Goal: Task Accomplishment & Management: Complete application form

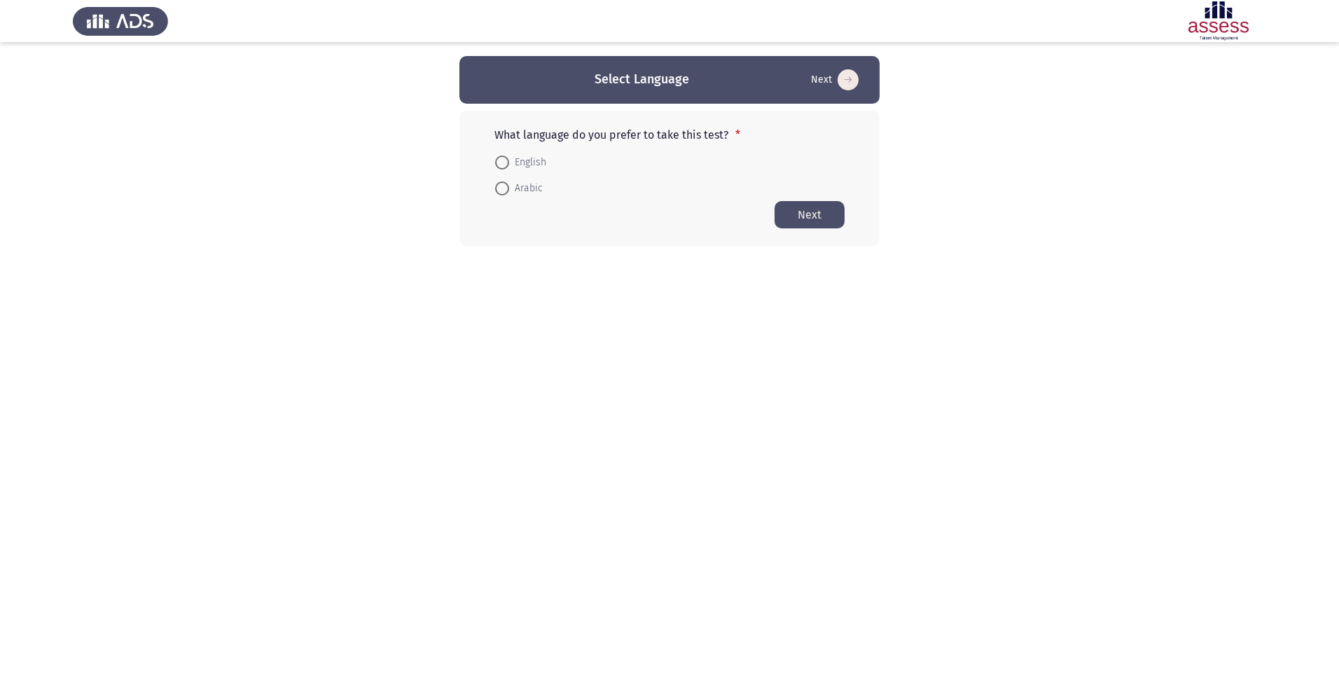
click at [520, 186] on span "Arabic" at bounding box center [526, 188] width 34 height 17
click at [509, 186] on input "Arabic" at bounding box center [502, 188] width 14 height 14
radio input "true"
click at [814, 214] on button "Next" at bounding box center [809, 213] width 70 height 27
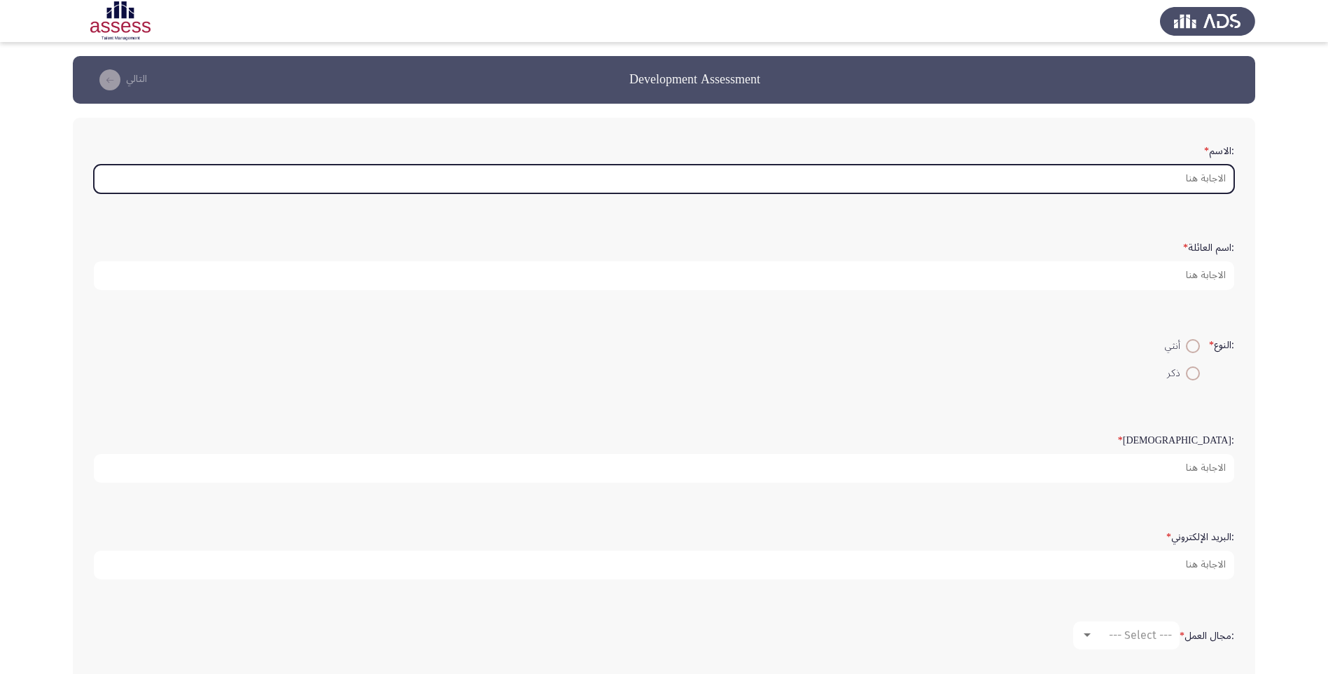
click at [1200, 176] on input ":الاسم *" at bounding box center [664, 179] width 1141 height 29
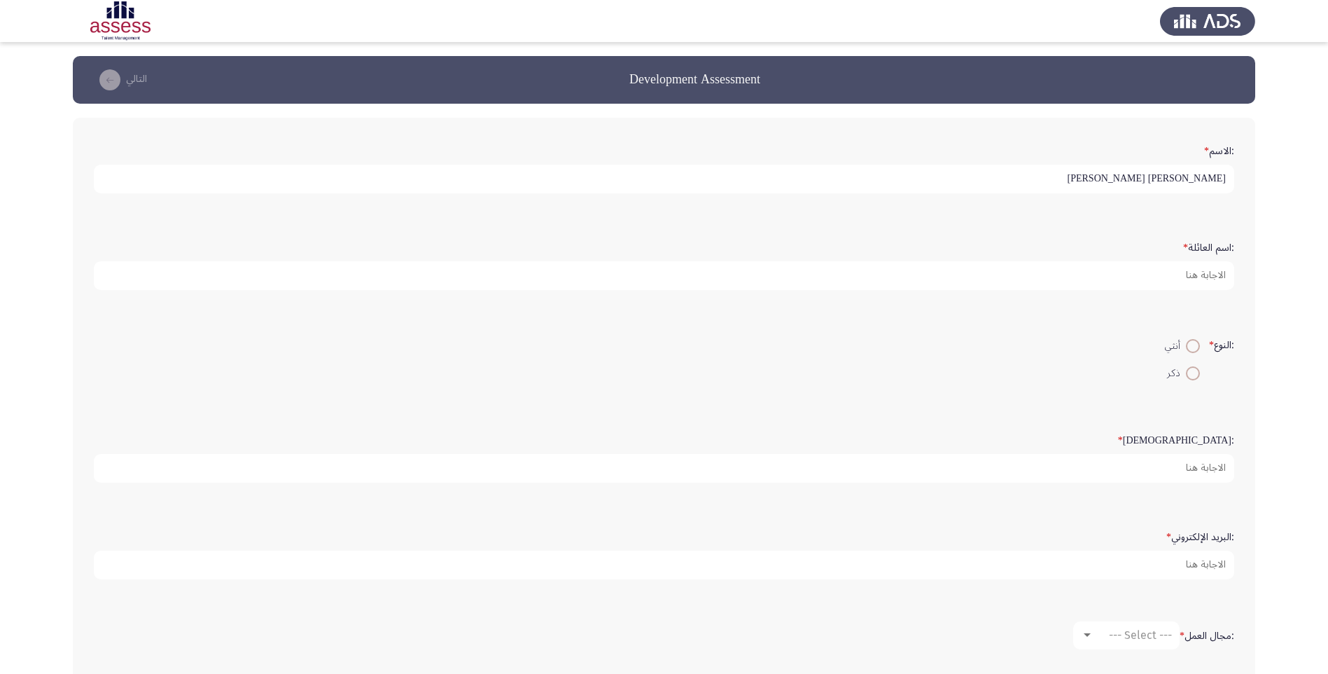
type input "[PERSON_NAME] [PERSON_NAME]"
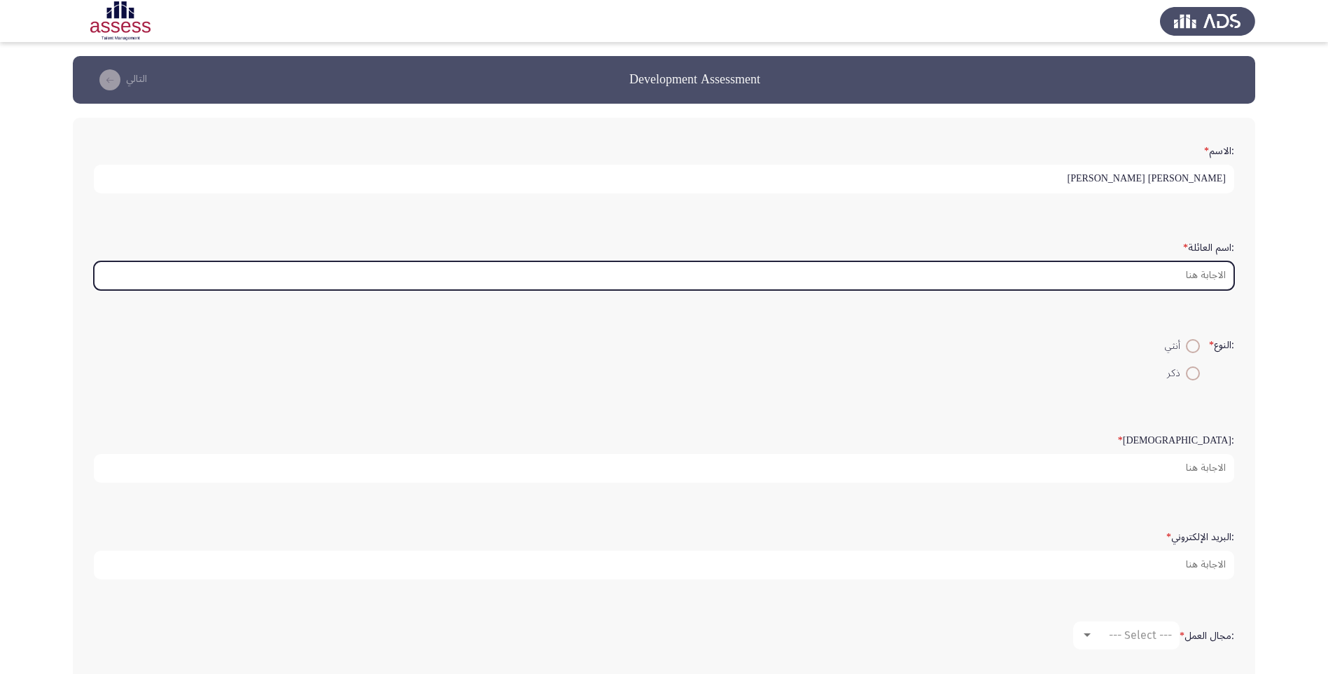
click at [1207, 272] on input ":اسم العائلة *" at bounding box center [664, 275] width 1141 height 29
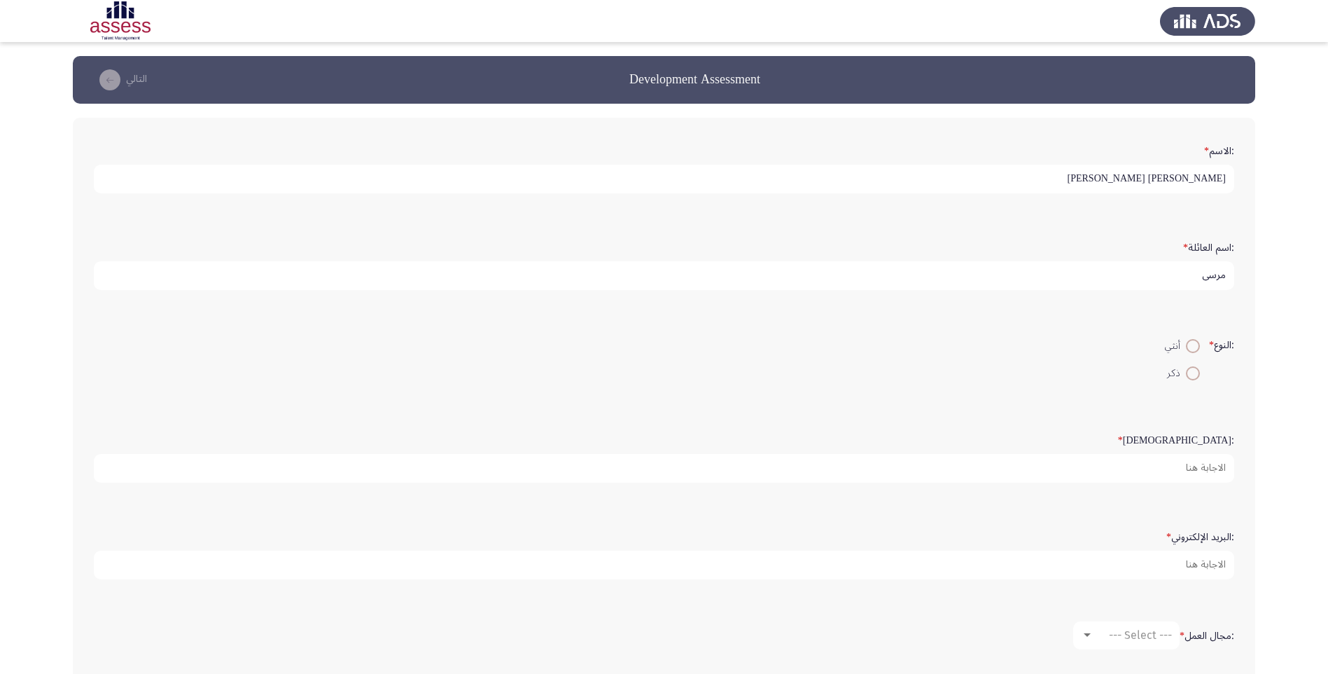
type input "مرسي"
click at [1190, 375] on span at bounding box center [1193, 373] width 14 height 14
click at [1190, 375] on input "ذكر" at bounding box center [1193, 373] width 14 height 14
radio input "true"
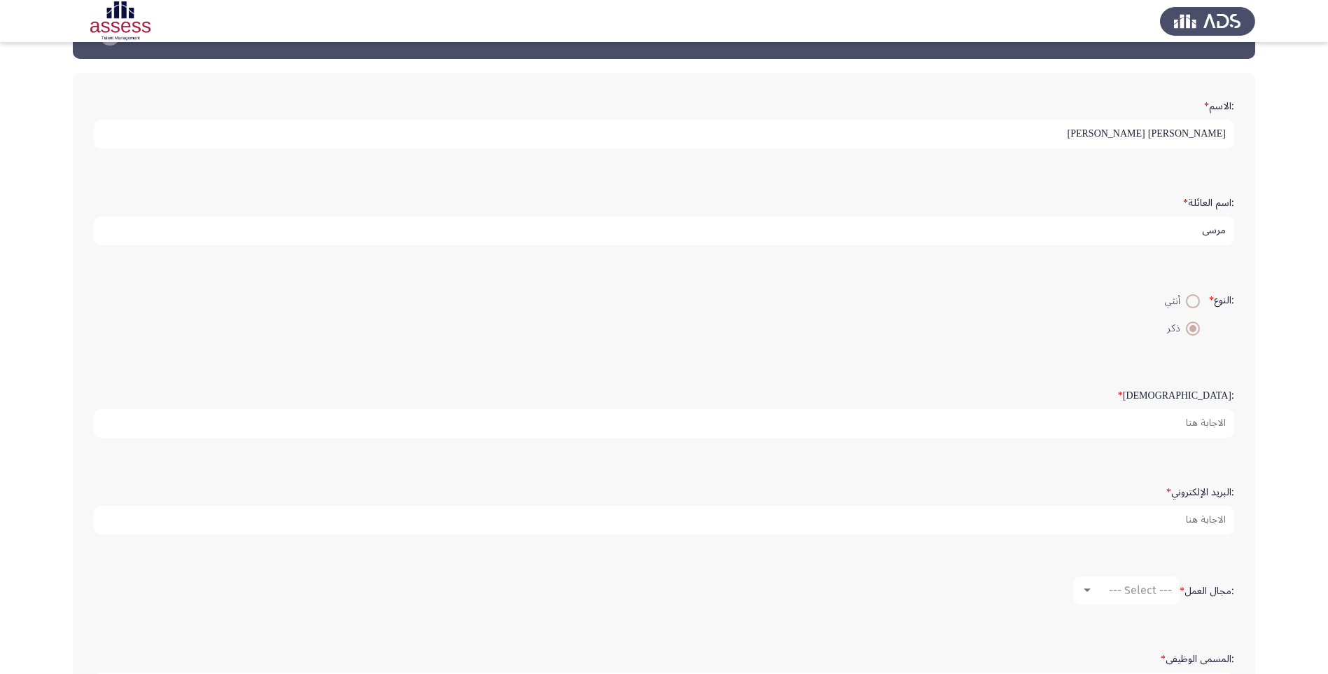
scroll to position [70, 0]
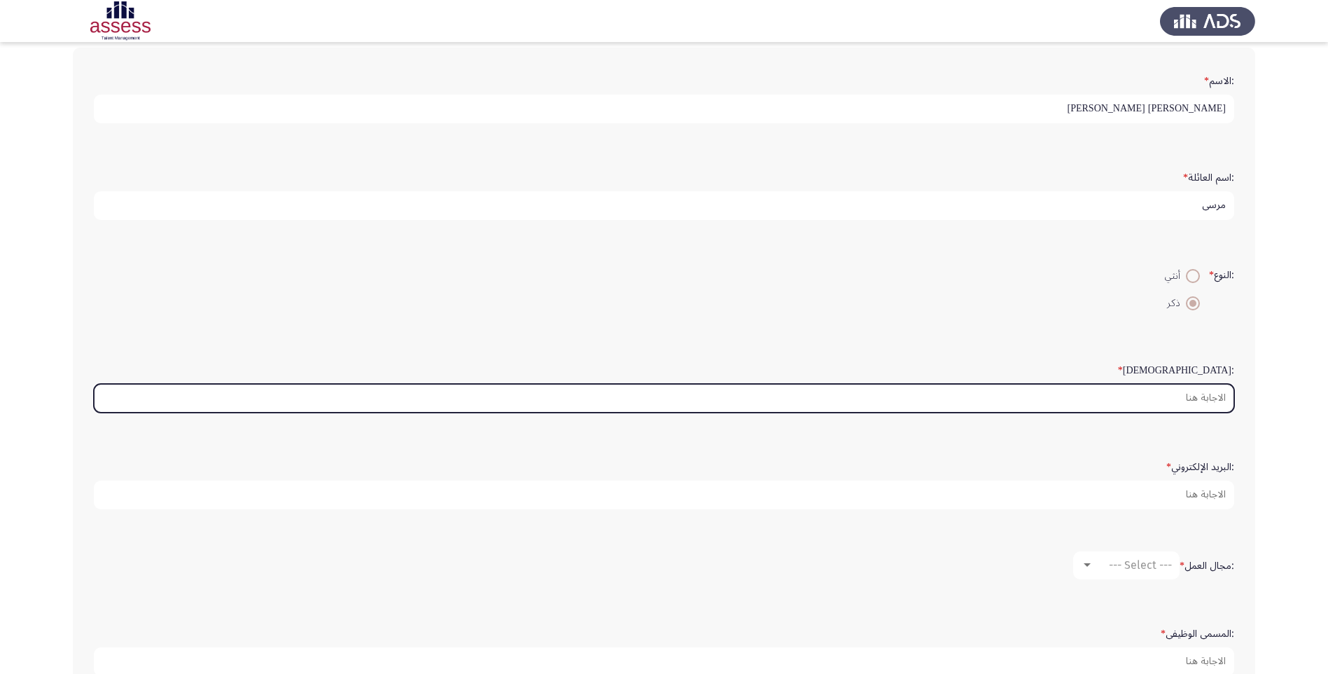
click at [1212, 389] on input ":السن *" at bounding box center [664, 398] width 1141 height 29
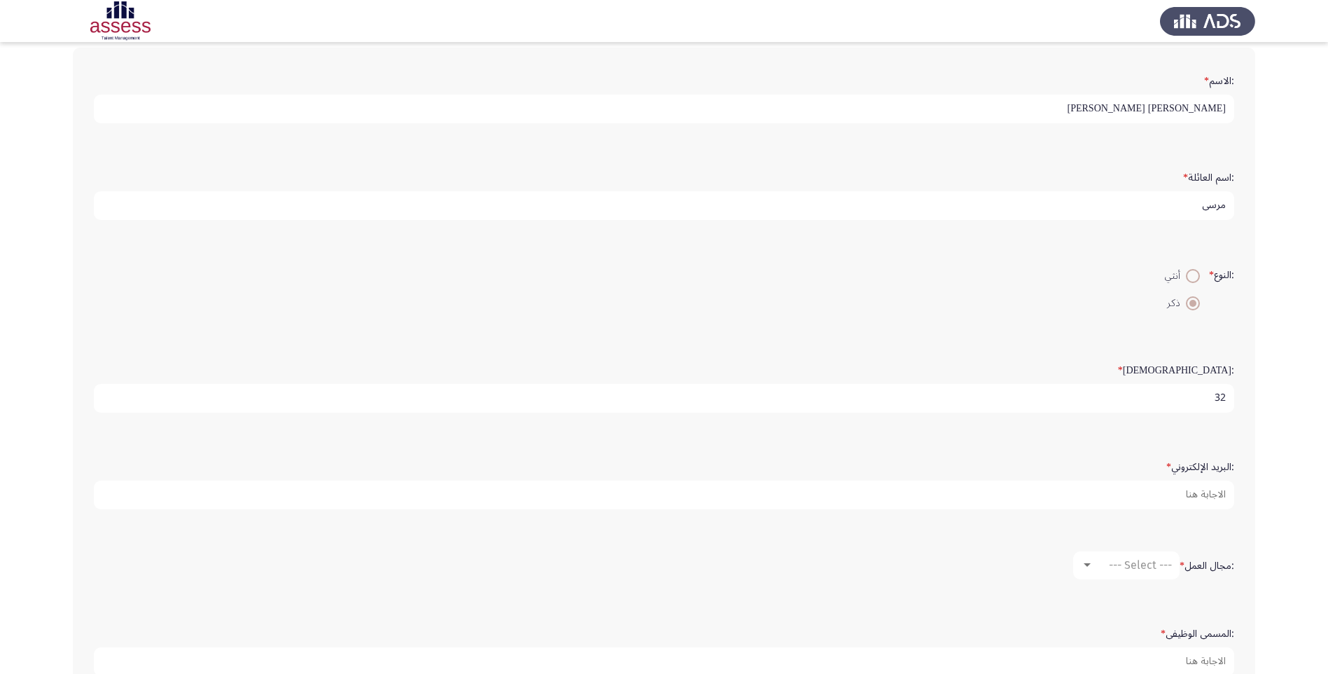
type input "32"
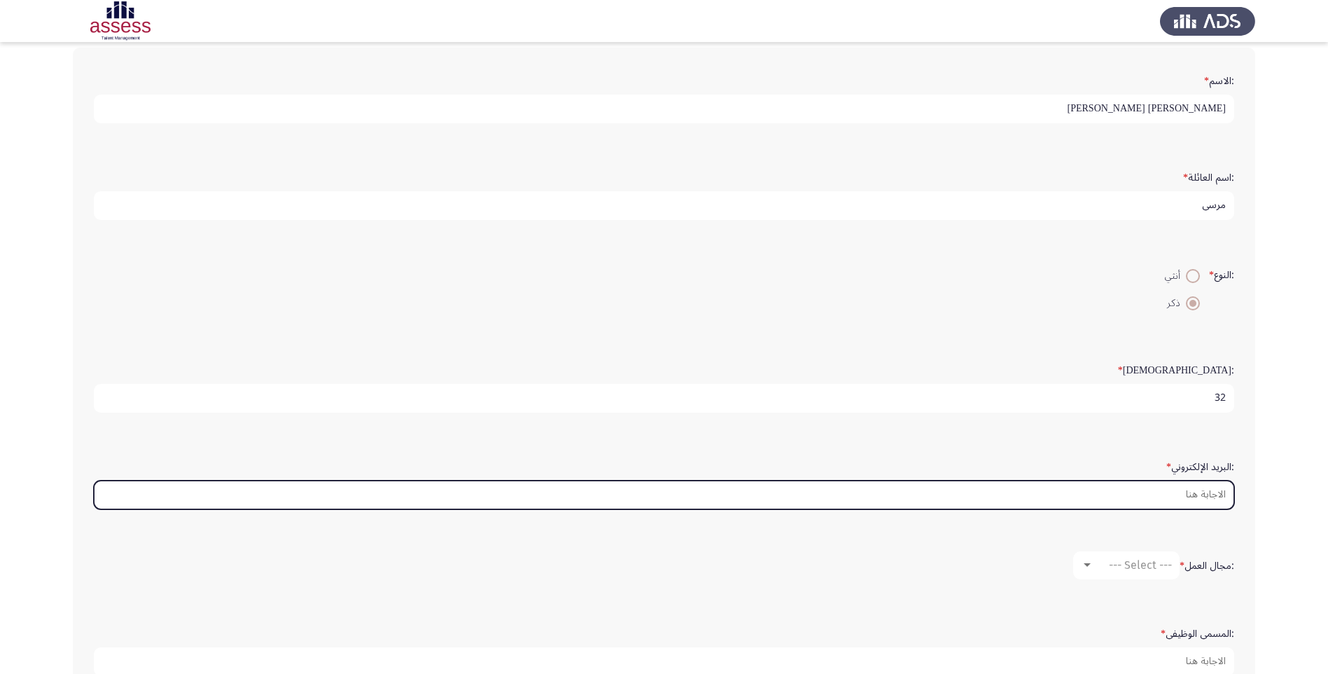
click at [1216, 496] on input ":البريد الإلكتروني *" at bounding box center [664, 494] width 1141 height 29
type input "[PERSON_NAME][EMAIL_ADDRESS][DOMAIN_NAME]"
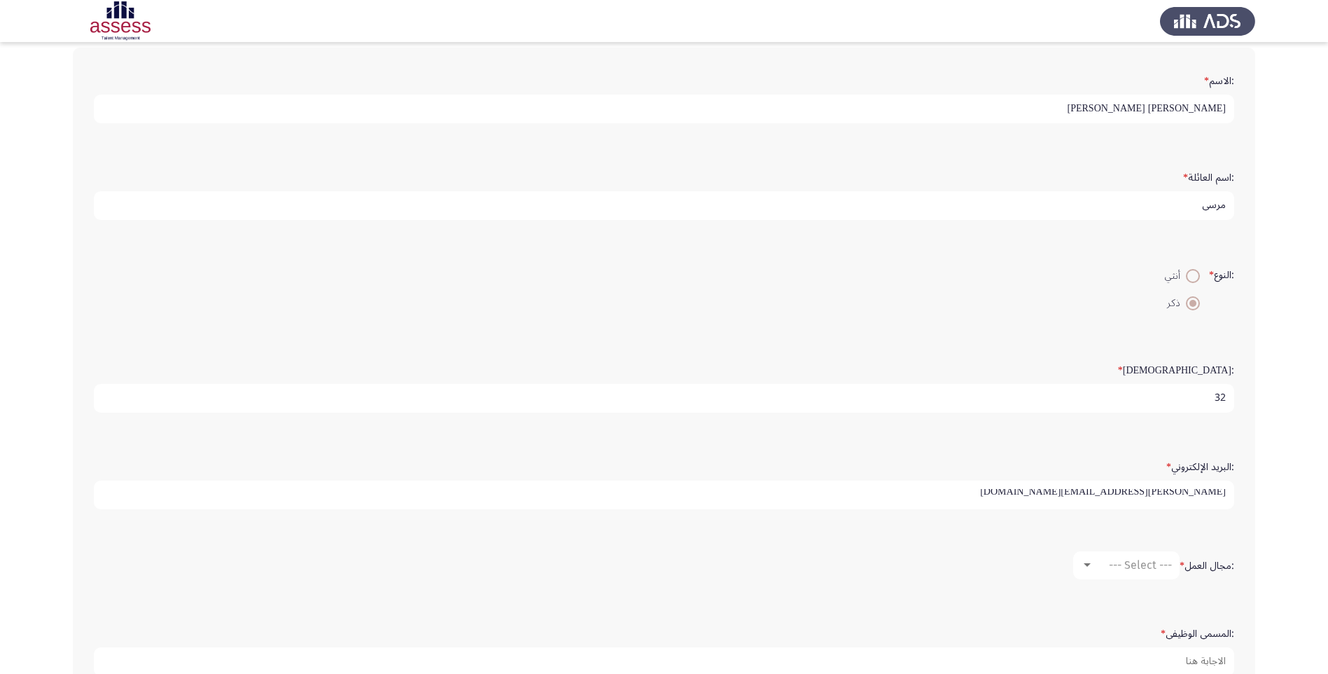
scroll to position [4, 0]
click at [1136, 563] on span "--- Select ---" at bounding box center [1140, 564] width 63 height 13
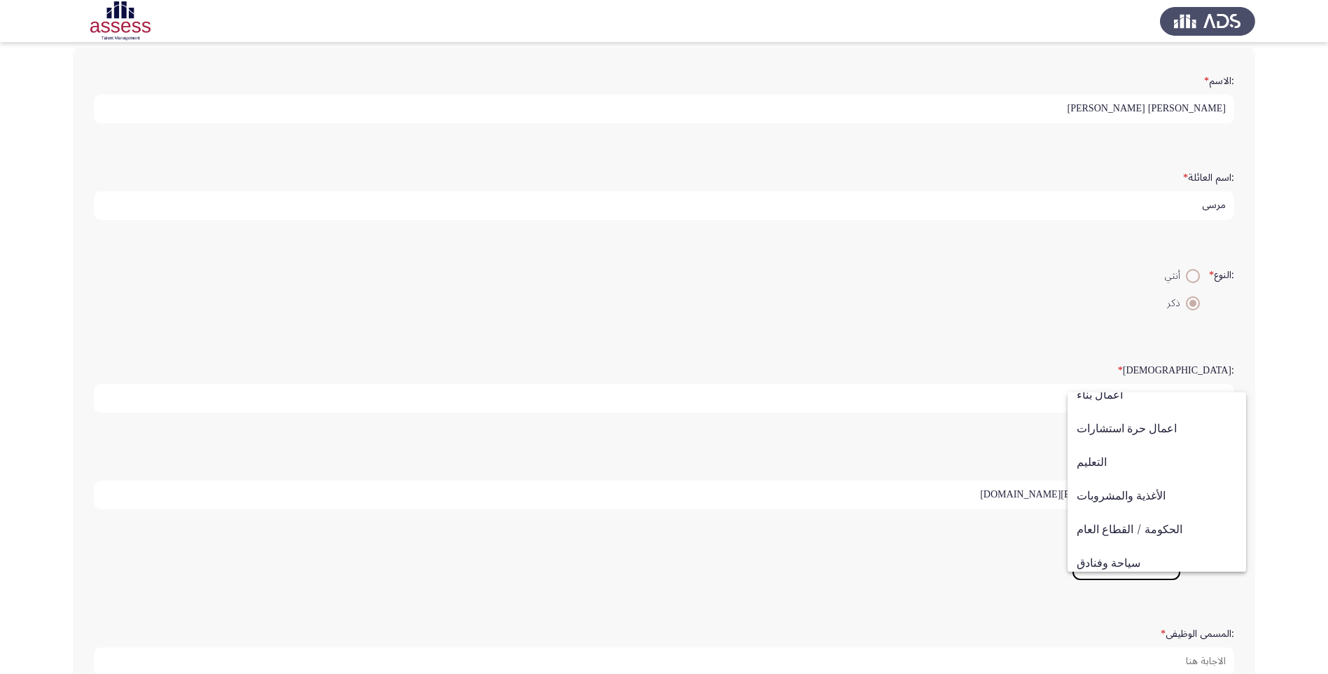
scroll to position [179, 0]
click at [1104, 459] on span "اعمال بناء" at bounding box center [1157, 465] width 160 height 34
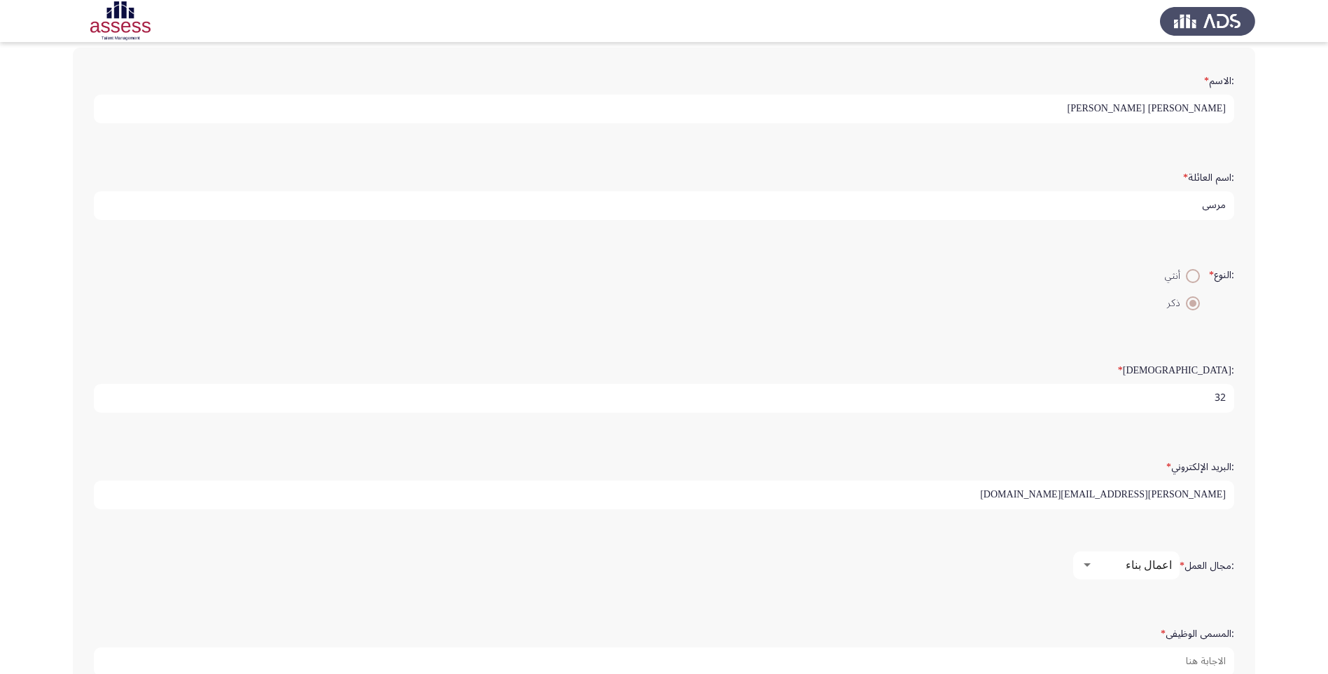
click at [1149, 571] on span "اعمال بناء" at bounding box center [1149, 564] width 46 height 13
click at [732, 584] on div at bounding box center [664, 337] width 1328 height 674
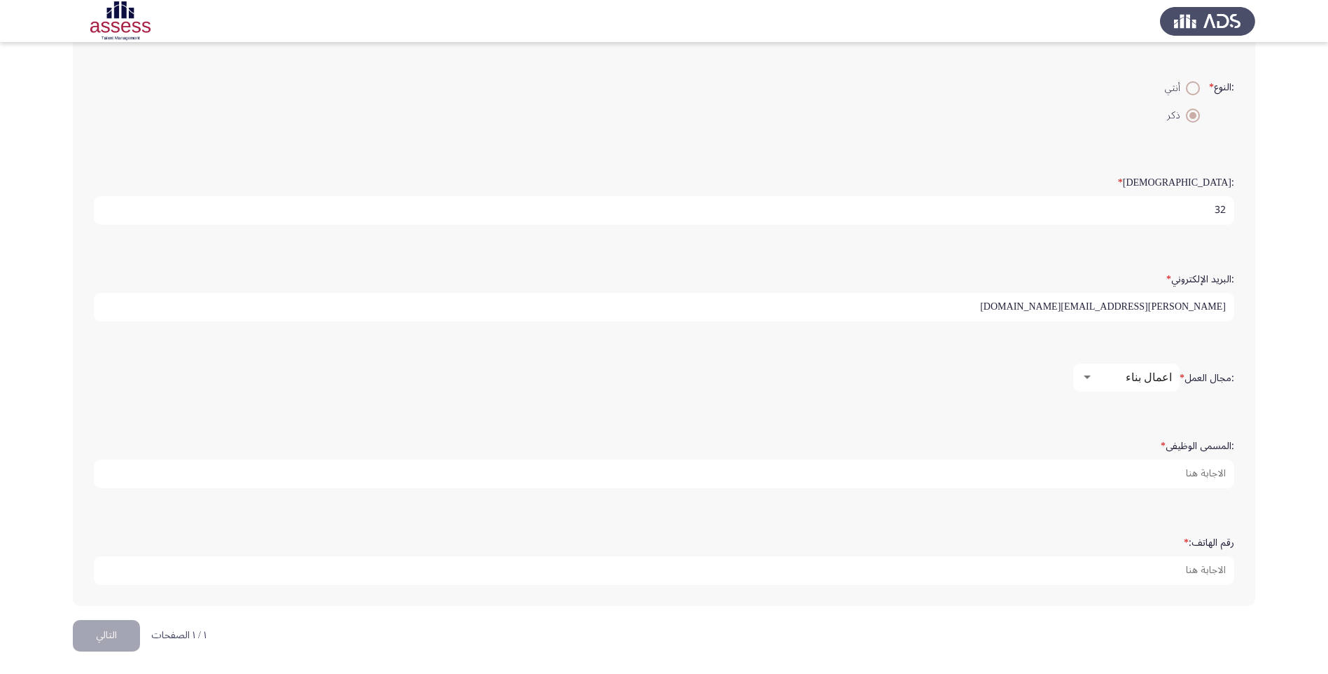
scroll to position [260, 0]
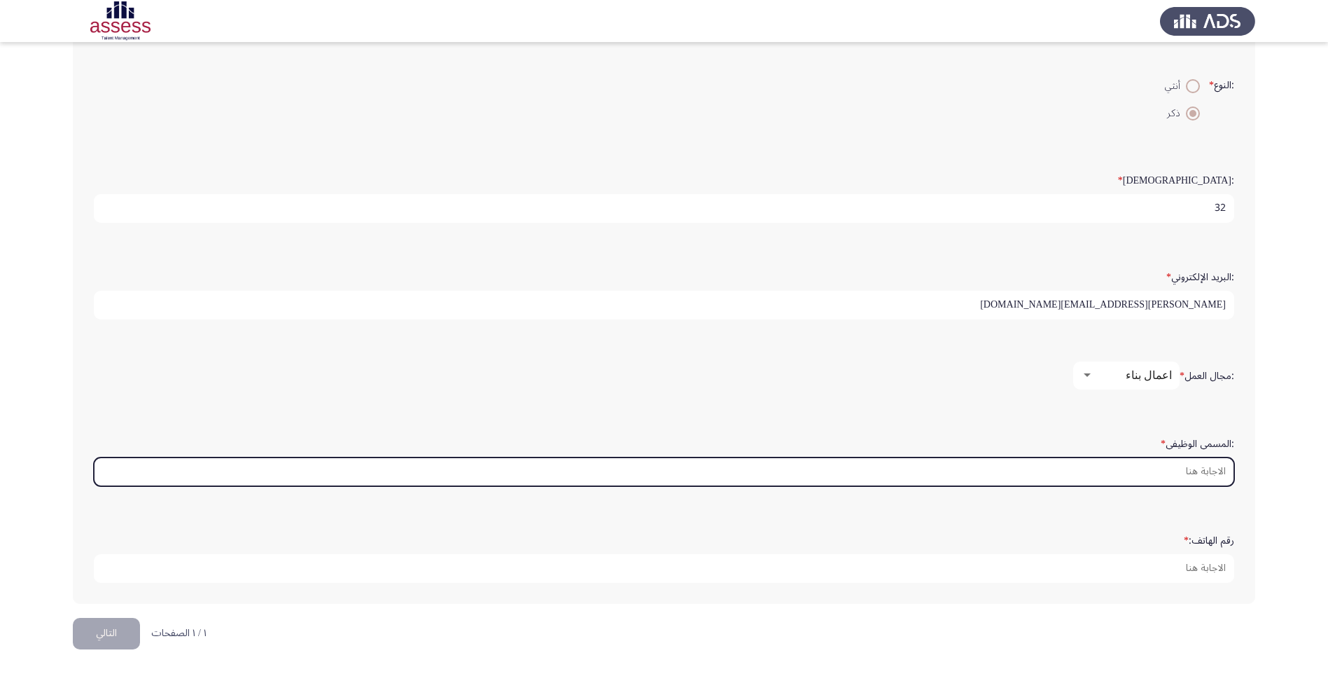
click at [1169, 475] on input ":المسمى الوظيفى *" at bounding box center [664, 471] width 1141 height 29
type input "ٍ"
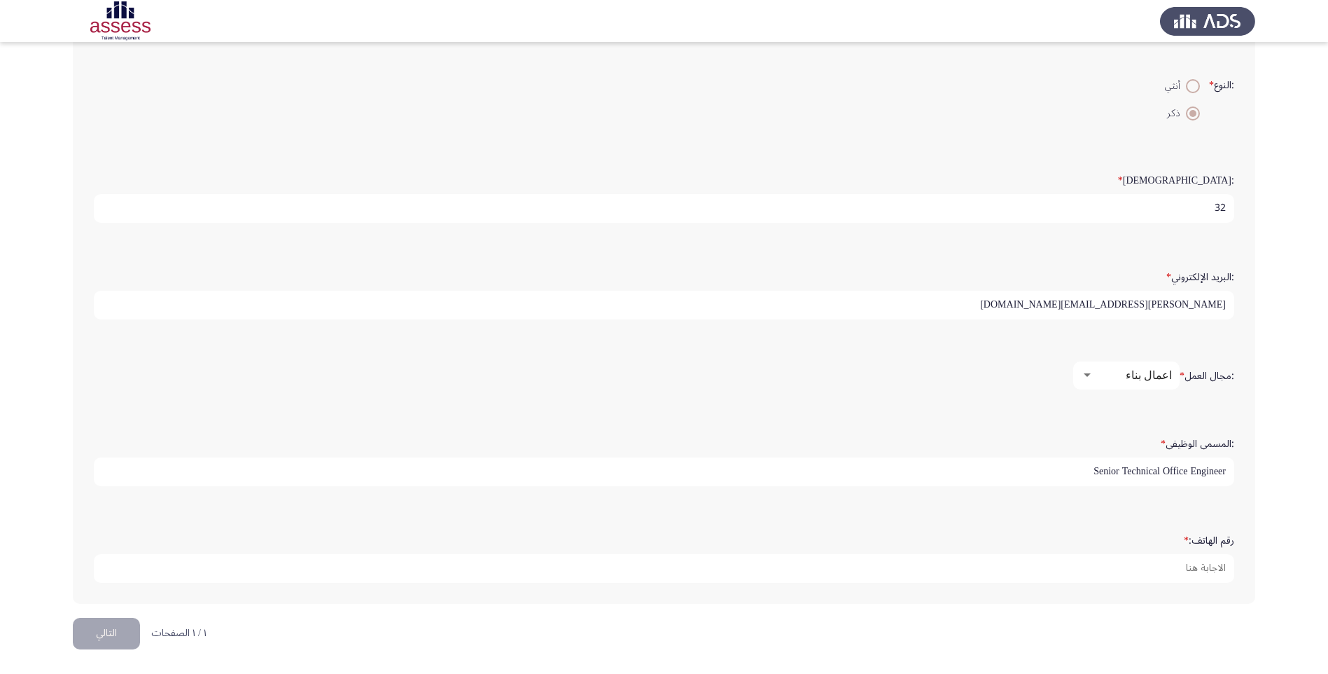
type input "Senior Technical Office Engineer"
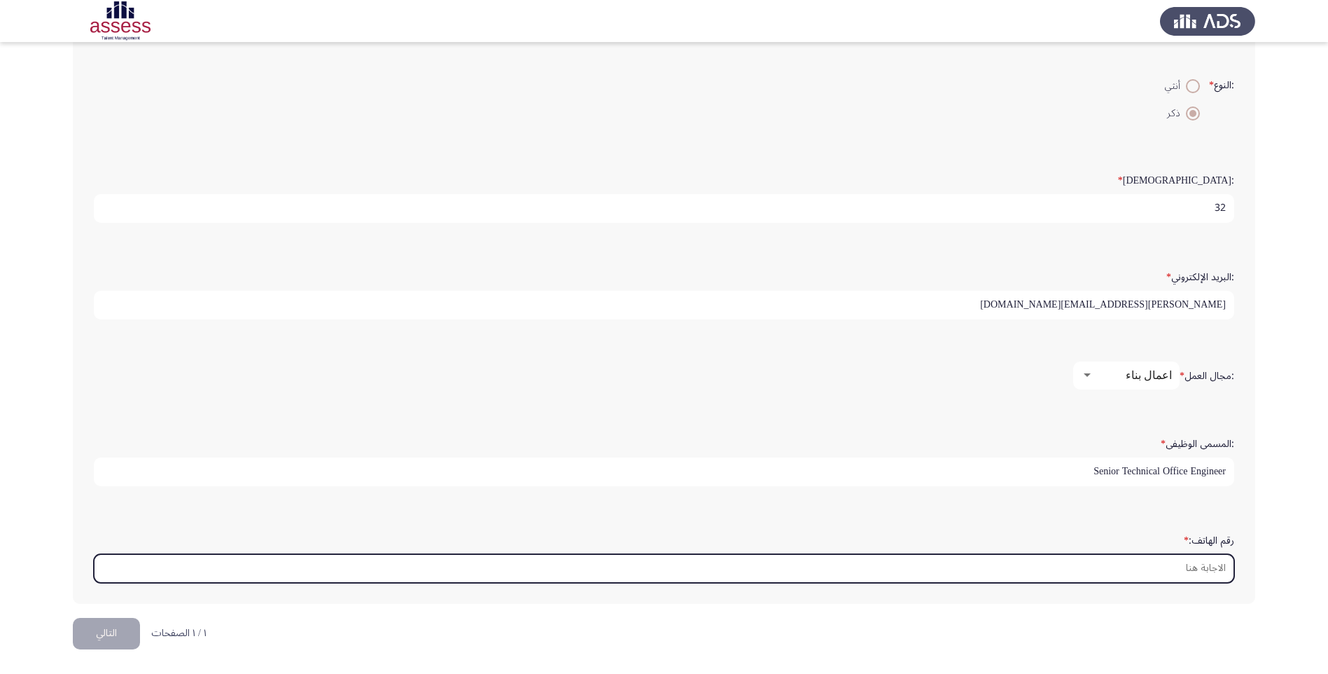
click at [1184, 574] on input "رقم الهاتف: *" at bounding box center [664, 568] width 1141 height 29
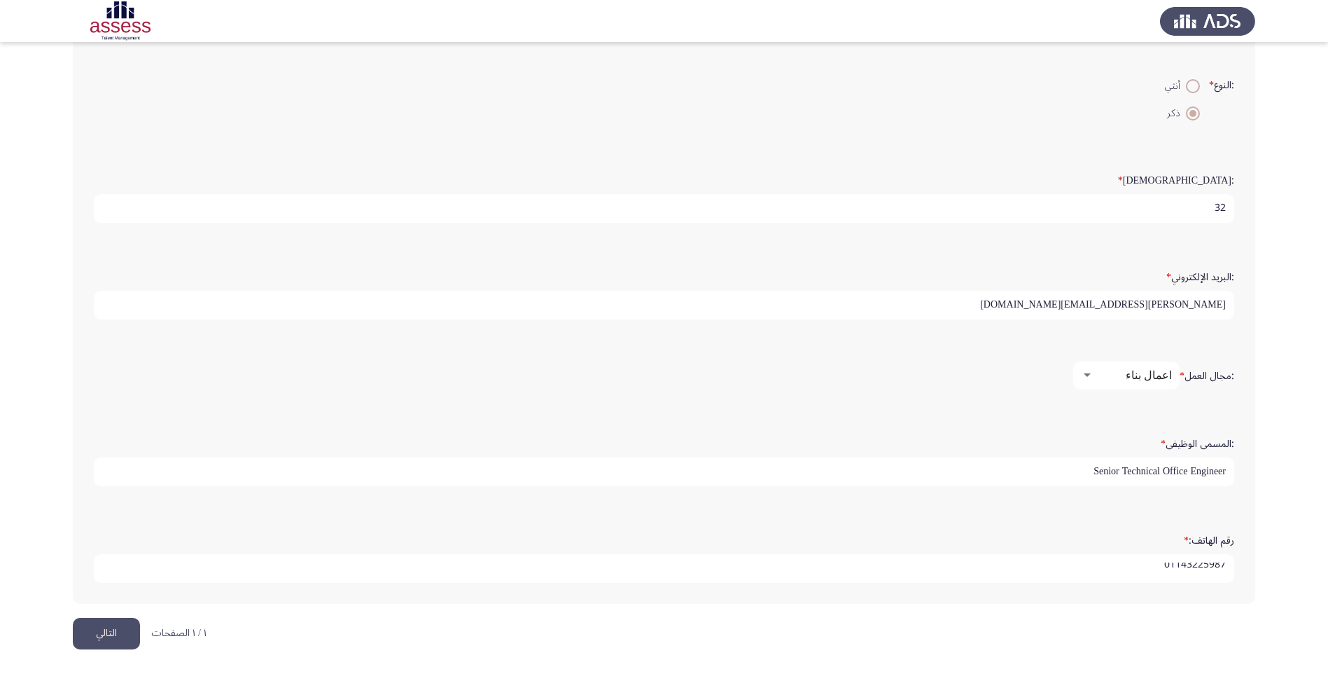
type input "01143225987"
click at [109, 630] on button "التالي" at bounding box center [106, 634] width 67 height 32
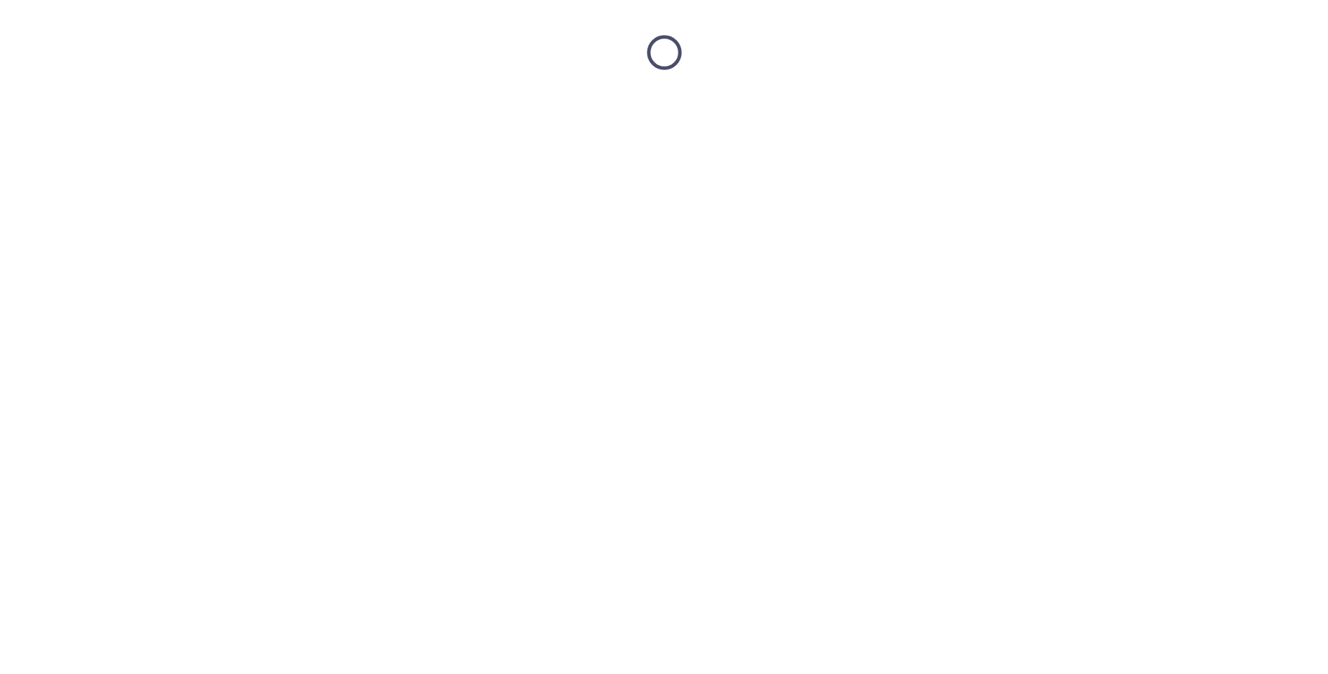
scroll to position [0, 0]
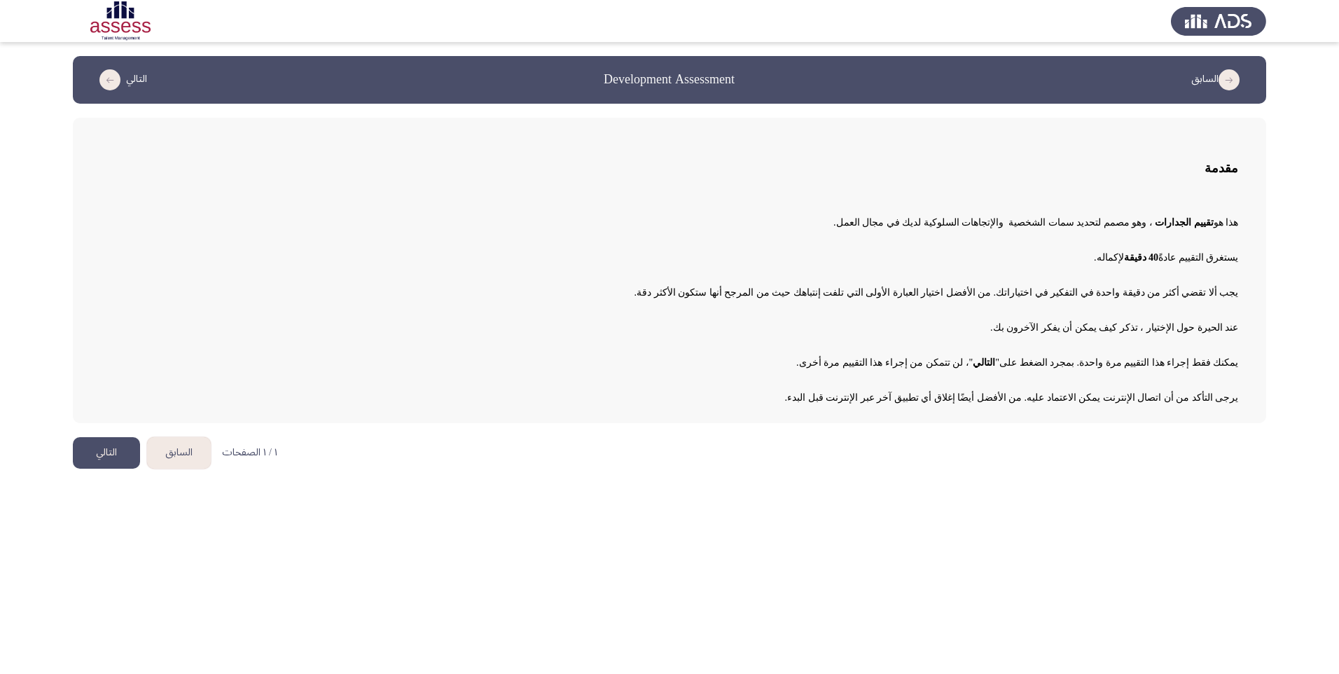
click at [102, 445] on button "التالي" at bounding box center [106, 453] width 67 height 32
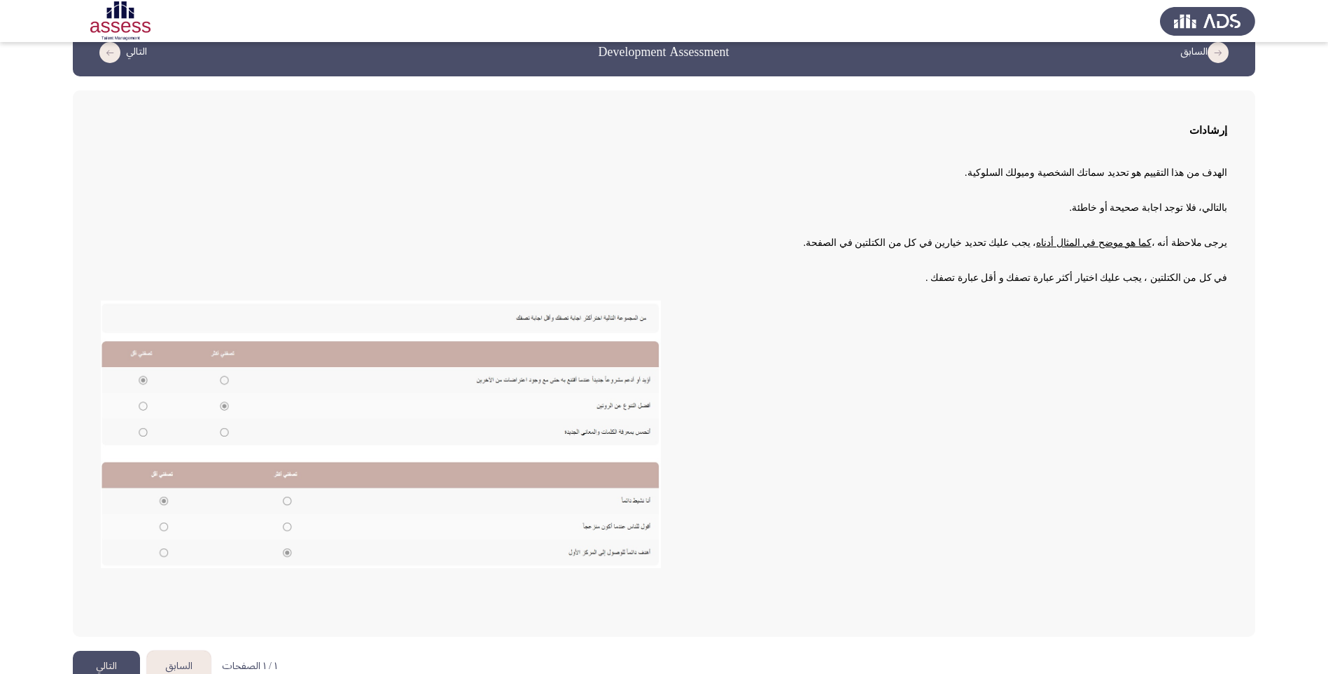
scroll to position [50, 0]
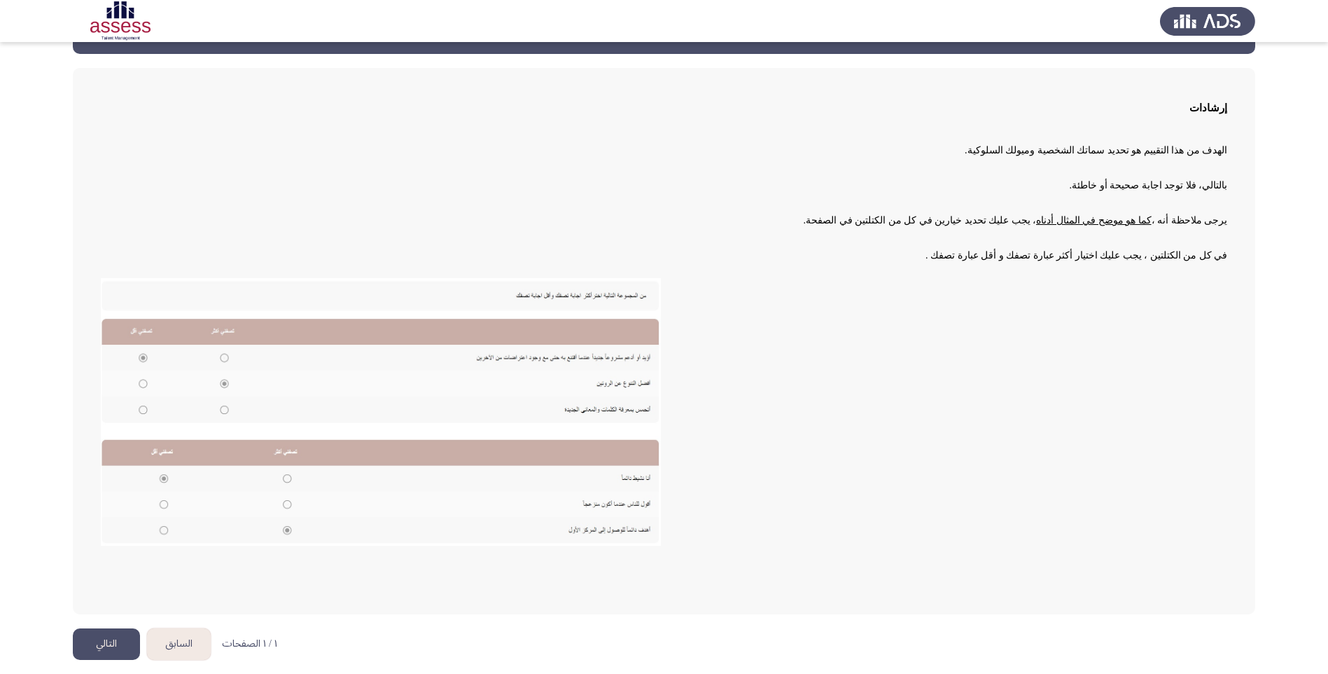
click at [104, 642] on button "التالي" at bounding box center [106, 644] width 67 height 32
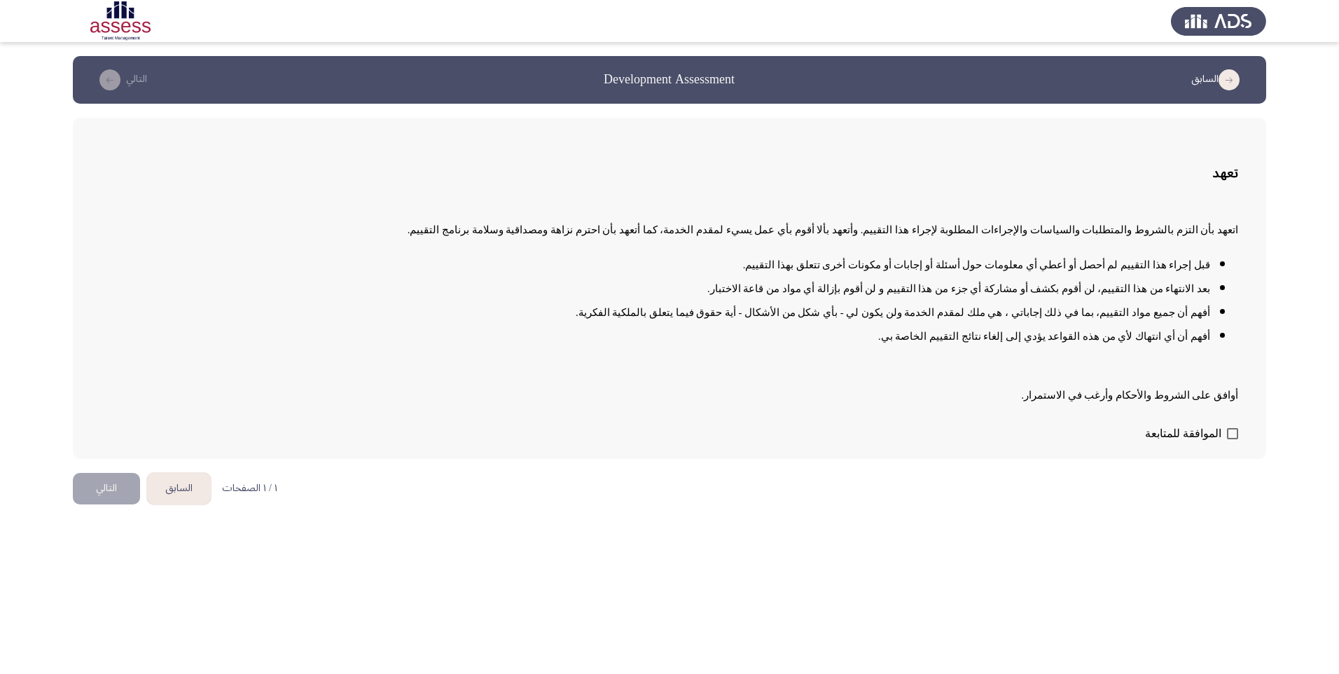
click at [1244, 431] on div "تعهد اتعهد بأن التزم بالشروط والمتطلبات والسياسات والإجراءات المطلوبة لإجراء هذ…" at bounding box center [669, 288] width 1193 height 341
click at [1236, 436] on span at bounding box center [1232, 433] width 11 height 11
click at [1232, 439] on input "الموافقة للمتابعة" at bounding box center [1232, 439] width 1 height 1
checkbox input "true"
click at [112, 484] on button "التالي" at bounding box center [106, 489] width 67 height 32
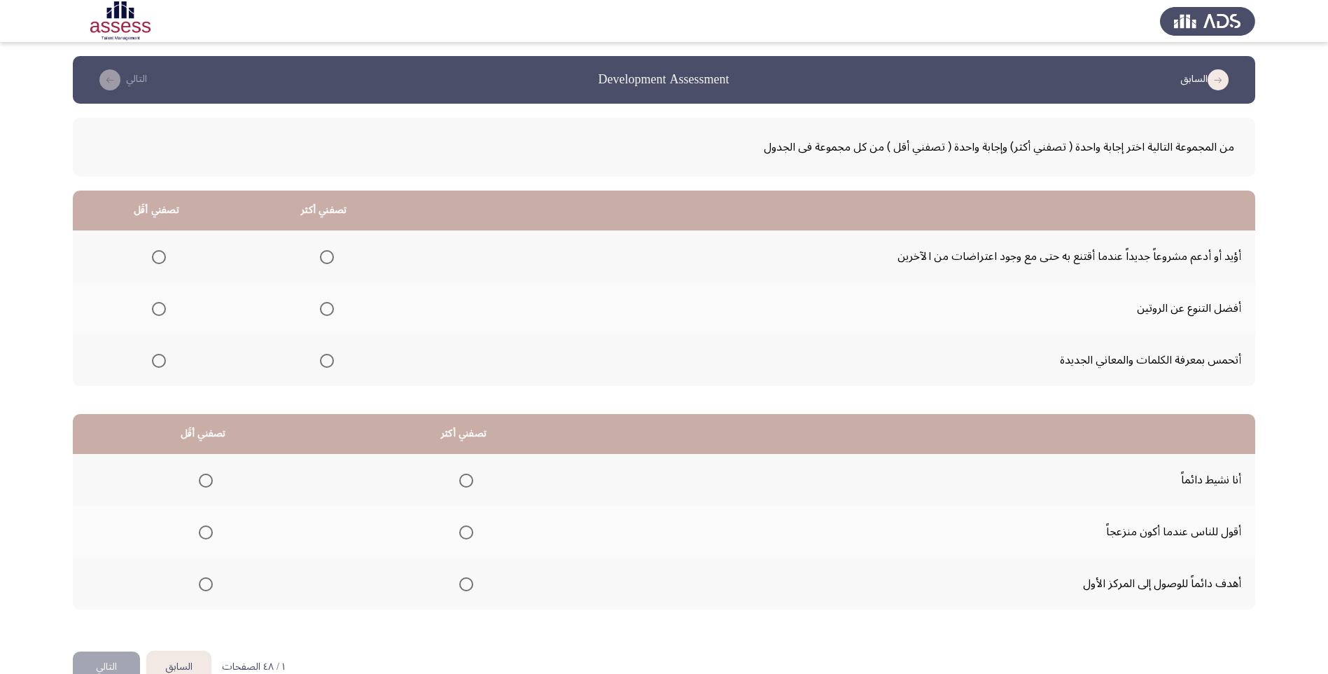
click at [323, 256] on span "Select an option" at bounding box center [327, 257] width 14 height 14
click at [323, 256] on input "Select an option" at bounding box center [327, 257] width 14 height 14
click at [324, 306] on span "Select an option" at bounding box center [327, 309] width 14 height 14
click at [324, 306] on input "Select an option" at bounding box center [327, 309] width 14 height 14
click at [327, 253] on span "Select an option" at bounding box center [327, 257] width 14 height 14
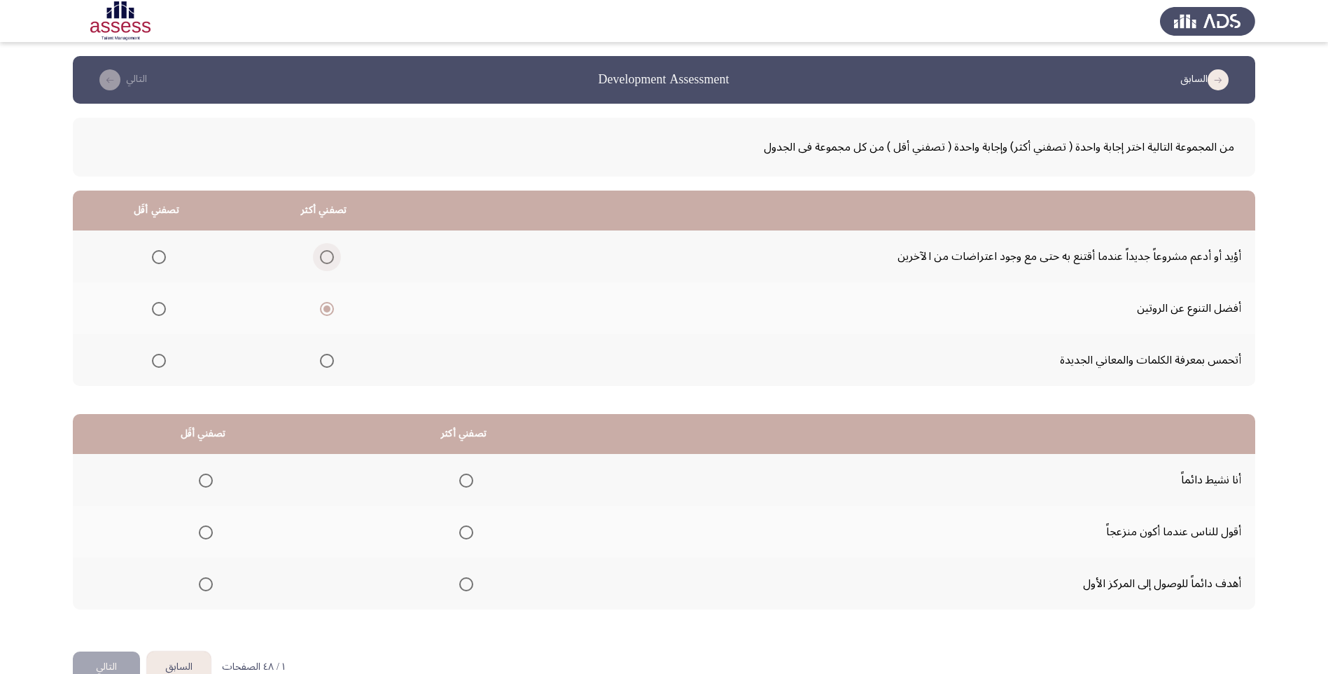
click at [327, 253] on input "Select an option" at bounding box center [327, 257] width 14 height 14
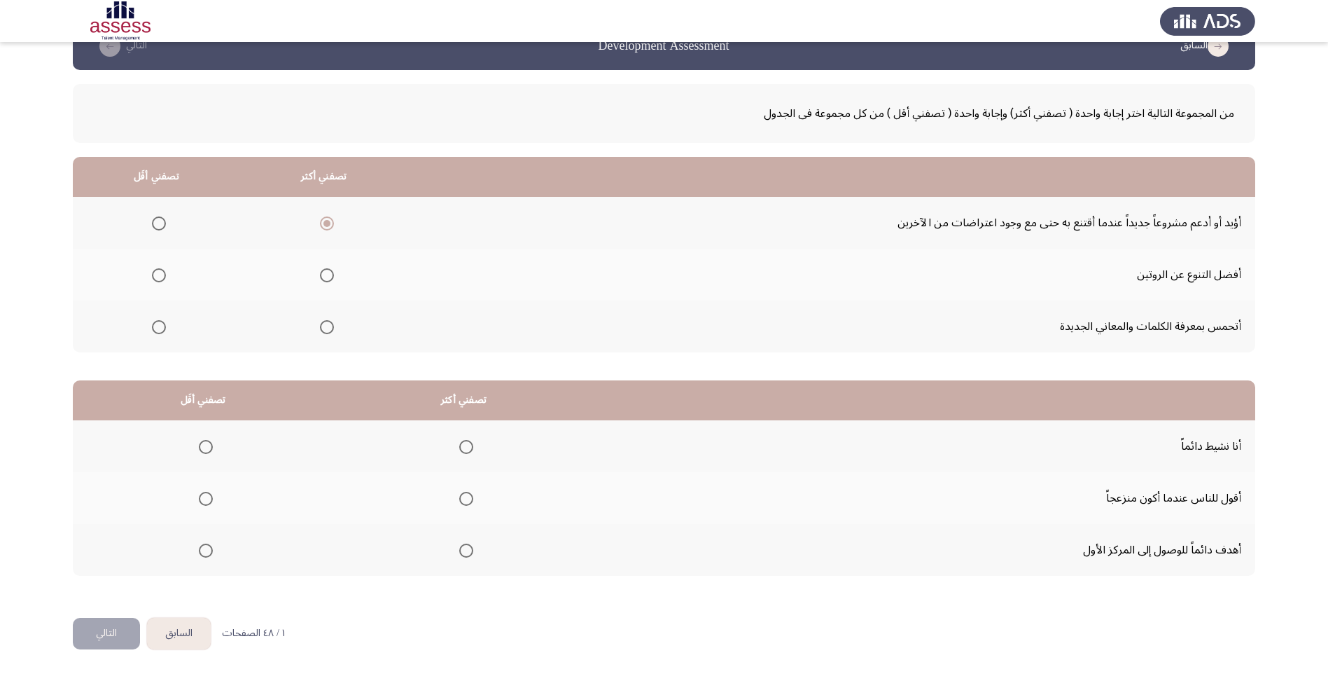
click at [461, 546] on span "Select an option" at bounding box center [466, 550] width 14 height 14
click at [461, 546] on input "Select an option" at bounding box center [466, 550] width 14 height 14
click at [95, 640] on button "التالي" at bounding box center [106, 634] width 67 height 32
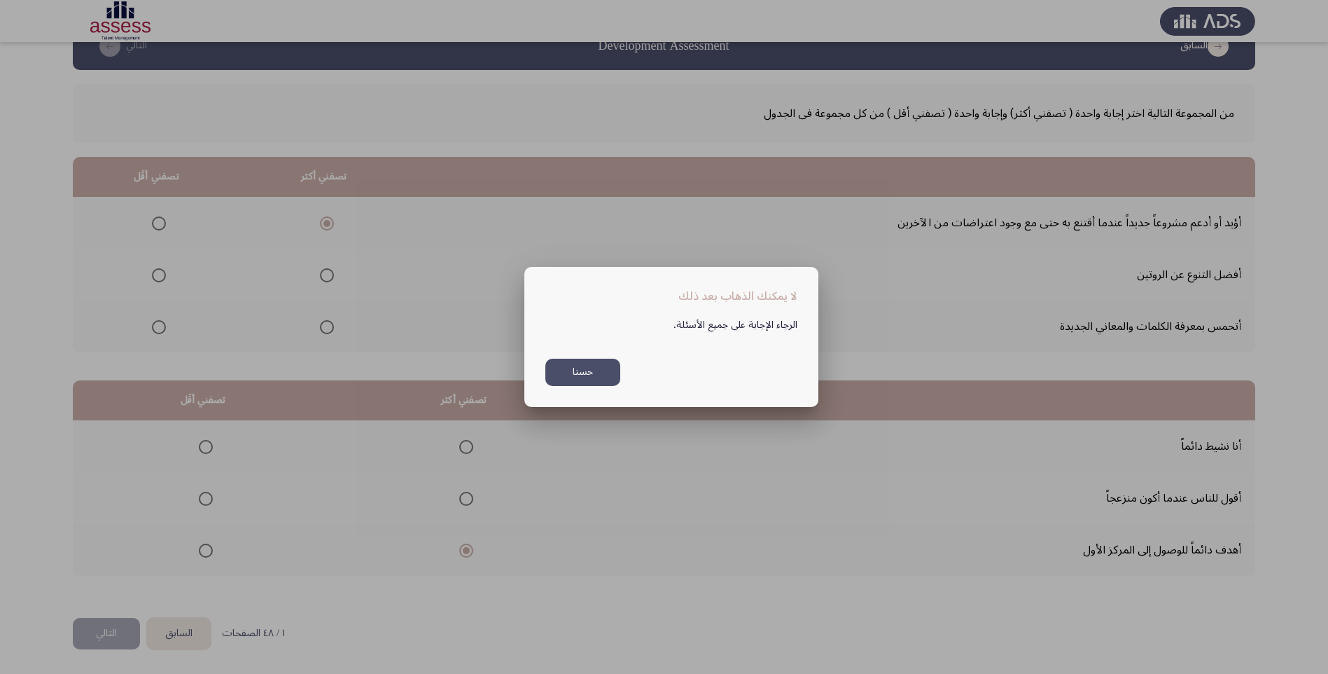
click at [575, 375] on button "حسنا" at bounding box center [582, 372] width 75 height 27
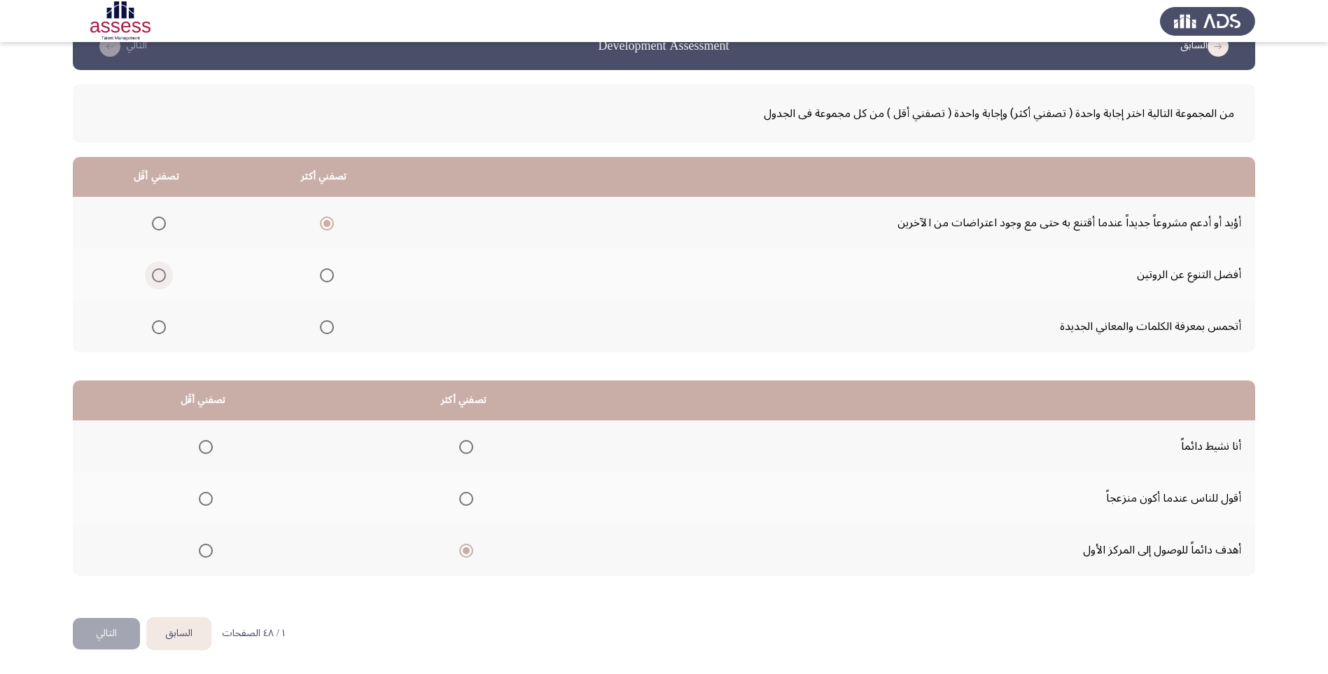
click at [160, 279] on span "Select an option" at bounding box center [159, 275] width 14 height 14
click at [160, 279] on input "Select an option" at bounding box center [159, 275] width 14 height 14
click at [204, 495] on span "Select an option" at bounding box center [206, 499] width 14 height 14
click at [204, 495] on input "Select an option" at bounding box center [206, 499] width 14 height 14
click at [109, 628] on button "التالي" at bounding box center [106, 634] width 67 height 32
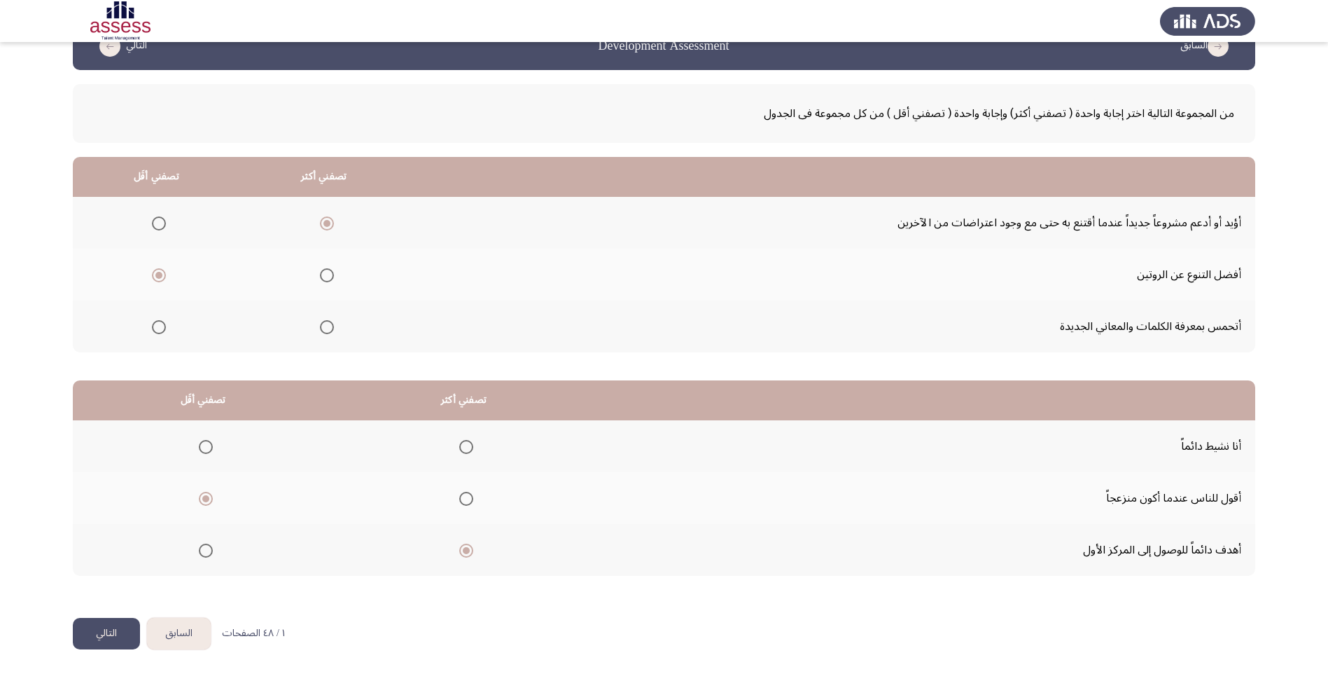
scroll to position [0, 0]
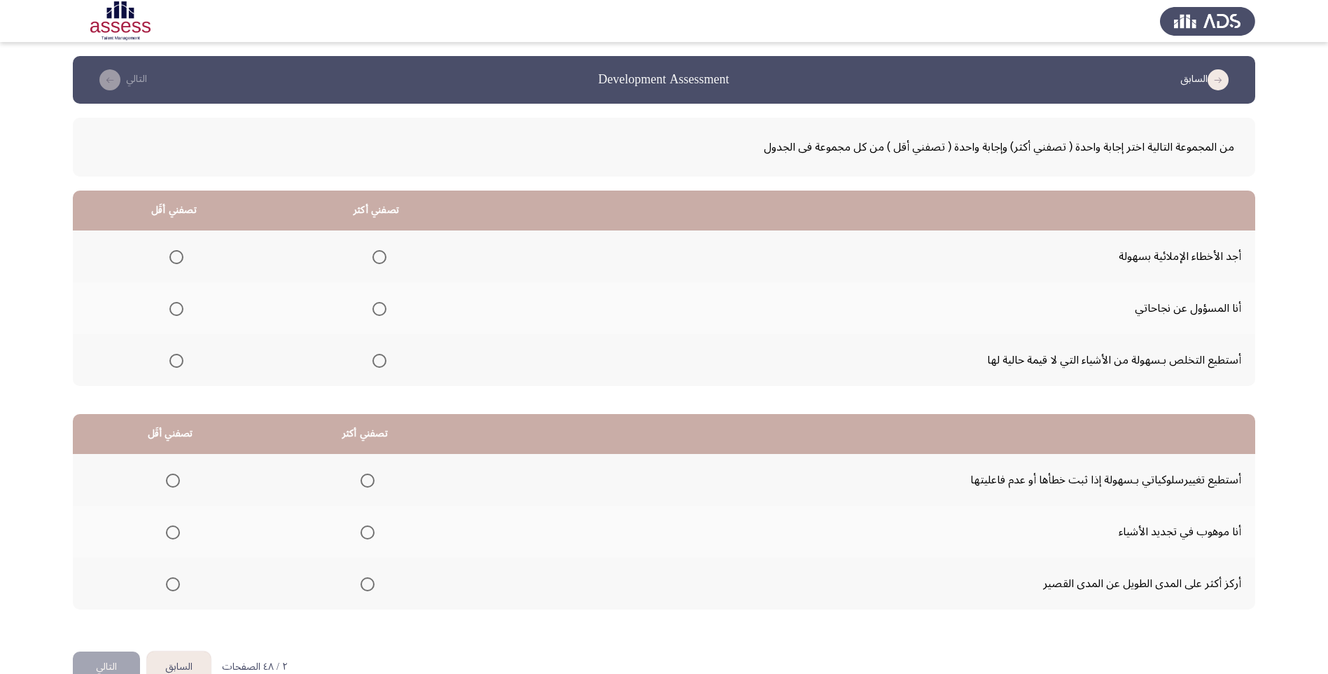
click at [376, 309] on span "Select an option" at bounding box center [380, 309] width 14 height 14
click at [376, 309] on input "Select an option" at bounding box center [380, 309] width 14 height 14
click at [176, 363] on span "Select an option" at bounding box center [176, 361] width 14 height 14
click at [176, 363] on input "Select an option" at bounding box center [176, 361] width 14 height 14
click at [168, 478] on span "Select an option" at bounding box center [173, 480] width 14 height 14
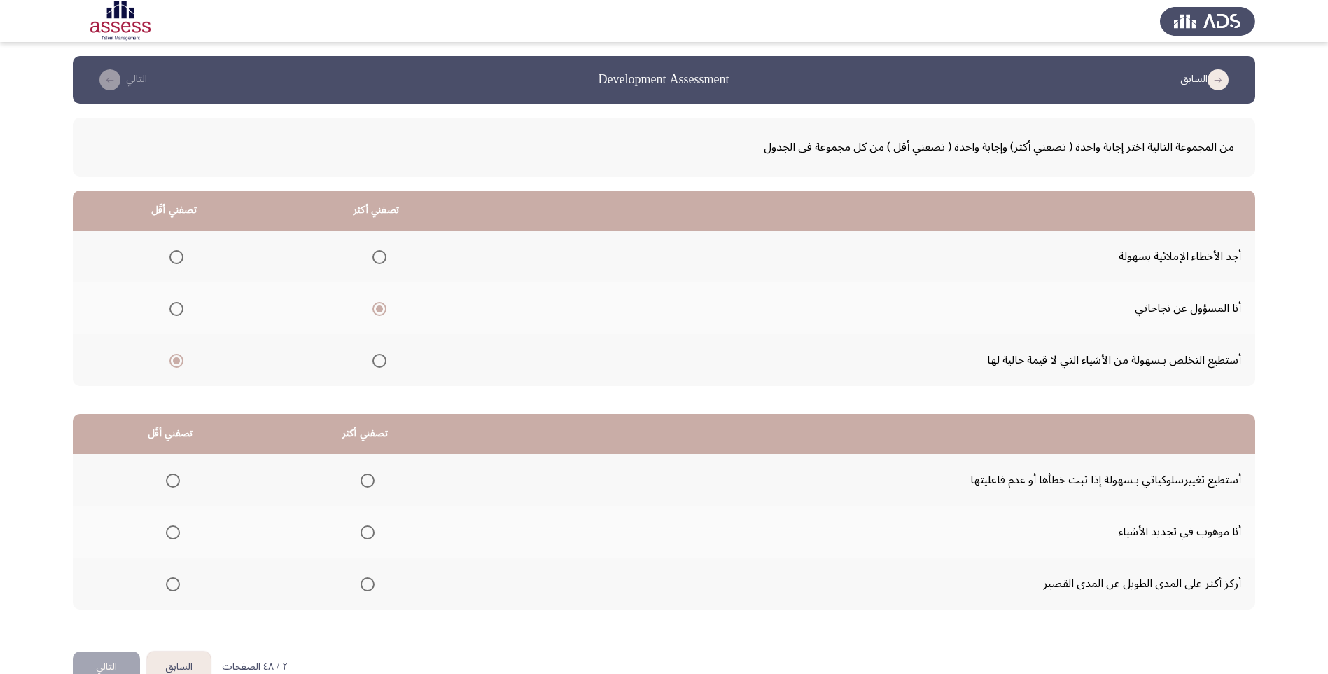
click at [168, 478] on input "Select an option" at bounding box center [173, 480] width 14 height 14
click at [361, 529] on span "Select an option" at bounding box center [368, 532] width 14 height 14
click at [361, 529] on input "Select an option" at bounding box center [368, 532] width 14 height 14
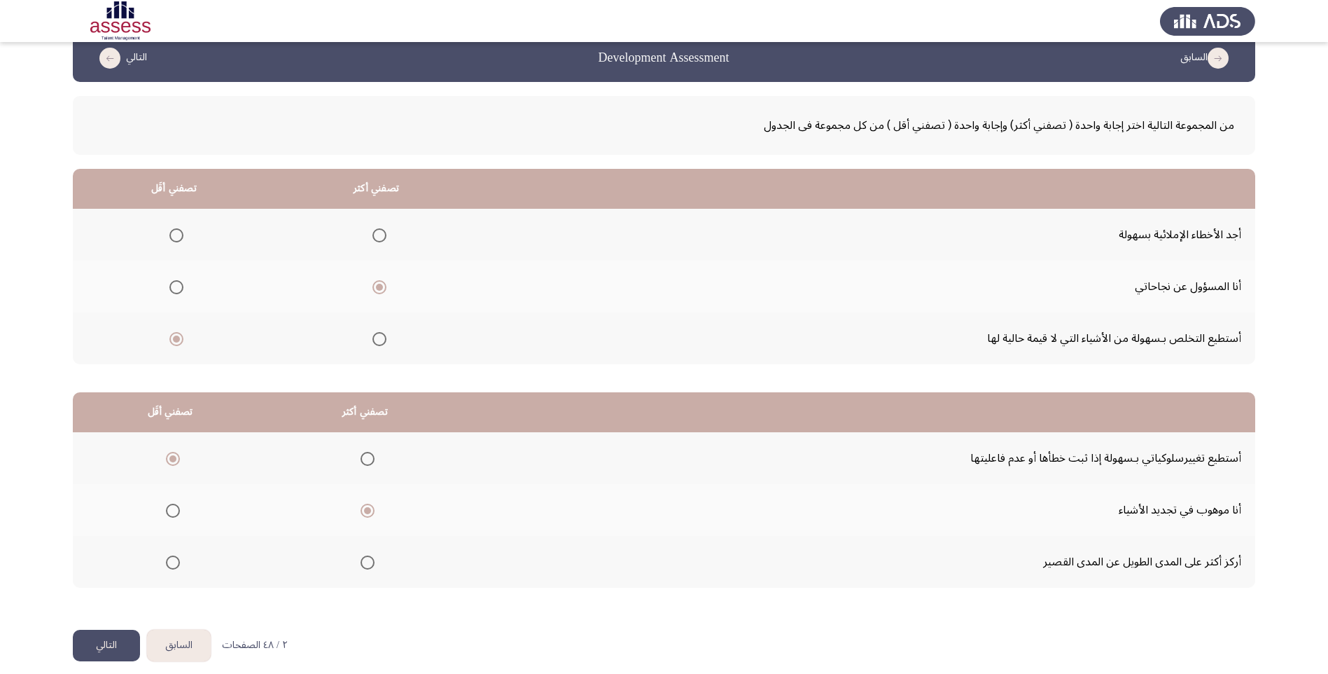
scroll to position [34, 0]
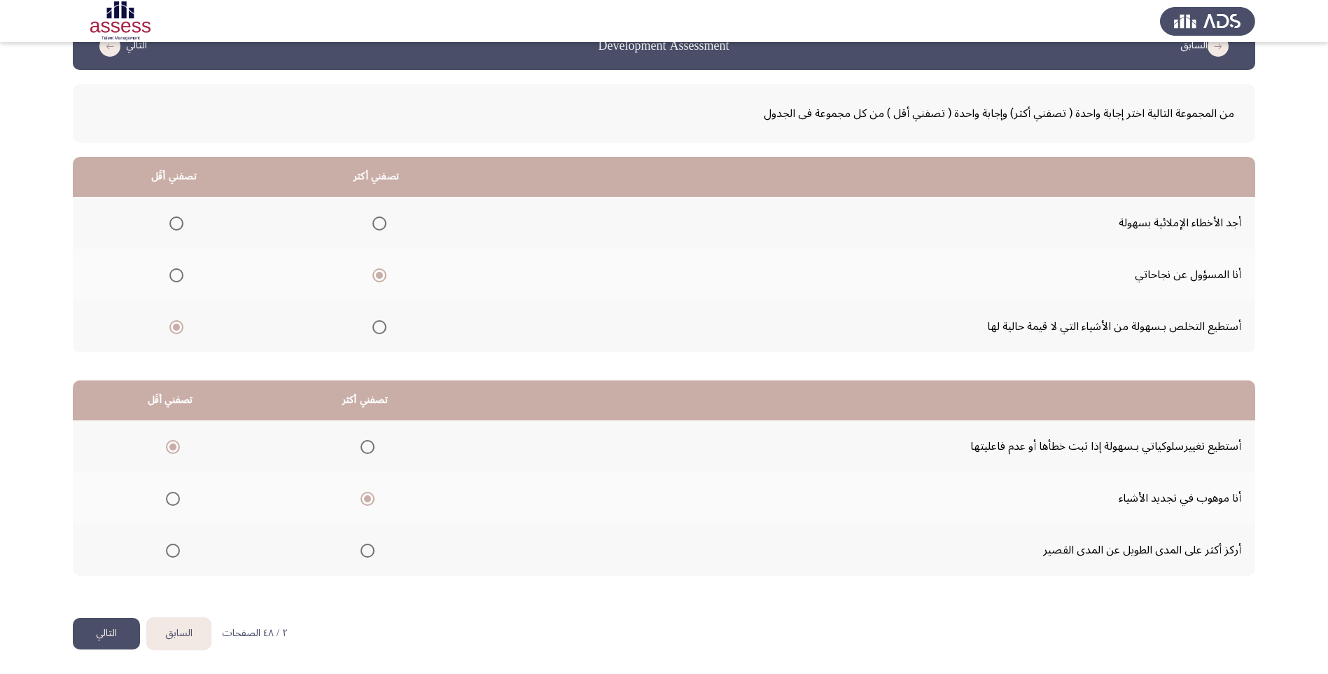
click at [99, 627] on button "التالي" at bounding box center [106, 634] width 67 height 32
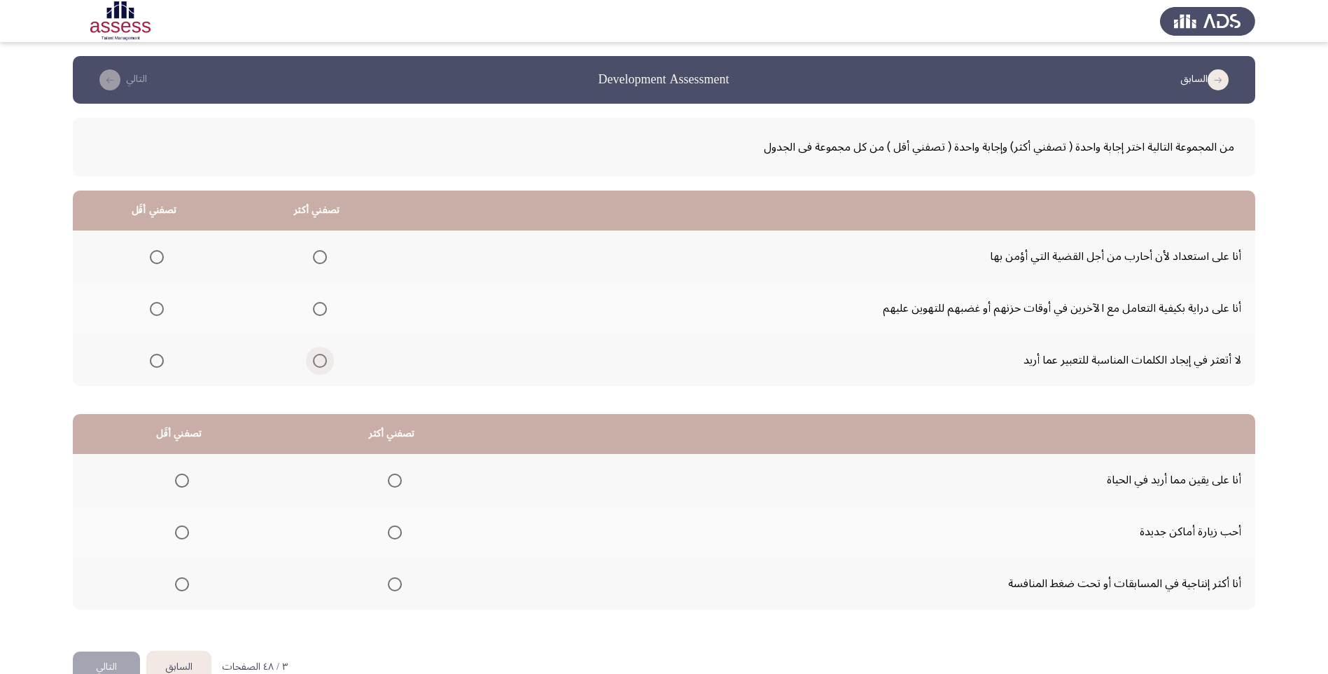
click at [317, 355] on span "Select an option" at bounding box center [320, 361] width 14 height 14
click at [317, 355] on input "Select an option" at bounding box center [320, 361] width 14 height 14
click at [158, 306] on span "Select an option" at bounding box center [157, 309] width 14 height 14
click at [158, 306] on input "Select an option" at bounding box center [157, 309] width 14 height 14
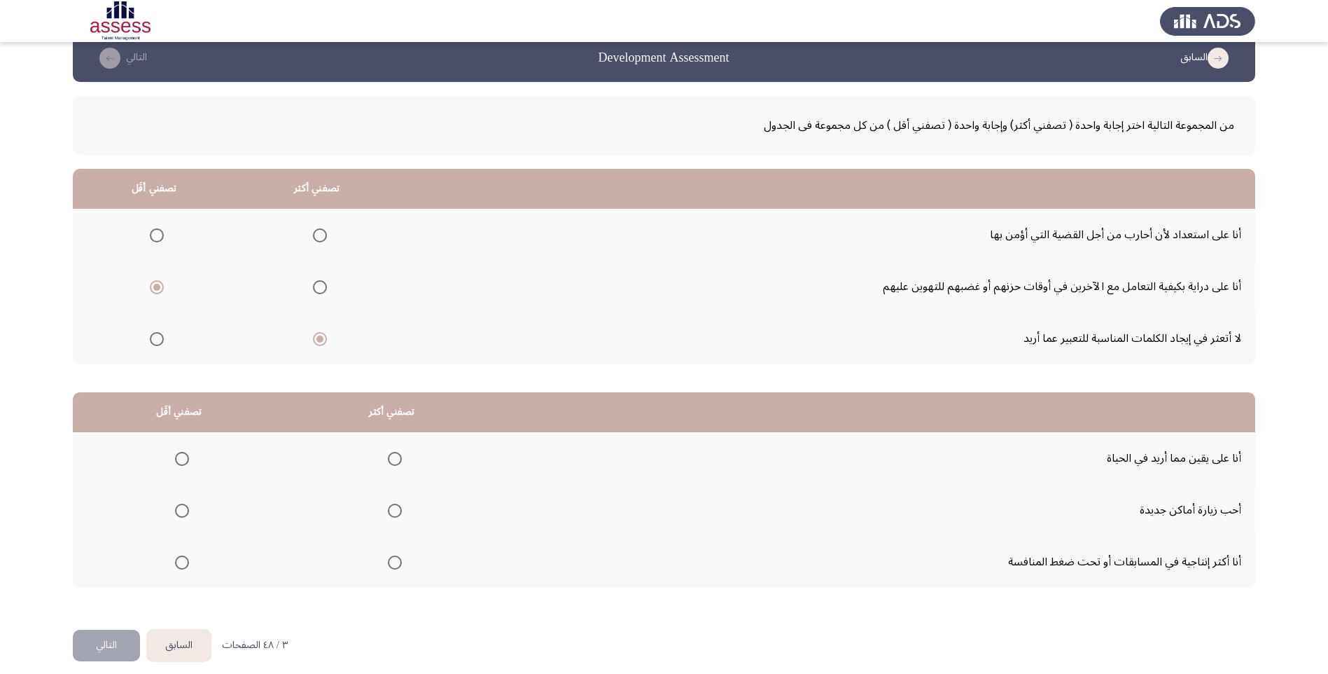
scroll to position [34, 0]
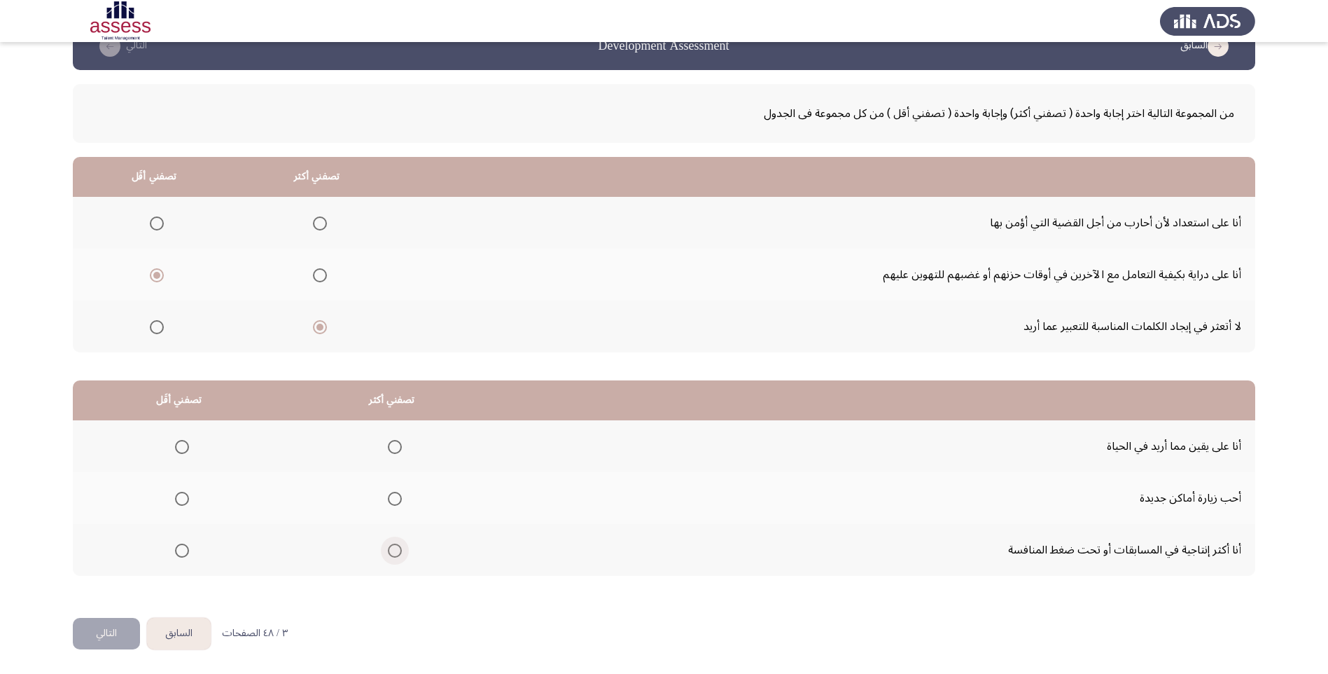
click at [397, 552] on span "Select an option" at bounding box center [395, 550] width 14 height 14
click at [397, 552] on input "Select an option" at bounding box center [395, 550] width 14 height 14
click at [176, 497] on span "Select an option" at bounding box center [182, 499] width 14 height 14
click at [176, 497] on input "Select an option" at bounding box center [182, 499] width 14 height 14
click at [108, 638] on button "التالي" at bounding box center [106, 634] width 67 height 32
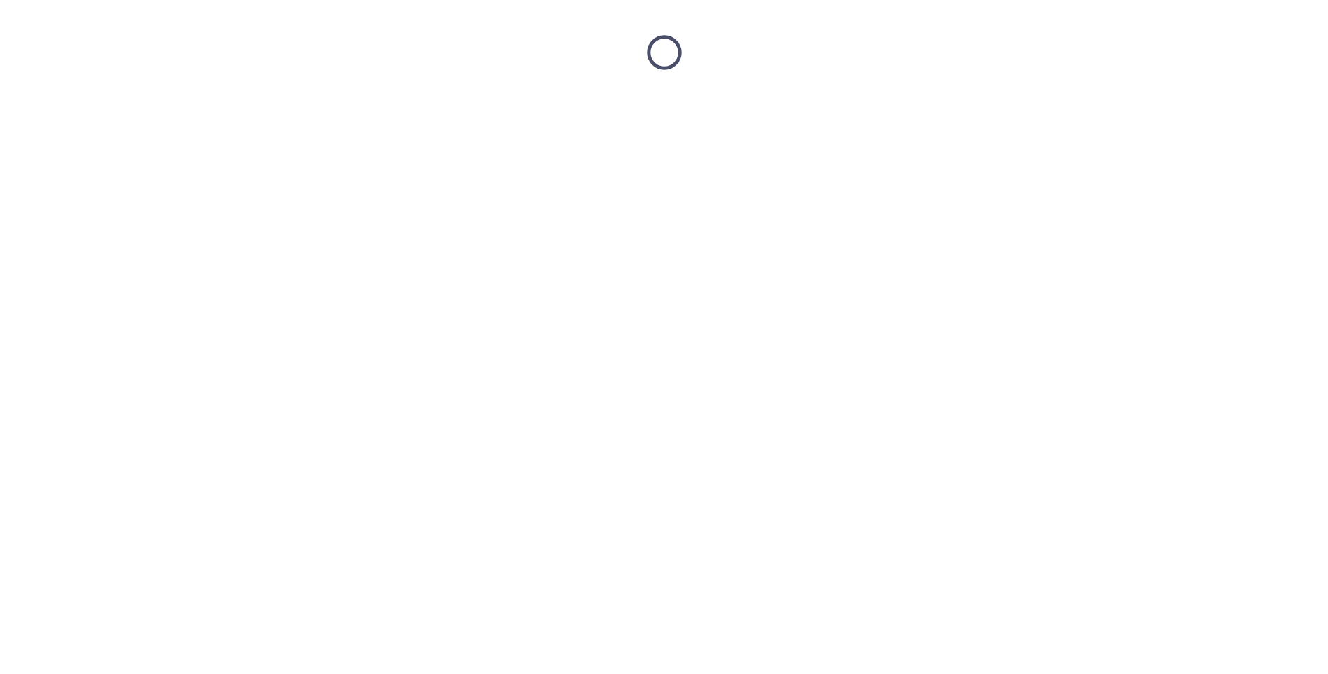
scroll to position [0, 0]
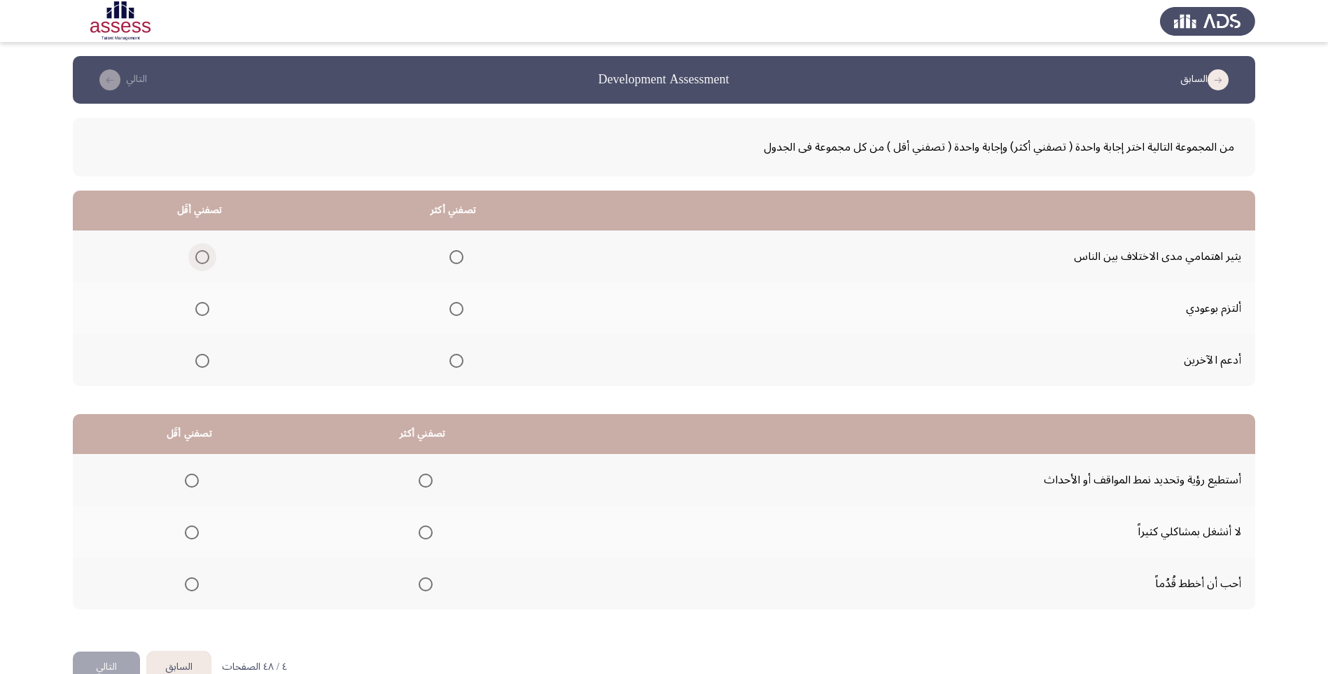
click at [202, 257] on span "Select an option" at bounding box center [202, 257] width 0 height 0
click at [200, 256] on input "Select an option" at bounding box center [202, 257] width 14 height 14
click at [453, 310] on span "Select an option" at bounding box center [457, 309] width 14 height 14
click at [453, 310] on input "Select an option" at bounding box center [457, 309] width 14 height 14
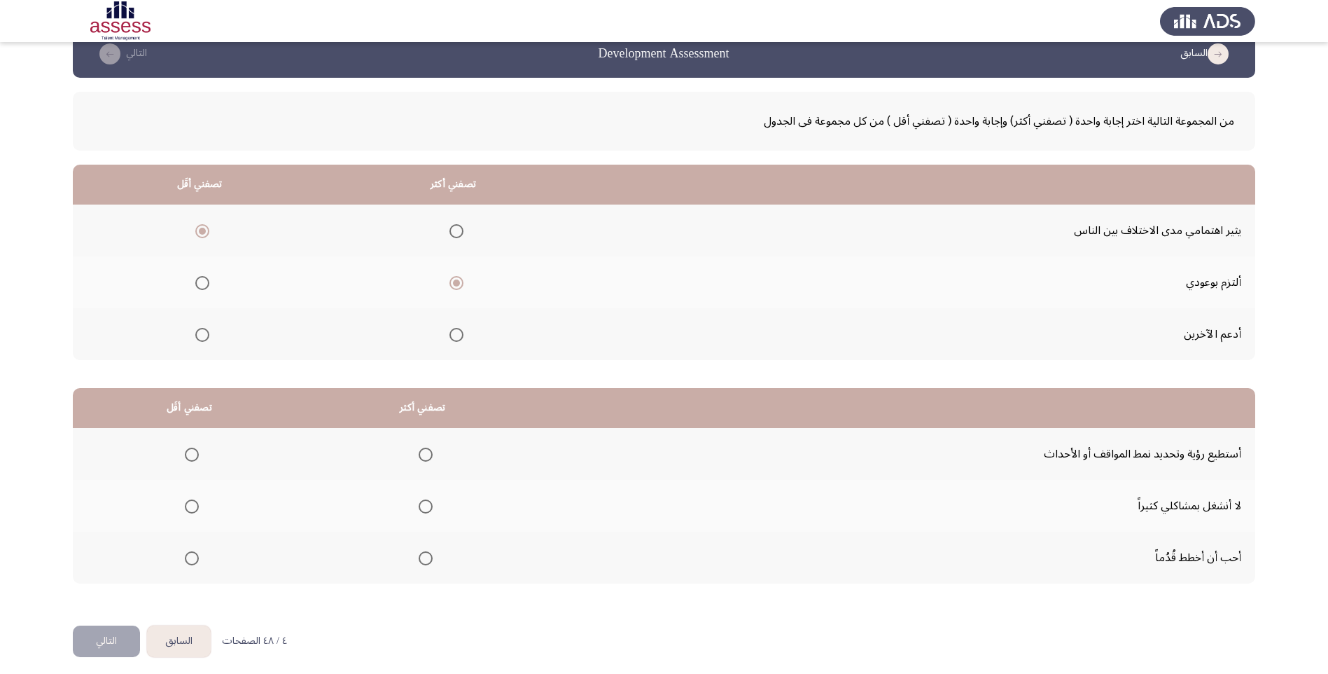
scroll to position [34, 0]
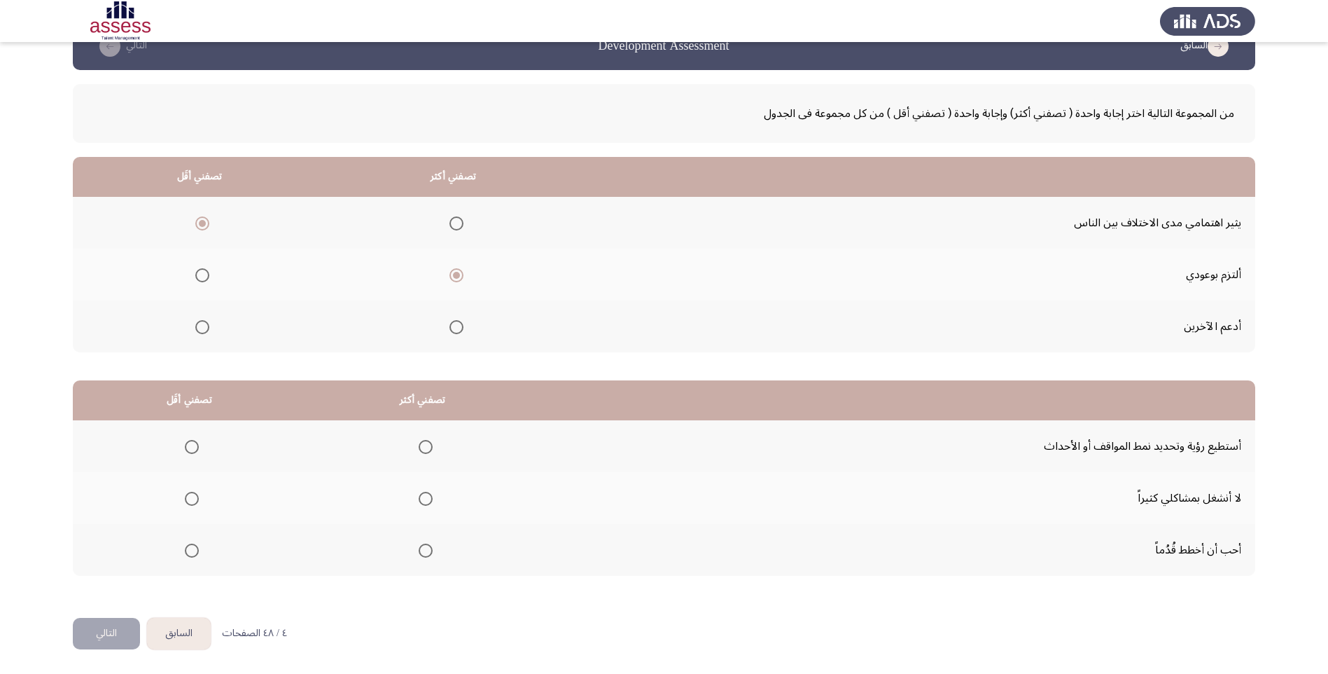
click at [187, 494] on span "Select an option" at bounding box center [192, 499] width 14 height 14
click at [187, 494] on input "Select an option" at bounding box center [192, 499] width 14 height 14
click at [425, 445] on span "Select an option" at bounding box center [426, 447] width 14 height 14
click at [425, 445] on input "Select an option" at bounding box center [426, 447] width 14 height 14
click at [114, 631] on button "التالي" at bounding box center [106, 634] width 67 height 32
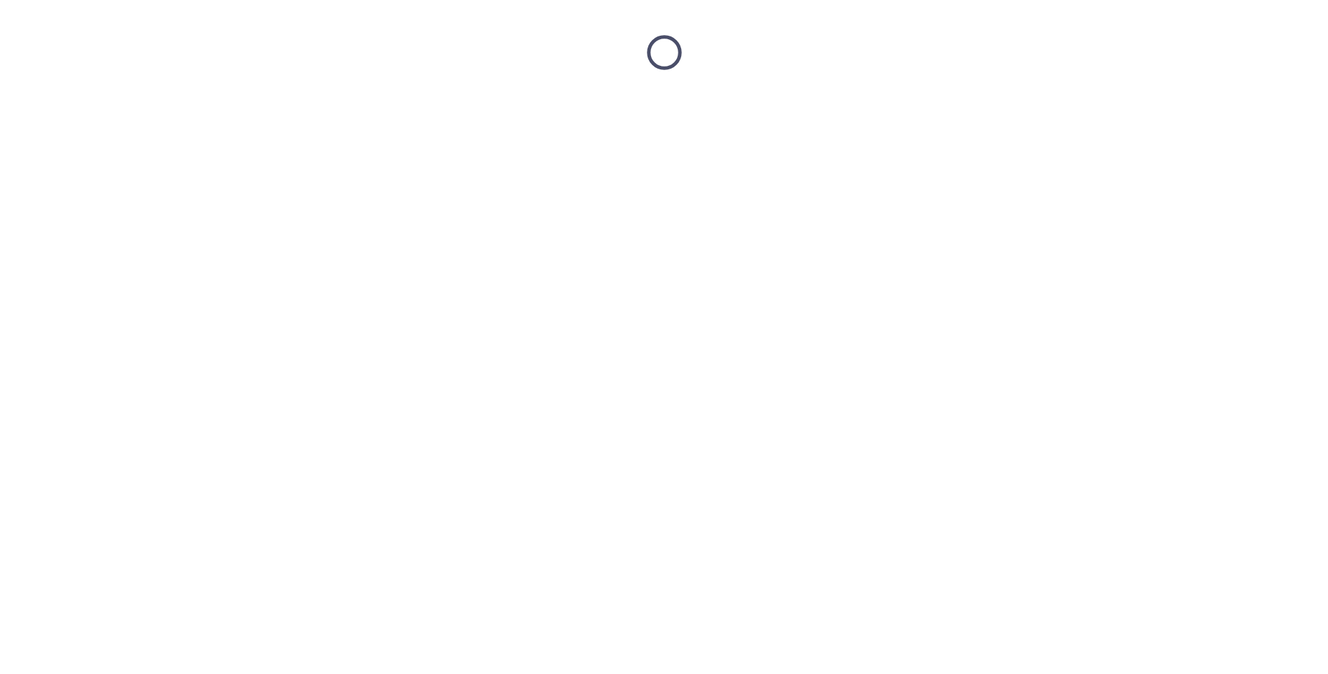
scroll to position [0, 0]
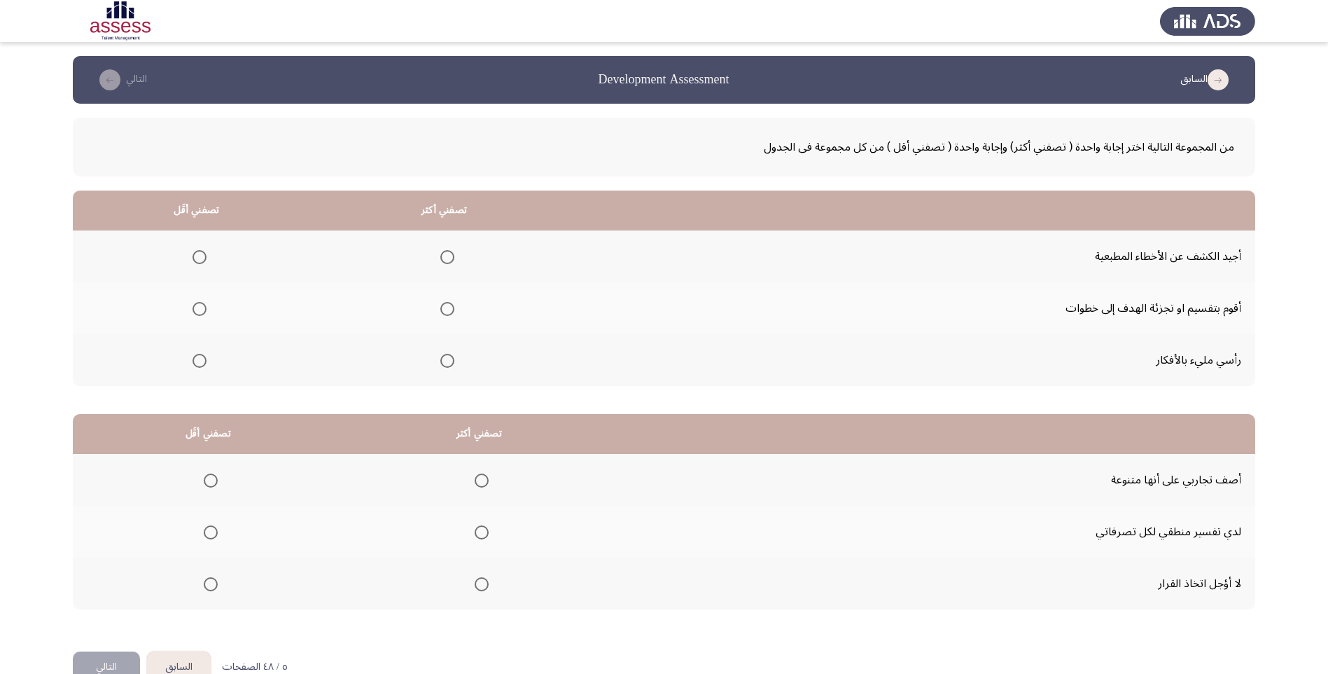
click at [450, 305] on span "Select an option" at bounding box center [447, 309] width 14 height 14
click at [450, 305] on input "Select an option" at bounding box center [447, 309] width 14 height 14
click at [198, 361] on span "Select an option" at bounding box center [200, 361] width 14 height 14
click at [198, 361] on input "Select an option" at bounding box center [200, 361] width 14 height 14
click at [206, 478] on span "Select an option" at bounding box center [211, 480] width 14 height 14
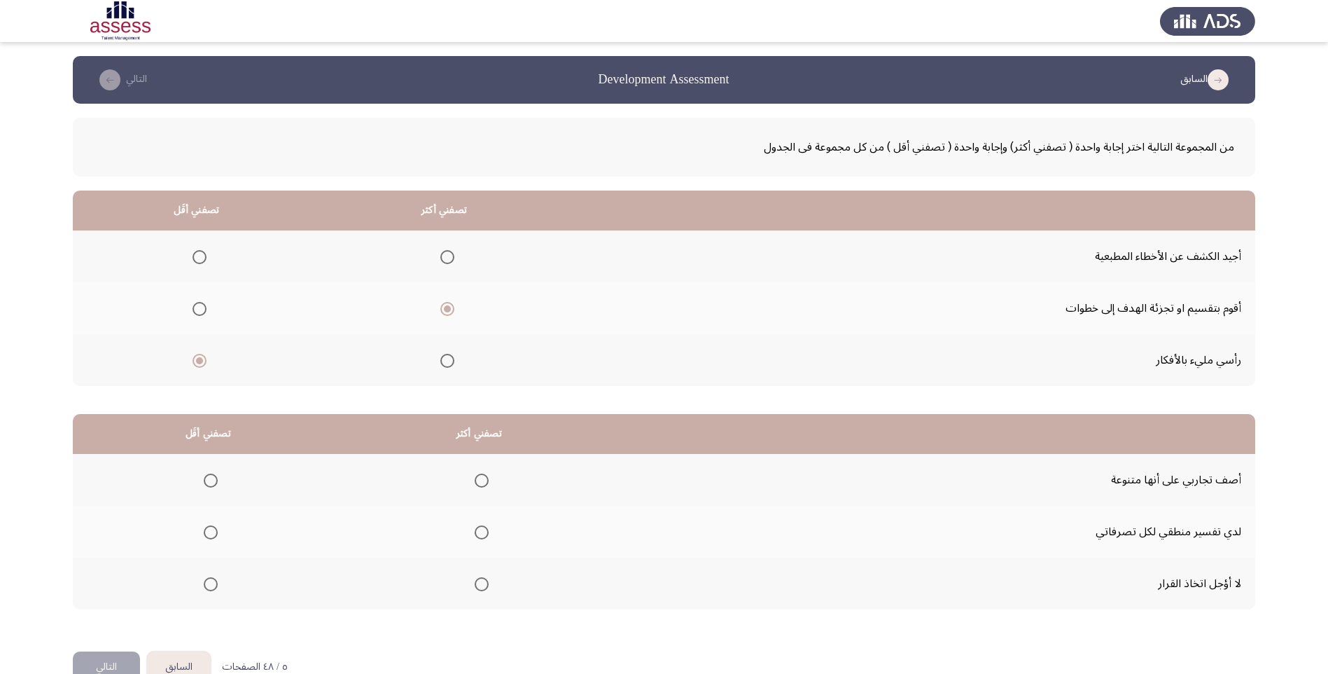
click at [206, 478] on input "Select an option" at bounding box center [211, 480] width 14 height 14
click at [209, 581] on span "Select an option" at bounding box center [211, 584] width 14 height 14
click at [209, 581] on input "Select an option" at bounding box center [211, 584] width 14 height 14
click at [482, 480] on span "Select an option" at bounding box center [482, 480] width 0 height 0
click at [481, 480] on input "Select an option" at bounding box center [482, 480] width 14 height 14
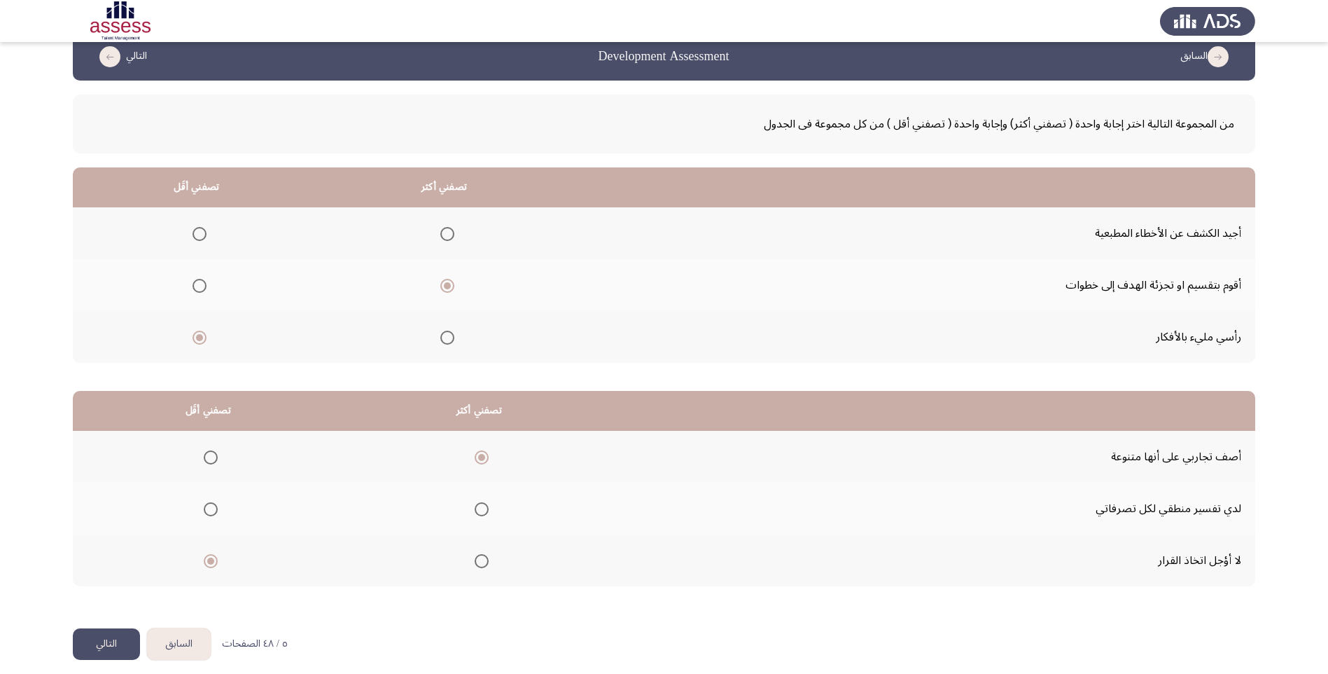
scroll to position [34, 0]
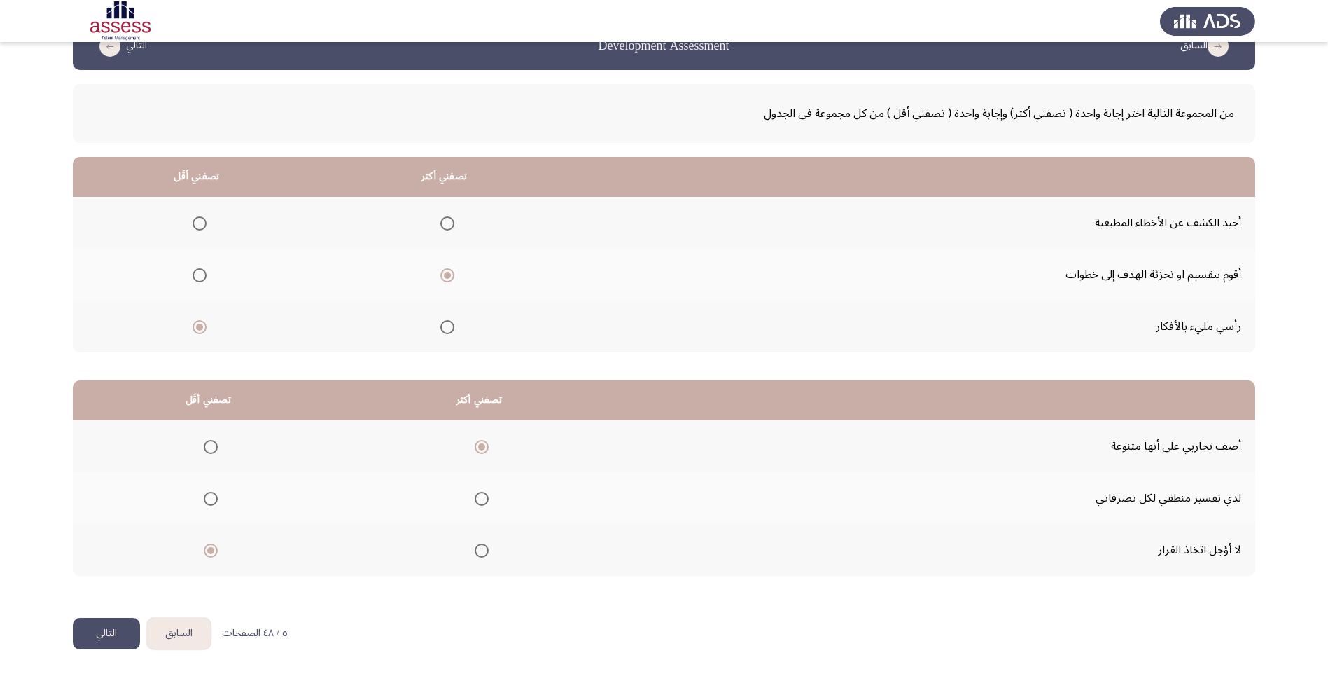
click at [95, 629] on button "التالي" at bounding box center [106, 634] width 67 height 32
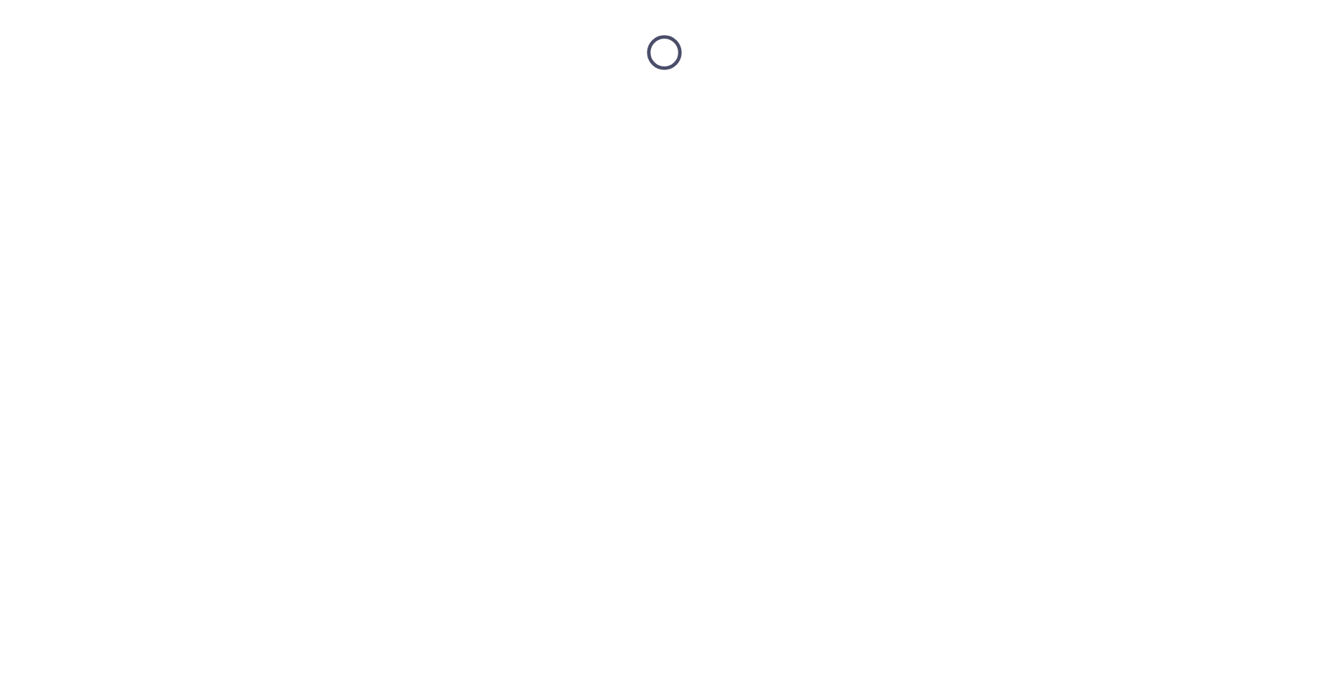
scroll to position [0, 0]
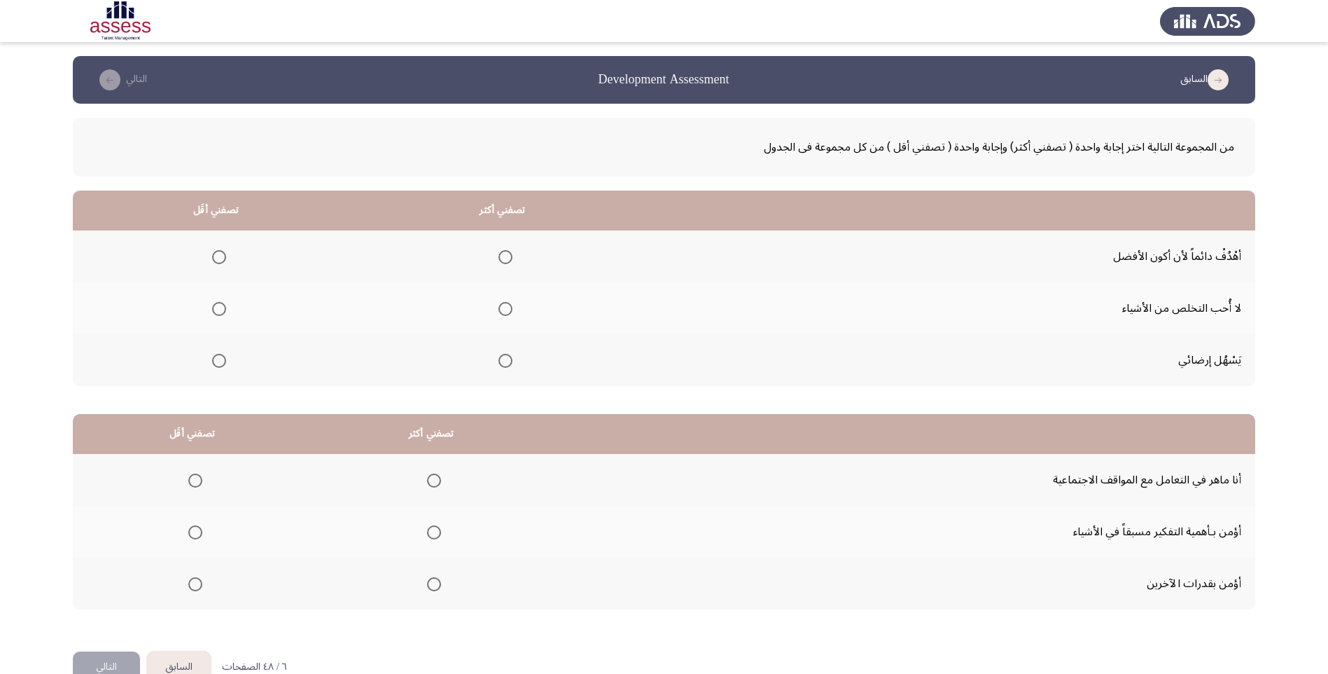
click at [217, 307] on span "Select an option" at bounding box center [219, 309] width 14 height 14
click at [217, 307] on input "Select an option" at bounding box center [219, 309] width 14 height 14
click at [507, 253] on span "Select an option" at bounding box center [506, 257] width 14 height 14
click at [507, 253] on input "Select an option" at bounding box center [506, 257] width 14 height 14
click at [440, 531] on th at bounding box center [431, 532] width 239 height 52
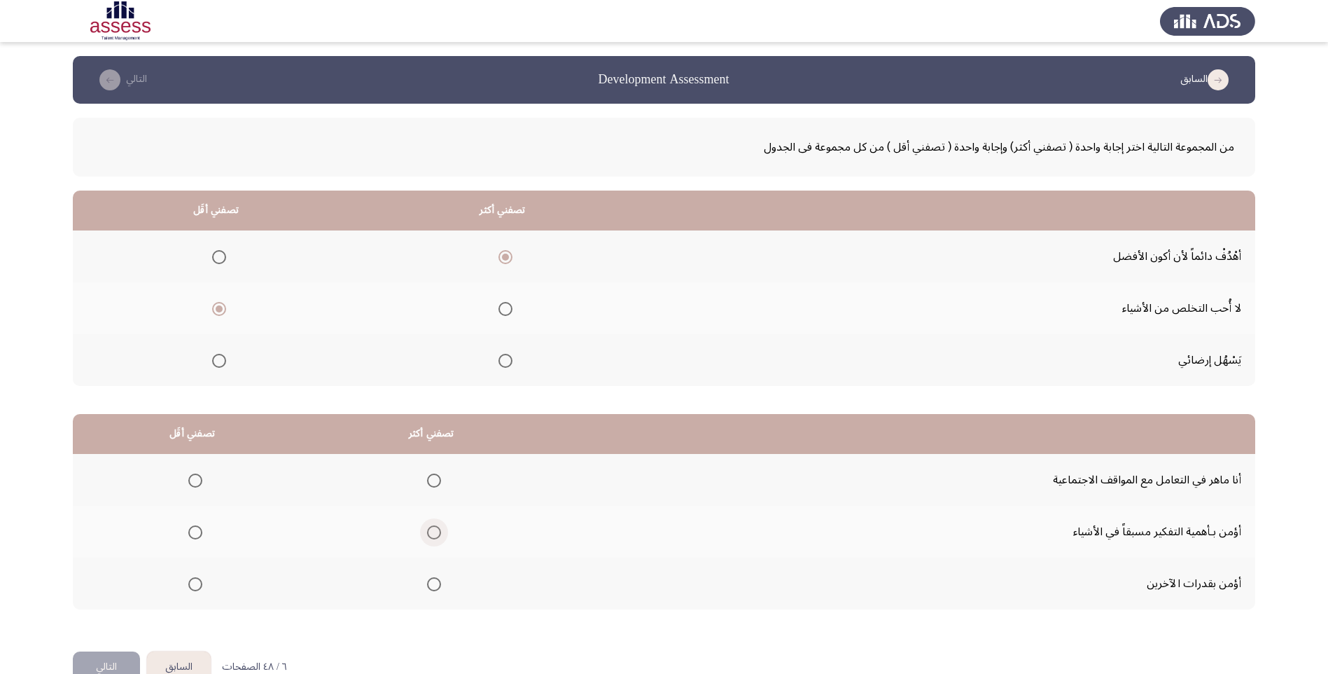
click at [428, 530] on span "Select an option" at bounding box center [434, 532] width 14 height 14
click at [428, 530] on input "Select an option" at bounding box center [434, 532] width 14 height 14
click at [190, 485] on span "Select an option" at bounding box center [195, 480] width 14 height 14
click at [190, 485] on input "Select an option" at bounding box center [195, 480] width 14 height 14
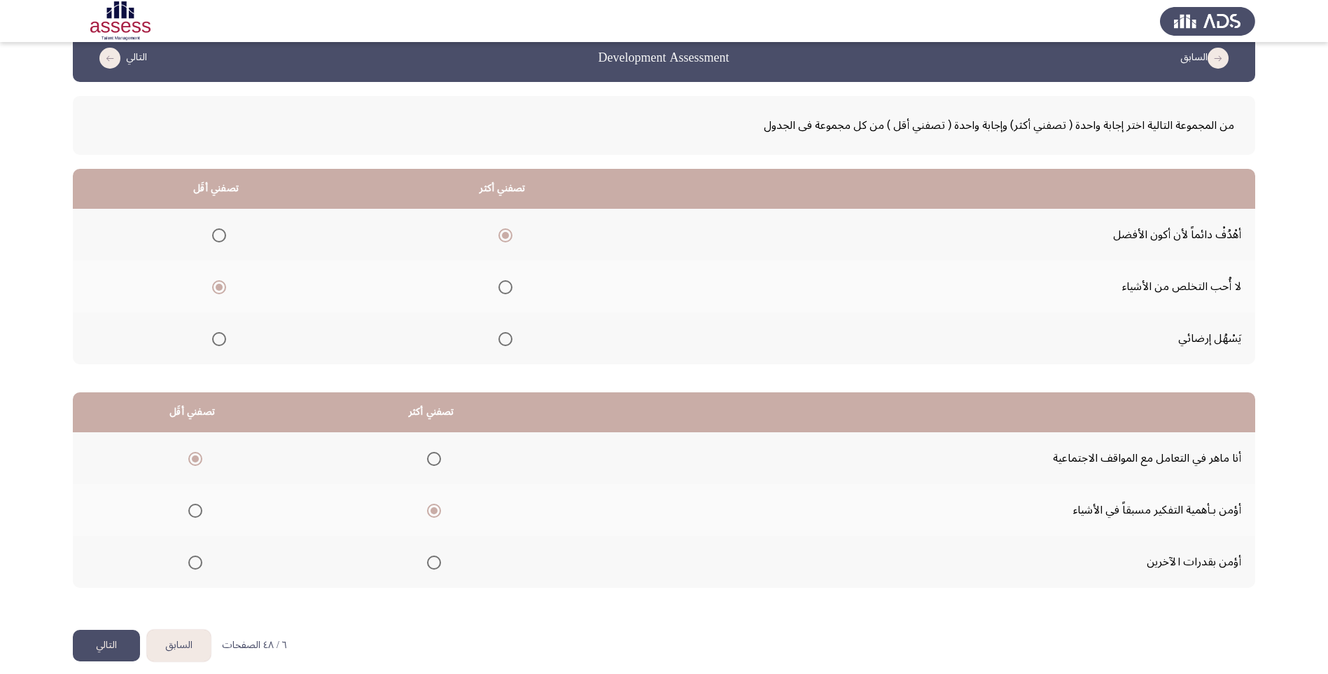
scroll to position [34, 0]
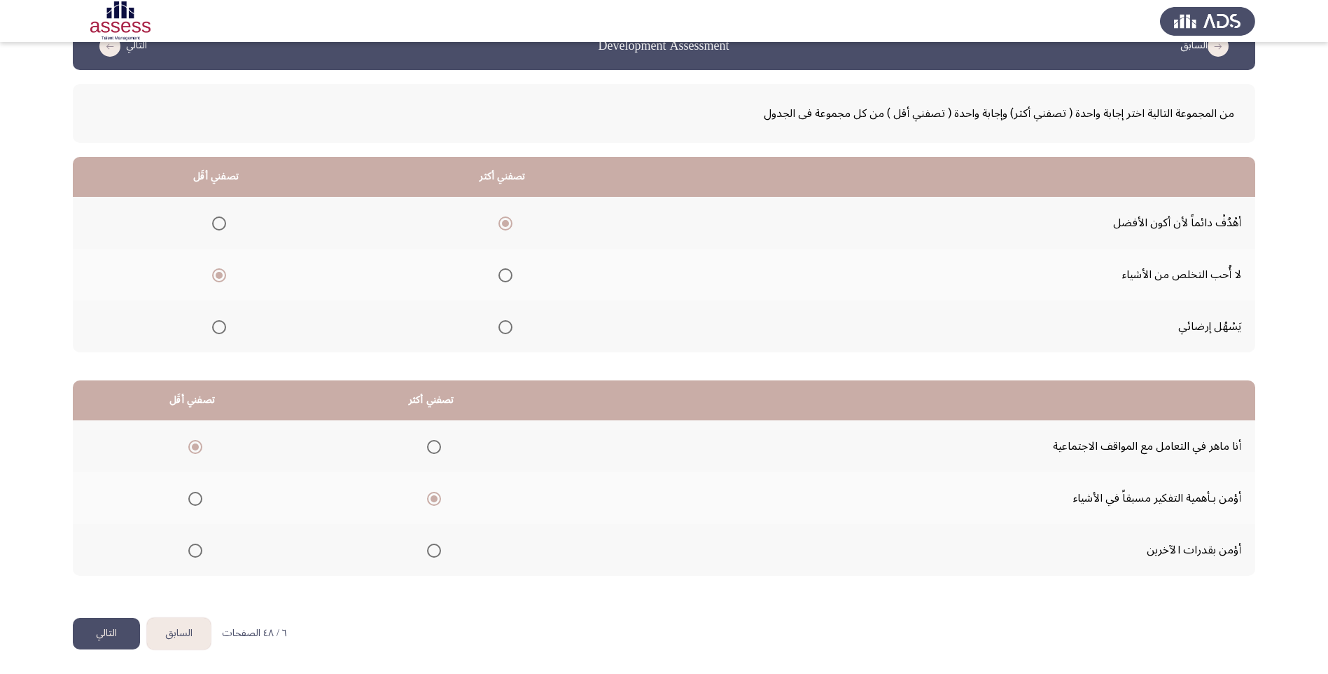
click at [104, 637] on button "التالي" at bounding box center [106, 634] width 67 height 32
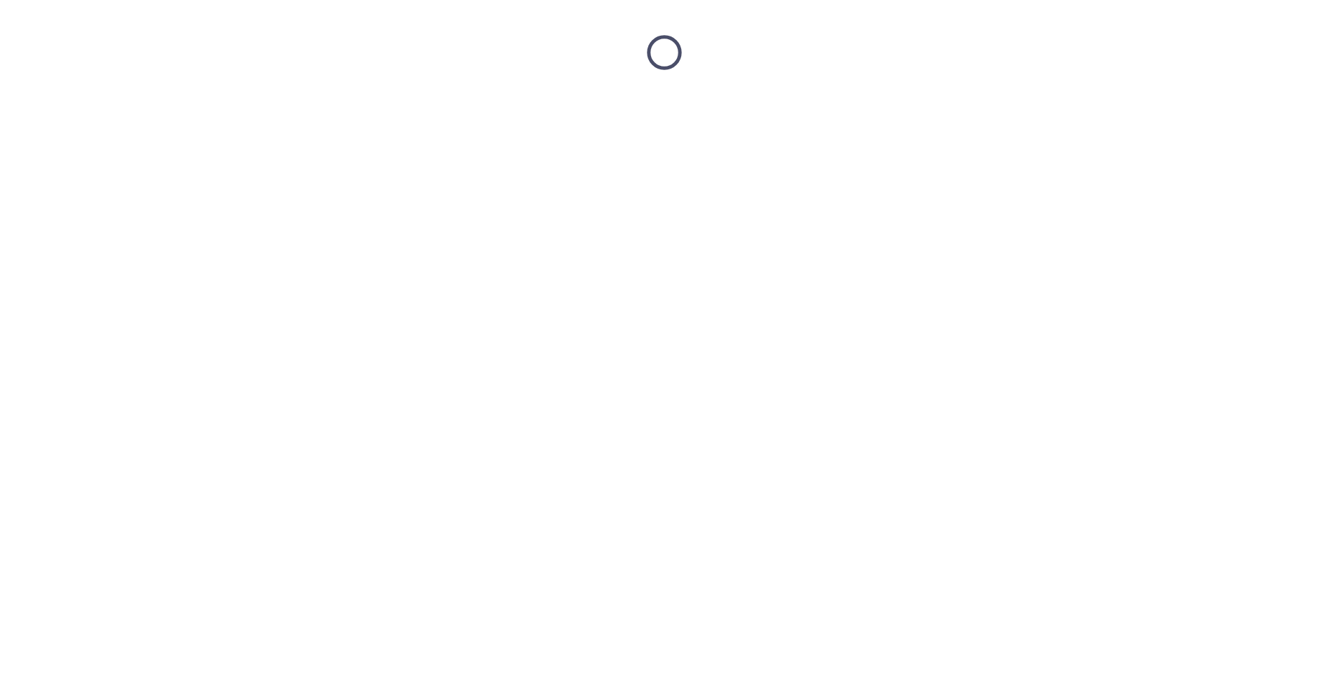
scroll to position [0, 0]
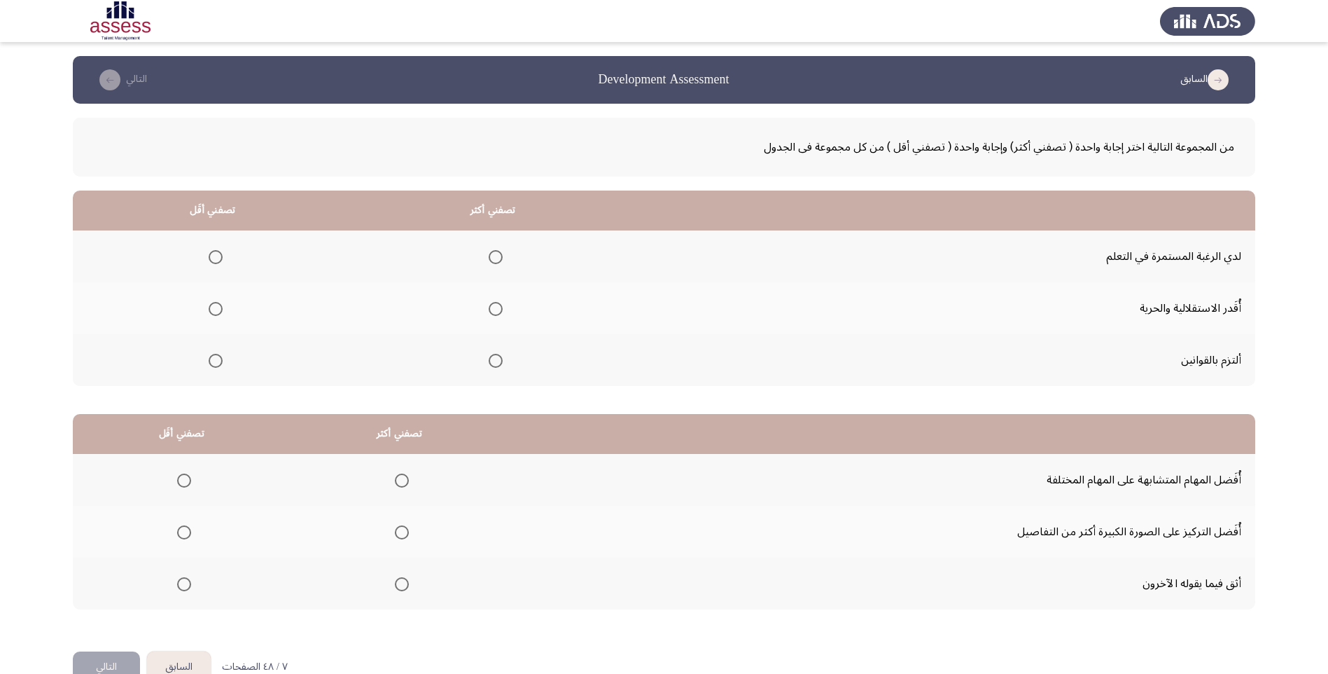
click at [214, 302] on span "Select an option" at bounding box center [216, 309] width 14 height 14
click at [214, 302] on input "Select an option" at bounding box center [216, 309] width 14 height 14
click at [496, 255] on span "Select an option" at bounding box center [496, 257] width 14 height 14
click at [496, 255] on input "Select an option" at bounding box center [496, 257] width 14 height 14
click at [187, 581] on span "Select an option" at bounding box center [184, 584] width 14 height 14
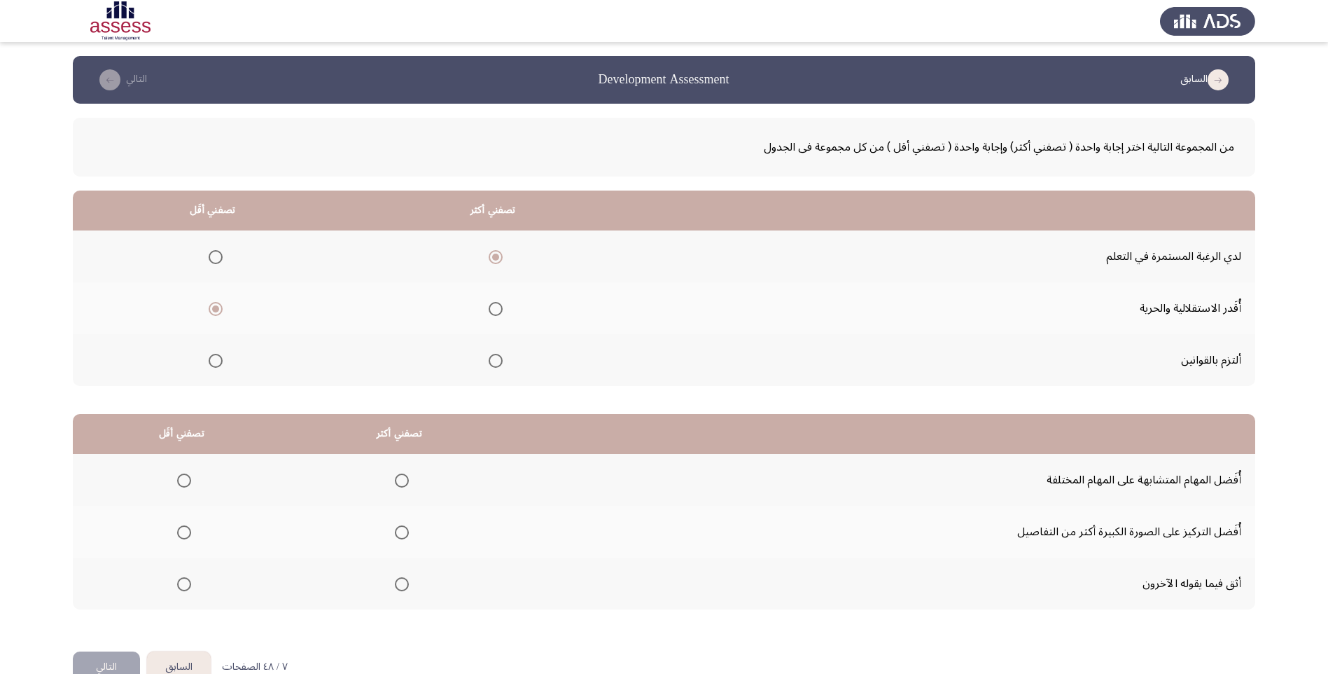
click at [187, 581] on input "Select an option" at bounding box center [184, 584] width 14 height 14
click at [403, 582] on span "Select an option" at bounding box center [402, 584] width 14 height 14
click at [403, 582] on input "Select an option" at bounding box center [402, 584] width 14 height 14
click at [184, 529] on span "Select an option" at bounding box center [184, 532] width 14 height 14
click at [184, 529] on input "Select an option" at bounding box center [184, 532] width 14 height 14
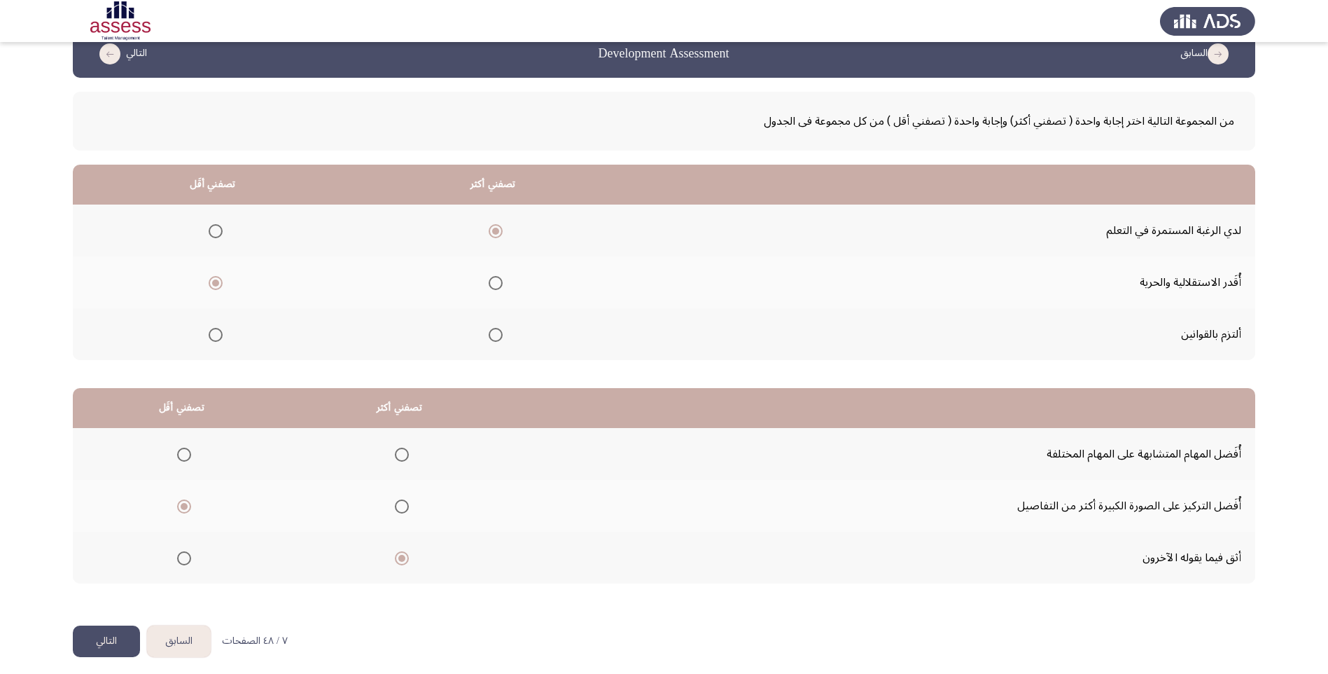
scroll to position [34, 0]
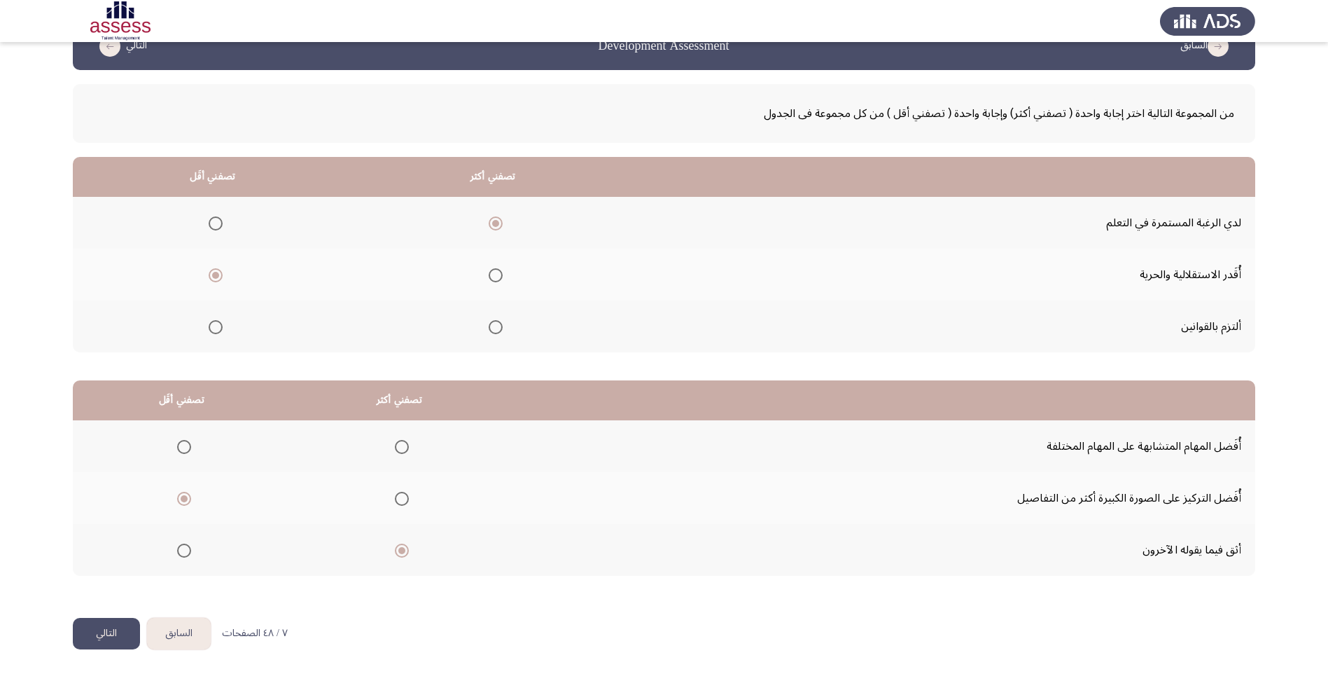
click at [191, 445] on th at bounding box center [182, 446] width 218 height 52
click at [180, 444] on span "Select an option" at bounding box center [184, 447] width 14 height 14
click at [180, 444] on input "Select an option" at bounding box center [184, 447] width 14 height 14
click at [108, 637] on button "التالي" at bounding box center [106, 634] width 67 height 32
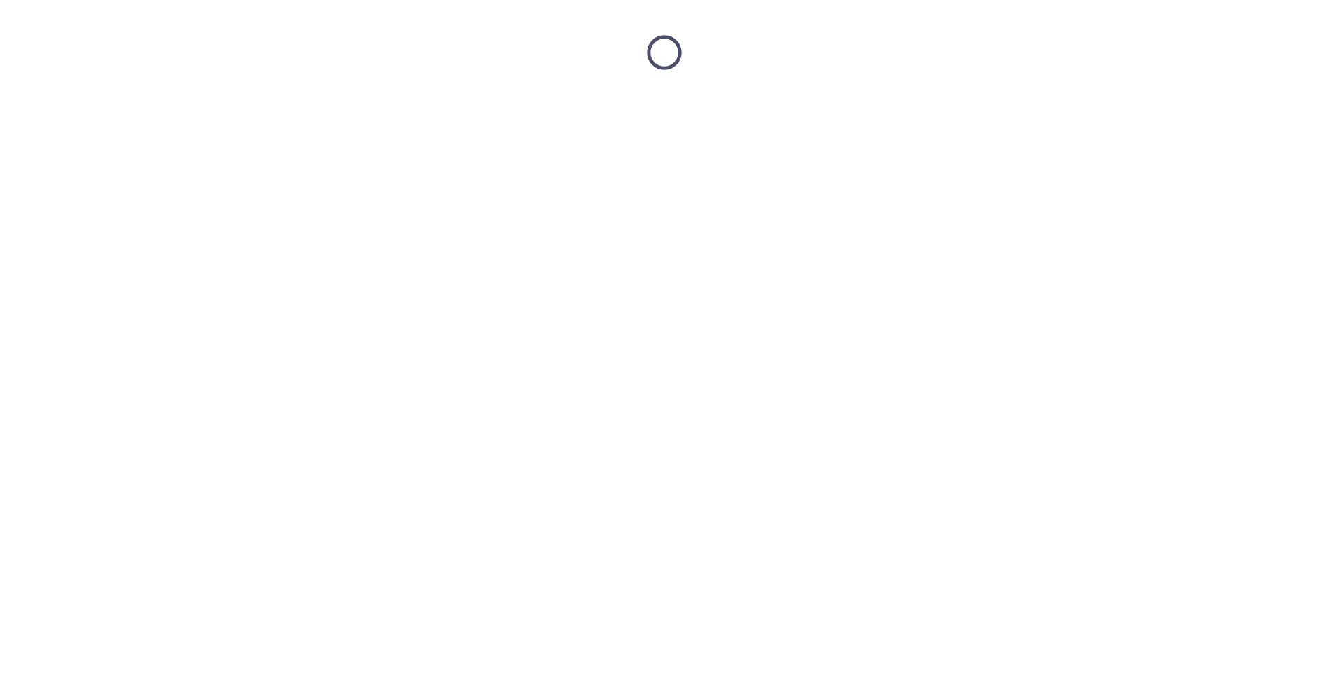
scroll to position [0, 0]
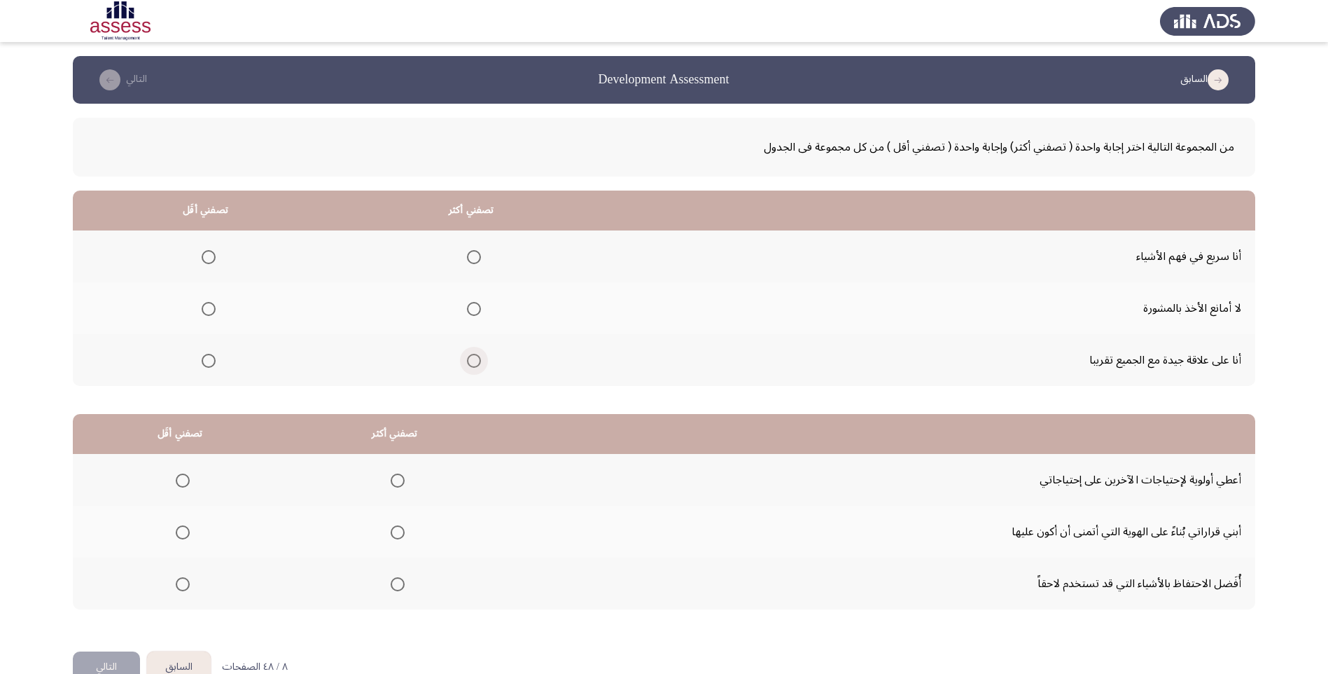
click at [467, 354] on span "Select an option" at bounding box center [474, 361] width 14 height 14
click at [467, 354] on input "Select an option" at bounding box center [474, 361] width 14 height 14
click at [207, 303] on span "Select an option" at bounding box center [209, 309] width 14 height 14
click at [207, 303] on input "Select an option" at bounding box center [209, 309] width 14 height 14
click at [185, 588] on span "Select an option" at bounding box center [183, 584] width 14 height 14
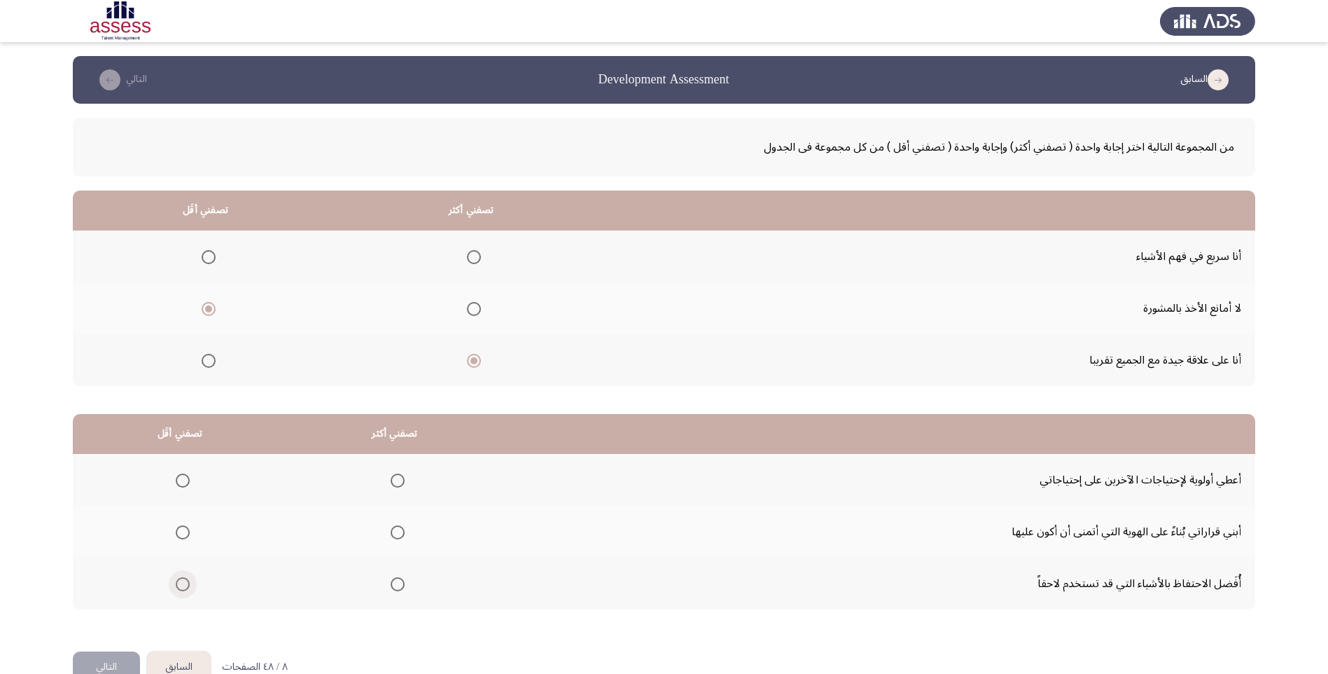
click at [185, 588] on input "Select an option" at bounding box center [183, 584] width 14 height 14
click at [394, 531] on span "Select an option" at bounding box center [398, 532] width 14 height 14
click at [394, 531] on input "Select an option" at bounding box center [398, 532] width 14 height 14
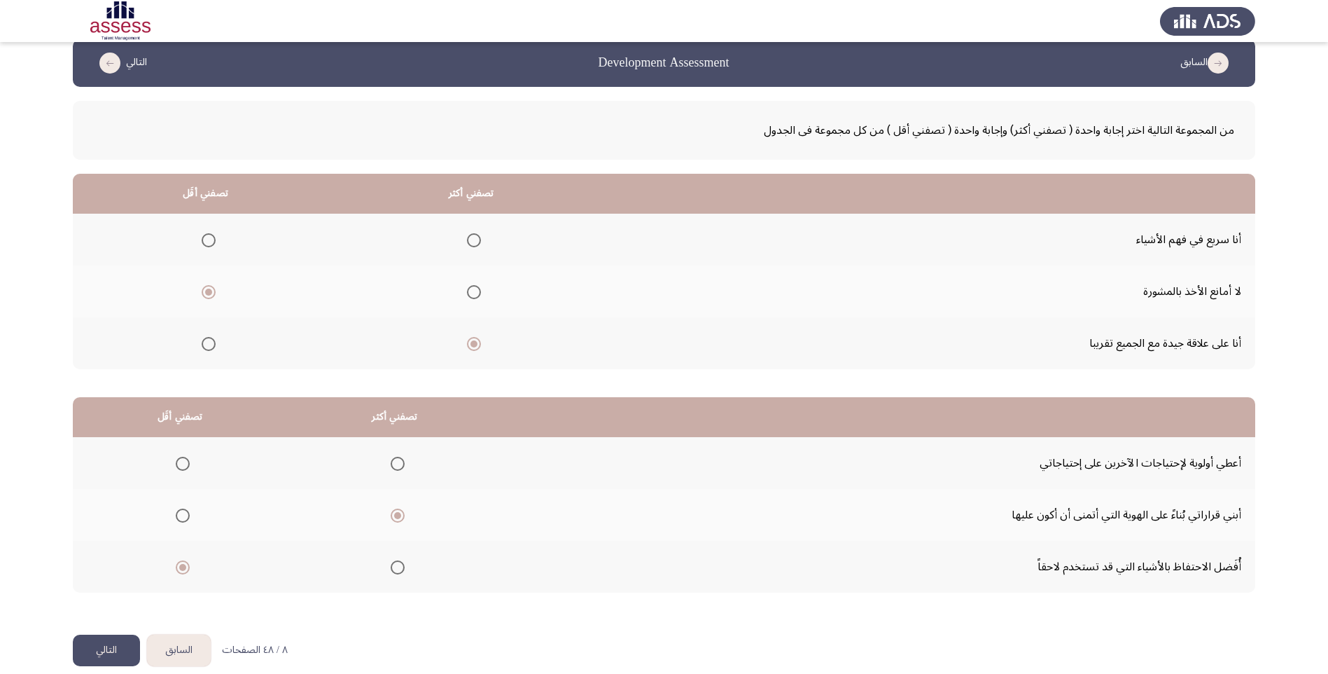
scroll to position [34, 0]
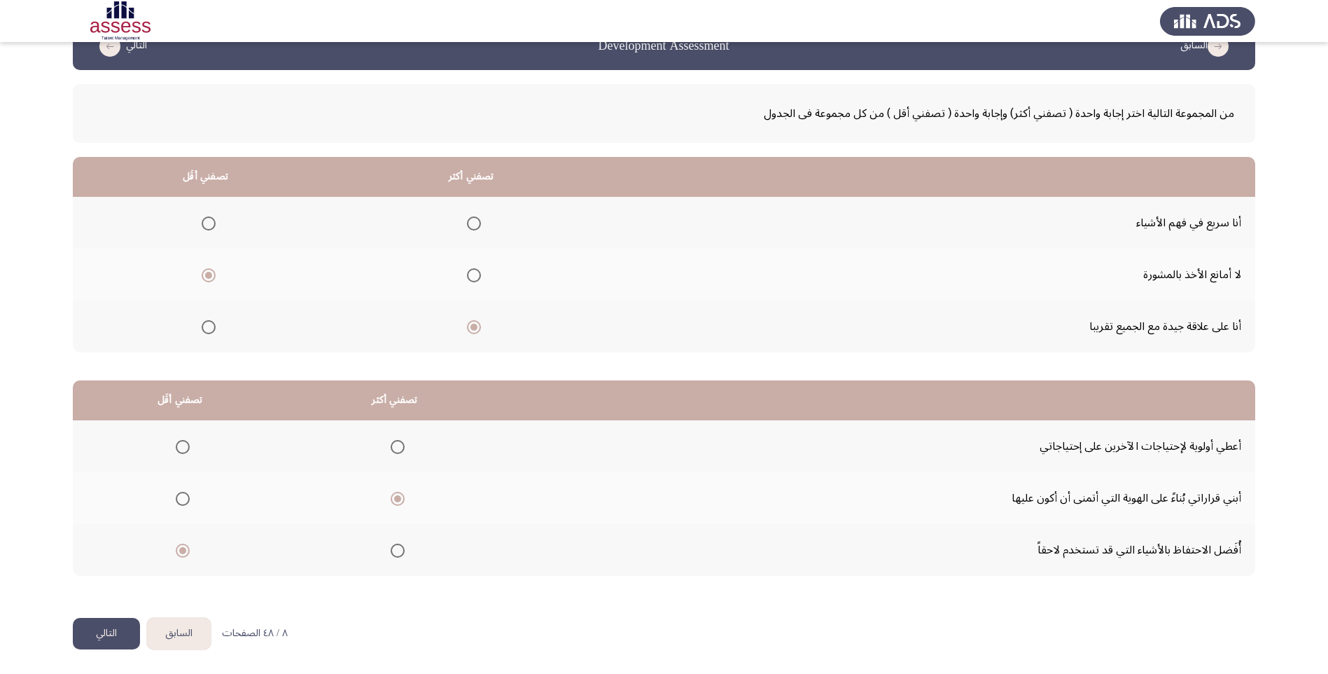
click at [118, 641] on button "التالي" at bounding box center [106, 634] width 67 height 32
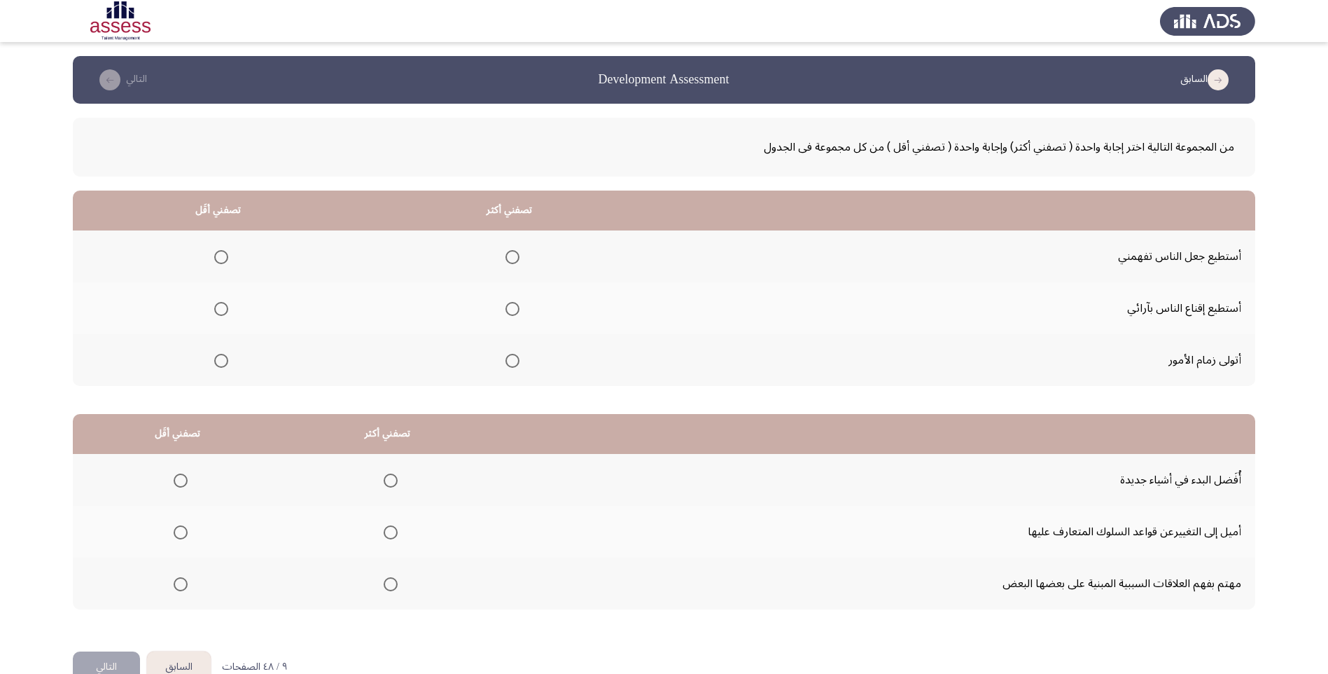
click at [216, 251] on span "Select an option" at bounding box center [221, 257] width 14 height 14
click at [216, 251] on input "Select an option" at bounding box center [221, 257] width 14 height 14
drag, startPoint x: 203, startPoint y: 305, endPoint x: 214, endPoint y: 305, distance: 10.5
click at [210, 305] on th at bounding box center [218, 308] width 291 height 52
click at [218, 305] on span "Select an option" at bounding box center [221, 309] width 14 height 14
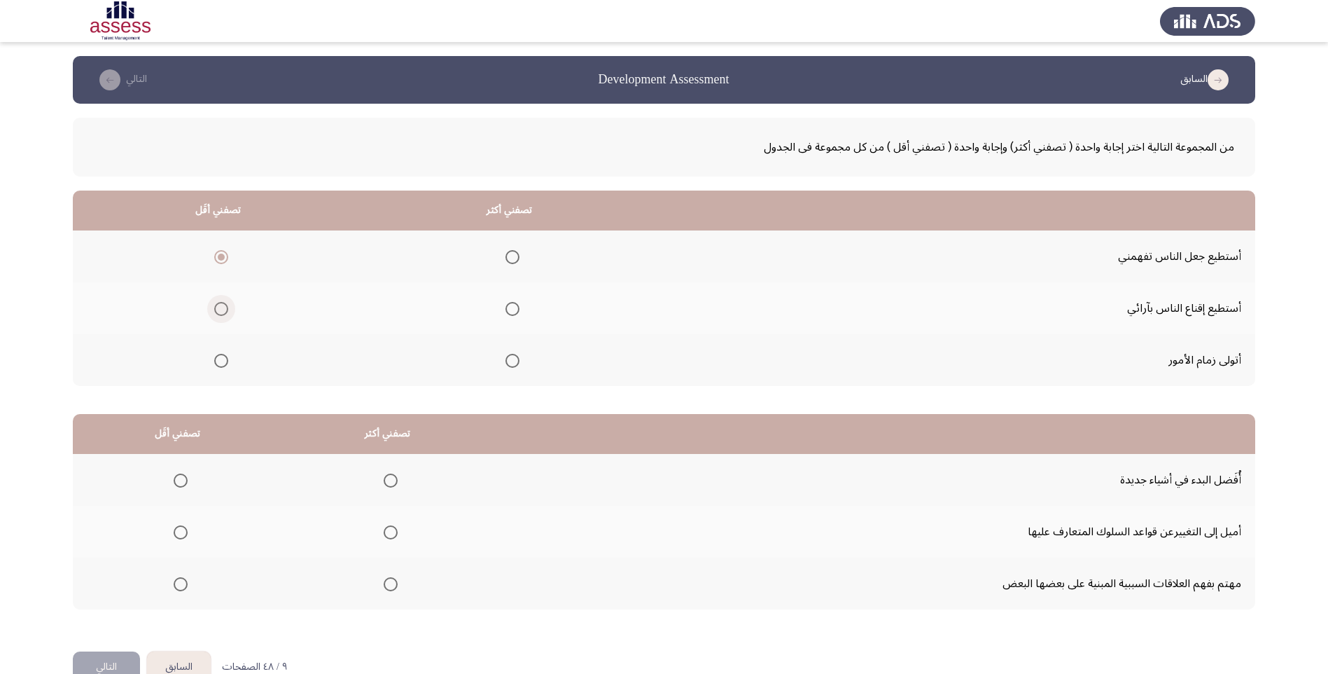
click at [218, 305] on input "Select an option" at bounding box center [221, 309] width 14 height 14
click at [214, 248] on mat-radio-group "Select an option" at bounding box center [219, 256] width 20 height 24
click at [218, 251] on span "Select an option" at bounding box center [221, 257] width 14 height 14
click at [218, 251] on input "Select an option" at bounding box center [221, 257] width 14 height 14
click at [511, 359] on span "Select an option" at bounding box center [513, 361] width 14 height 14
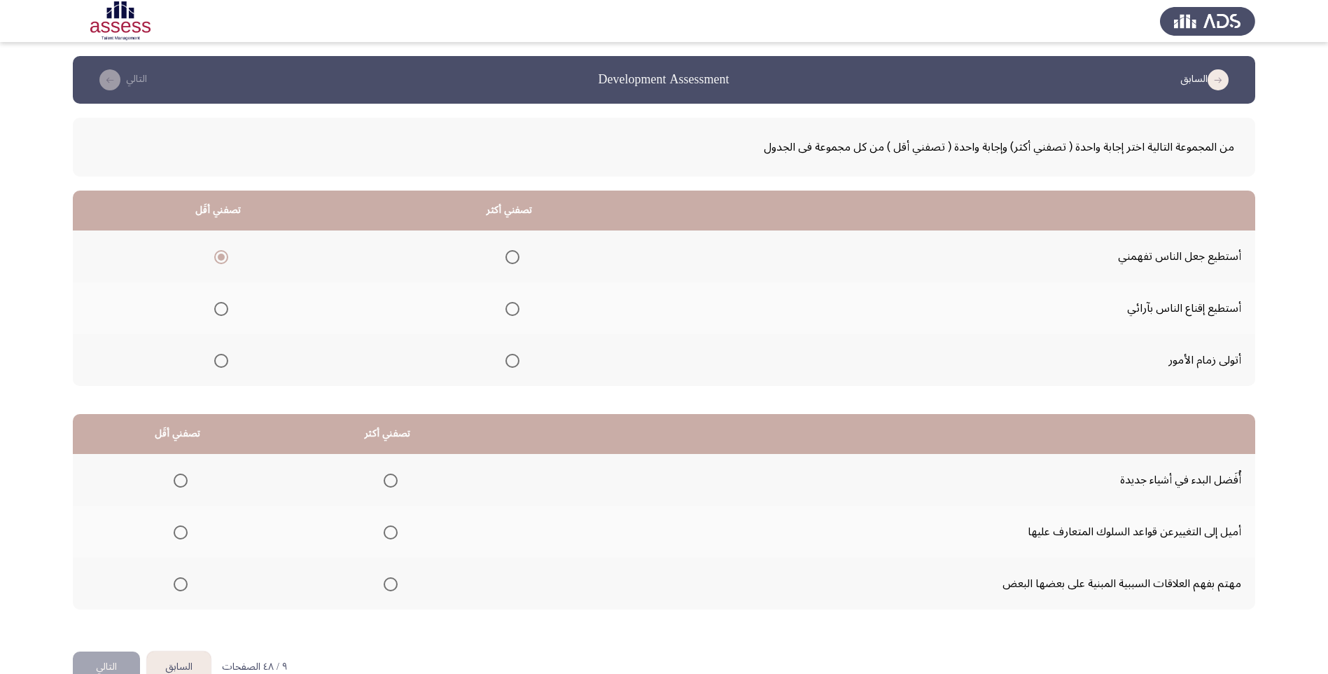
click at [511, 359] on input "Select an option" at bounding box center [513, 361] width 14 height 14
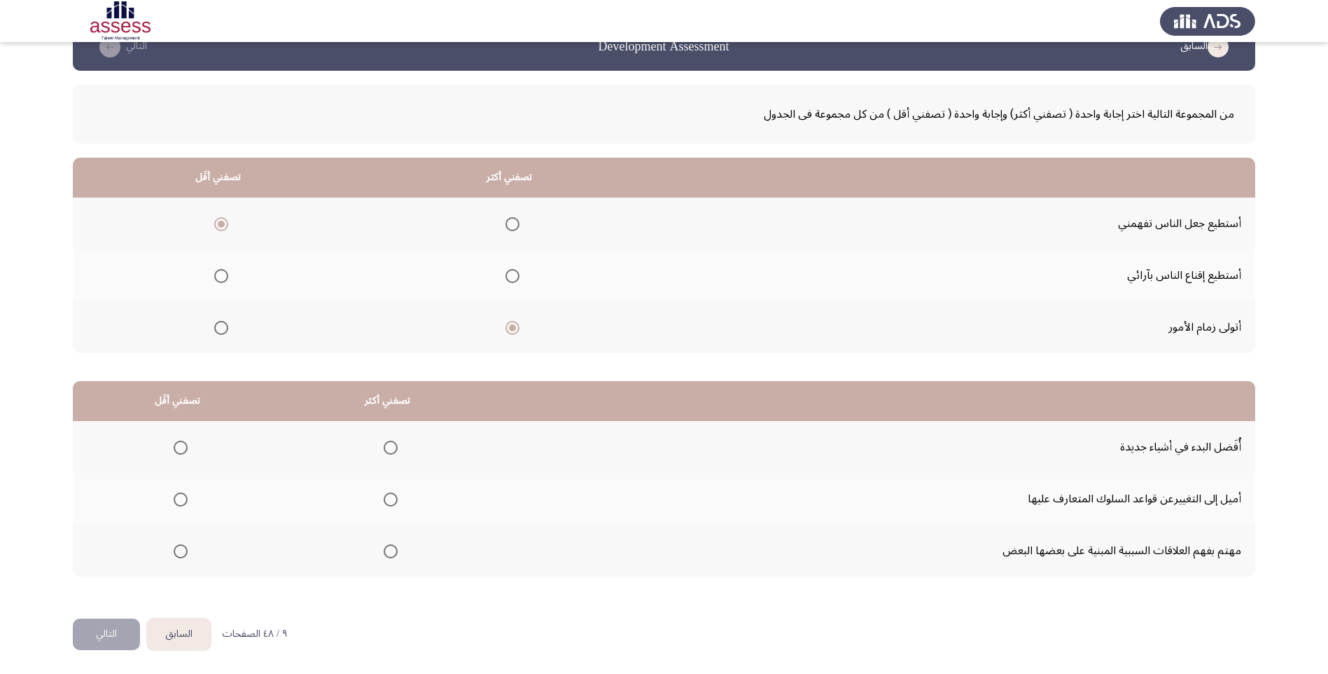
scroll to position [34, 0]
click at [174, 550] on span "Select an option" at bounding box center [181, 550] width 14 height 14
click at [174, 550] on input "Select an option" at bounding box center [181, 550] width 14 height 14
click at [389, 444] on span "Select an option" at bounding box center [391, 447] width 14 height 14
click at [389, 444] on input "Select an option" at bounding box center [391, 447] width 14 height 14
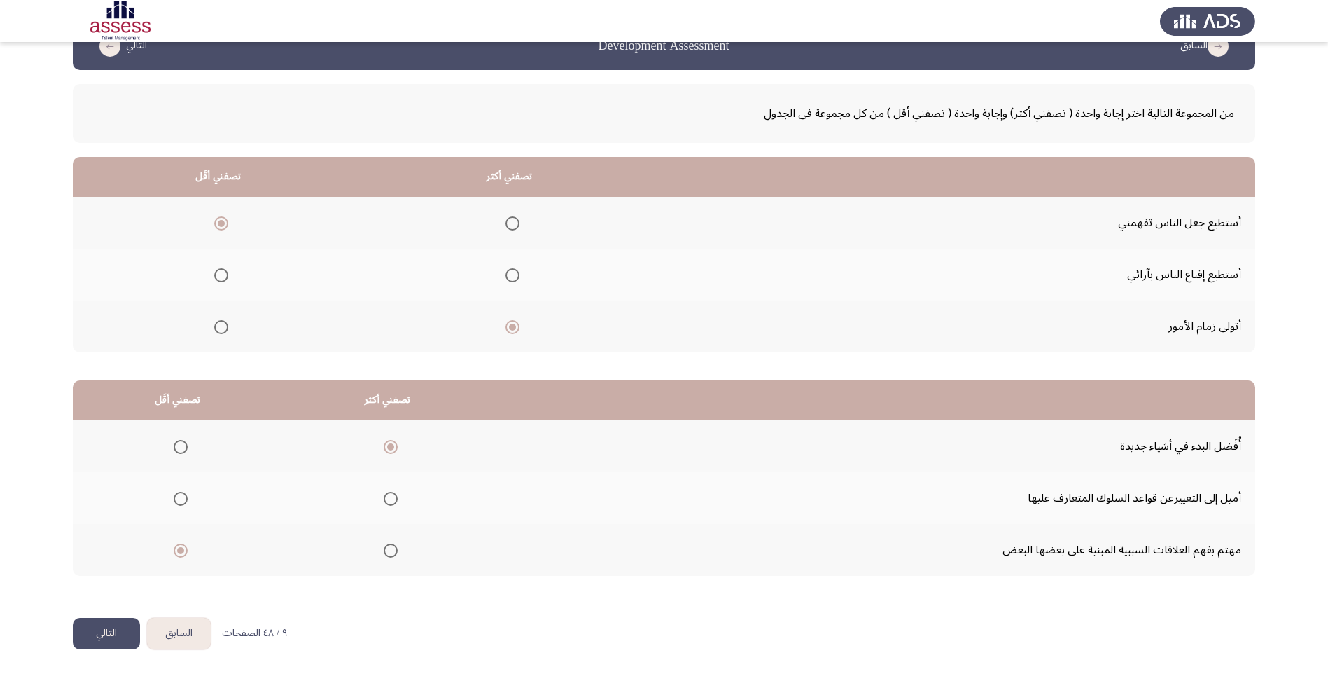
click at [109, 628] on button "التالي" at bounding box center [106, 634] width 67 height 32
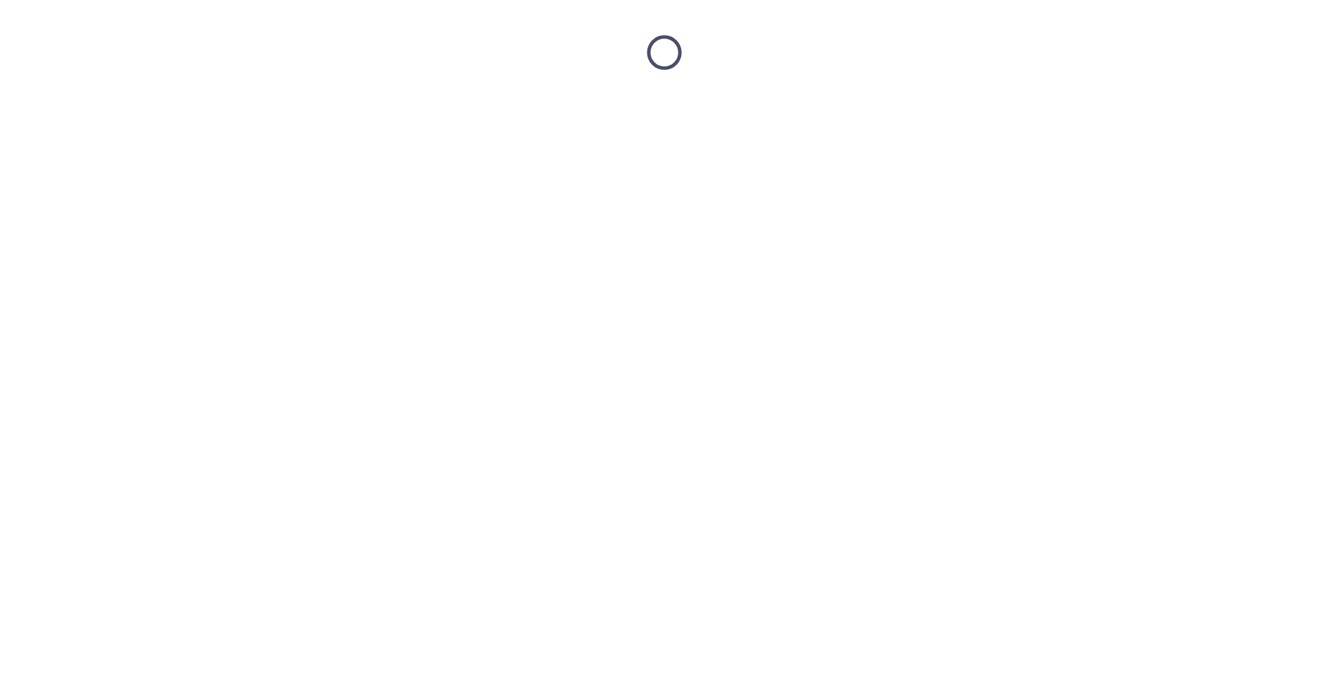
scroll to position [0, 0]
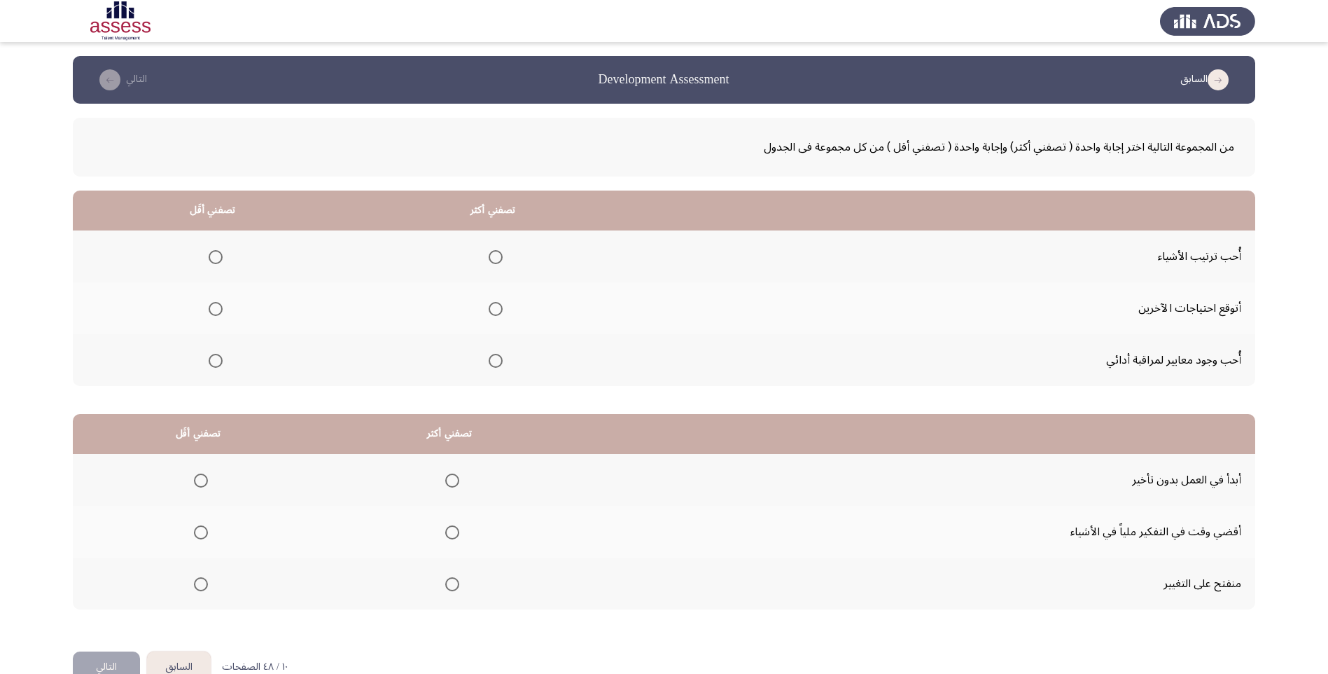
click at [210, 313] on span "Select an option" at bounding box center [216, 309] width 14 height 14
click at [210, 313] on input "Select an option" at bounding box center [216, 309] width 14 height 14
click at [496, 363] on span "Select an option" at bounding box center [496, 361] width 14 height 14
click at [496, 363] on input "Select an option" at bounding box center [496, 361] width 14 height 14
click at [451, 479] on span "Select an option" at bounding box center [452, 480] width 14 height 14
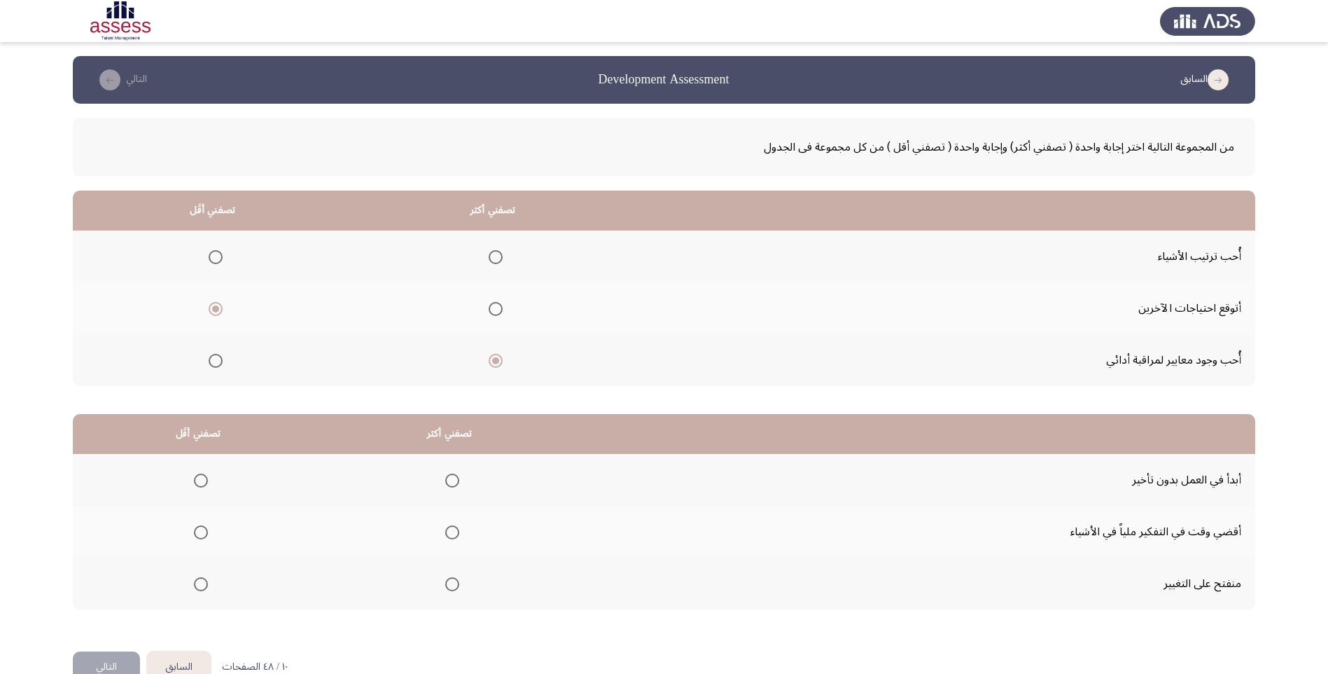
click at [451, 479] on input "Select an option" at bounding box center [452, 480] width 14 height 14
click at [204, 529] on span "Select an option" at bounding box center [201, 532] width 14 height 14
click at [204, 529] on input "Select an option" at bounding box center [201, 532] width 14 height 14
click at [95, 658] on button "التالي" at bounding box center [106, 667] width 67 height 32
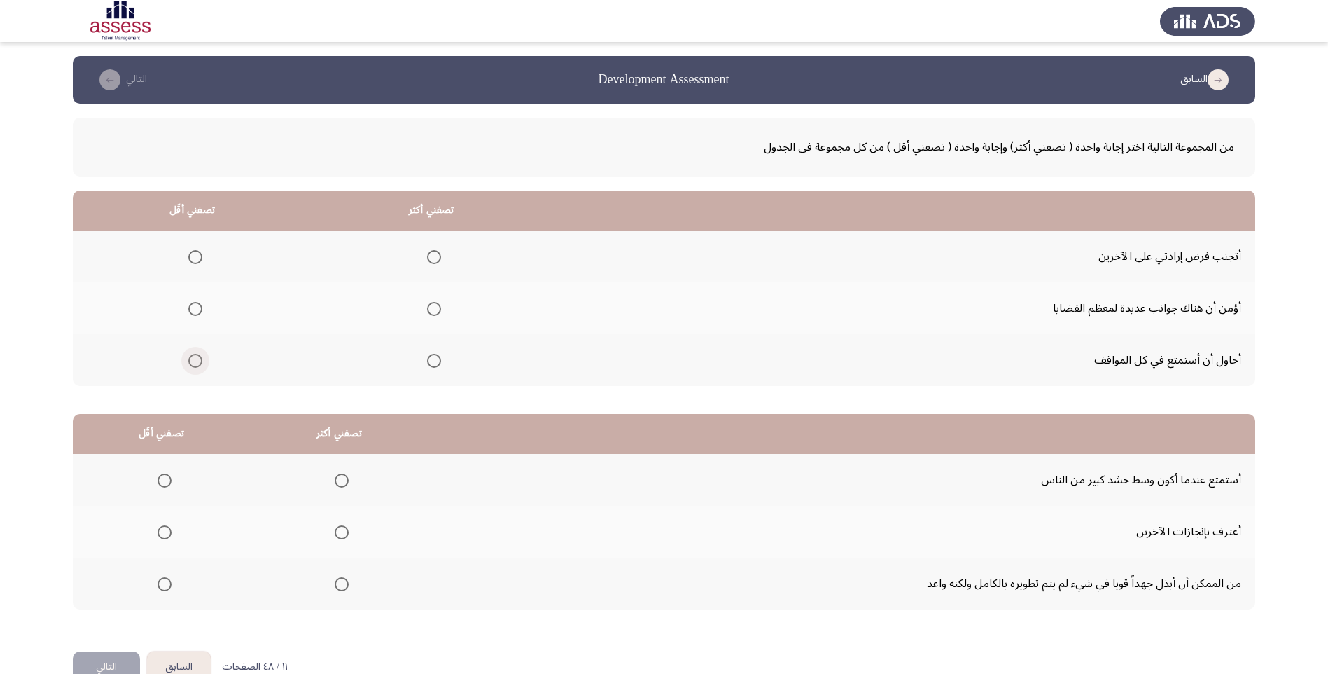
click at [199, 364] on span "Select an option" at bounding box center [195, 361] width 14 height 14
click at [199, 364] on input "Select an option" at bounding box center [195, 361] width 14 height 14
click at [427, 253] on span "Select an option" at bounding box center [434, 257] width 14 height 14
click at [427, 253] on input "Select an option" at bounding box center [434, 257] width 14 height 14
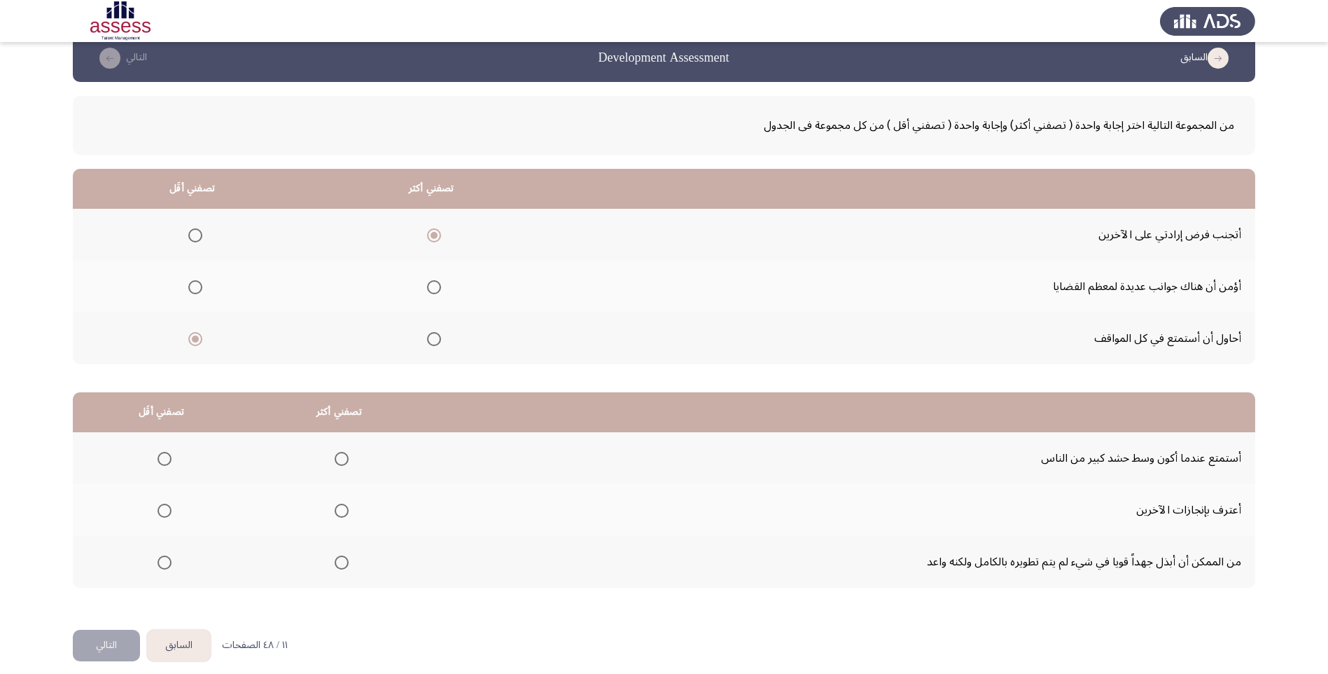
scroll to position [34, 0]
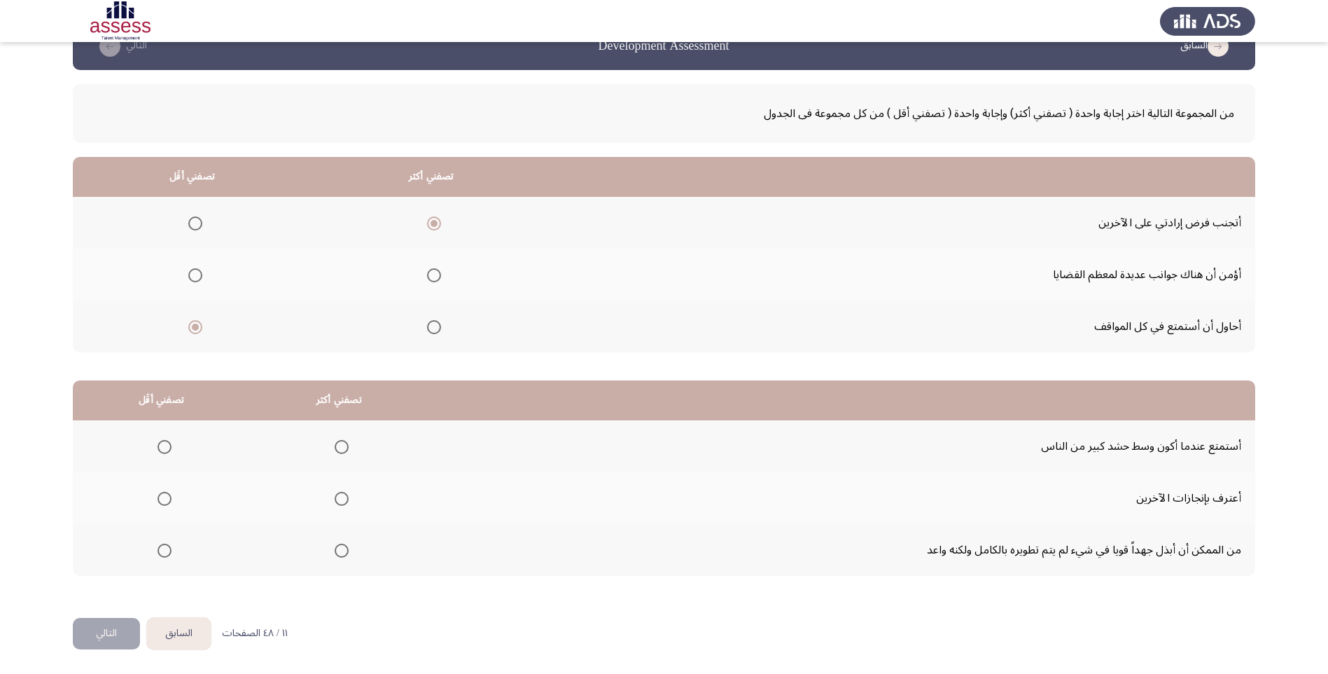
click at [165, 557] on mat-radio-group "Select an option" at bounding box center [162, 550] width 20 height 24
click at [164, 550] on span "Select an option" at bounding box center [165, 550] width 14 height 14
click at [164, 550] on input "Select an option" at bounding box center [165, 550] width 14 height 14
click at [335, 499] on span "Select an option" at bounding box center [342, 499] width 14 height 14
click at [335, 499] on input "Select an option" at bounding box center [342, 499] width 14 height 14
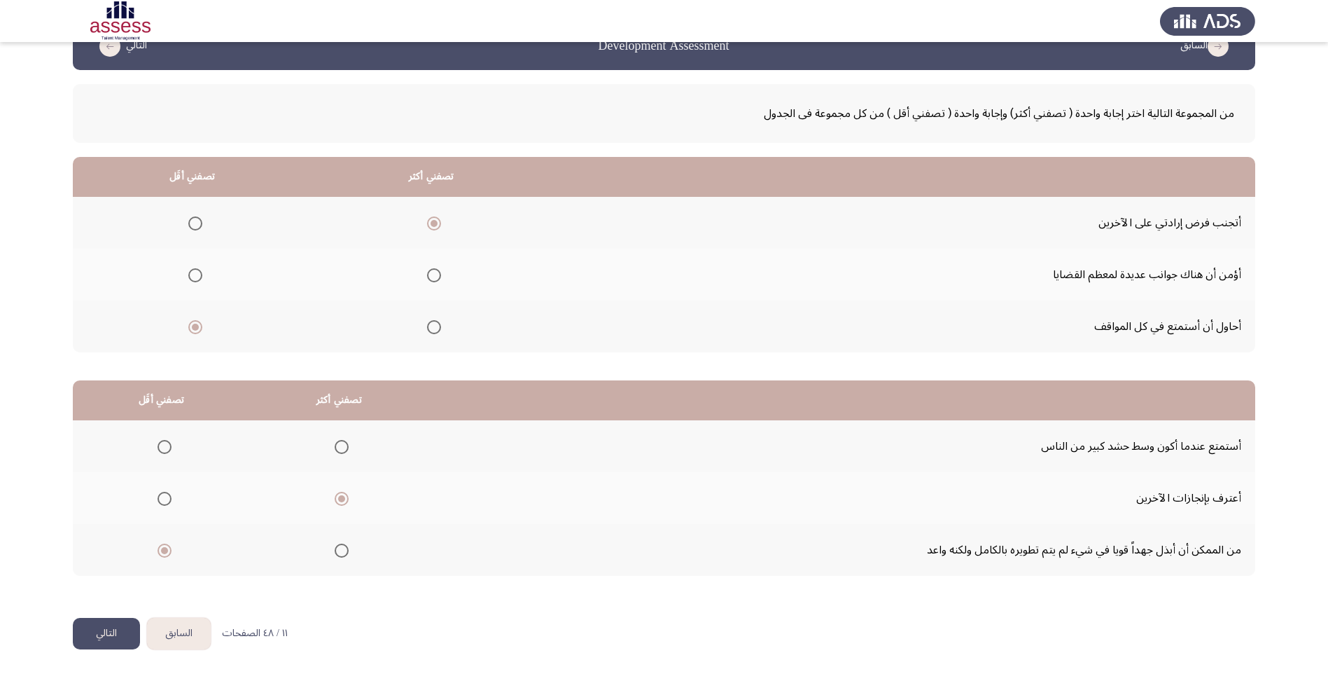
click at [97, 630] on button "التالي" at bounding box center [106, 634] width 67 height 32
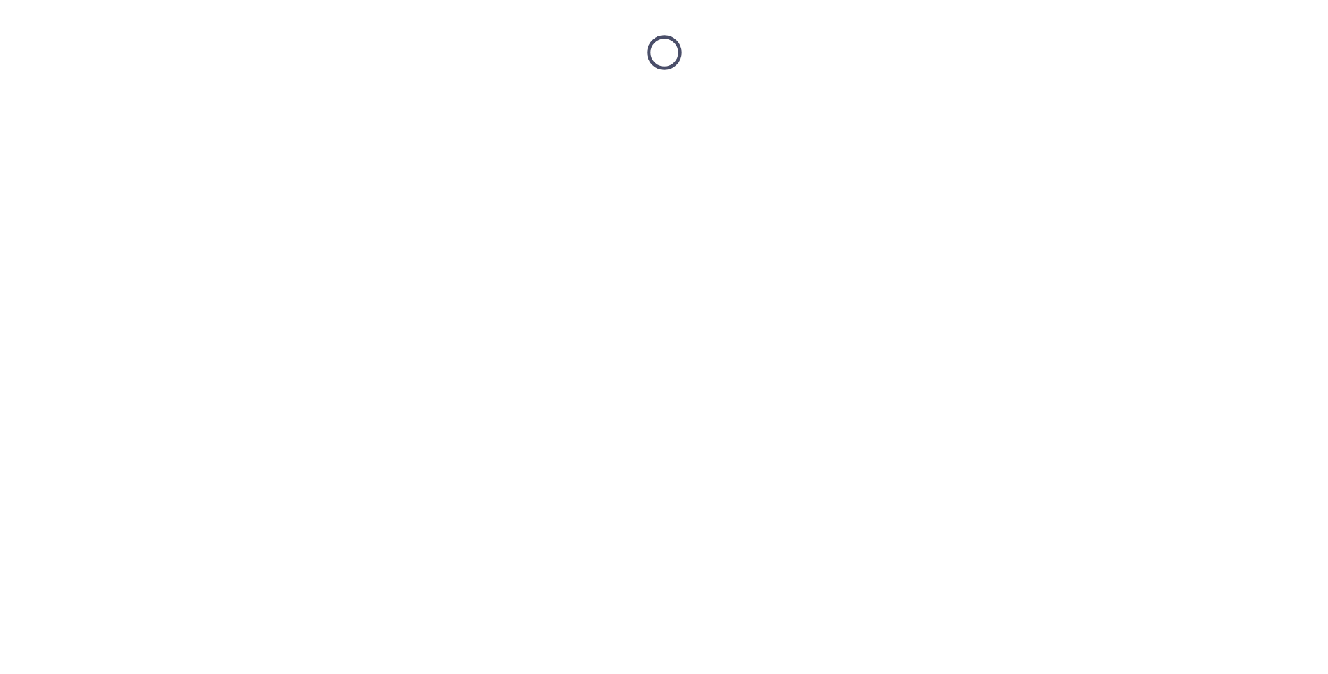
scroll to position [0, 0]
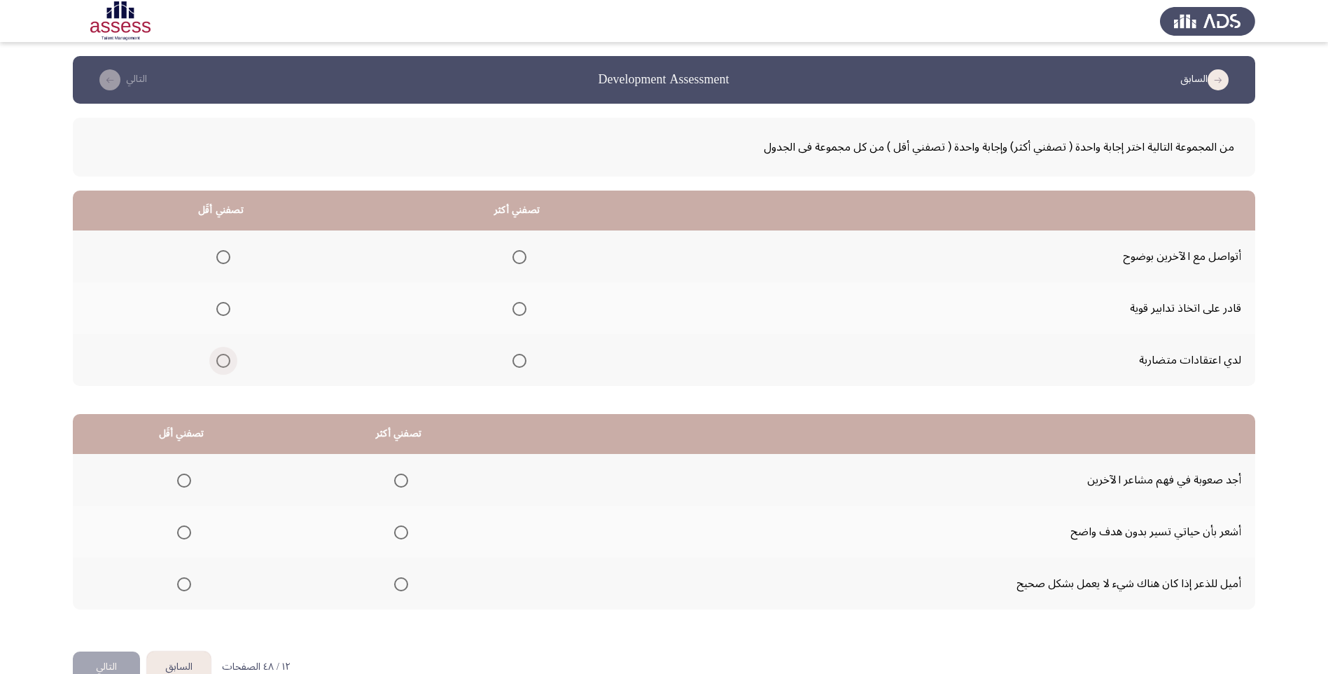
click at [220, 358] on span "Select an option" at bounding box center [223, 361] width 14 height 14
click at [220, 358] on input "Select an option" at bounding box center [223, 361] width 14 height 14
click at [515, 307] on span "Select an option" at bounding box center [520, 309] width 14 height 14
click at [515, 307] on input "Select an option" at bounding box center [520, 309] width 14 height 14
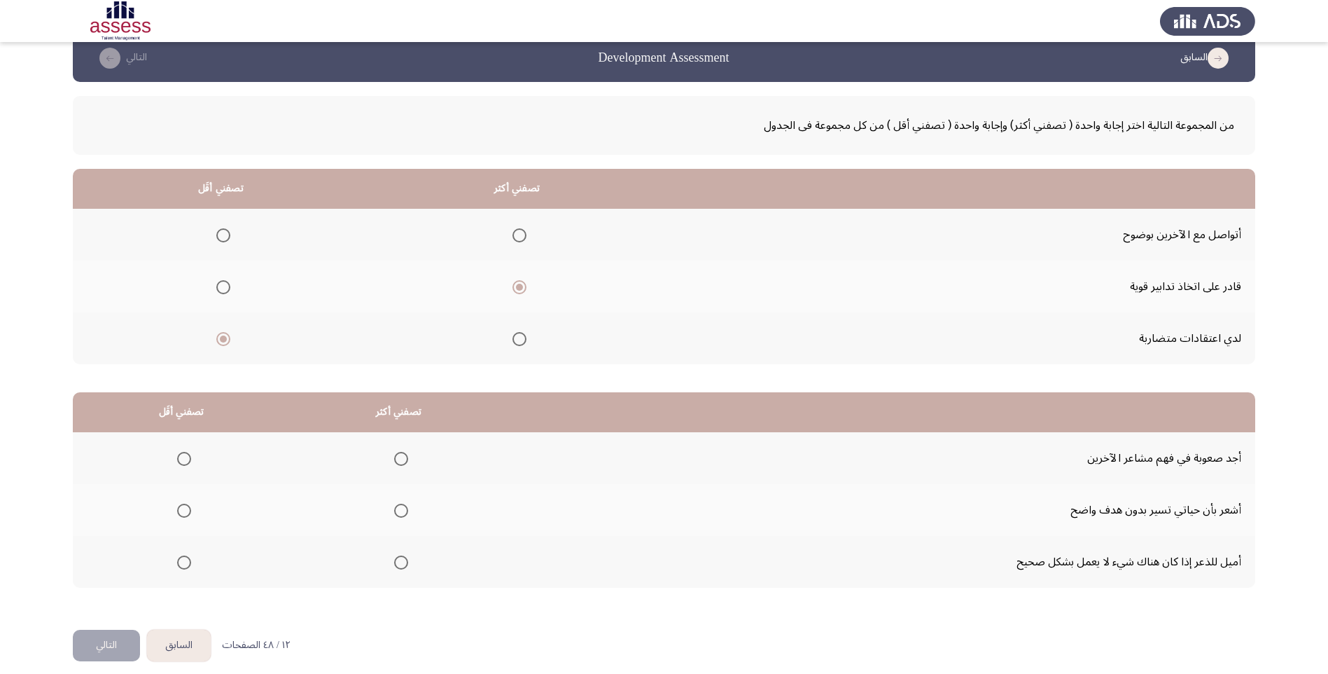
scroll to position [34, 0]
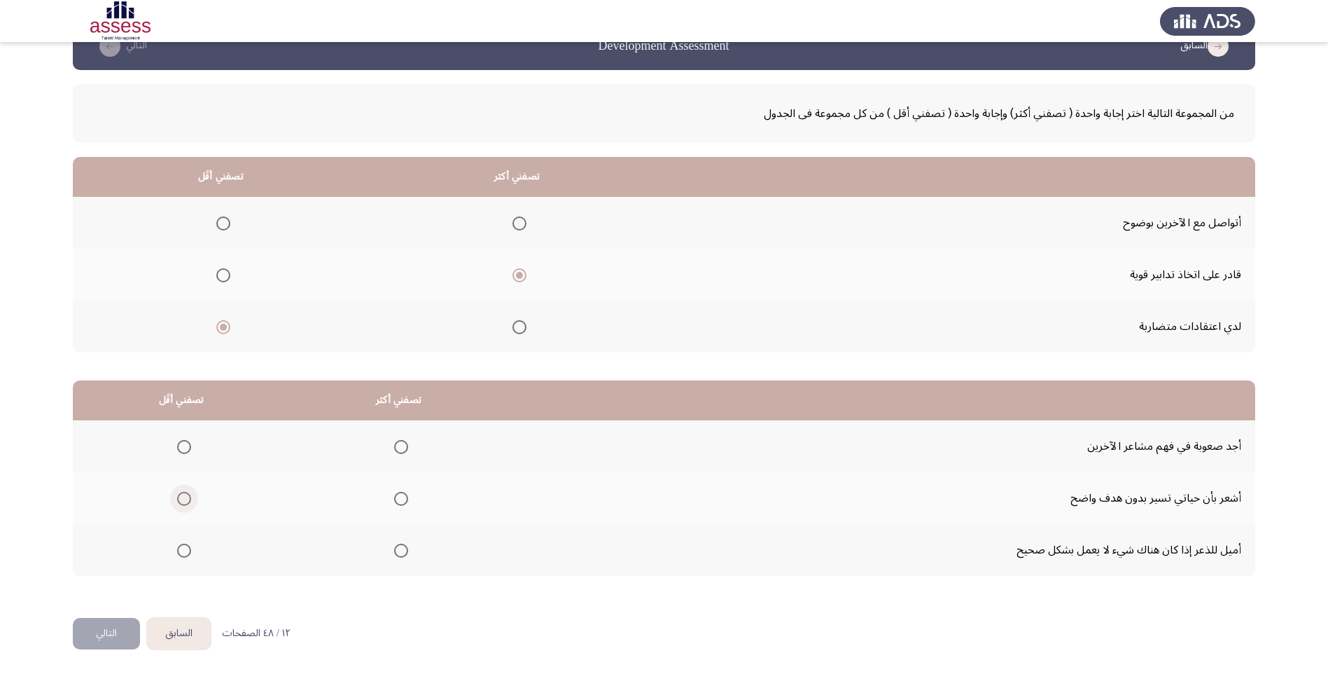
click at [182, 495] on span "Select an option" at bounding box center [184, 499] width 14 height 14
click at [182, 495] on input "Select an option" at bounding box center [184, 499] width 14 height 14
click at [394, 547] on span "Select an option" at bounding box center [401, 550] width 14 height 14
click at [394, 547] on input "Select an option" at bounding box center [401, 550] width 14 height 14
click at [112, 628] on button "التالي" at bounding box center [106, 634] width 67 height 32
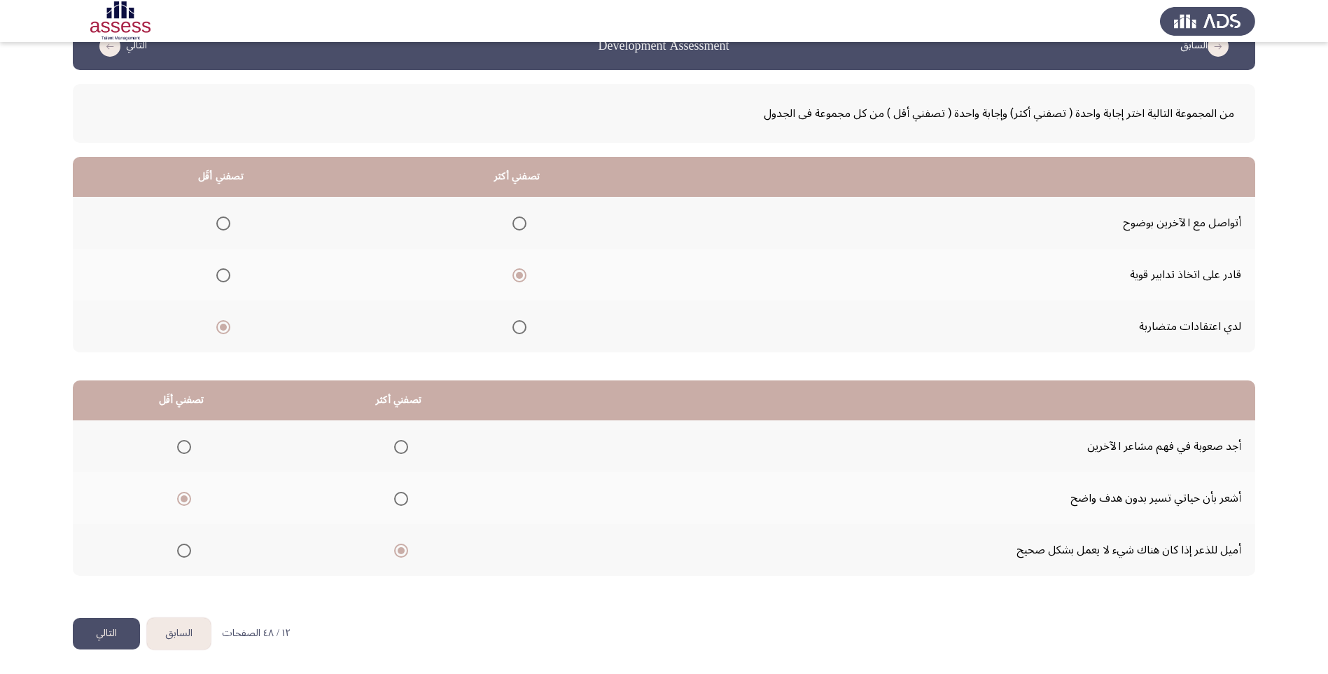
scroll to position [0, 0]
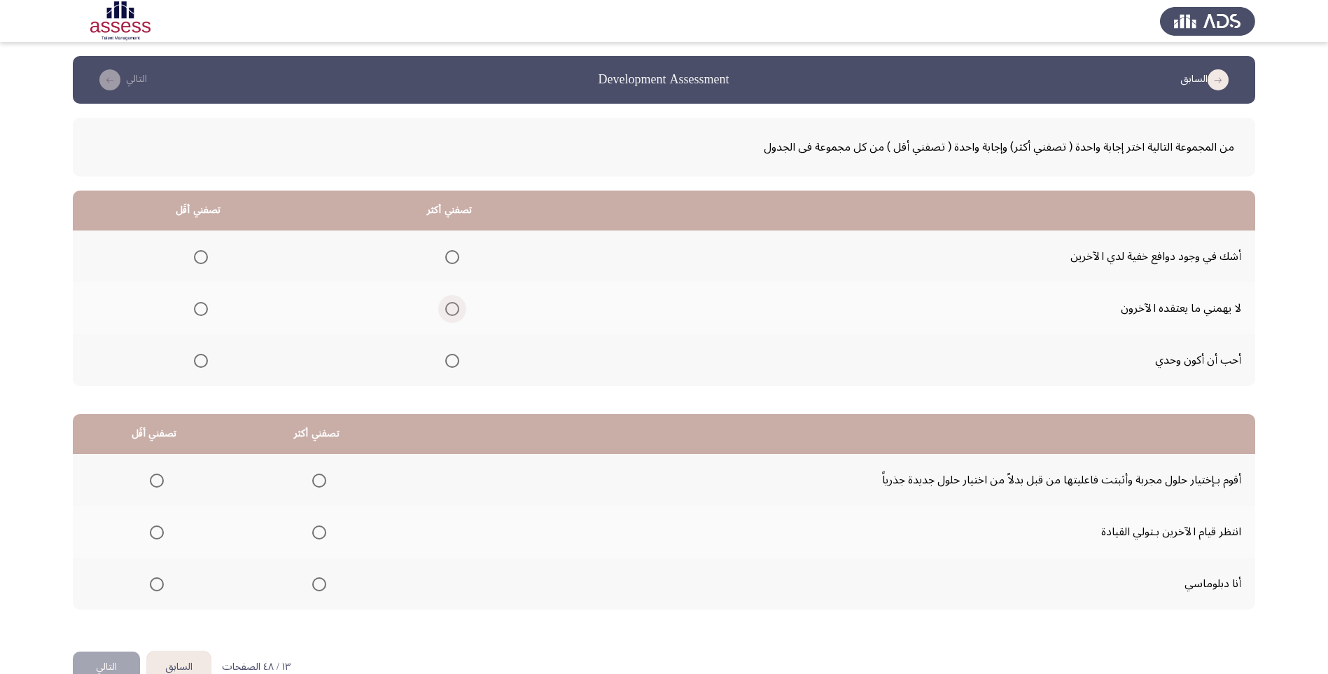
click at [447, 312] on span "Select an option" at bounding box center [452, 309] width 14 height 14
click at [447, 312] on input "Select an option" at bounding box center [452, 309] width 14 height 14
click at [193, 255] on label "Select an option" at bounding box center [198, 257] width 20 height 14
click at [194, 255] on input "Select an option" at bounding box center [201, 257] width 14 height 14
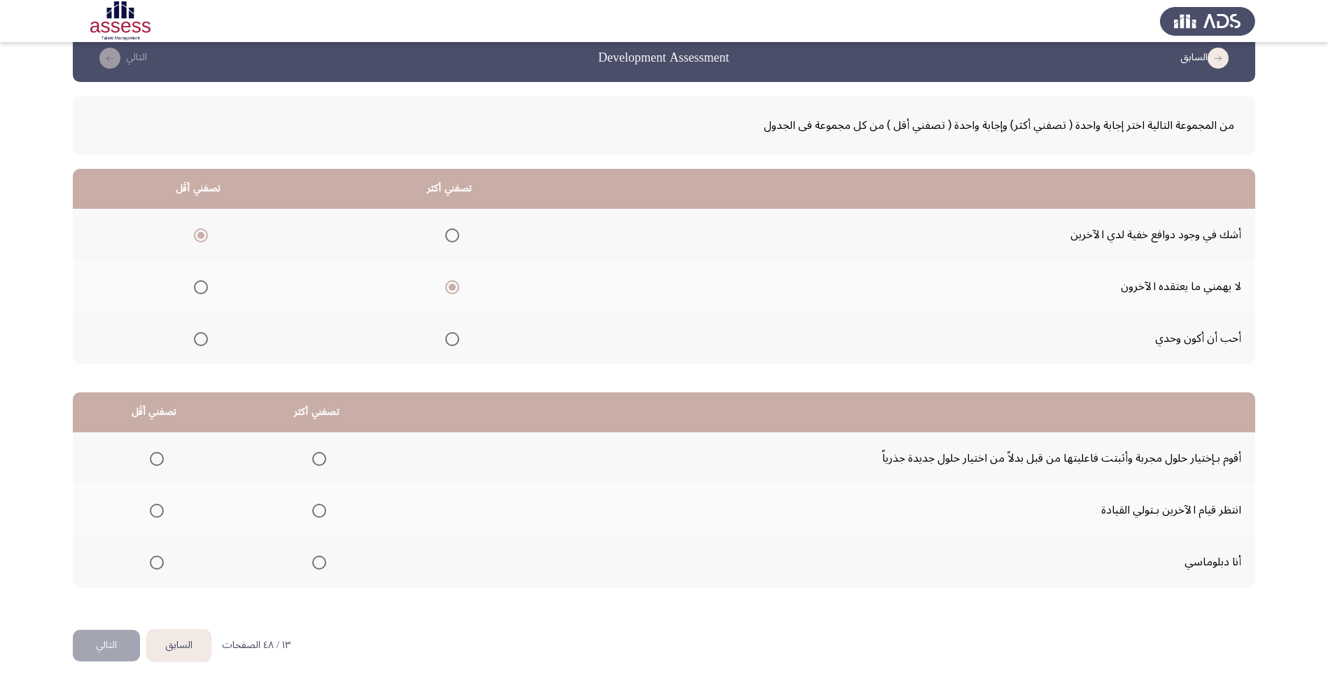
scroll to position [34, 0]
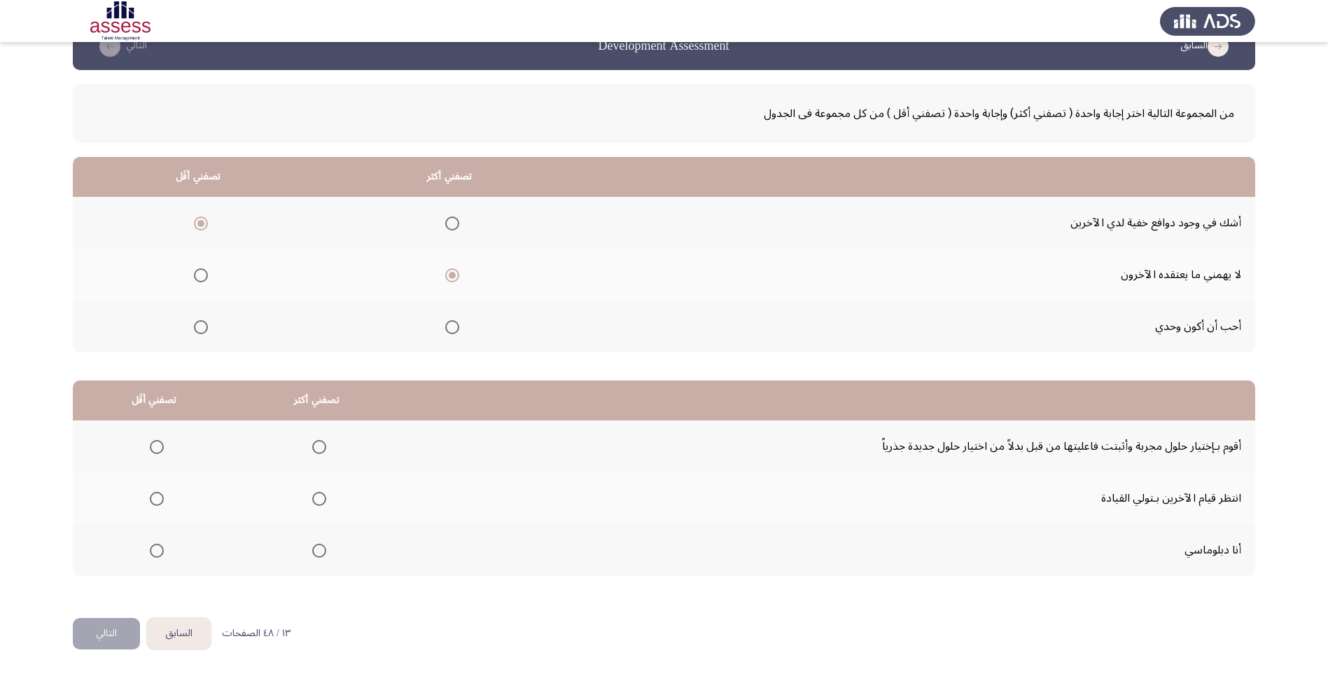
click at [158, 500] on span "Select an option" at bounding box center [157, 499] width 14 height 14
click at [158, 500] on input "Select an option" at bounding box center [157, 499] width 14 height 14
click at [317, 549] on span "Select an option" at bounding box center [319, 550] width 14 height 14
click at [317, 549] on input "Select an option" at bounding box center [319, 550] width 14 height 14
click at [104, 634] on button "التالي" at bounding box center [106, 634] width 67 height 32
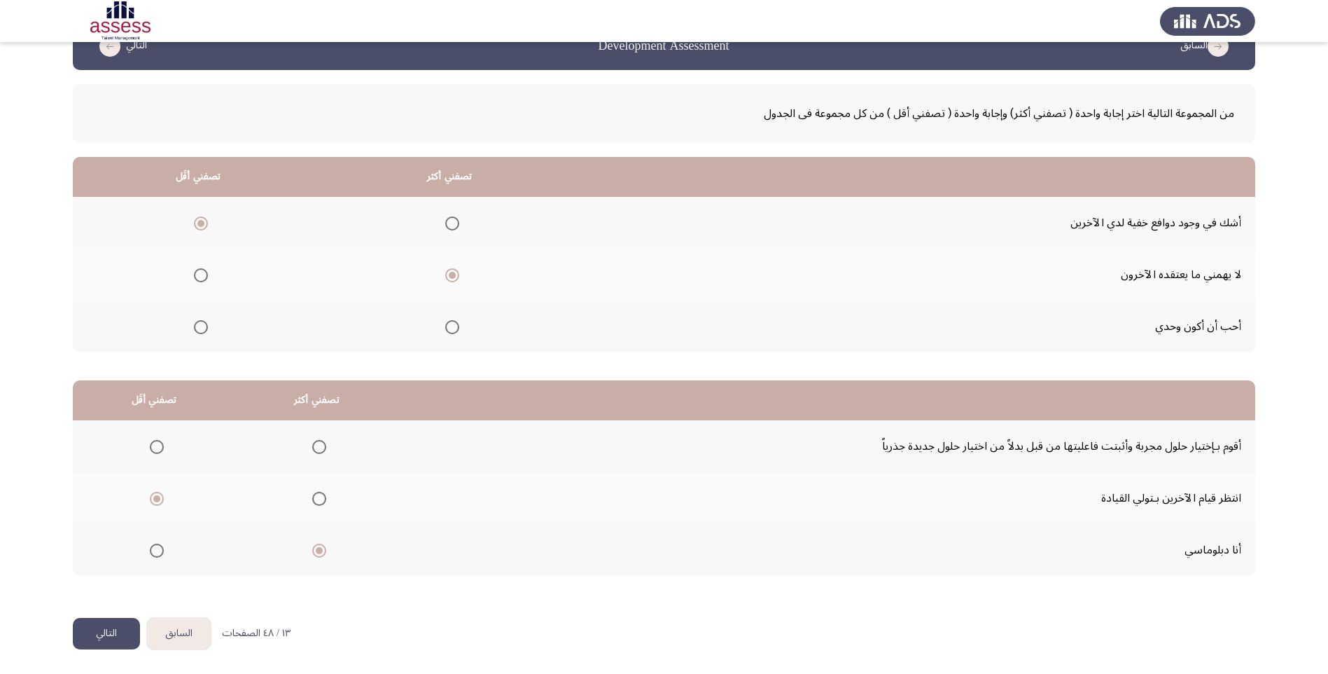
scroll to position [0, 0]
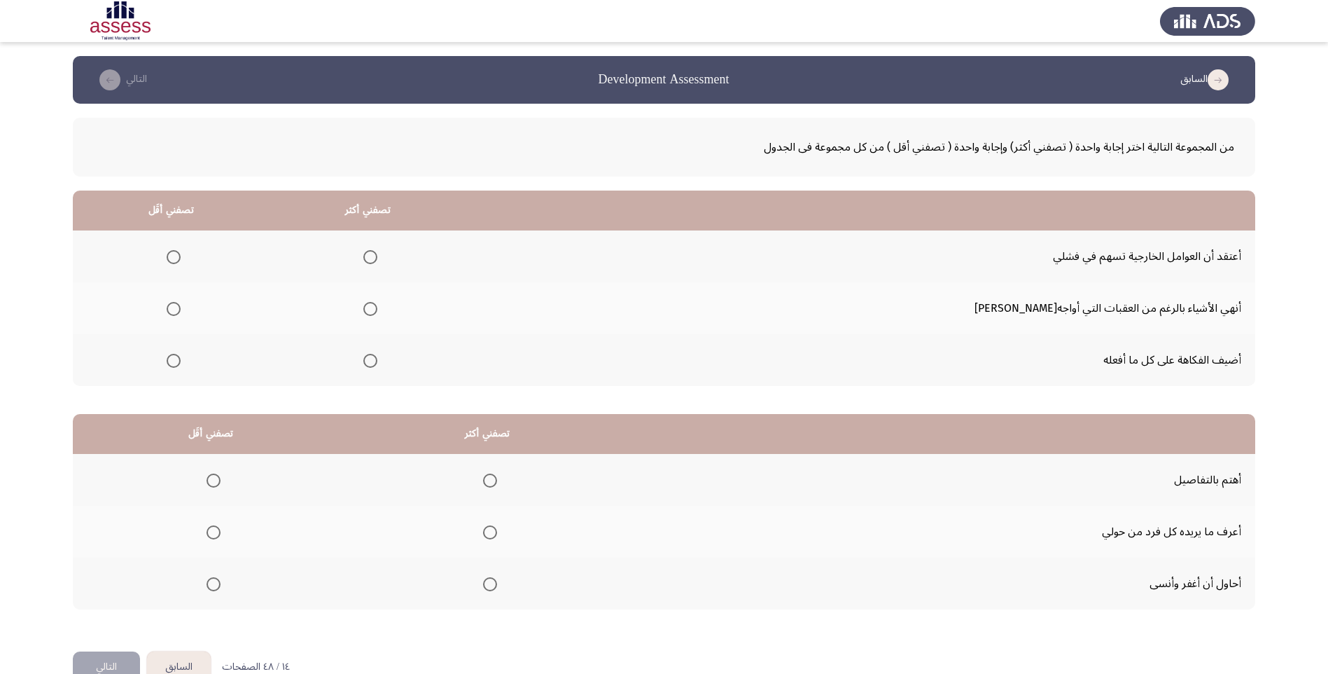
click at [377, 312] on span "Select an option" at bounding box center [370, 309] width 14 height 14
click at [377, 312] on input "Select an option" at bounding box center [370, 309] width 14 height 14
click at [181, 257] on span "Select an option" at bounding box center [174, 257] width 14 height 14
click at [181, 257] on input "Select an option" at bounding box center [174, 257] width 14 height 14
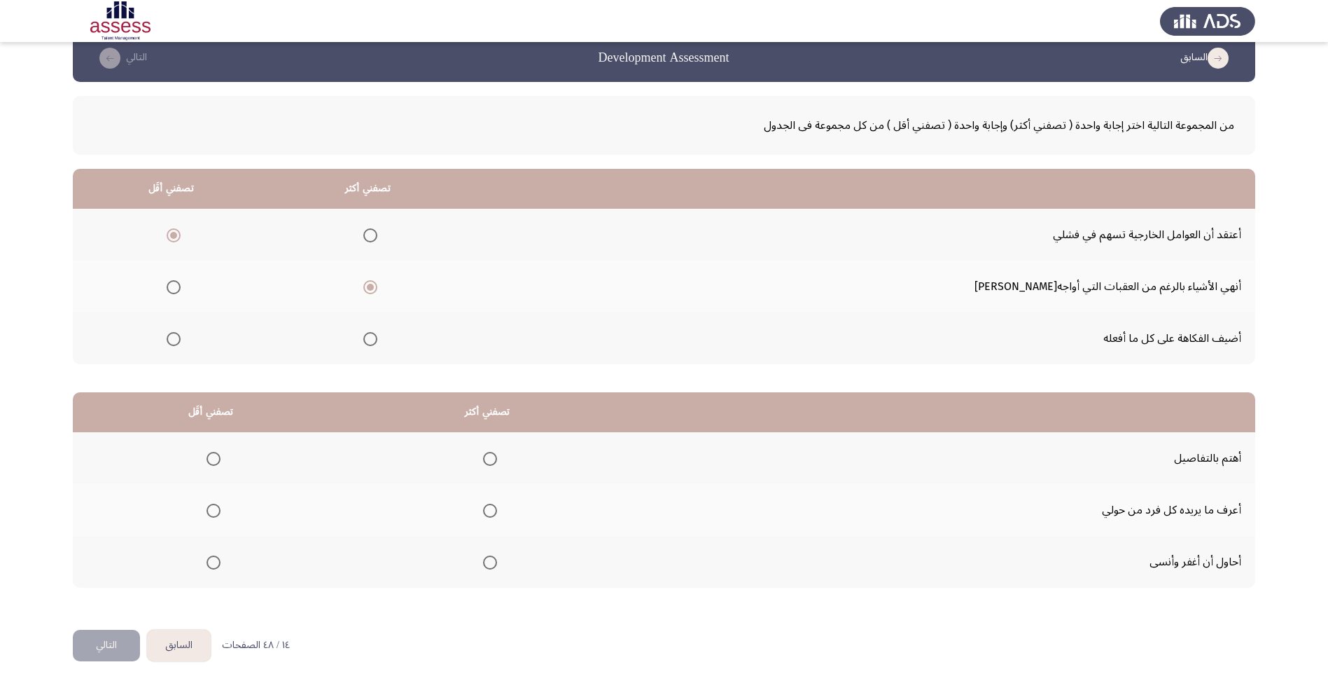
scroll to position [34, 0]
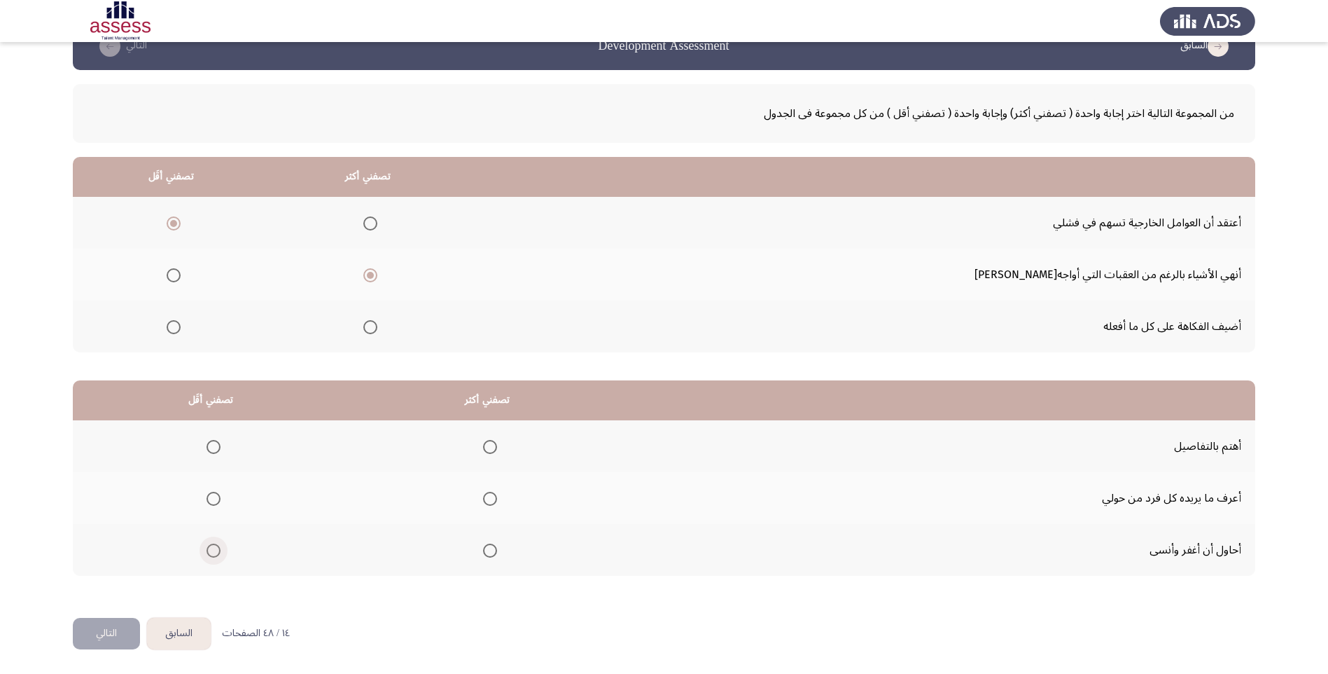
click at [215, 549] on span "Select an option" at bounding box center [214, 550] width 14 height 14
click at [215, 549] on input "Select an option" at bounding box center [214, 550] width 14 height 14
click at [488, 449] on span "Select an option" at bounding box center [490, 447] width 14 height 14
click at [488, 449] on input "Select an option" at bounding box center [490, 447] width 14 height 14
click at [95, 640] on button "التالي" at bounding box center [106, 634] width 67 height 32
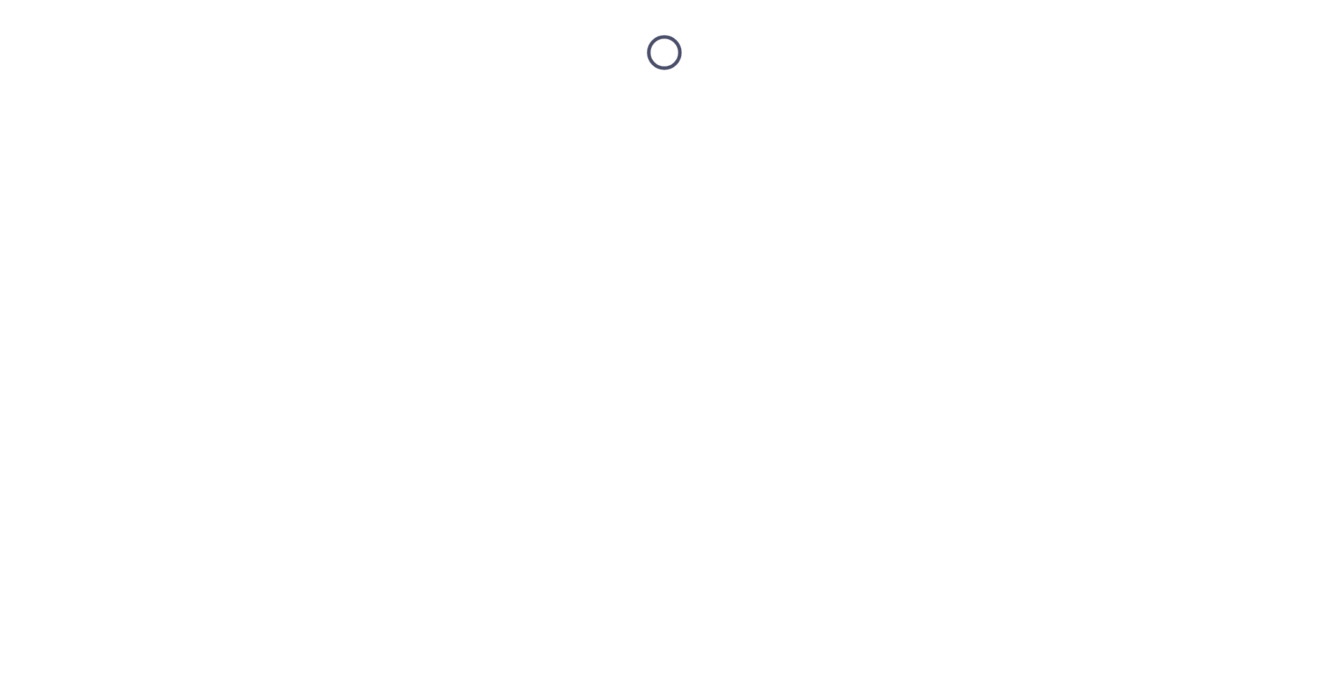
scroll to position [0, 0]
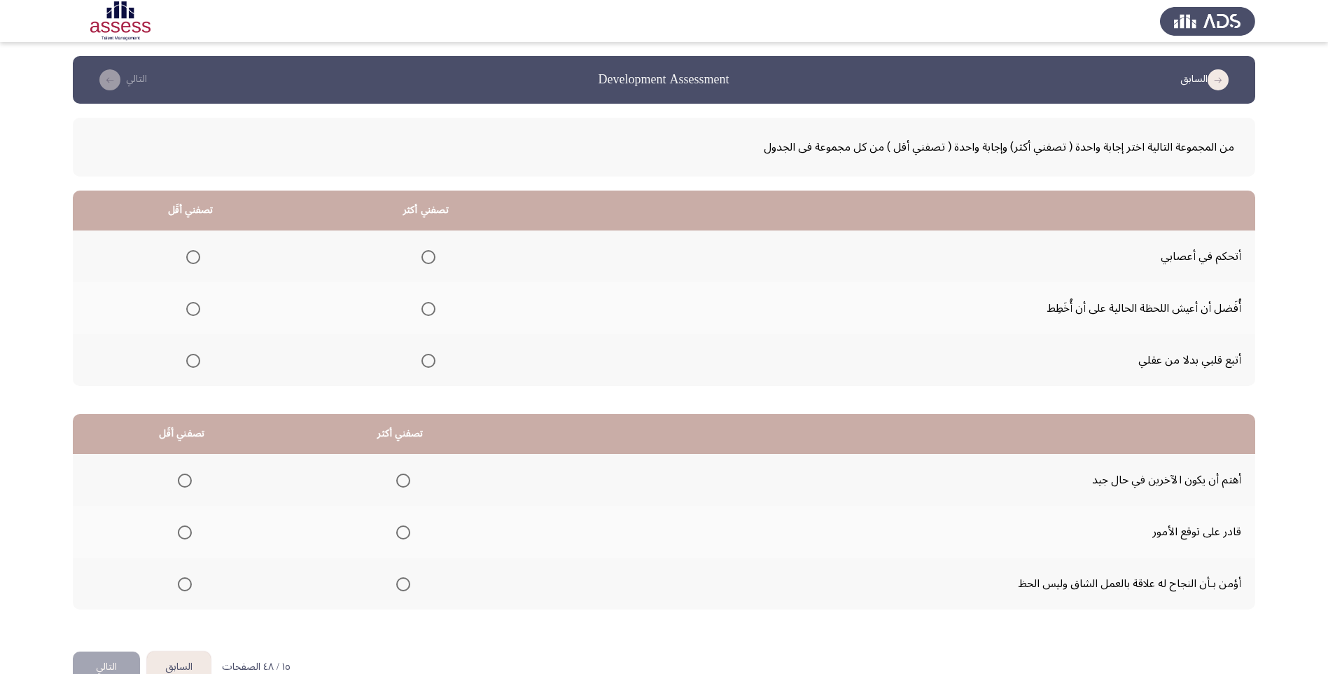
click at [424, 254] on span "Select an option" at bounding box center [429, 257] width 14 height 14
click at [424, 254] on input "Select an option" at bounding box center [429, 257] width 14 height 14
click at [178, 313] on th at bounding box center [190, 308] width 235 height 52
click at [186, 311] on span "Select an option" at bounding box center [193, 309] width 14 height 14
click at [186, 311] on input "Select an option" at bounding box center [193, 309] width 14 height 14
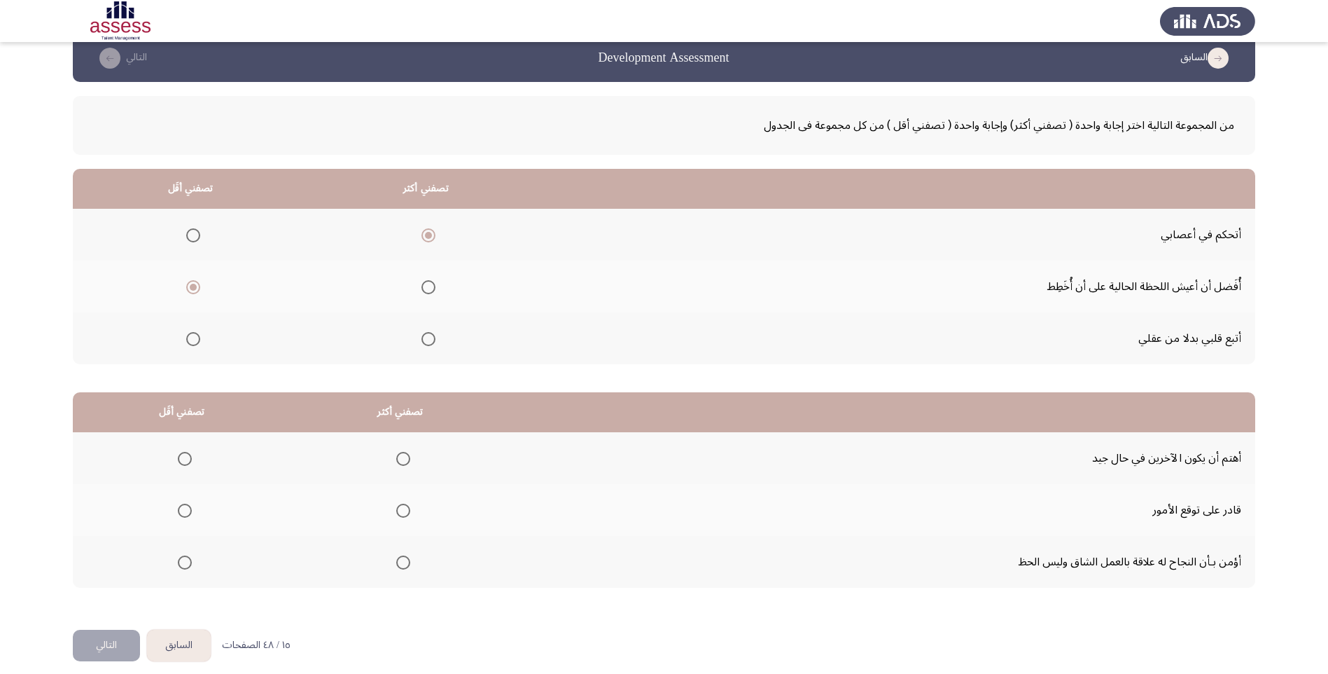
scroll to position [34, 0]
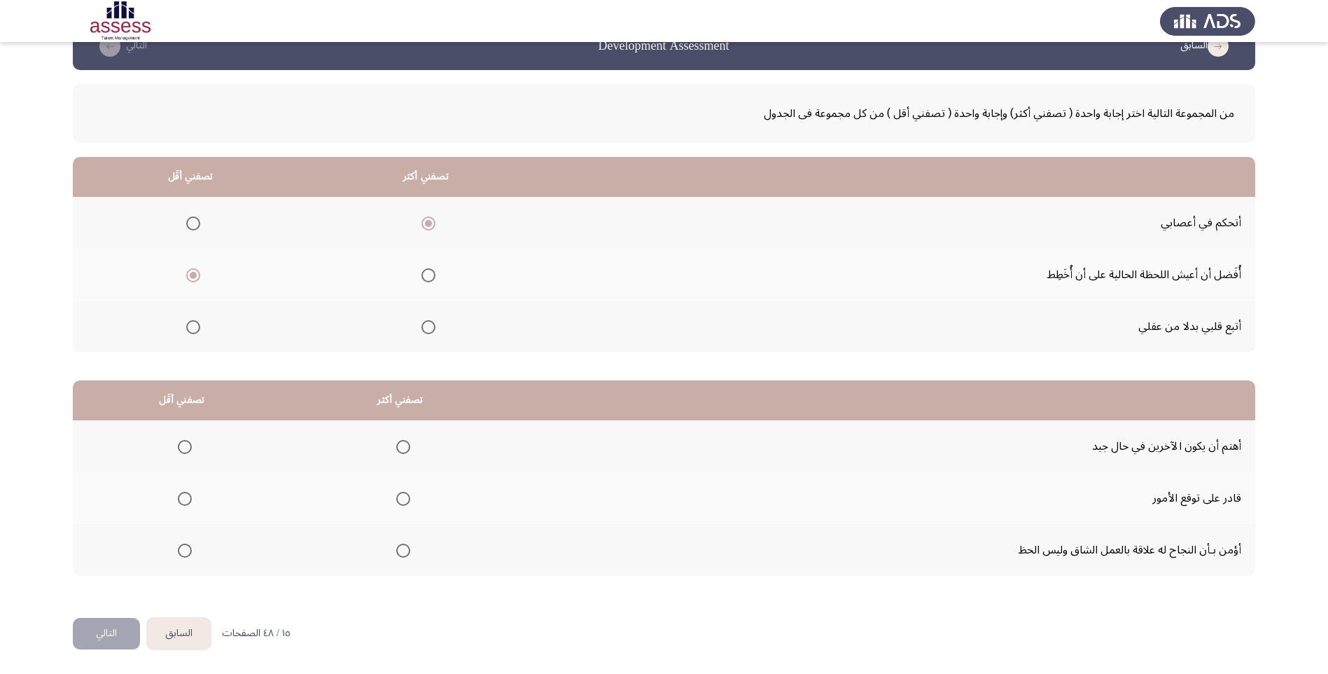
click at [403, 491] on mat-radio-button "Select an option" at bounding box center [401, 498] width 20 height 15
click at [399, 498] on span "Select an option" at bounding box center [403, 499] width 14 height 14
click at [399, 498] on input "Select an option" at bounding box center [403, 499] width 14 height 14
click at [179, 445] on span "Select an option" at bounding box center [185, 447] width 14 height 14
click at [179, 445] on input "Select an option" at bounding box center [185, 447] width 14 height 14
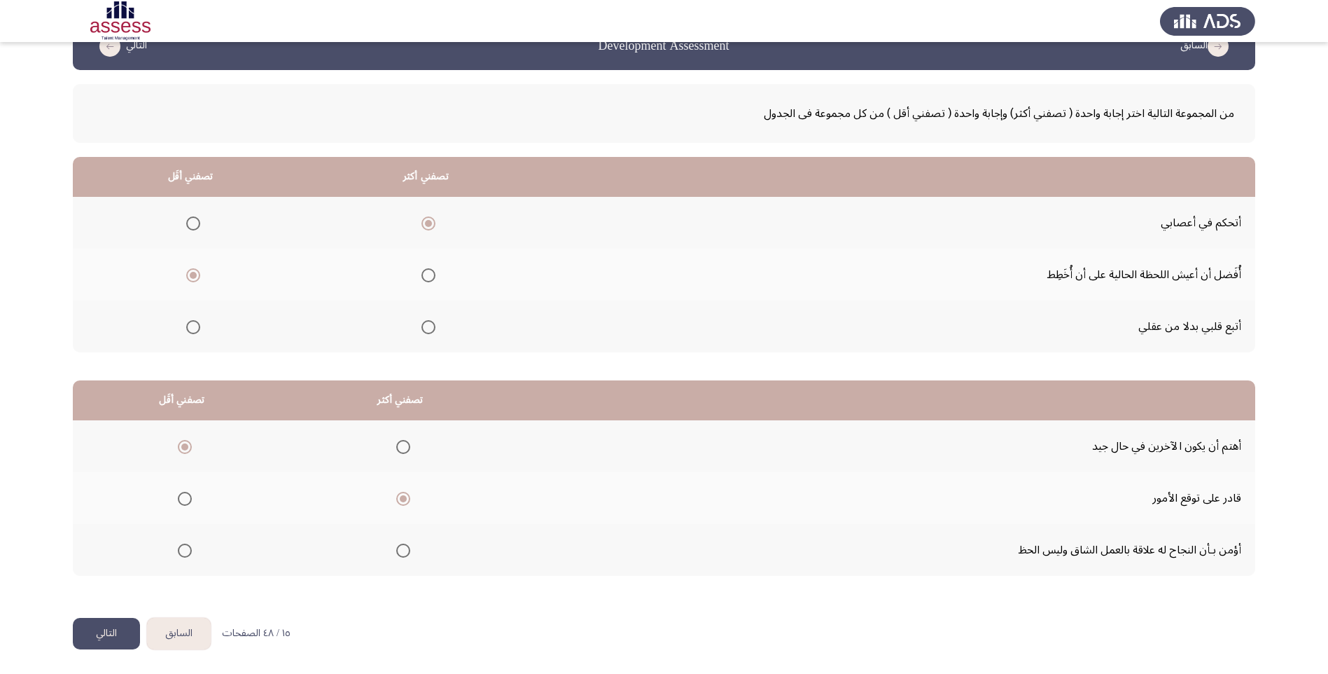
click at [92, 630] on button "التالي" at bounding box center [106, 634] width 67 height 32
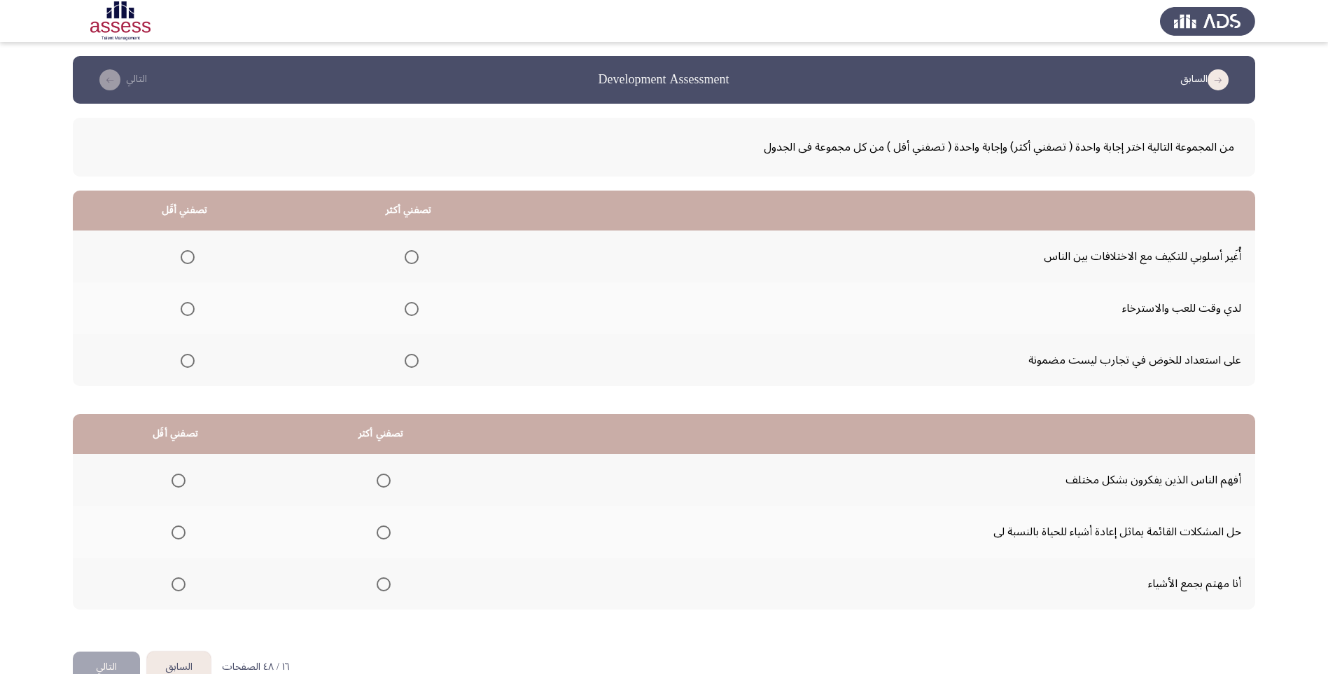
click at [195, 364] on th at bounding box center [185, 360] width 224 height 52
click at [189, 359] on span "Select an option" at bounding box center [188, 361] width 14 height 14
click at [189, 359] on input "Select an option" at bounding box center [188, 361] width 14 height 14
click at [407, 251] on span "Select an option" at bounding box center [412, 257] width 14 height 14
click at [407, 251] on input "Select an option" at bounding box center [412, 257] width 14 height 14
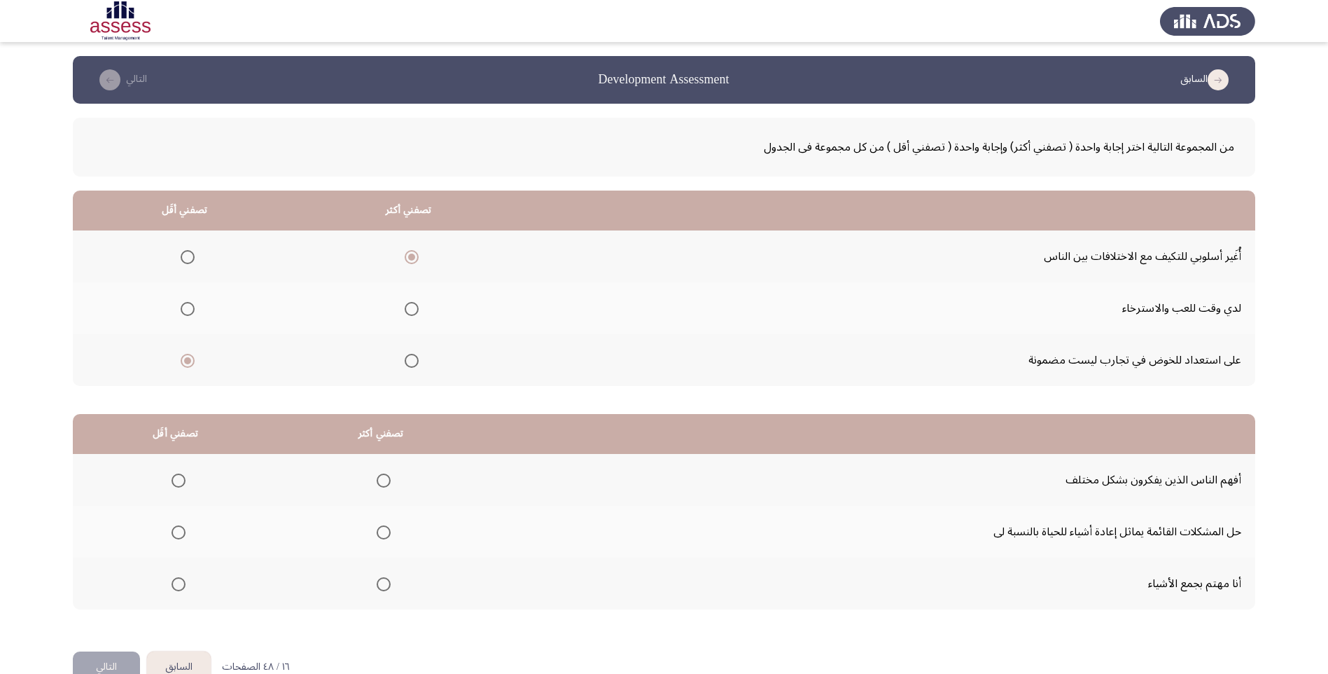
scroll to position [34, 0]
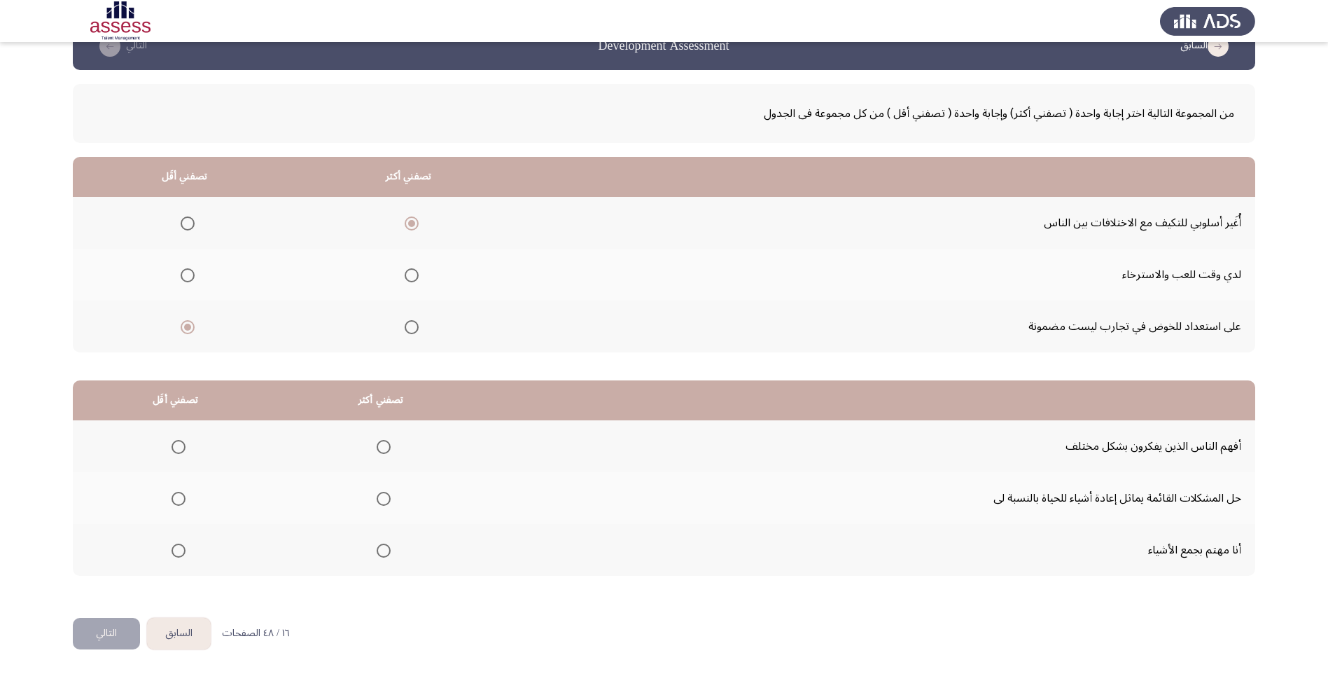
click at [384, 493] on span "Select an option" at bounding box center [384, 499] width 14 height 14
click at [384, 493] on input "Select an option" at bounding box center [384, 499] width 14 height 14
click at [182, 546] on span "Select an option" at bounding box center [179, 550] width 14 height 14
click at [182, 546] on input "Select an option" at bounding box center [179, 550] width 14 height 14
click at [118, 626] on button "التالي" at bounding box center [106, 634] width 67 height 32
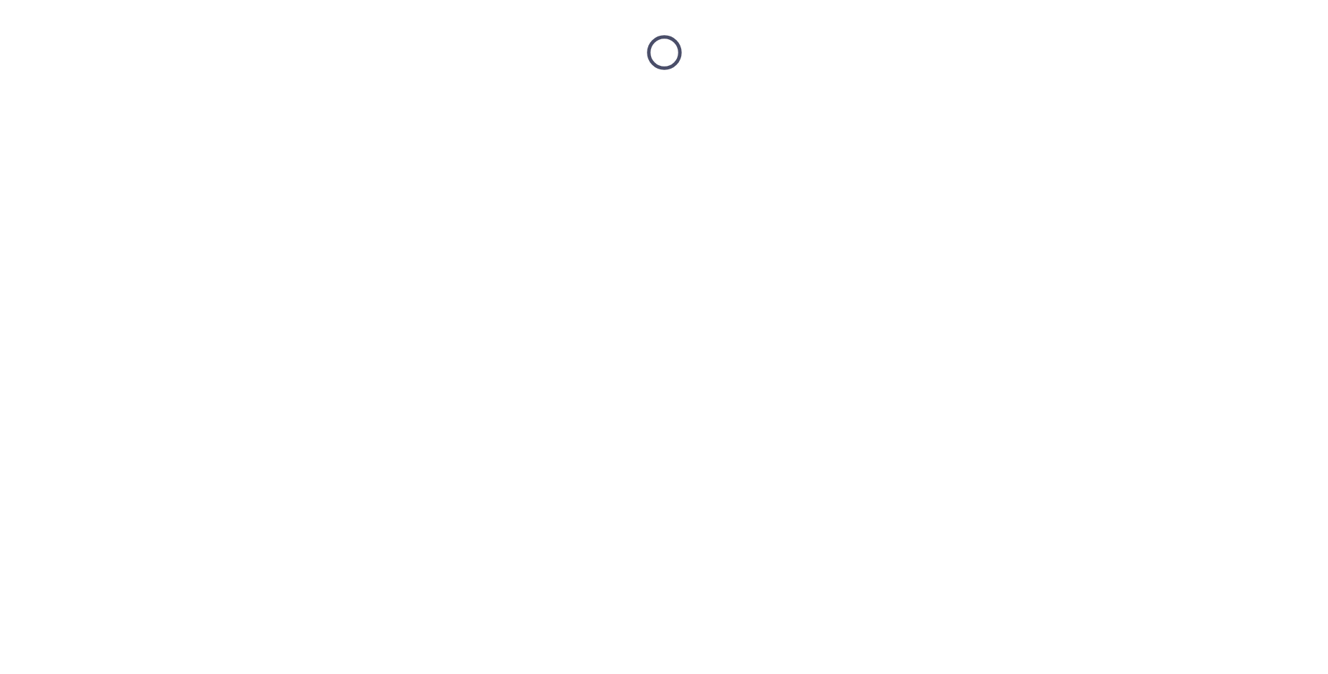
scroll to position [0, 0]
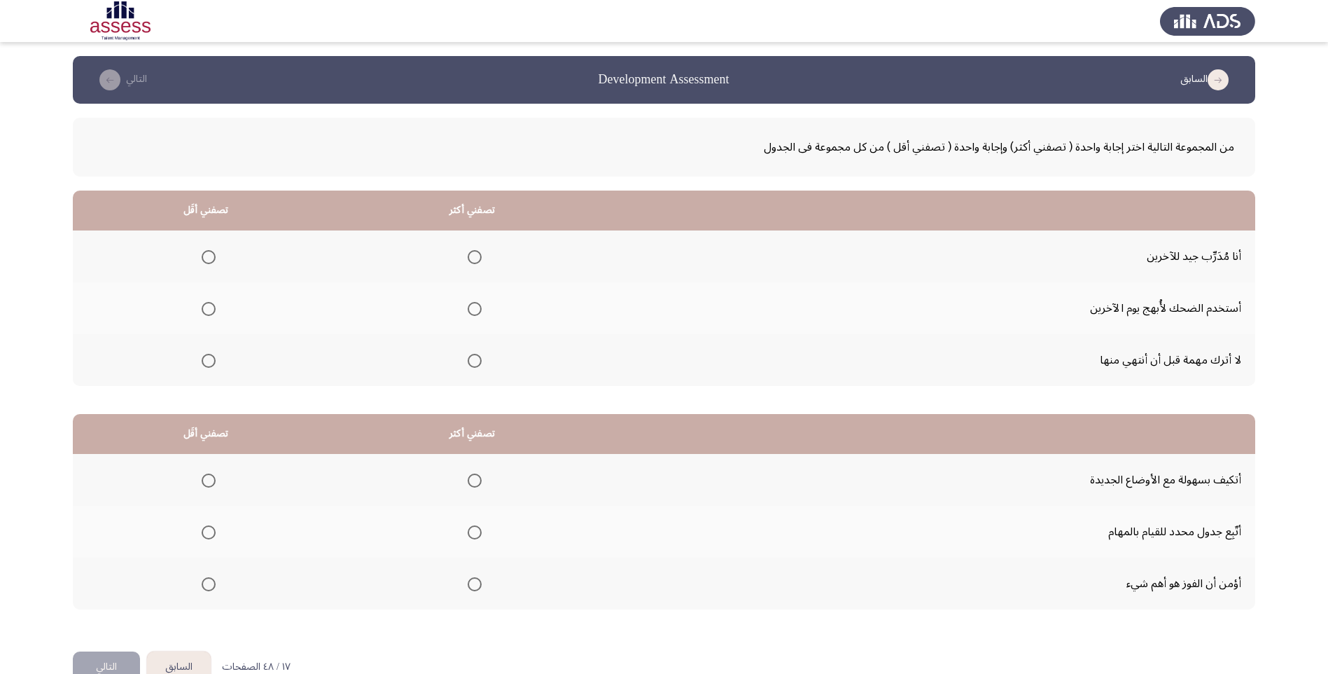
click at [475, 361] on span "Select an option" at bounding box center [475, 361] width 14 height 14
click at [475, 361] on input "Select an option" at bounding box center [475, 361] width 14 height 14
click at [206, 303] on span "Select an option" at bounding box center [209, 309] width 14 height 14
click at [206, 303] on input "Select an option" at bounding box center [209, 309] width 14 height 14
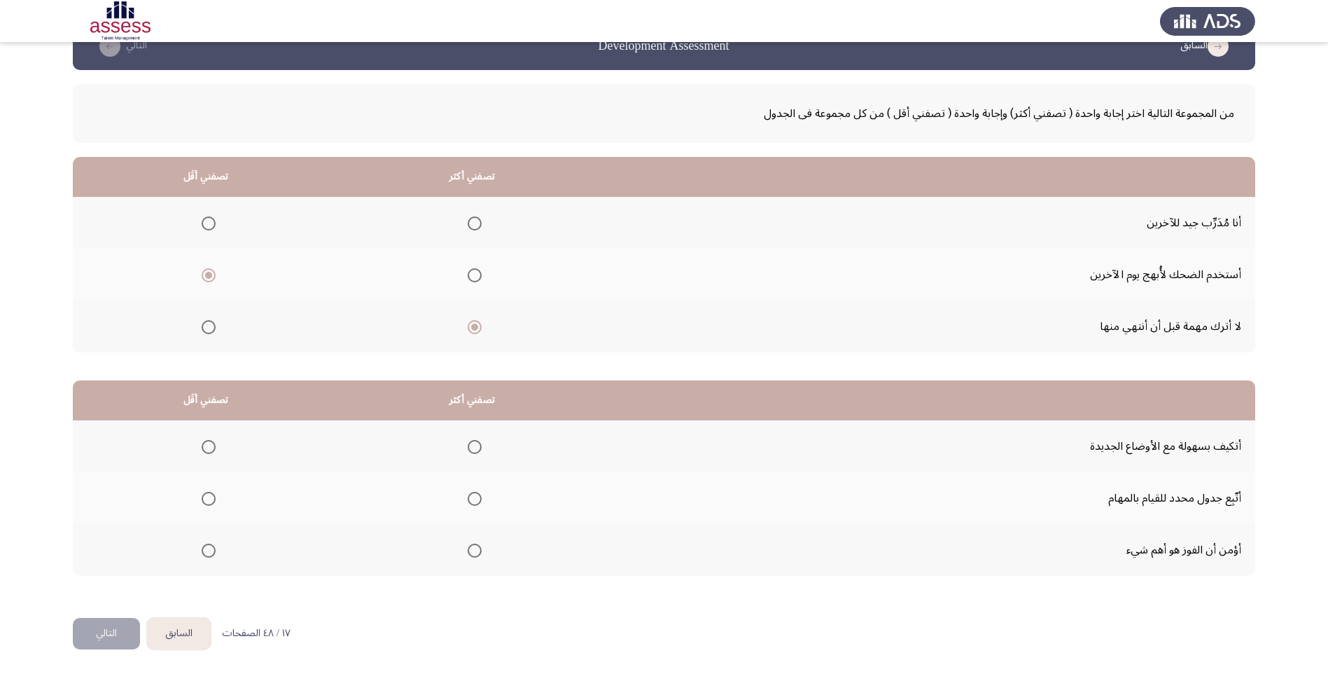
click at [470, 544] on span "Select an option" at bounding box center [475, 550] width 14 height 14
click at [470, 544] on input "Select an option" at bounding box center [475, 550] width 14 height 14
click at [206, 437] on mat-radio-group "Select an option" at bounding box center [206, 446] width 20 height 24
click at [206, 435] on mat-radio-group "Select an option" at bounding box center [206, 446] width 20 height 24
click at [209, 443] on span "Select an option" at bounding box center [209, 447] width 14 height 14
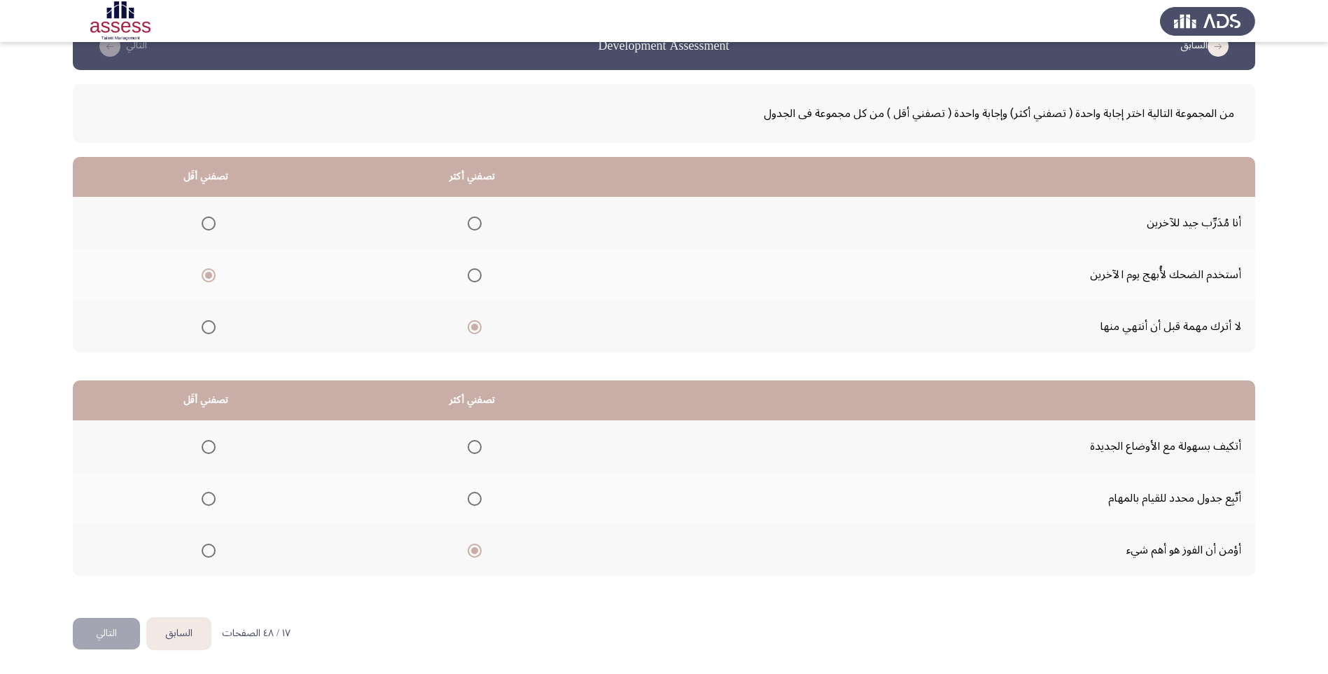
click at [209, 443] on input "Select an option" at bounding box center [209, 447] width 14 height 14
click at [104, 623] on button "التالي" at bounding box center [106, 634] width 67 height 32
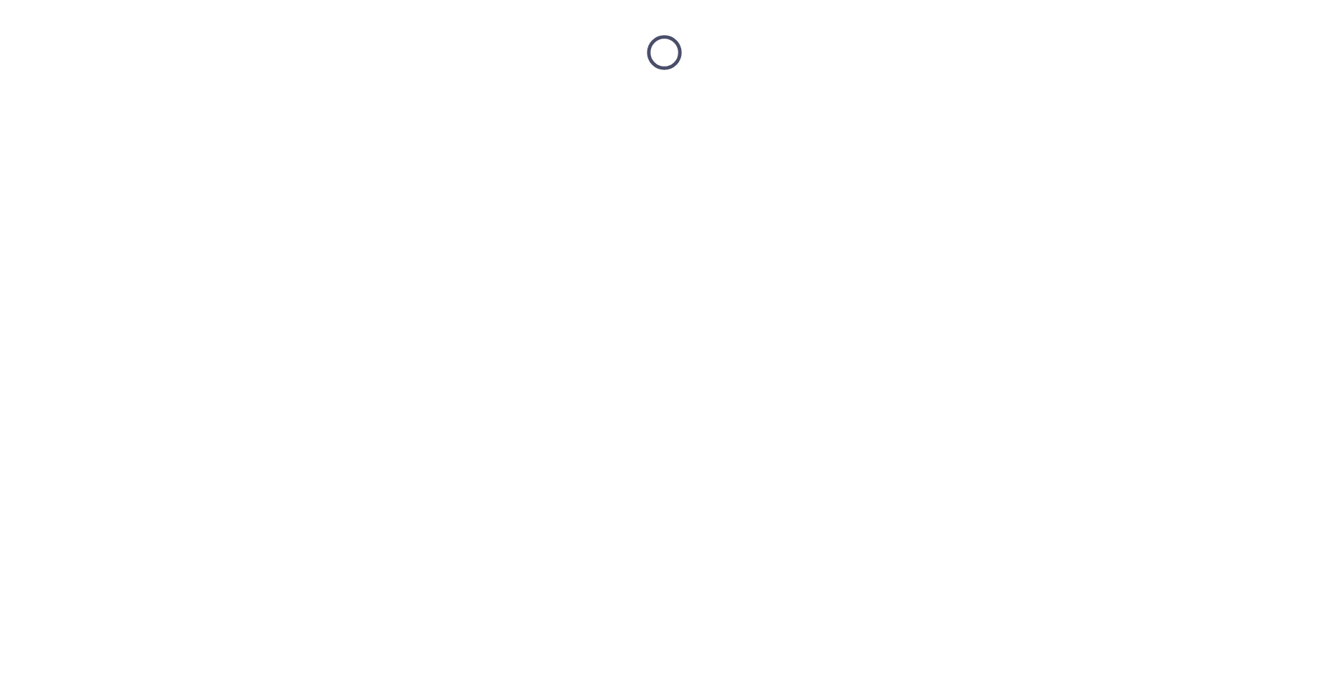
scroll to position [0, 0]
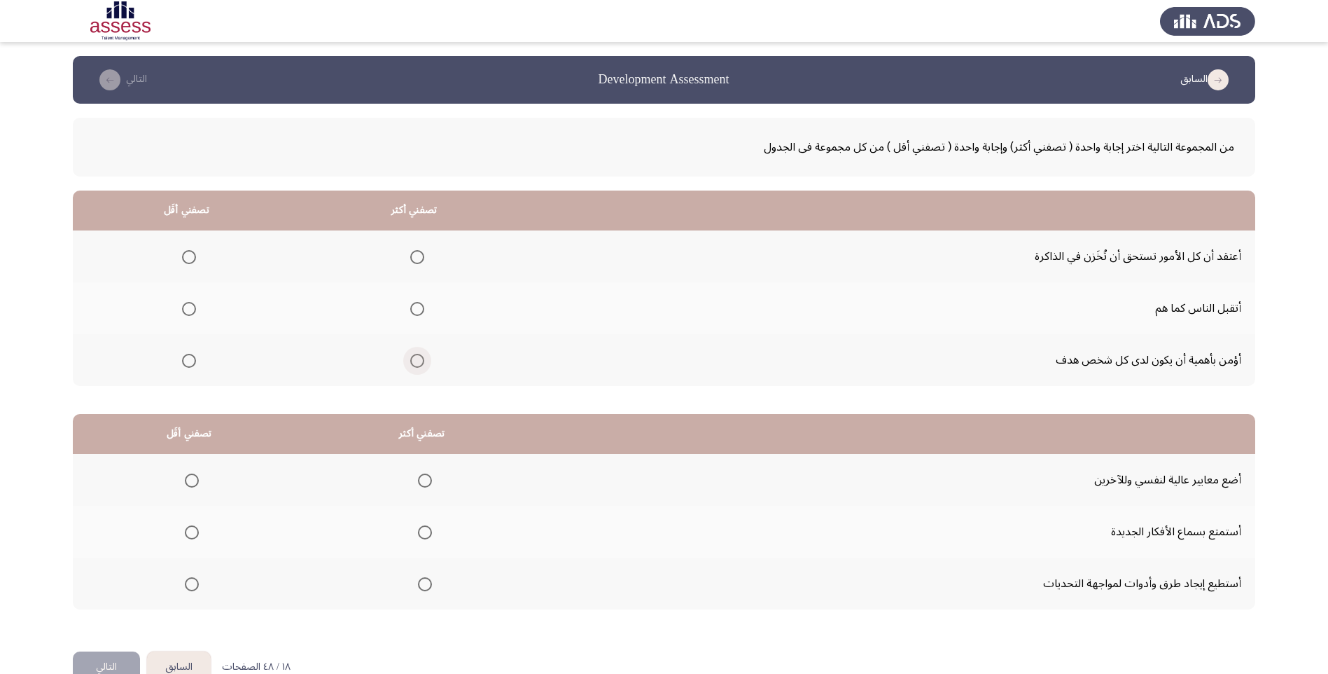
click at [416, 359] on span "Select an option" at bounding box center [417, 361] width 14 height 14
click at [416, 359] on input "Select an option" at bounding box center [417, 361] width 14 height 14
click at [188, 256] on span "Select an option" at bounding box center [189, 257] width 14 height 14
click at [188, 256] on input "Select an option" at bounding box center [189, 257] width 14 height 14
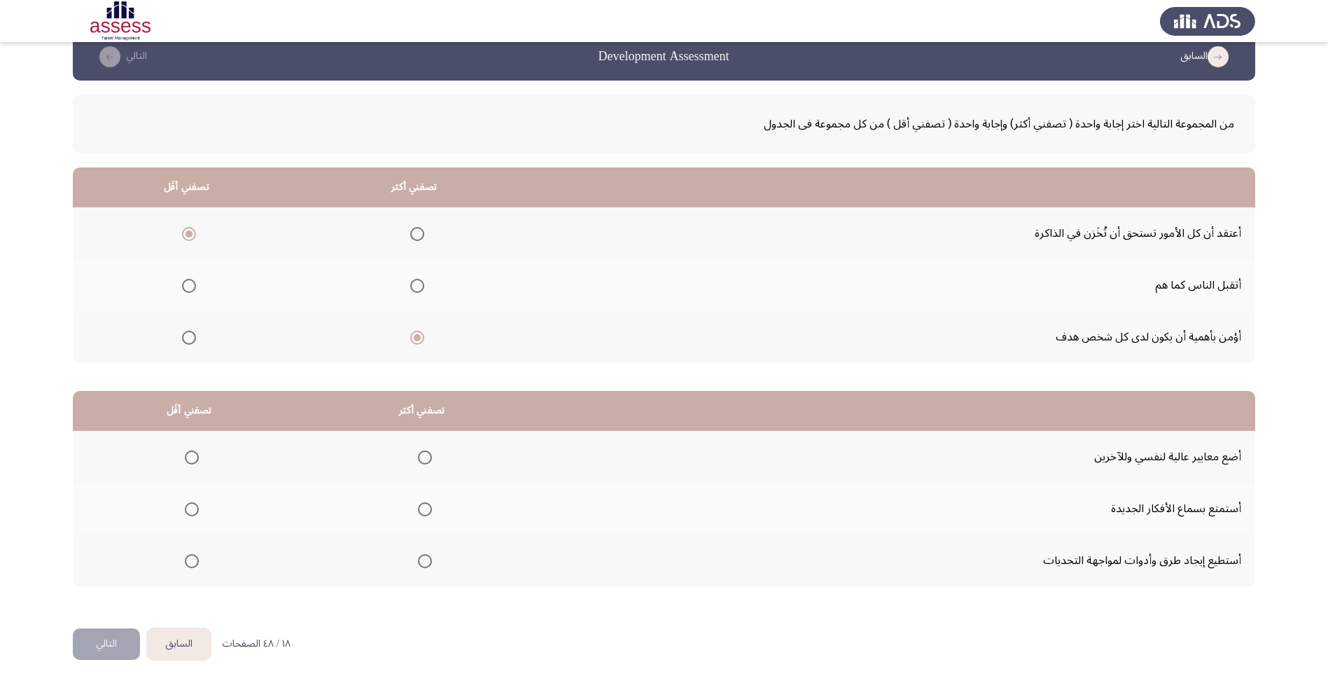
scroll to position [34, 0]
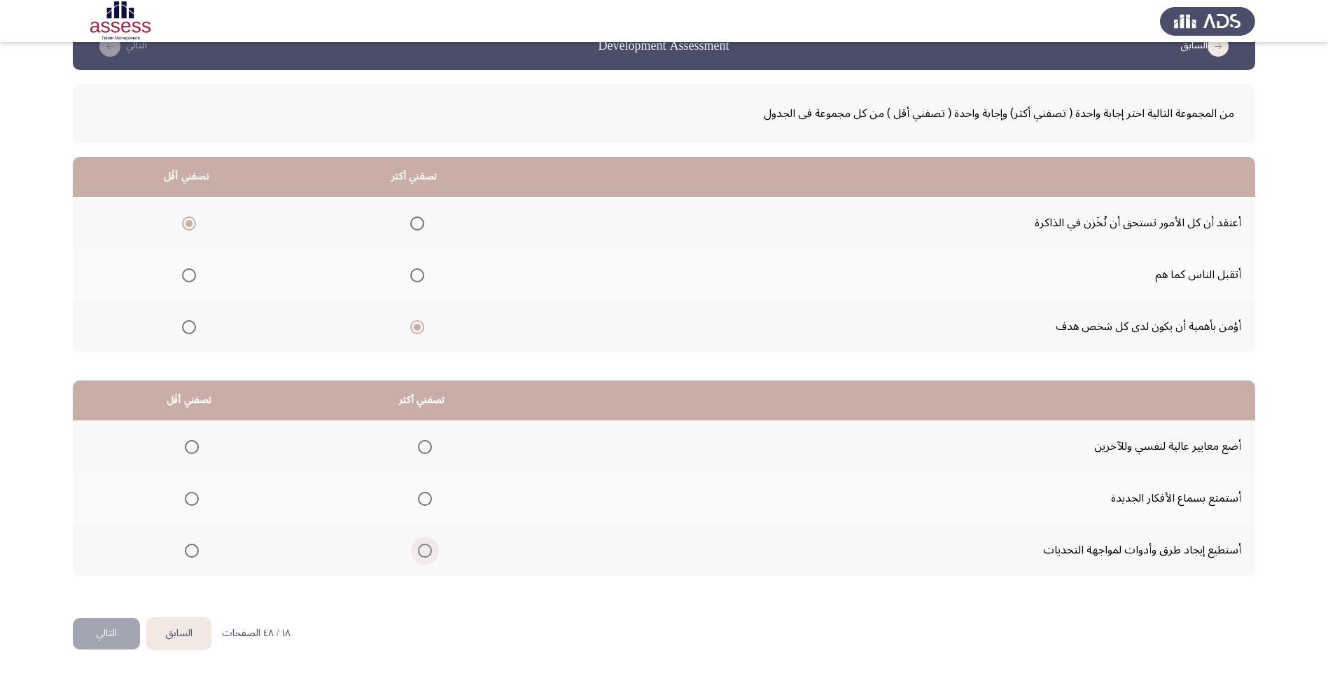
click at [418, 548] on span "Select an option" at bounding box center [425, 550] width 14 height 14
click at [418, 548] on input "Select an option" at bounding box center [425, 550] width 14 height 14
click at [189, 501] on span "Select an option" at bounding box center [192, 499] width 14 height 14
click at [189, 501] on input "Select an option" at bounding box center [192, 499] width 14 height 14
click at [111, 639] on button "التالي" at bounding box center [106, 634] width 67 height 32
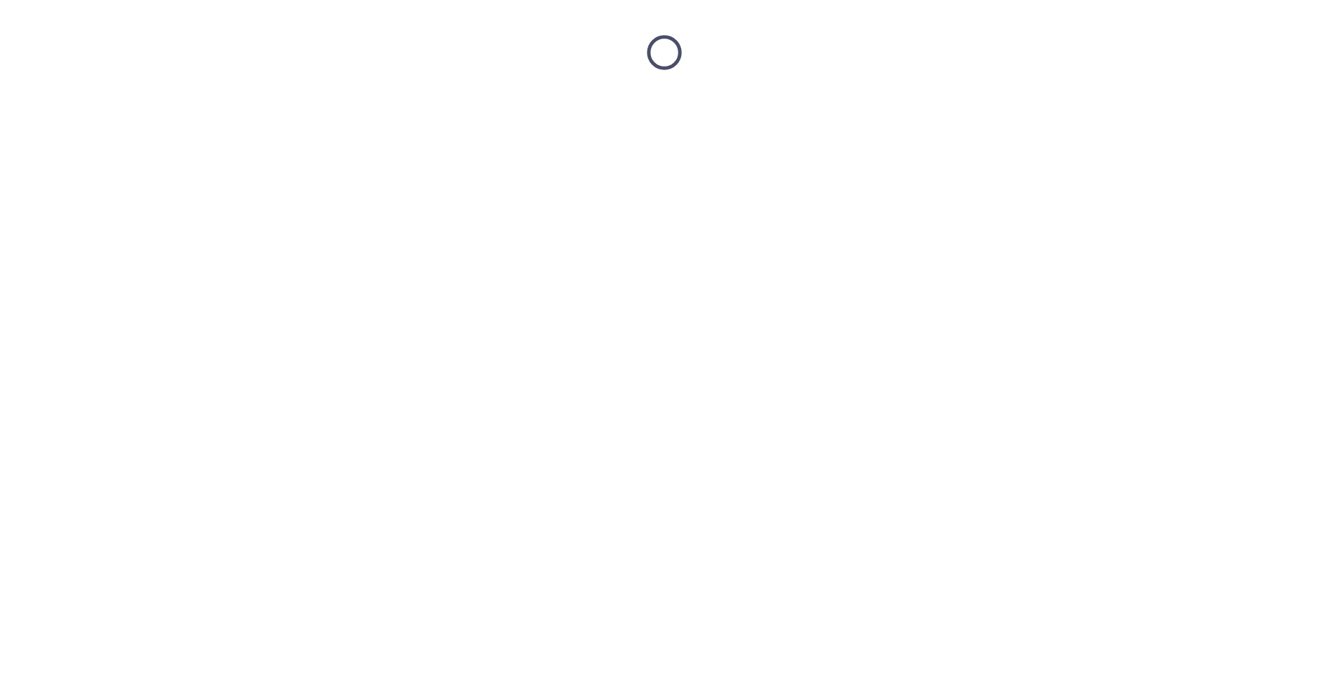
scroll to position [0, 0]
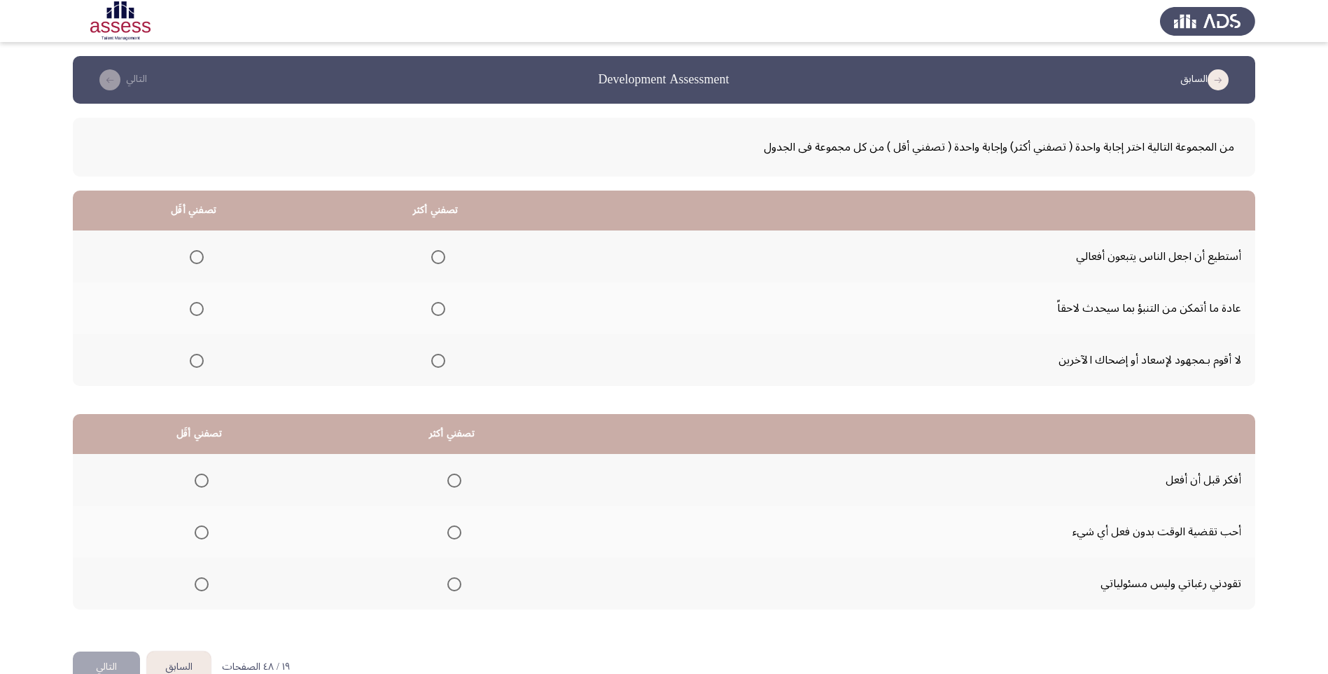
click at [193, 361] on span "Select an option" at bounding box center [197, 361] width 14 height 14
click at [193, 361] on input "Select an option" at bounding box center [197, 361] width 14 height 14
click at [438, 307] on span "Select an option" at bounding box center [438, 309] width 14 height 14
click at [438, 307] on input "Select an option" at bounding box center [438, 309] width 14 height 14
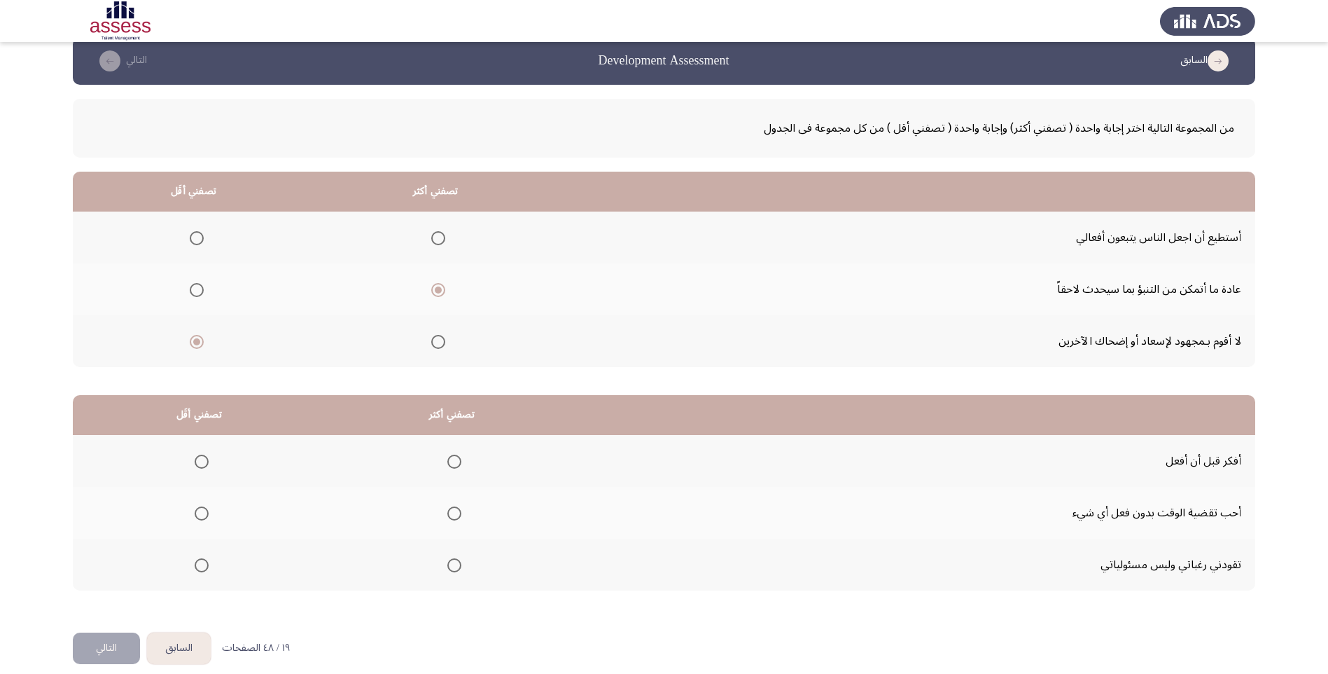
scroll to position [34, 0]
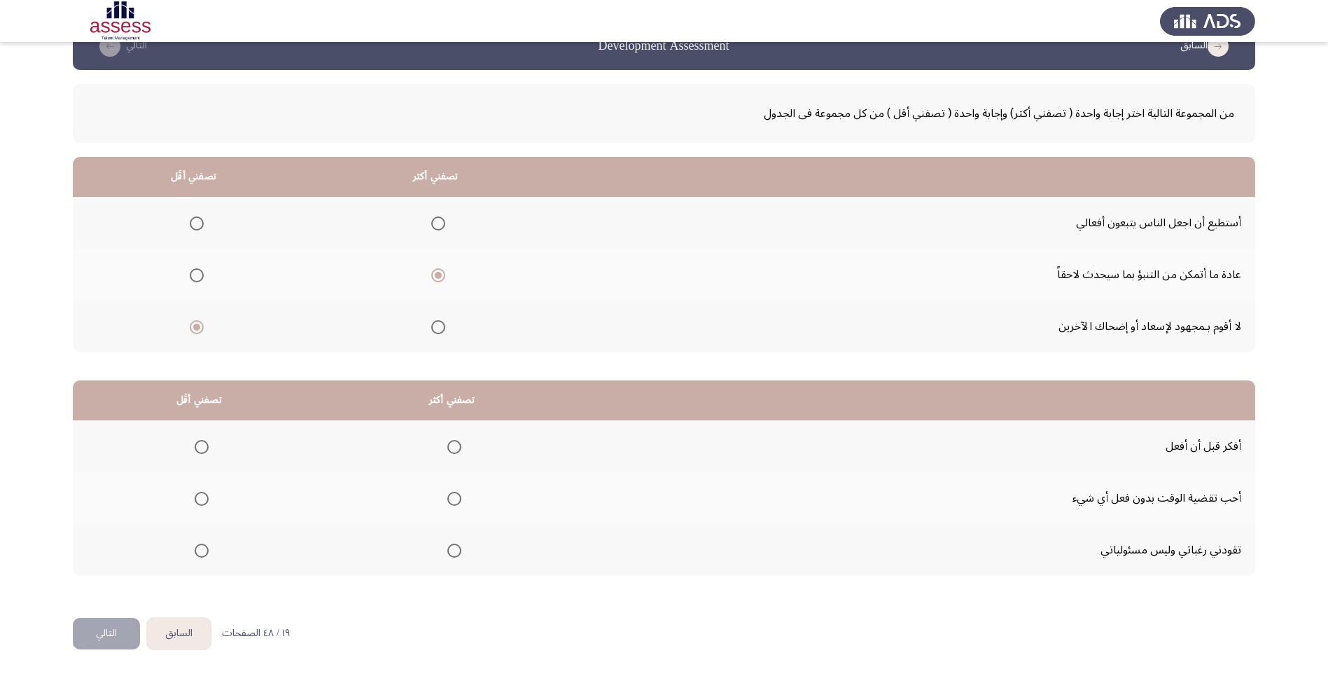
click at [197, 497] on span "Select an option" at bounding box center [202, 499] width 14 height 14
click at [197, 497] on input "Select an option" at bounding box center [202, 499] width 14 height 14
click at [447, 443] on span "Select an option" at bounding box center [454, 447] width 14 height 14
click at [447, 443] on input "Select an option" at bounding box center [454, 447] width 14 height 14
click at [101, 623] on button "التالي" at bounding box center [106, 634] width 67 height 32
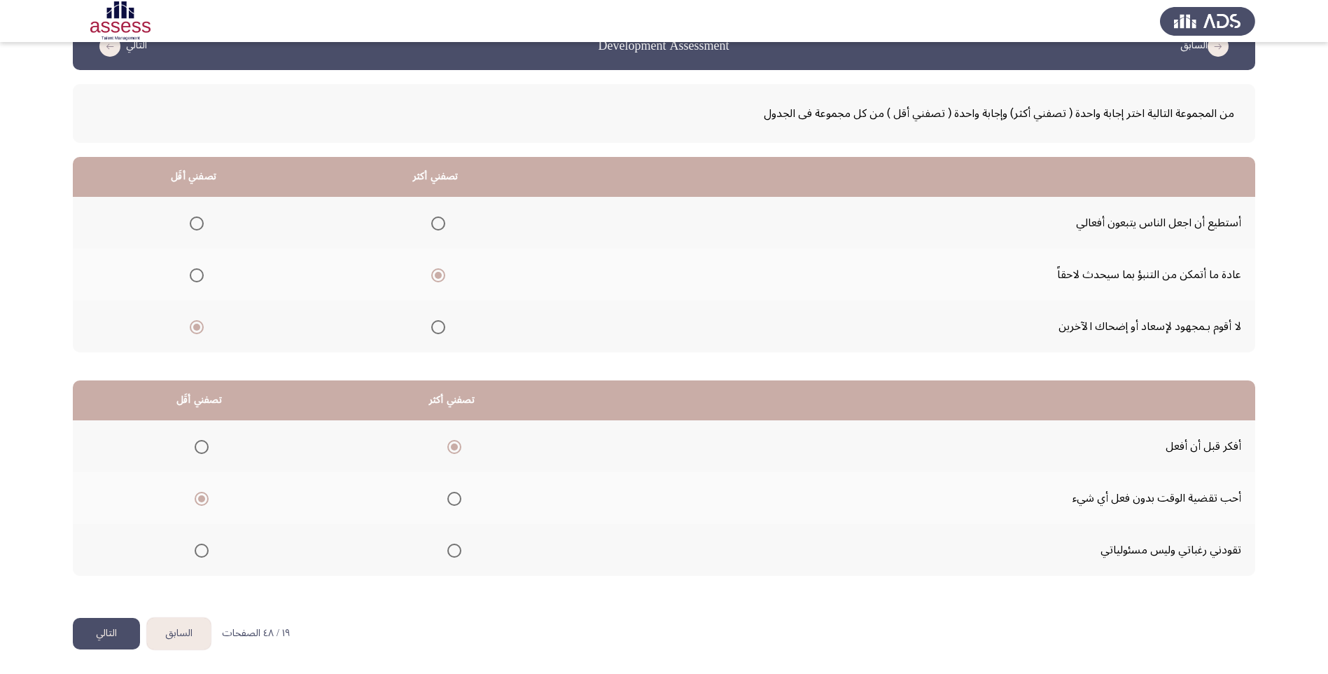
scroll to position [0, 0]
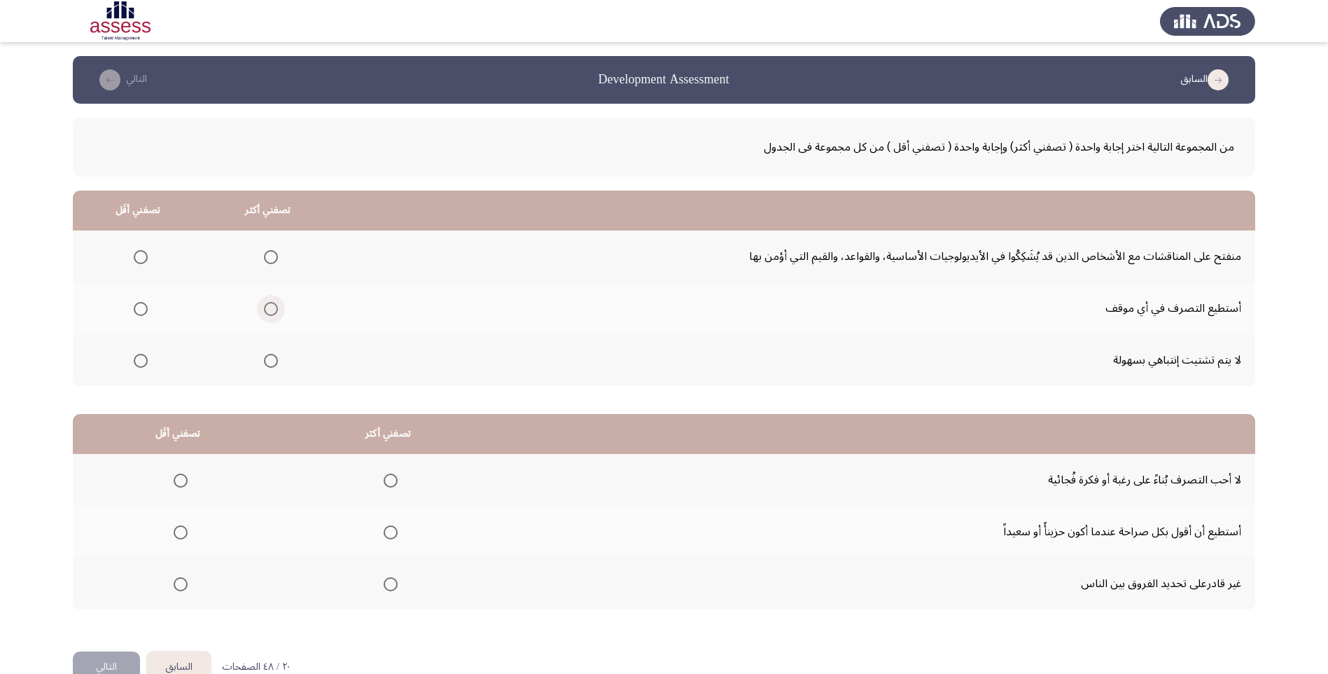
click at [274, 310] on span "Select an option" at bounding box center [271, 309] width 14 height 14
click at [274, 310] on input "Select an option" at bounding box center [271, 309] width 14 height 14
click at [144, 256] on span "Select an option" at bounding box center [141, 257] width 14 height 14
click at [144, 256] on input "Select an option" at bounding box center [141, 257] width 14 height 14
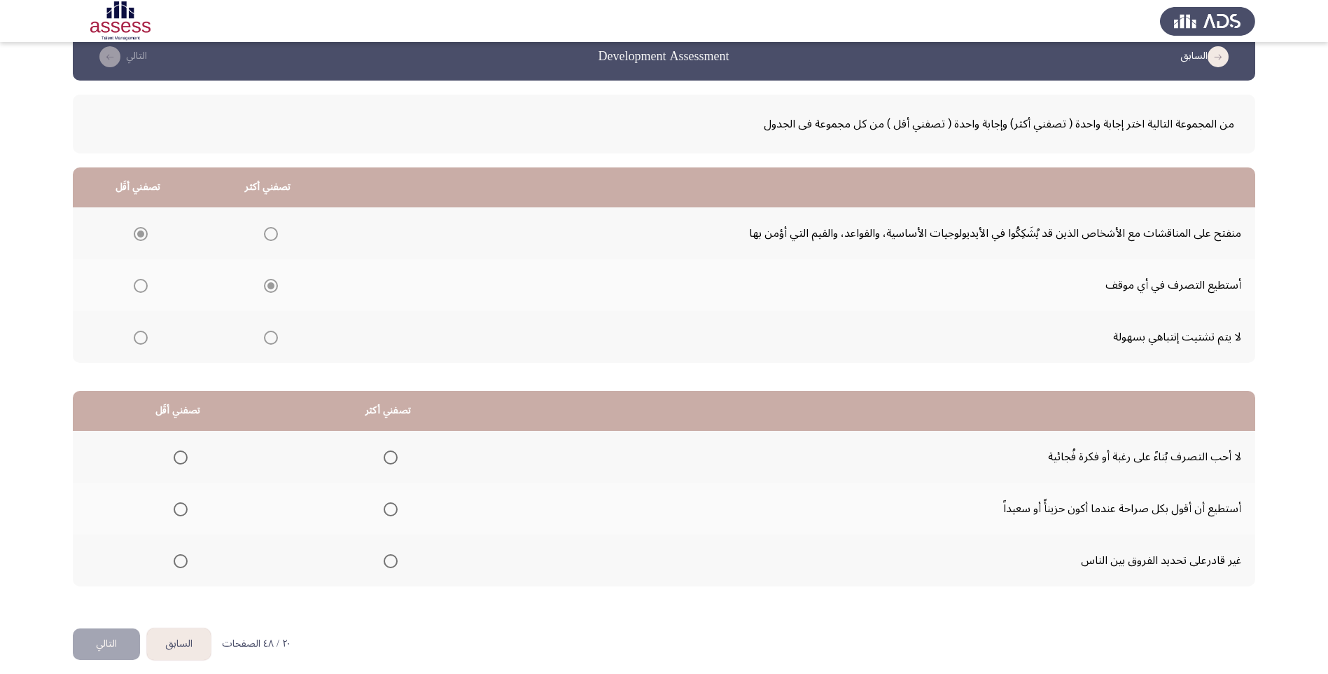
scroll to position [34, 0]
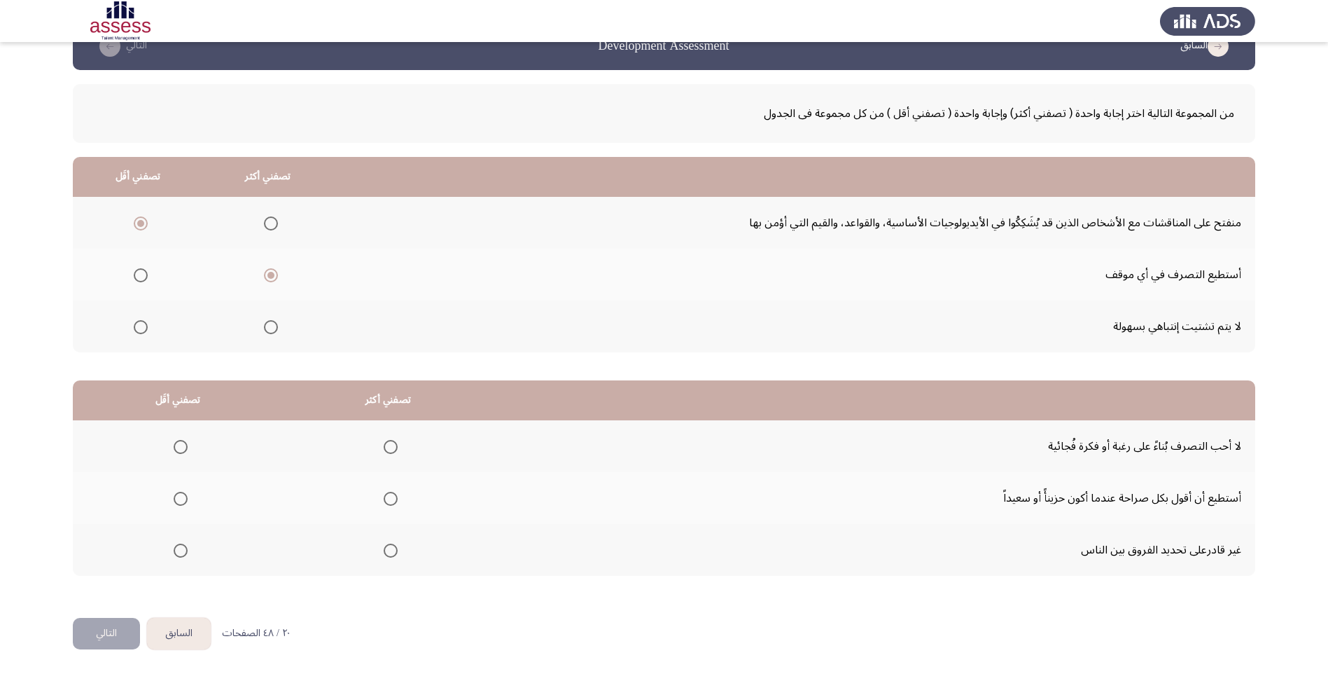
click at [181, 447] on span "Select an option" at bounding box center [181, 447] width 0 height 0
click at [179, 446] on input "Select an option" at bounding box center [181, 447] width 14 height 14
click at [183, 496] on span "Select an option" at bounding box center [181, 499] width 14 height 14
click at [183, 496] on input "Select an option" at bounding box center [181, 499] width 14 height 14
click at [391, 444] on span "Select an option" at bounding box center [391, 447] width 14 height 14
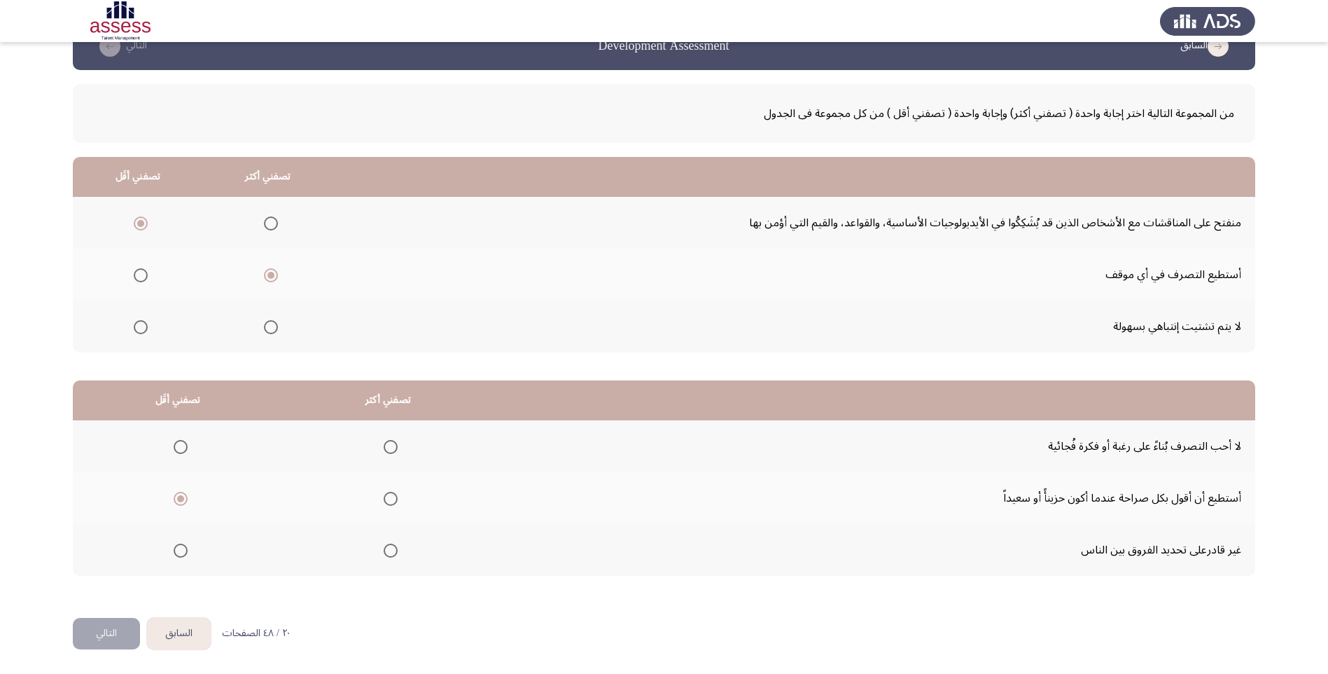
click at [391, 444] on input "Select an option" at bounding box center [391, 447] width 14 height 14
click at [112, 629] on button "التالي" at bounding box center [106, 634] width 67 height 32
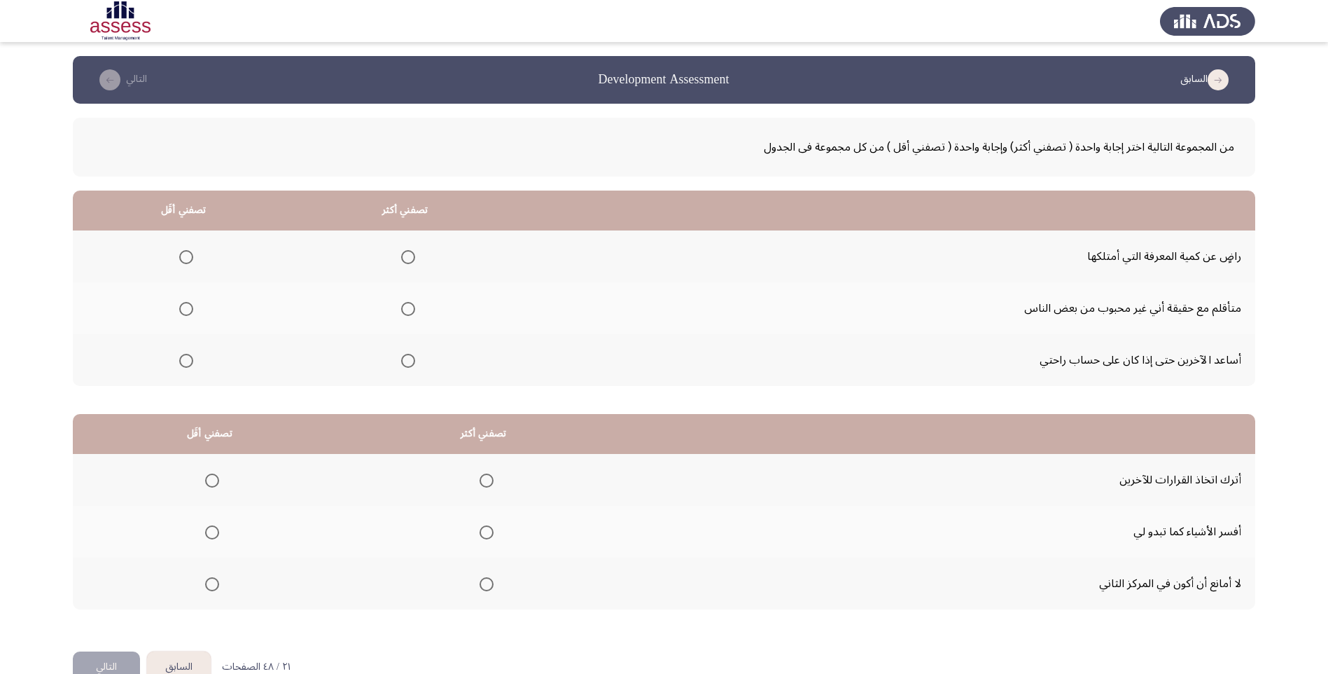
click at [403, 253] on span "Select an option" at bounding box center [408, 257] width 14 height 14
click at [403, 253] on input "Select an option" at bounding box center [408, 257] width 14 height 14
click at [188, 357] on span "Select an option" at bounding box center [186, 361] width 14 height 14
click at [188, 357] on input "Select an option" at bounding box center [186, 361] width 14 height 14
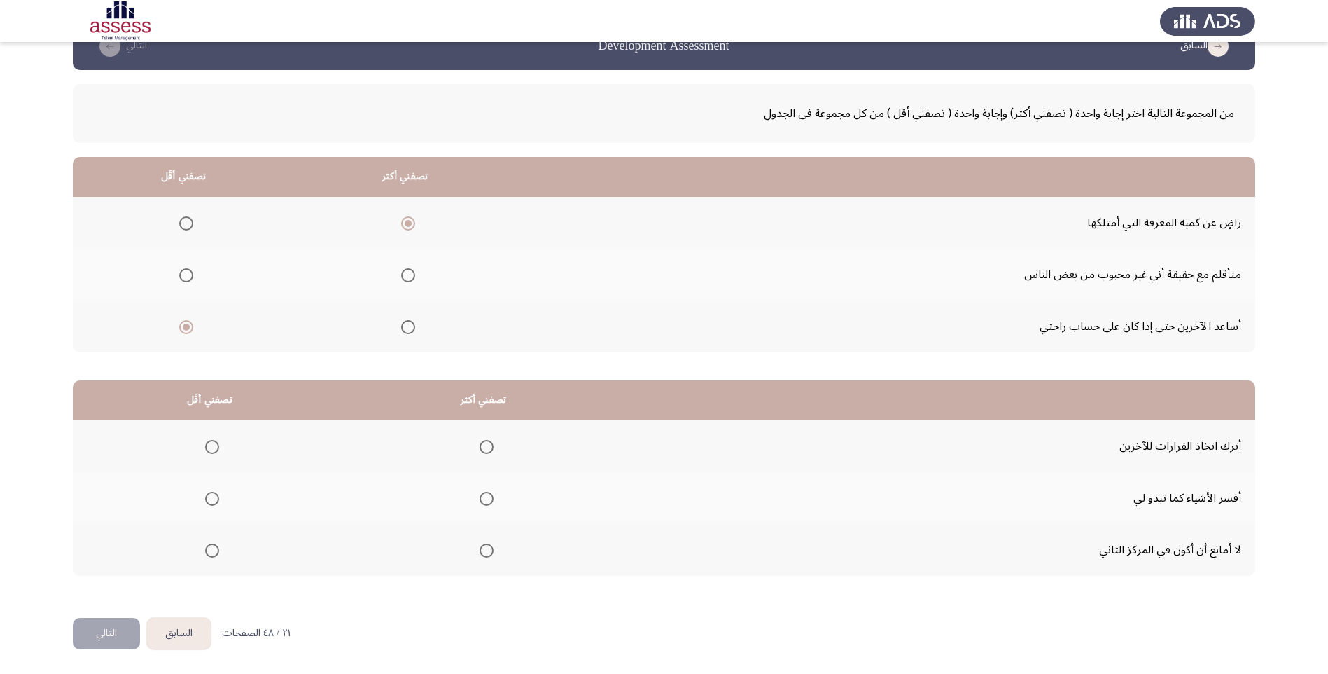
click at [206, 445] on span "Select an option" at bounding box center [212, 447] width 14 height 14
click at [206, 445] on input "Select an option" at bounding box center [212, 447] width 14 height 14
drag, startPoint x: 482, startPoint y: 548, endPoint x: 267, endPoint y: 590, distance: 218.2
click at [478, 548] on label "Select an option" at bounding box center [484, 550] width 20 height 14
click at [480, 548] on input "Select an option" at bounding box center [487, 550] width 14 height 14
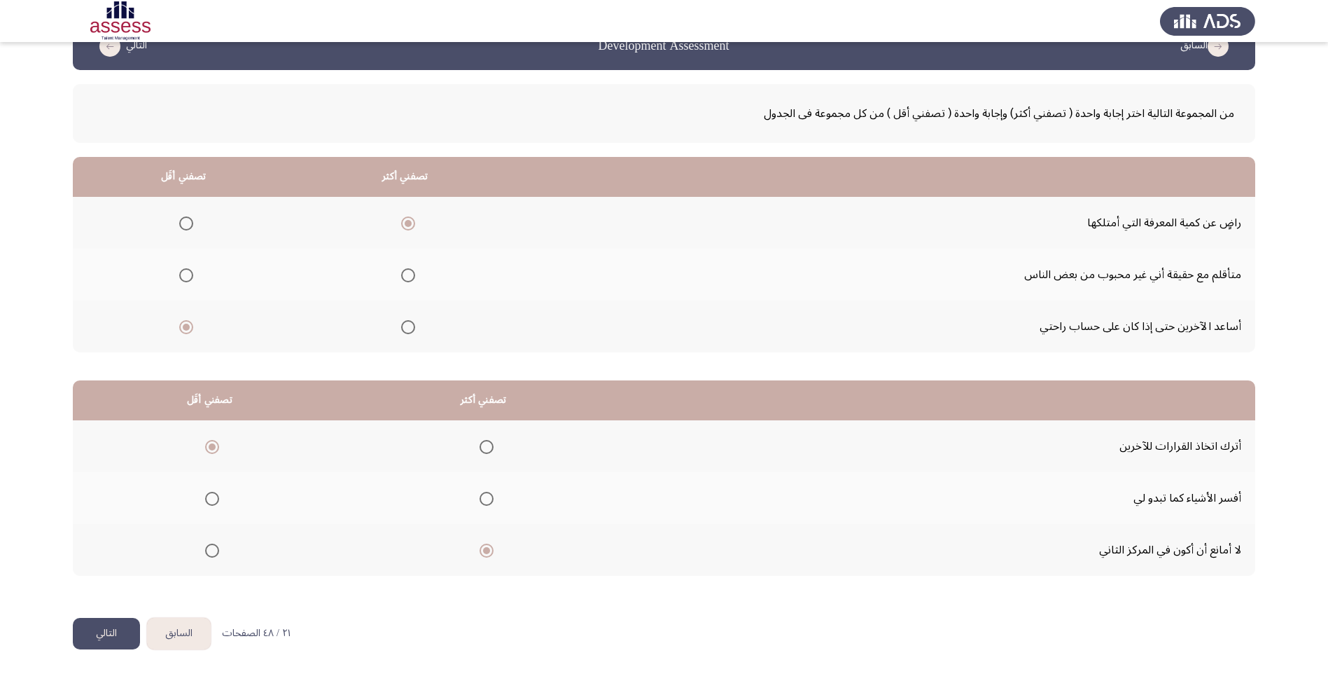
click at [99, 630] on button "التالي" at bounding box center [106, 634] width 67 height 32
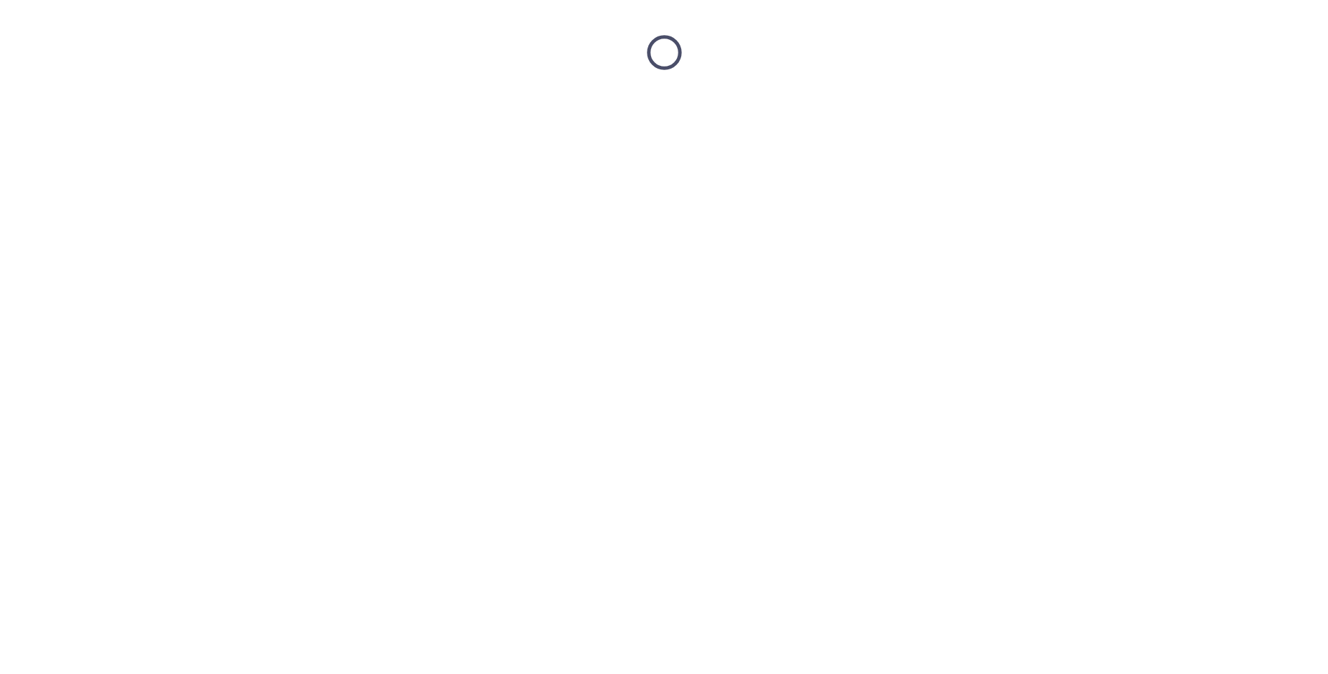
scroll to position [0, 0]
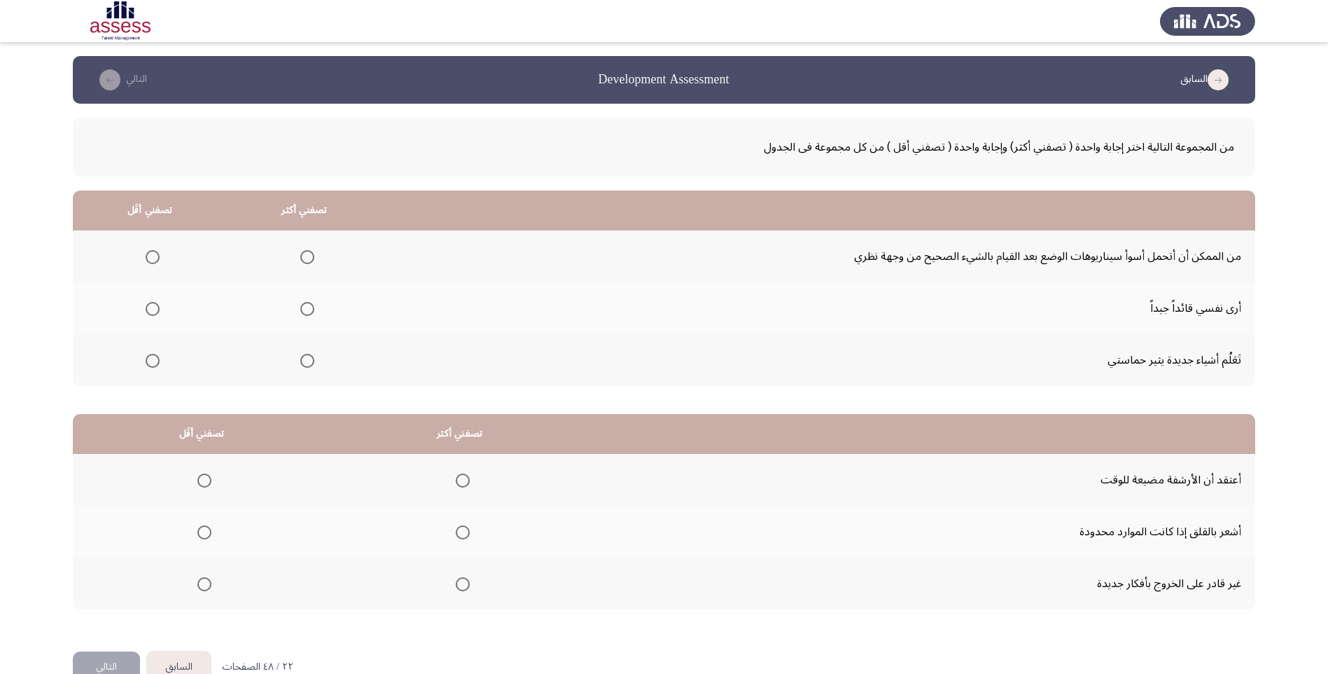
click at [300, 308] on span "Select an option" at bounding box center [307, 309] width 14 height 14
click at [300, 308] on input "Select an option" at bounding box center [307, 309] width 14 height 14
click at [303, 358] on span "Select an option" at bounding box center [307, 361] width 14 height 14
click at [303, 358] on input "Select an option" at bounding box center [307, 361] width 14 height 14
click at [149, 253] on span "Select an option" at bounding box center [153, 257] width 14 height 14
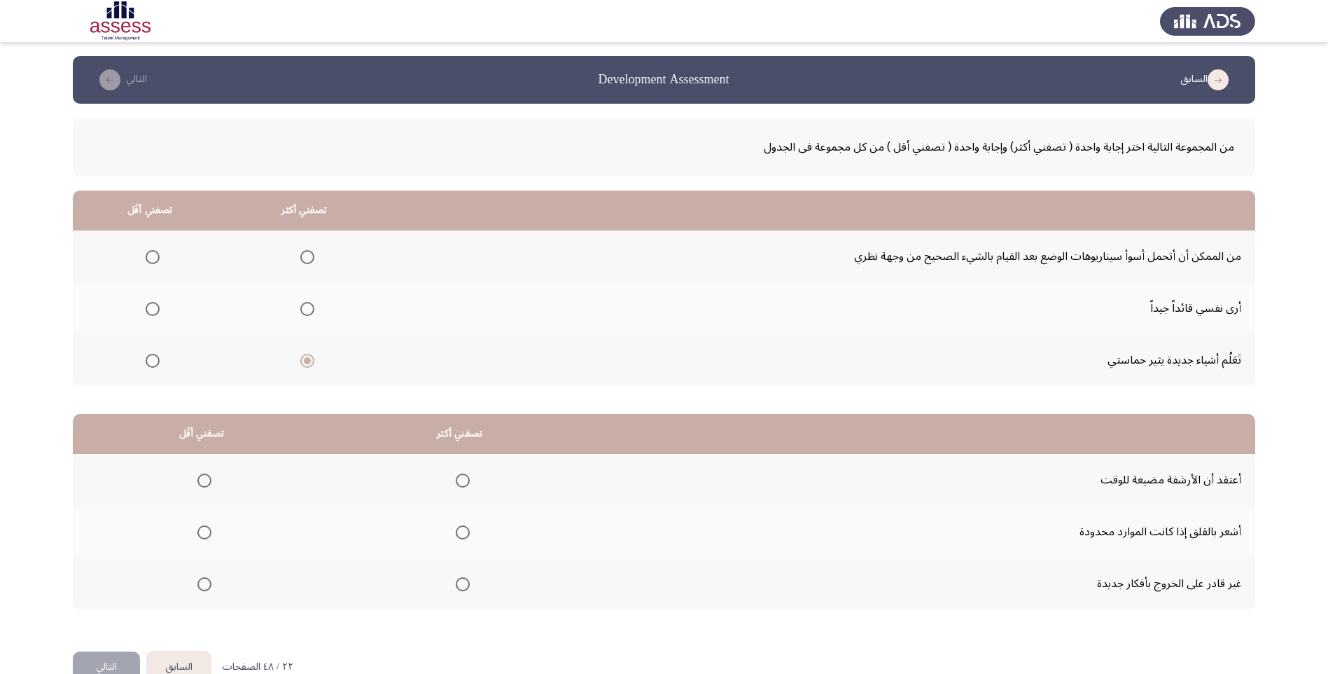
click at [149, 253] on input "Select an option" at bounding box center [153, 257] width 14 height 14
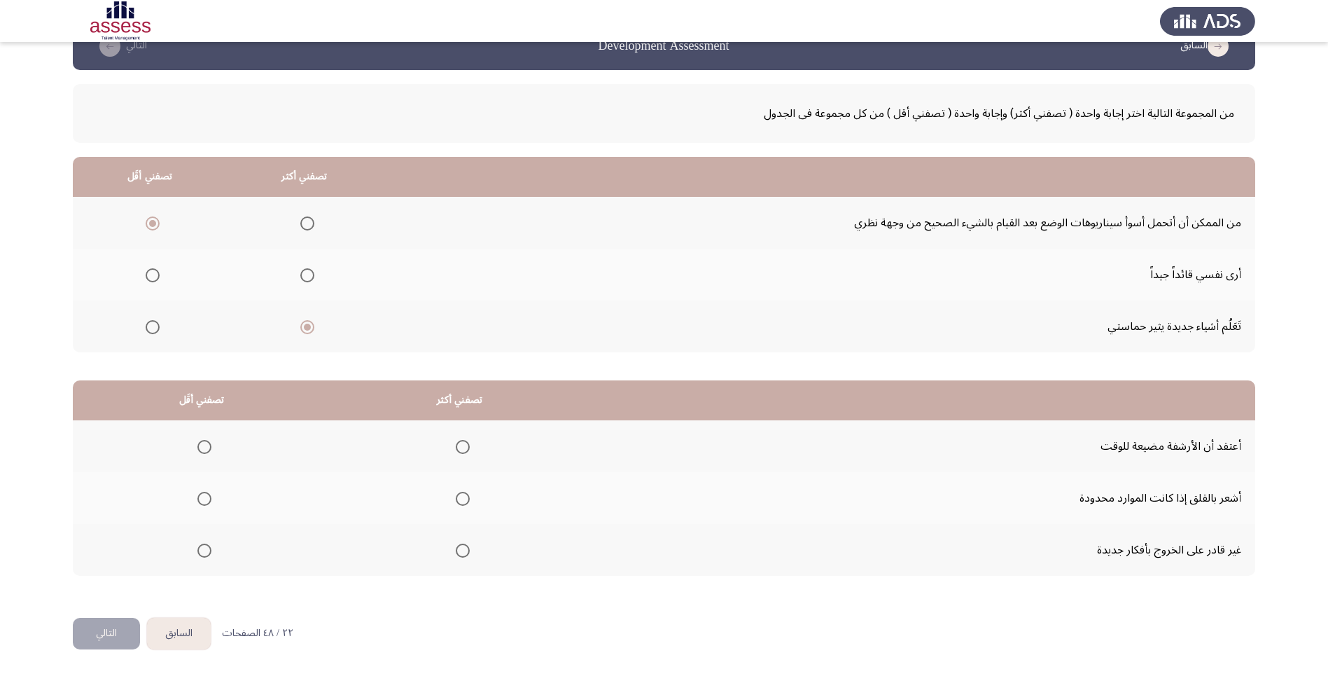
click at [214, 445] on th at bounding box center [202, 446] width 258 height 52
click at [207, 445] on span "Select an option" at bounding box center [204, 447] width 14 height 14
click at [207, 445] on input "Select an option" at bounding box center [204, 447] width 14 height 14
click at [463, 496] on span "Select an option" at bounding box center [463, 499] width 14 height 14
click at [463, 496] on input "Select an option" at bounding box center [463, 499] width 14 height 14
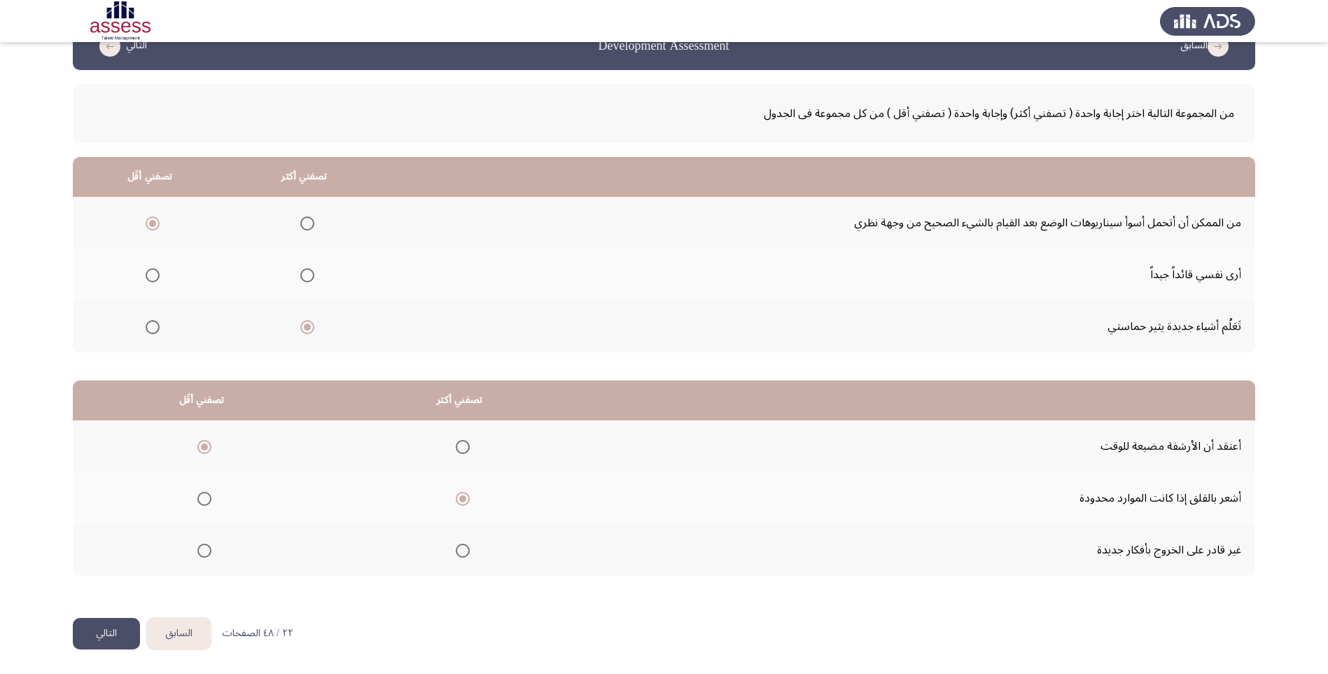
click at [111, 627] on button "التالي" at bounding box center [106, 634] width 67 height 32
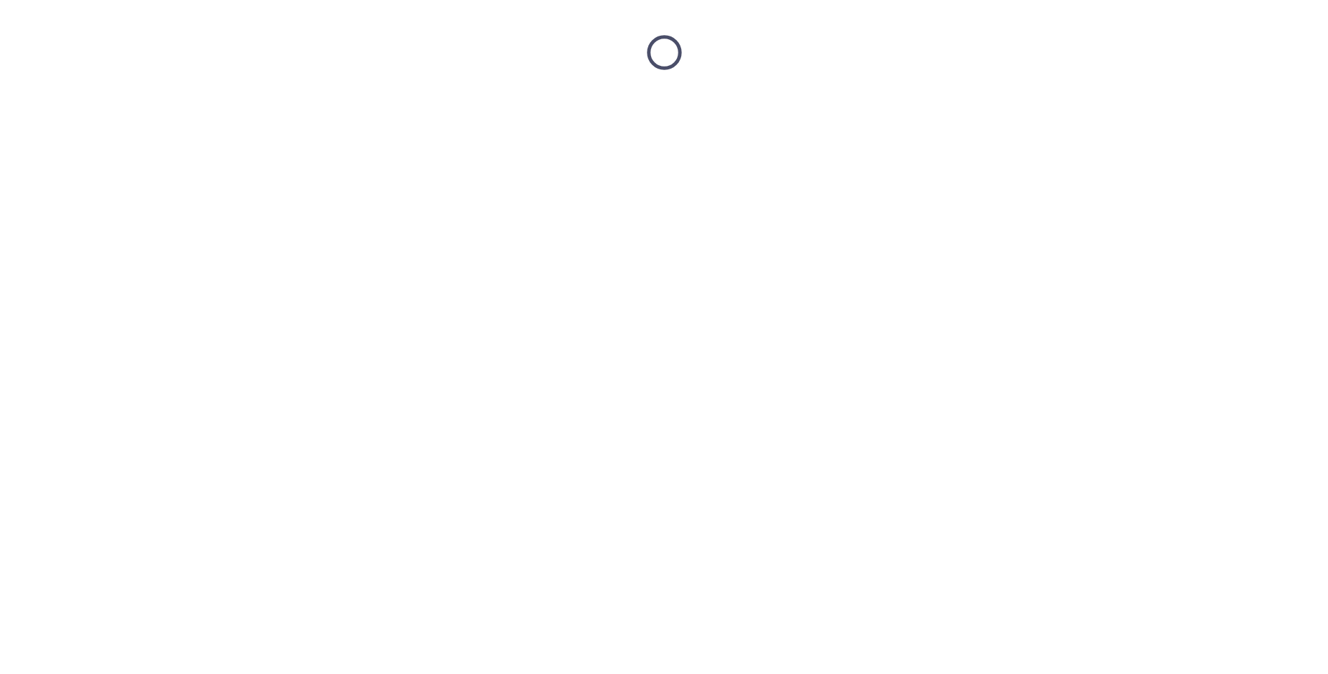
scroll to position [0, 0]
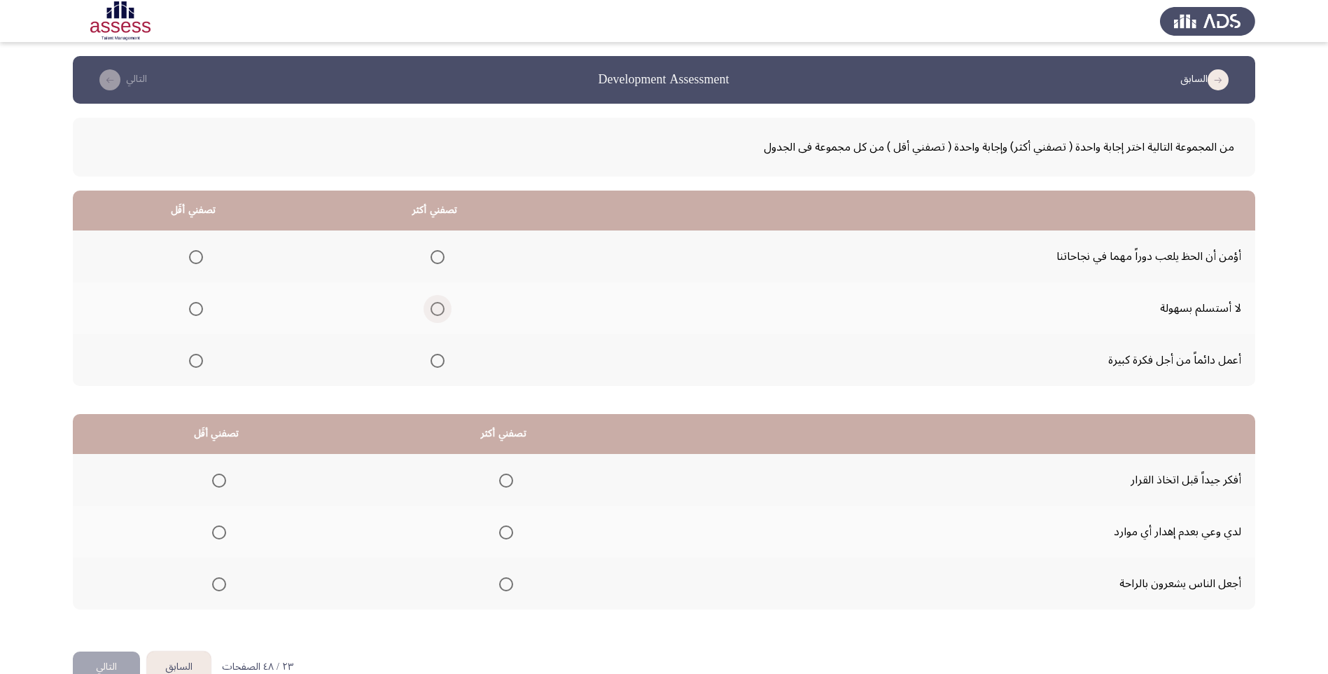
click at [436, 310] on span "Select an option" at bounding box center [438, 309] width 14 height 14
click at [436, 310] on input "Select an option" at bounding box center [438, 309] width 14 height 14
click at [197, 252] on span "Select an option" at bounding box center [196, 257] width 14 height 14
click at [197, 252] on input "Select an option" at bounding box center [196, 257] width 14 height 14
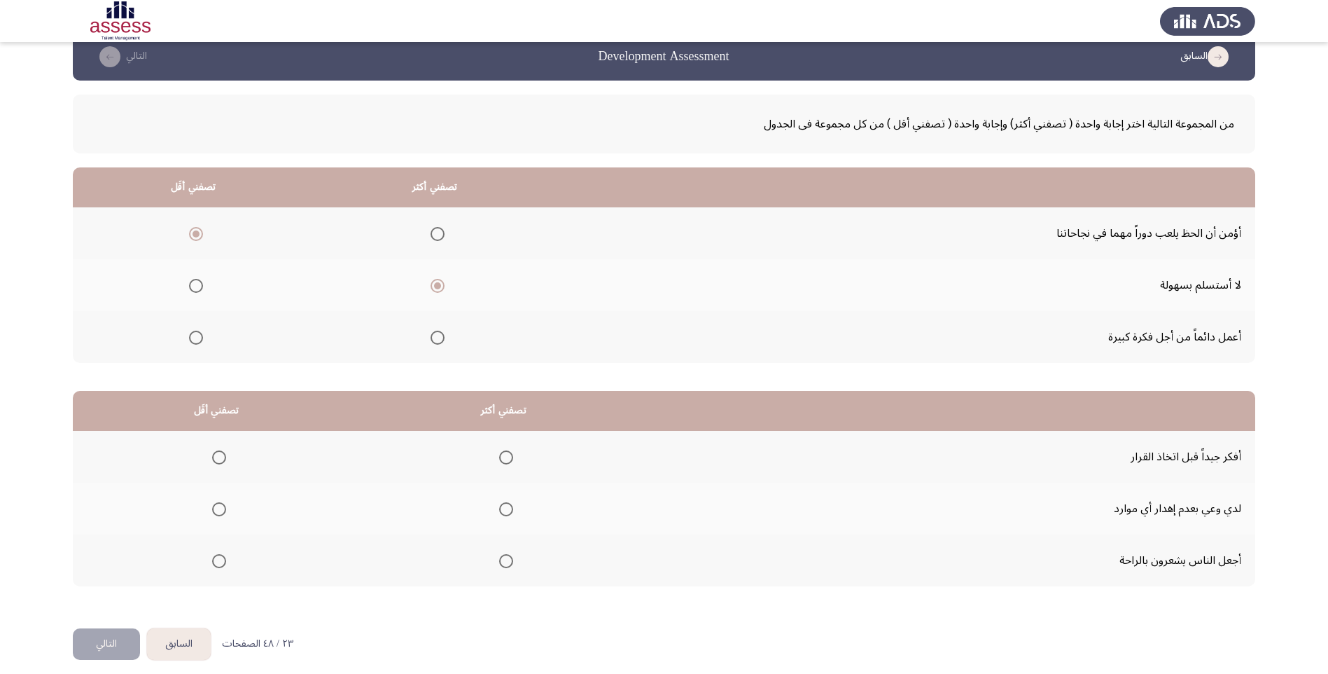
scroll to position [34, 0]
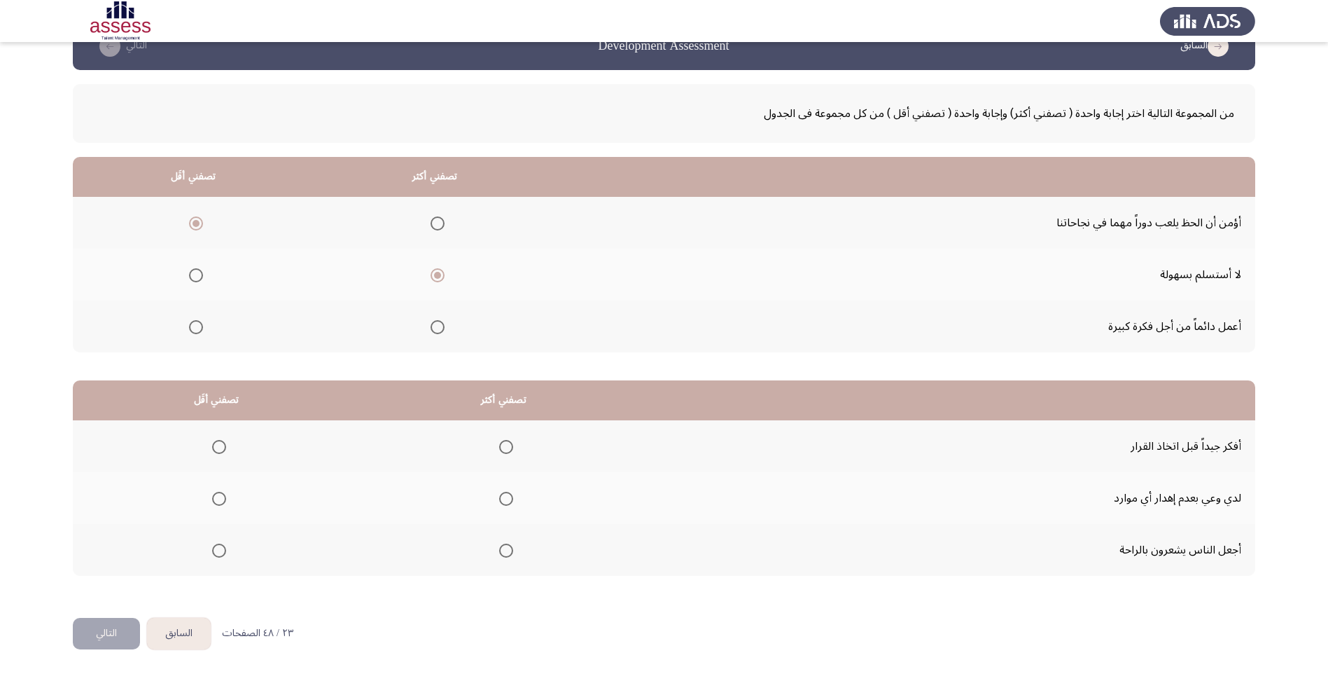
click at [500, 447] on span "Select an option" at bounding box center [506, 447] width 14 height 14
click at [500, 447] on input "Select an option" at bounding box center [506, 447] width 14 height 14
click at [217, 496] on span "Select an option" at bounding box center [219, 499] width 14 height 14
click at [217, 496] on input "Select an option" at bounding box center [219, 499] width 14 height 14
click at [223, 550] on span "Select an option" at bounding box center [219, 550] width 14 height 14
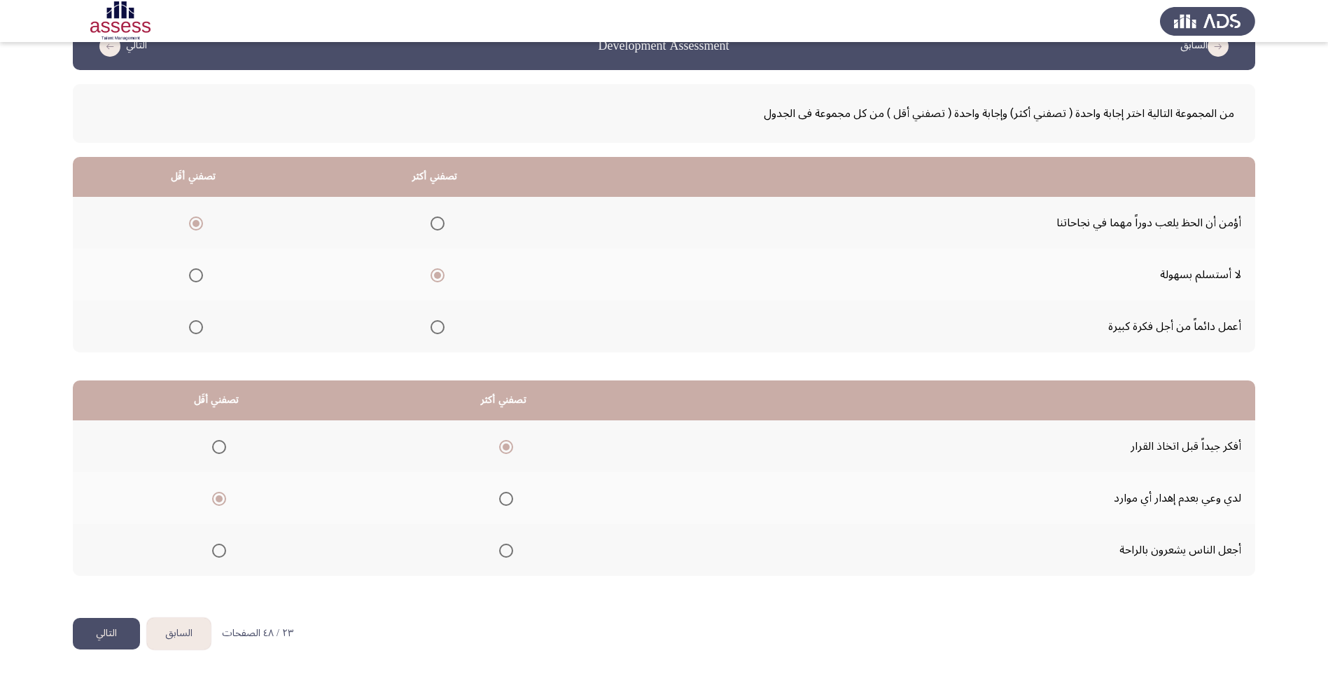
click at [223, 550] on input "Select an option" at bounding box center [219, 550] width 14 height 14
click at [120, 624] on button "التالي" at bounding box center [106, 634] width 67 height 32
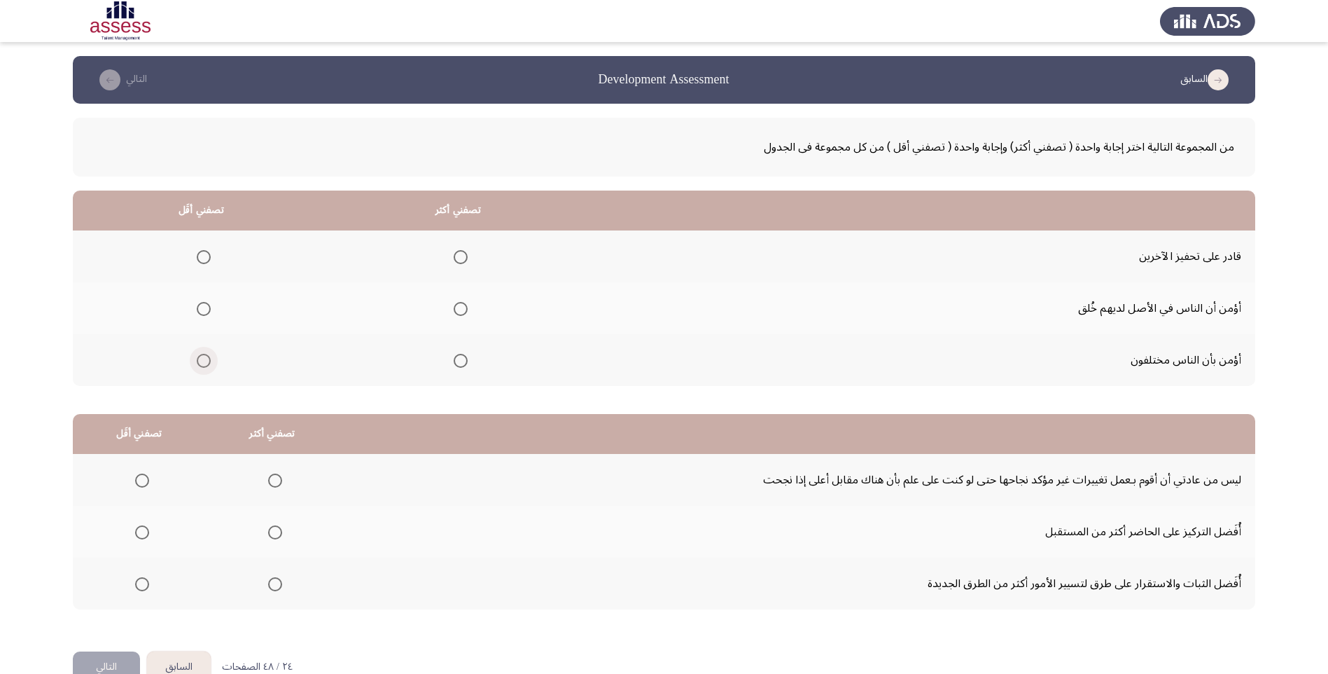
click at [200, 356] on span "Select an option" at bounding box center [204, 361] width 14 height 14
click at [200, 356] on input "Select an option" at bounding box center [204, 361] width 14 height 14
click at [460, 251] on span "Select an option" at bounding box center [461, 257] width 14 height 14
click at [460, 251] on input "Select an option" at bounding box center [461, 257] width 14 height 14
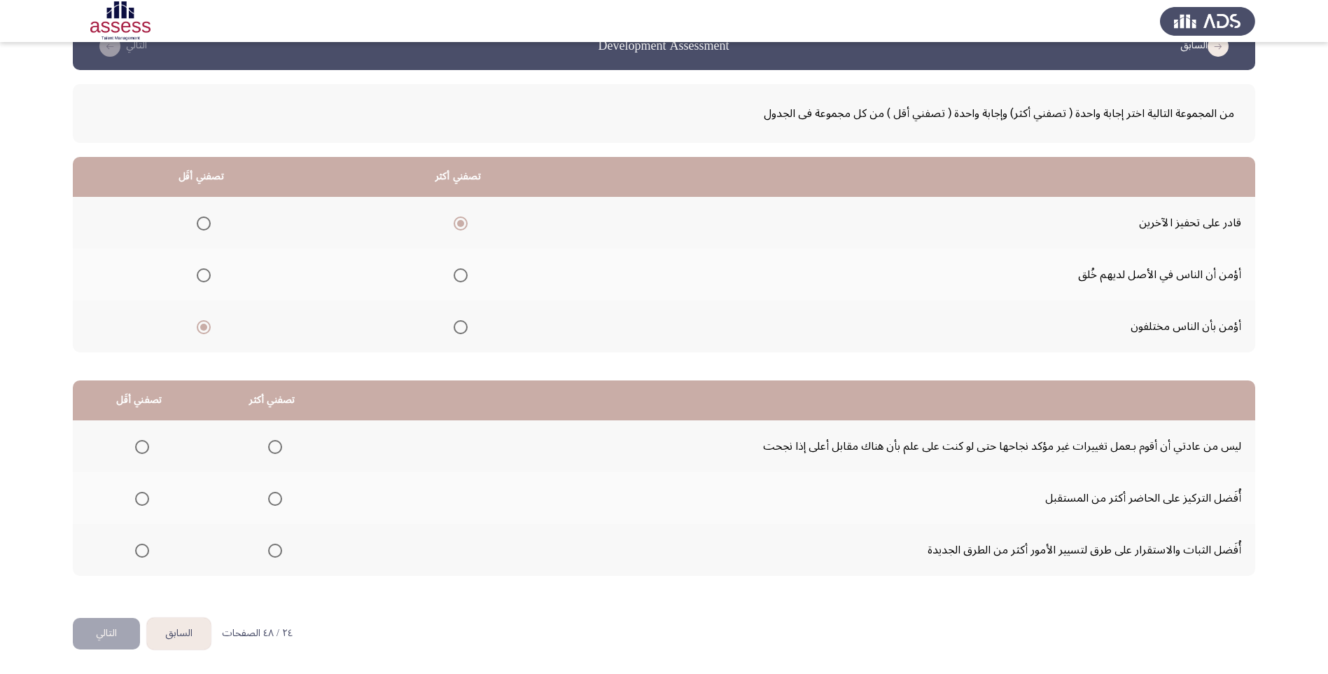
click at [139, 550] on span "Select an option" at bounding box center [142, 550] width 14 height 14
click at [139, 550] on input "Select an option" at bounding box center [142, 550] width 14 height 14
click at [137, 445] on span "Select an option" at bounding box center [142, 447] width 14 height 14
click at [137, 445] on input "Select an option" at bounding box center [142, 447] width 14 height 14
click at [270, 495] on span "Select an option" at bounding box center [275, 499] width 14 height 14
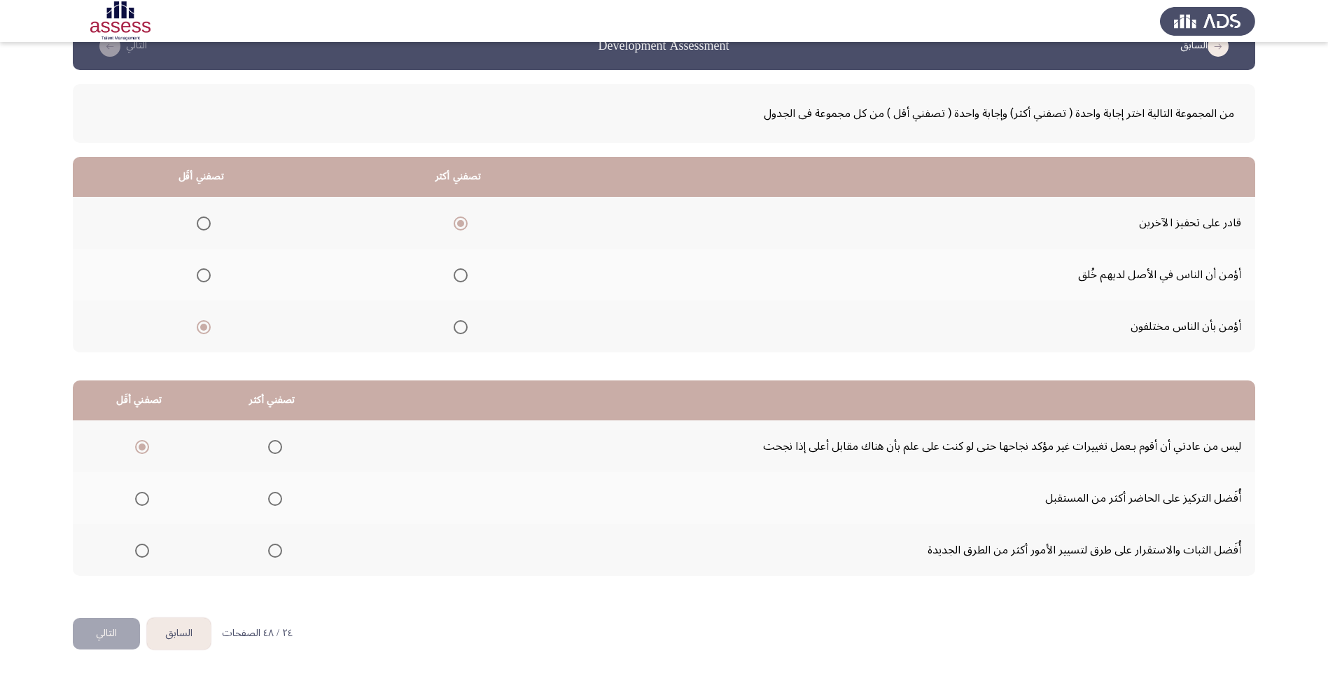
click at [270, 495] on input "Select an option" at bounding box center [275, 499] width 14 height 14
click at [122, 632] on button "التالي" at bounding box center [106, 634] width 67 height 32
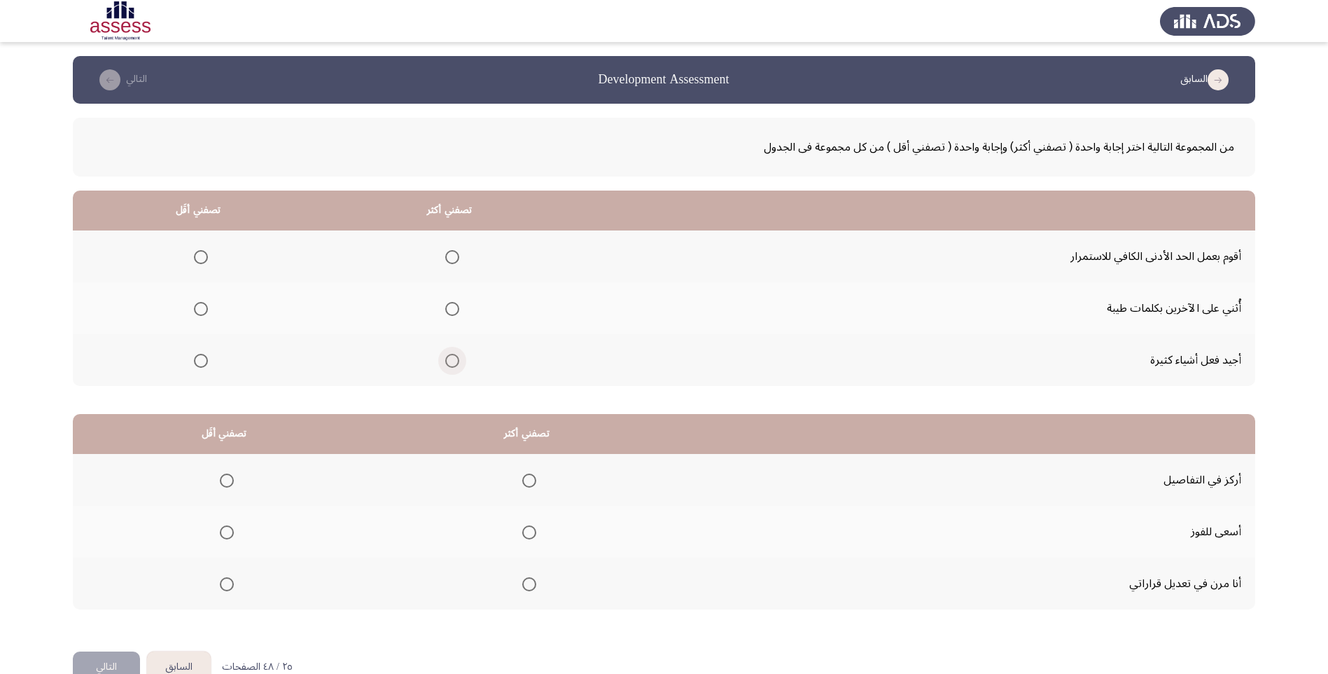
click at [452, 356] on span "Select an option" at bounding box center [452, 361] width 14 height 14
click at [452, 356] on input "Select an option" at bounding box center [452, 361] width 14 height 14
click at [200, 254] on span "Select an option" at bounding box center [201, 257] width 14 height 14
click at [200, 254] on input "Select an option" at bounding box center [201, 257] width 14 height 14
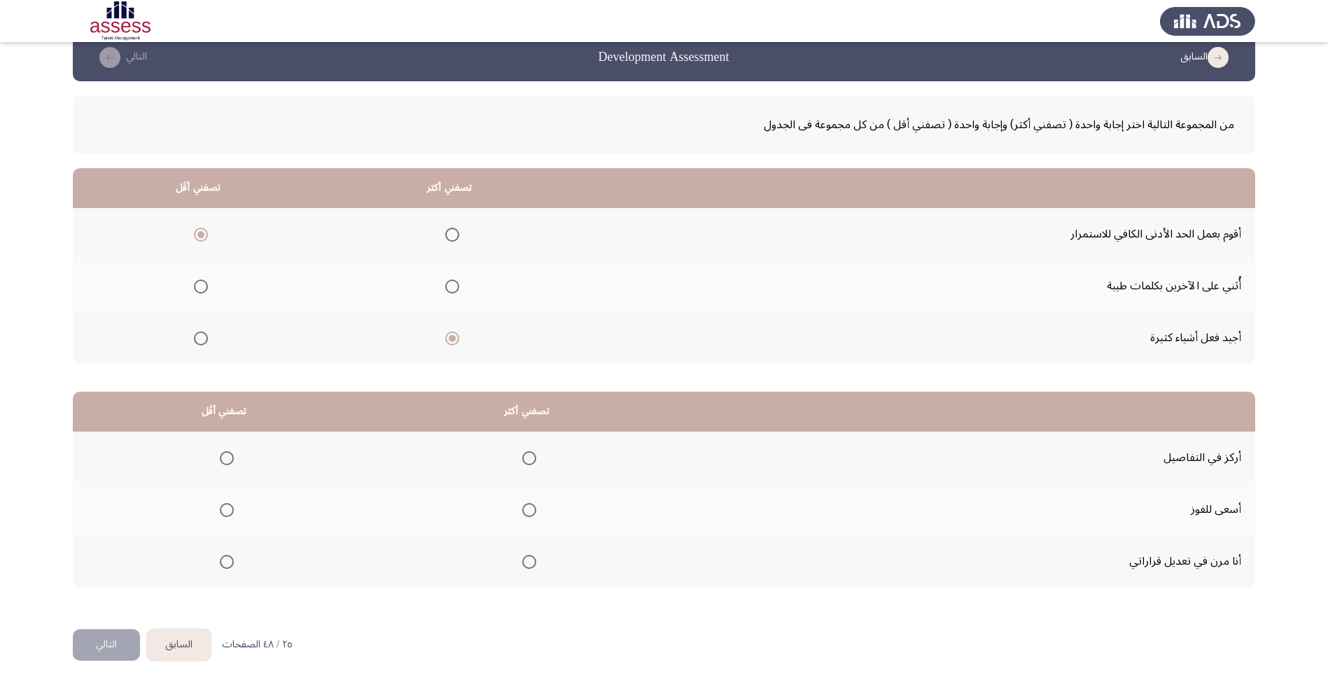
scroll to position [34, 0]
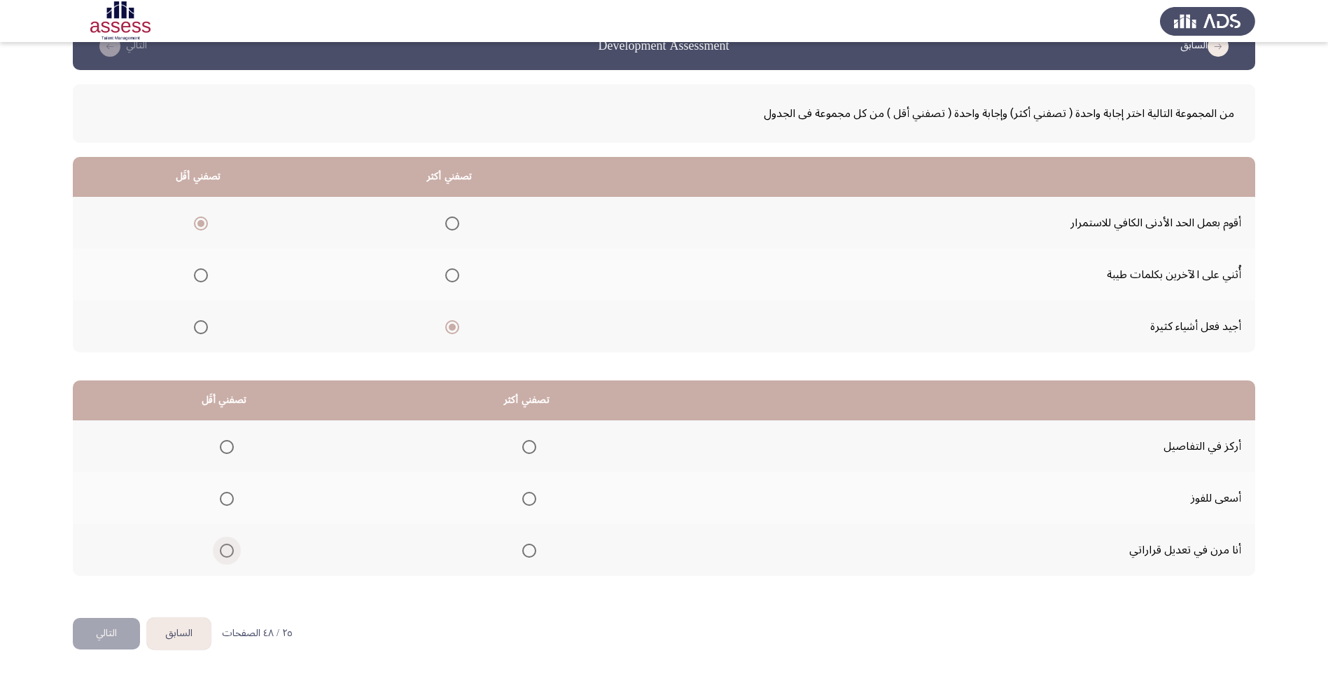
click at [221, 551] on span "Select an option" at bounding box center [227, 550] width 14 height 14
click at [221, 551] on input "Select an option" at bounding box center [227, 550] width 14 height 14
click at [523, 499] on span "Select an option" at bounding box center [529, 499] width 14 height 14
click at [523, 499] on input "Select an option" at bounding box center [529, 499] width 14 height 14
click at [110, 630] on button "التالي" at bounding box center [106, 634] width 67 height 32
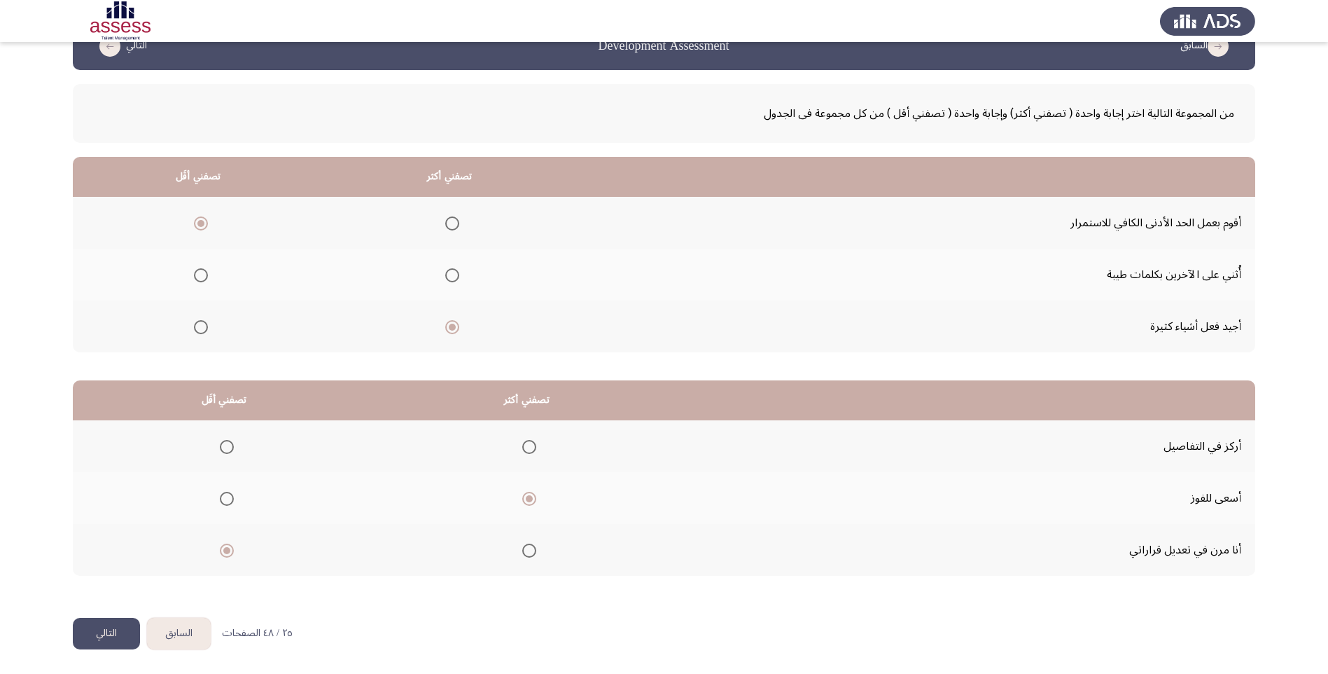
scroll to position [0, 0]
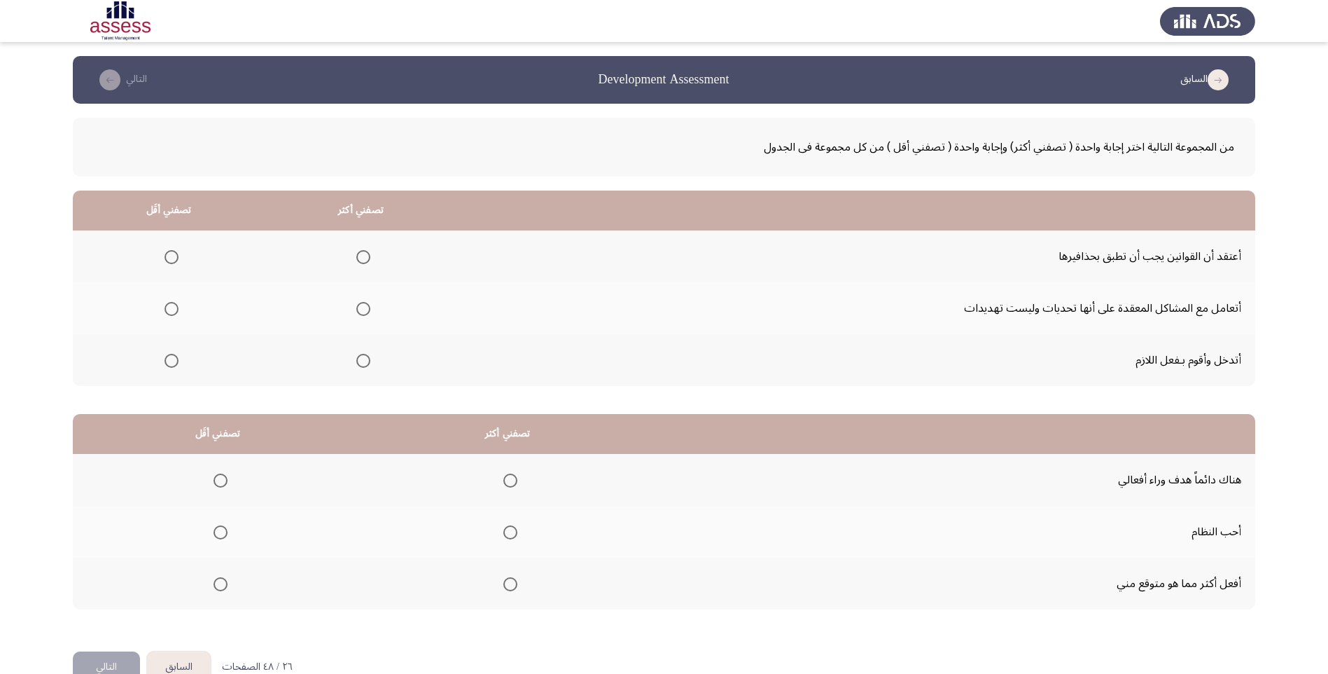
click at [363, 307] on span "Select an option" at bounding box center [363, 309] width 14 height 14
click at [363, 307] on input "Select an option" at bounding box center [363, 309] width 14 height 14
click at [174, 253] on span "Select an option" at bounding box center [172, 257] width 14 height 14
click at [174, 253] on input "Select an option" at bounding box center [172, 257] width 14 height 14
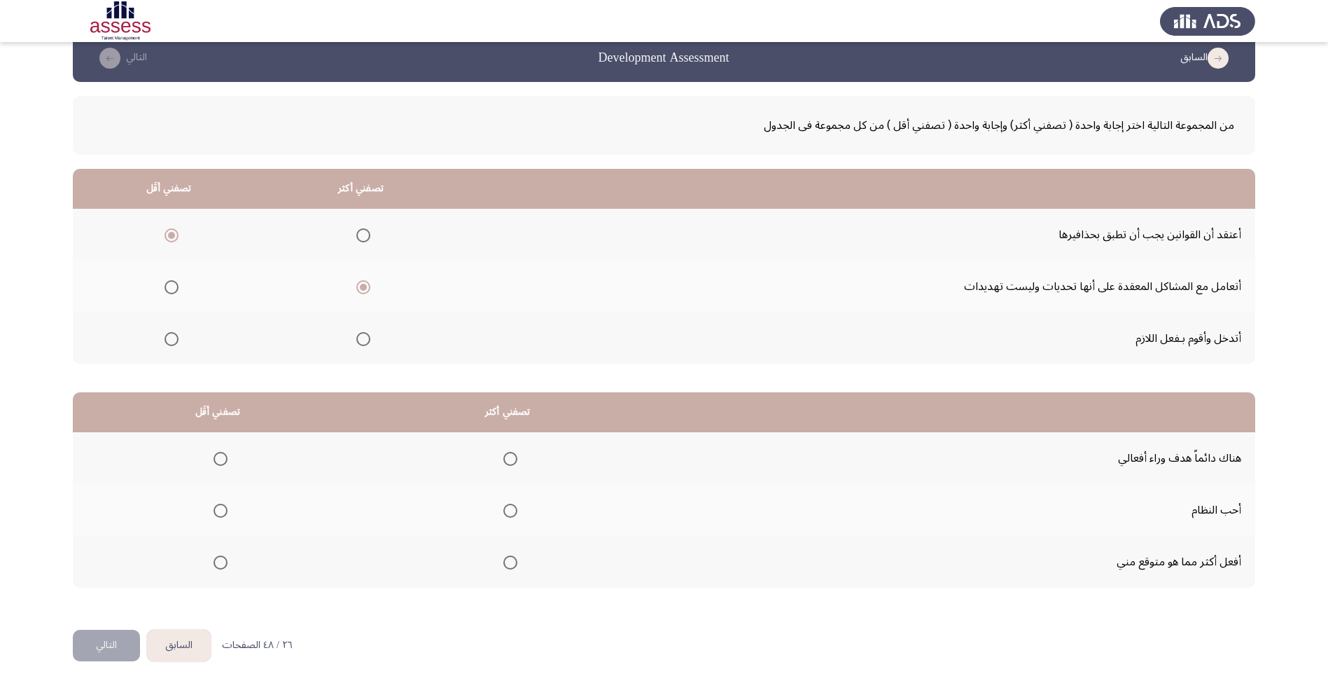
scroll to position [34, 0]
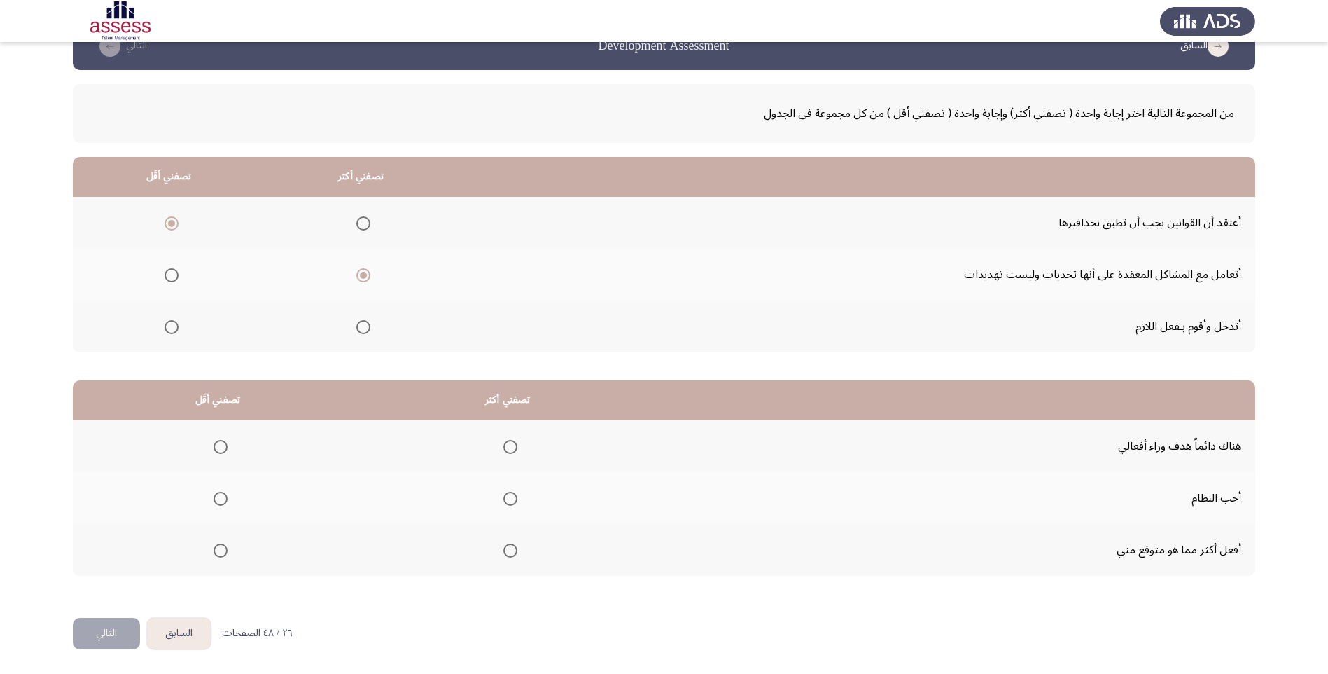
click at [506, 446] on span "Select an option" at bounding box center [510, 447] width 14 height 14
click at [506, 446] on input "Select an option" at bounding box center [510, 447] width 14 height 14
click at [222, 548] on span "Select an option" at bounding box center [221, 550] width 14 height 14
click at [222, 548] on input "Select an option" at bounding box center [221, 550] width 14 height 14
click at [101, 633] on button "التالي" at bounding box center [106, 634] width 67 height 32
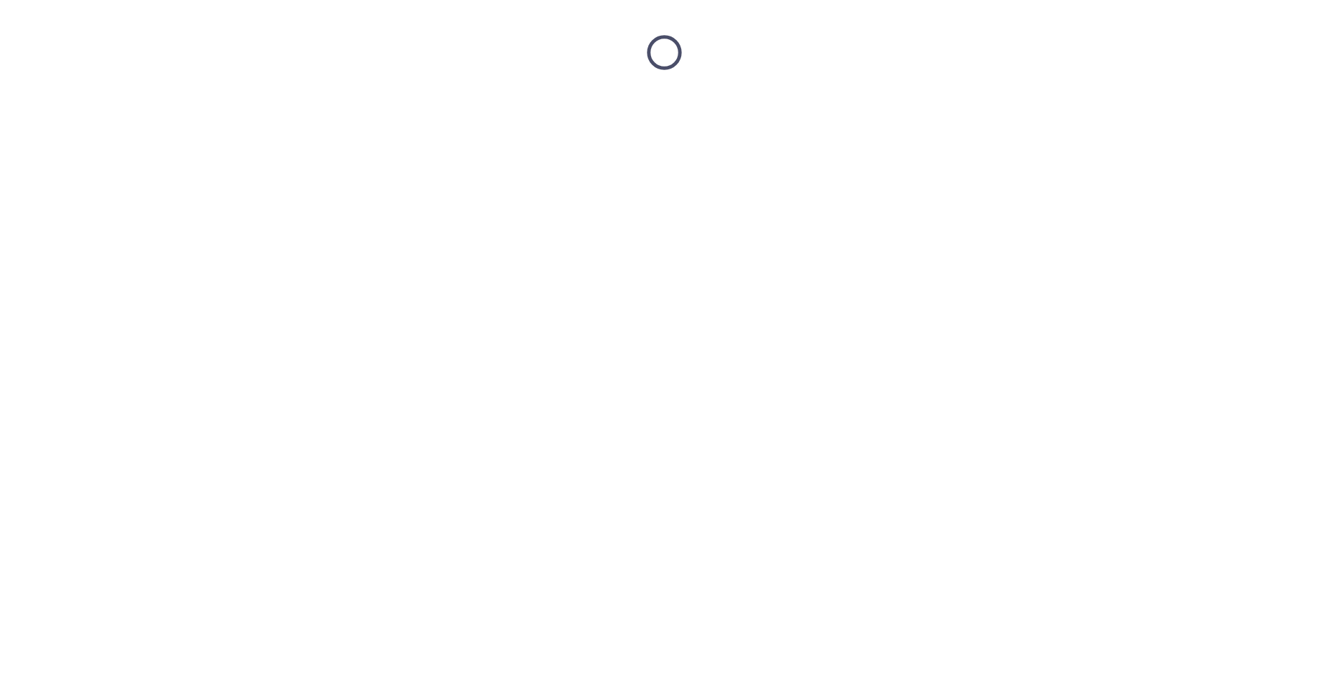
scroll to position [0, 0]
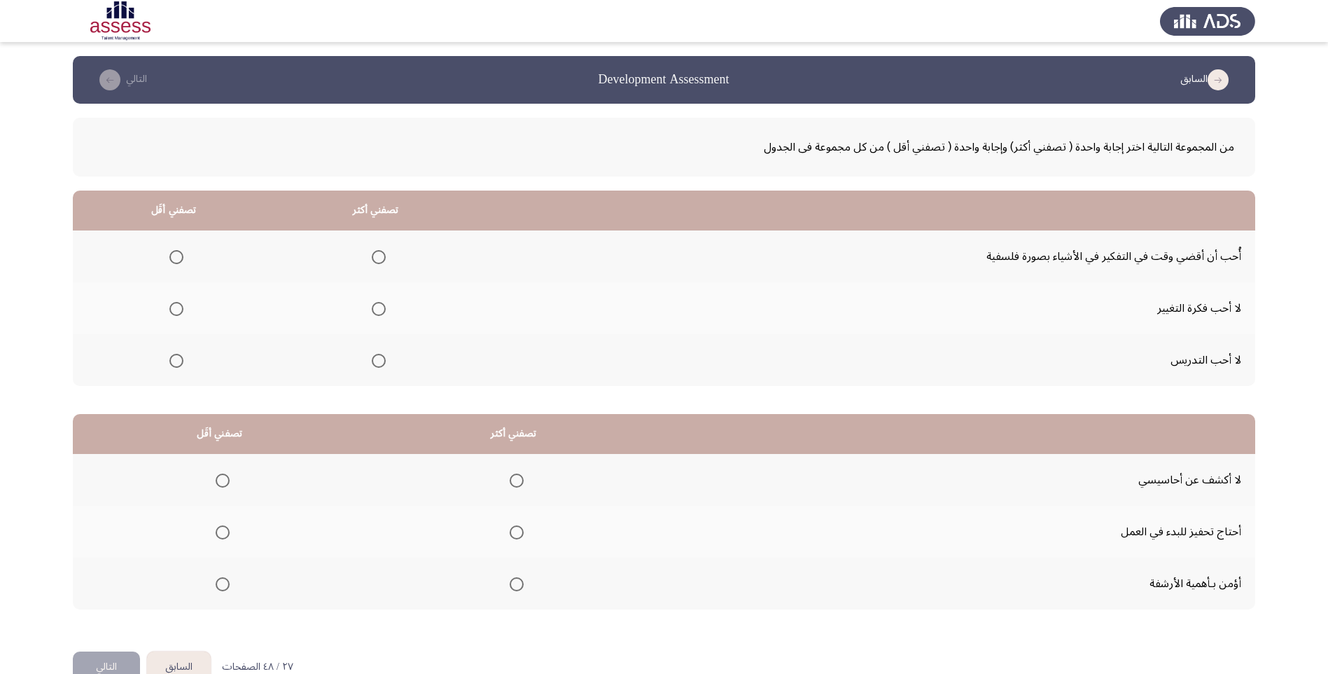
click at [176, 361] on span "Select an option" at bounding box center [176, 361] width 0 height 0
click at [175, 361] on input "Select an option" at bounding box center [176, 361] width 14 height 14
click at [175, 303] on span "Select an option" at bounding box center [176, 309] width 14 height 14
click at [175, 303] on input "Select an option" at bounding box center [176, 309] width 14 height 14
click at [378, 258] on span "Select an option" at bounding box center [379, 257] width 14 height 14
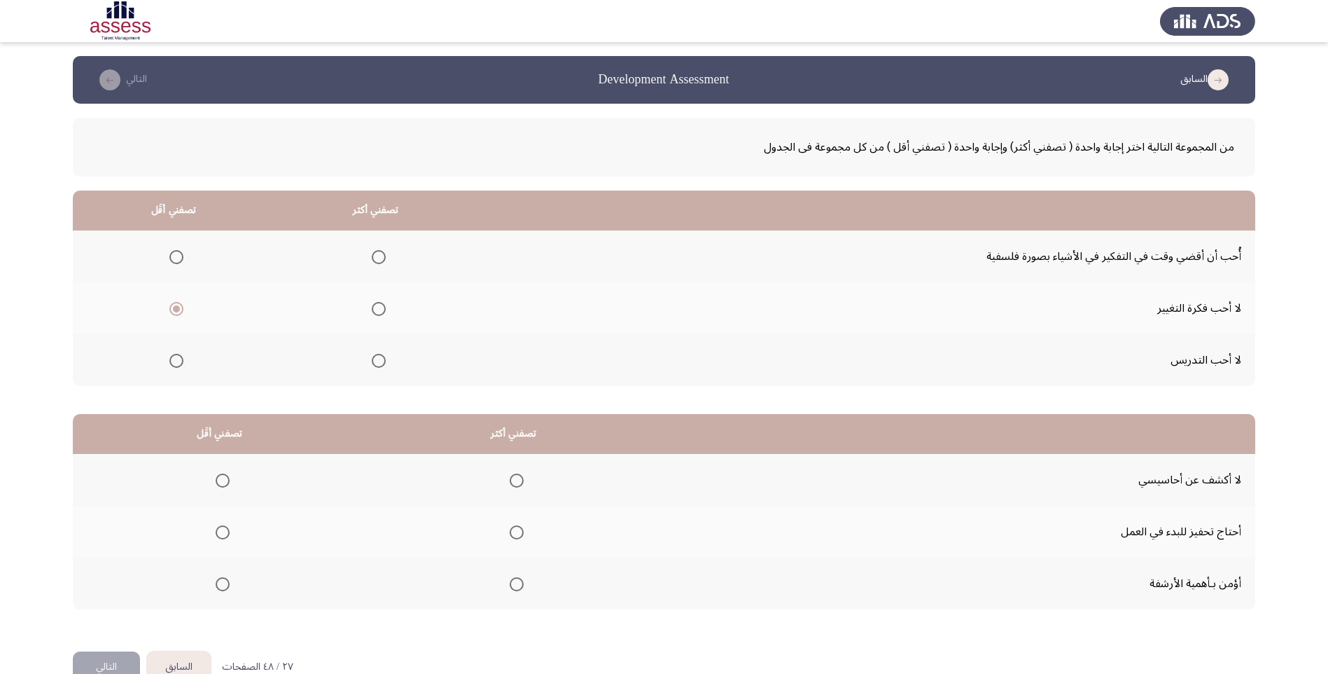
click at [378, 258] on input "Select an option" at bounding box center [379, 257] width 14 height 14
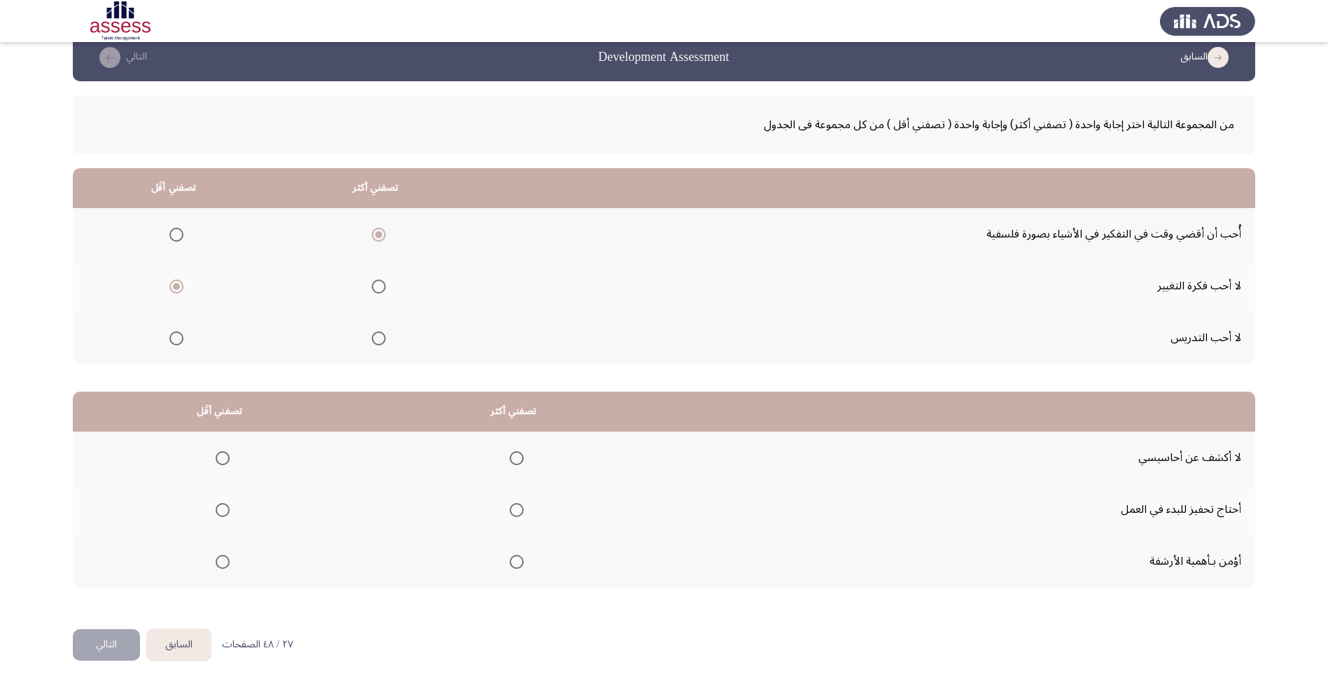
scroll to position [34, 0]
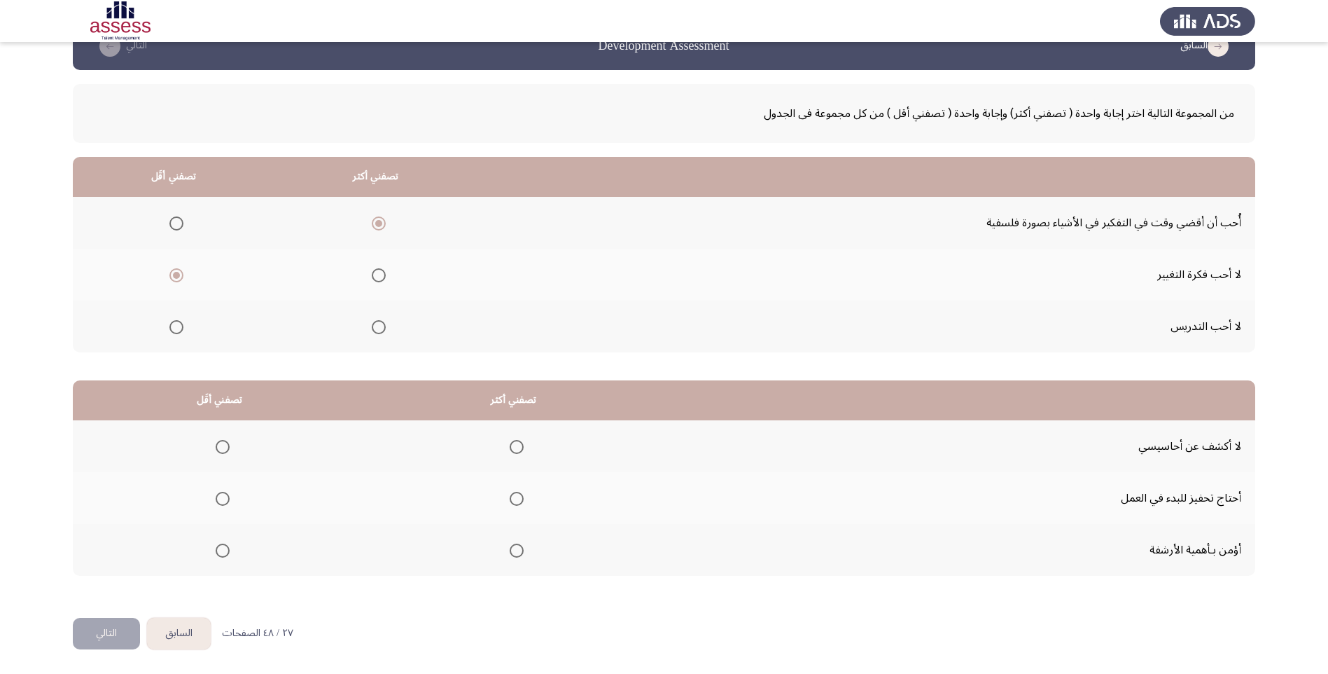
click at [510, 550] on span "Select an option" at bounding box center [517, 550] width 14 height 14
click at [510, 550] on input "Select an option" at bounding box center [517, 550] width 14 height 14
click at [224, 500] on span "Select an option" at bounding box center [223, 499] width 14 height 14
click at [224, 500] on input "Select an option" at bounding box center [223, 499] width 14 height 14
click at [113, 631] on button "التالي" at bounding box center [106, 634] width 67 height 32
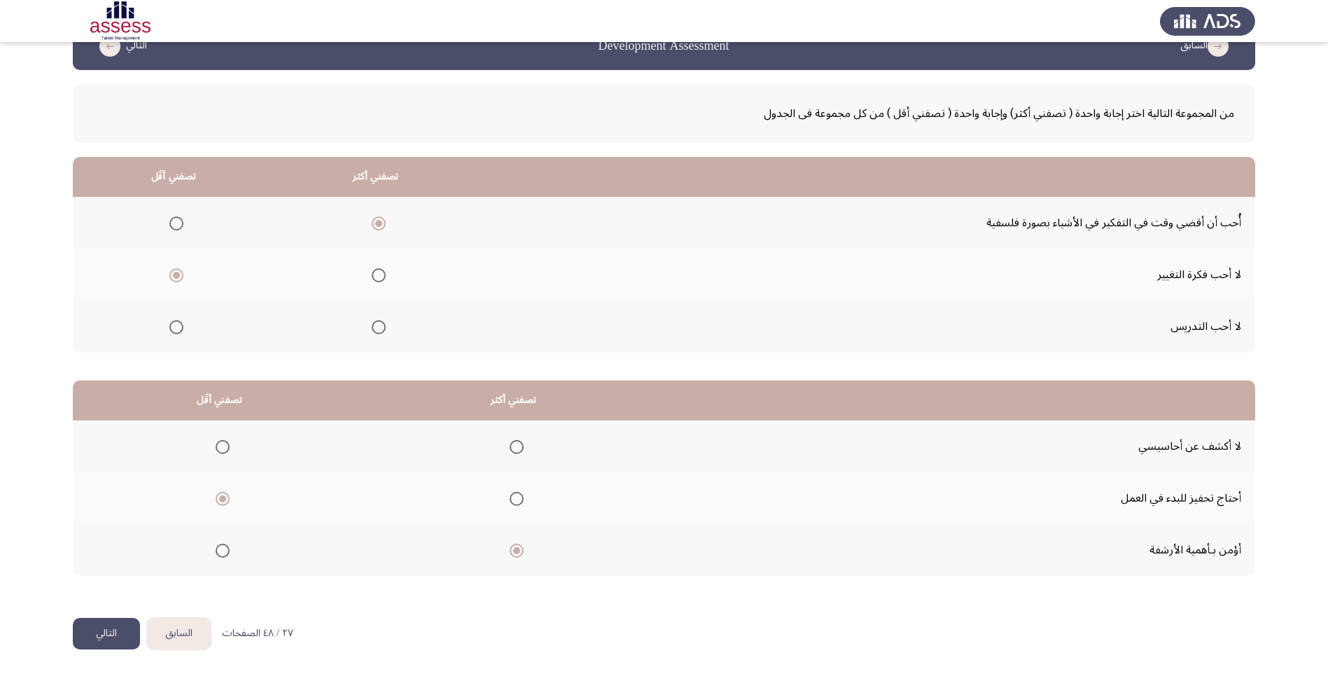
scroll to position [0, 0]
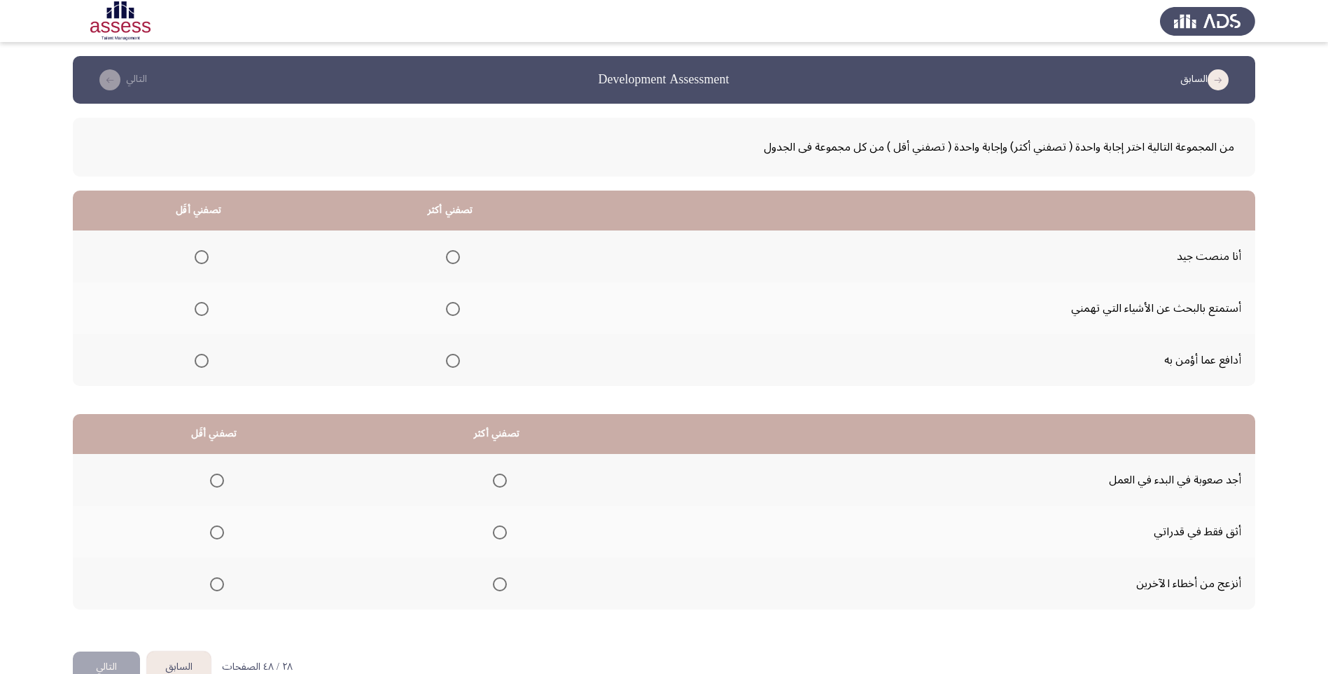
click at [454, 311] on span "Select an option" at bounding box center [453, 309] width 14 height 14
click at [454, 311] on input "Select an option" at bounding box center [453, 309] width 14 height 14
click at [195, 255] on span "Select an option" at bounding box center [202, 257] width 14 height 14
click at [195, 255] on input "Select an option" at bounding box center [202, 257] width 14 height 14
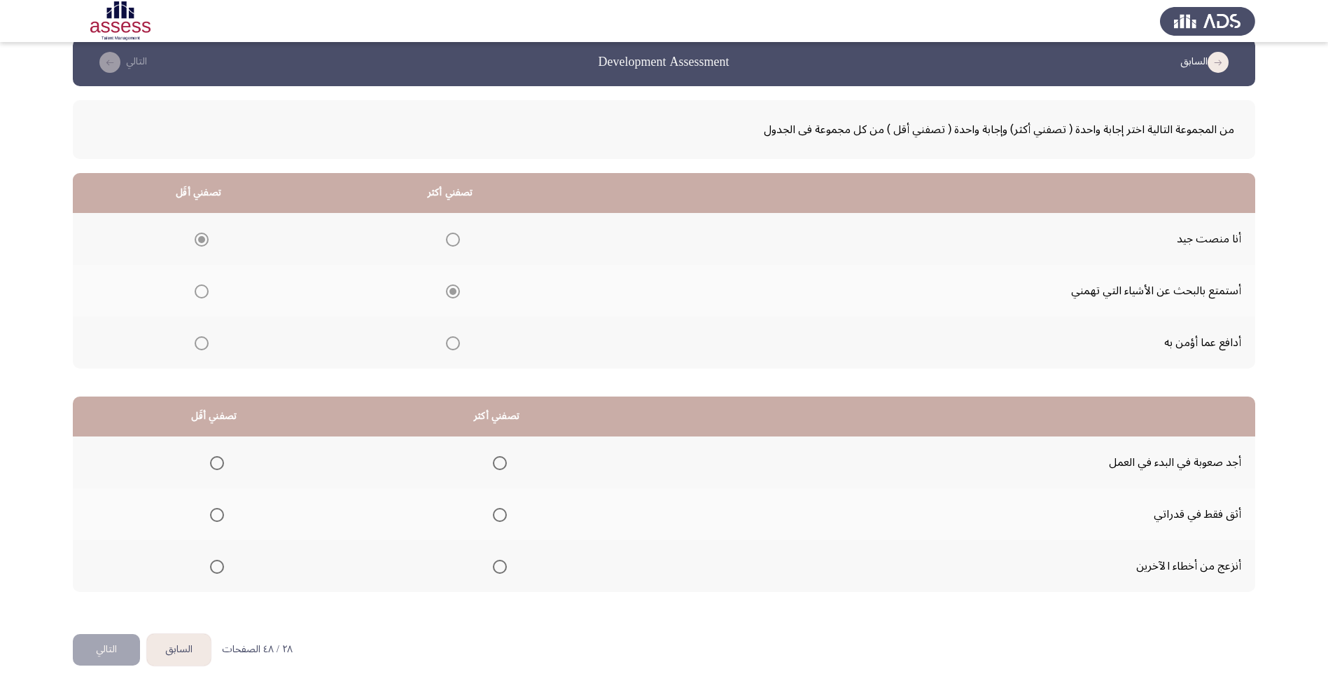
scroll to position [34, 0]
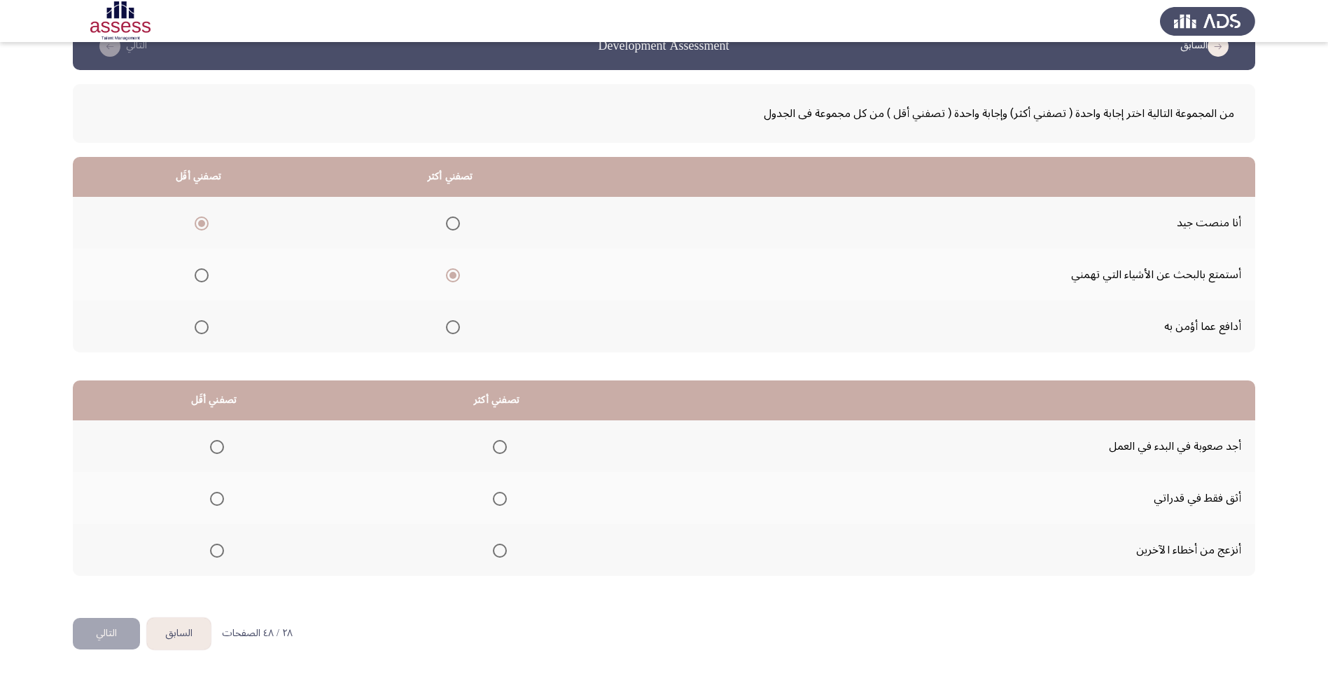
click at [207, 443] on label "Select an option" at bounding box center [214, 447] width 20 height 14
click at [210, 443] on input "Select an option" at bounding box center [217, 447] width 14 height 14
click at [496, 502] on span "Select an option" at bounding box center [500, 499] width 14 height 14
click at [496, 502] on input "Select an option" at bounding box center [500, 499] width 14 height 14
click at [501, 555] on span "Select an option" at bounding box center [500, 550] width 14 height 14
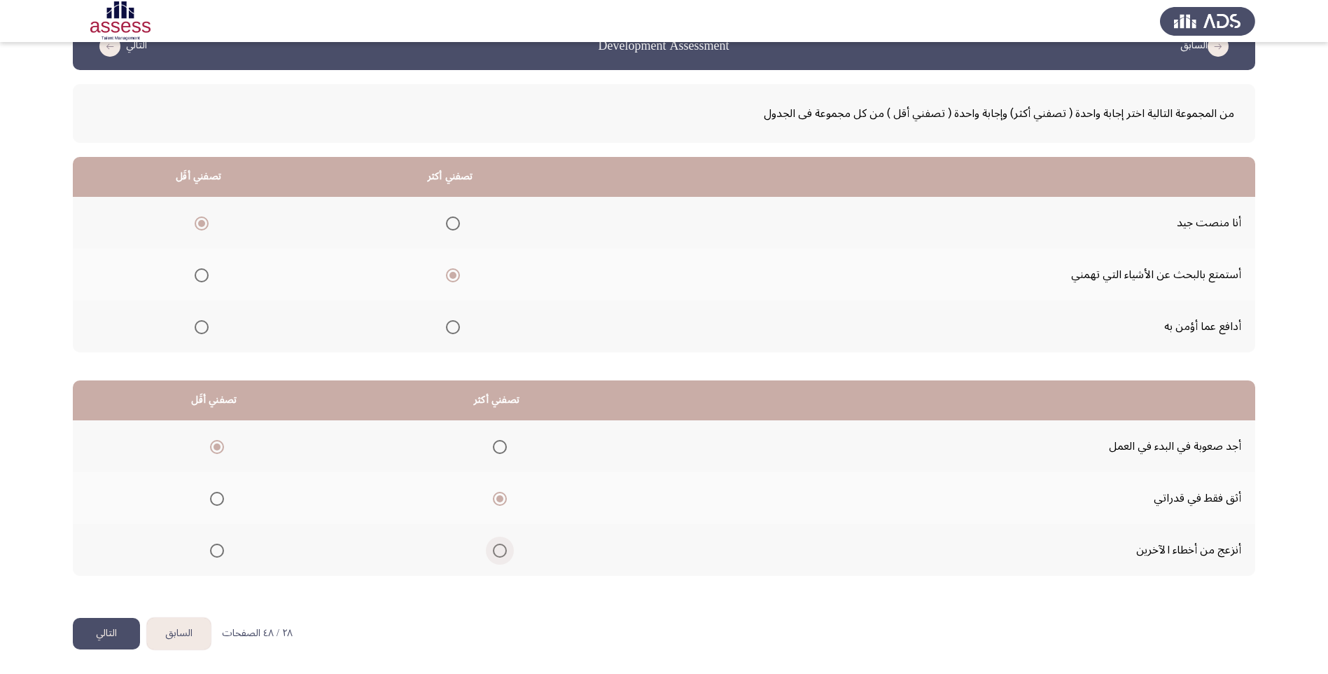
click at [501, 555] on input "Select an option" at bounding box center [500, 550] width 14 height 14
click at [118, 627] on button "التالي" at bounding box center [106, 634] width 67 height 32
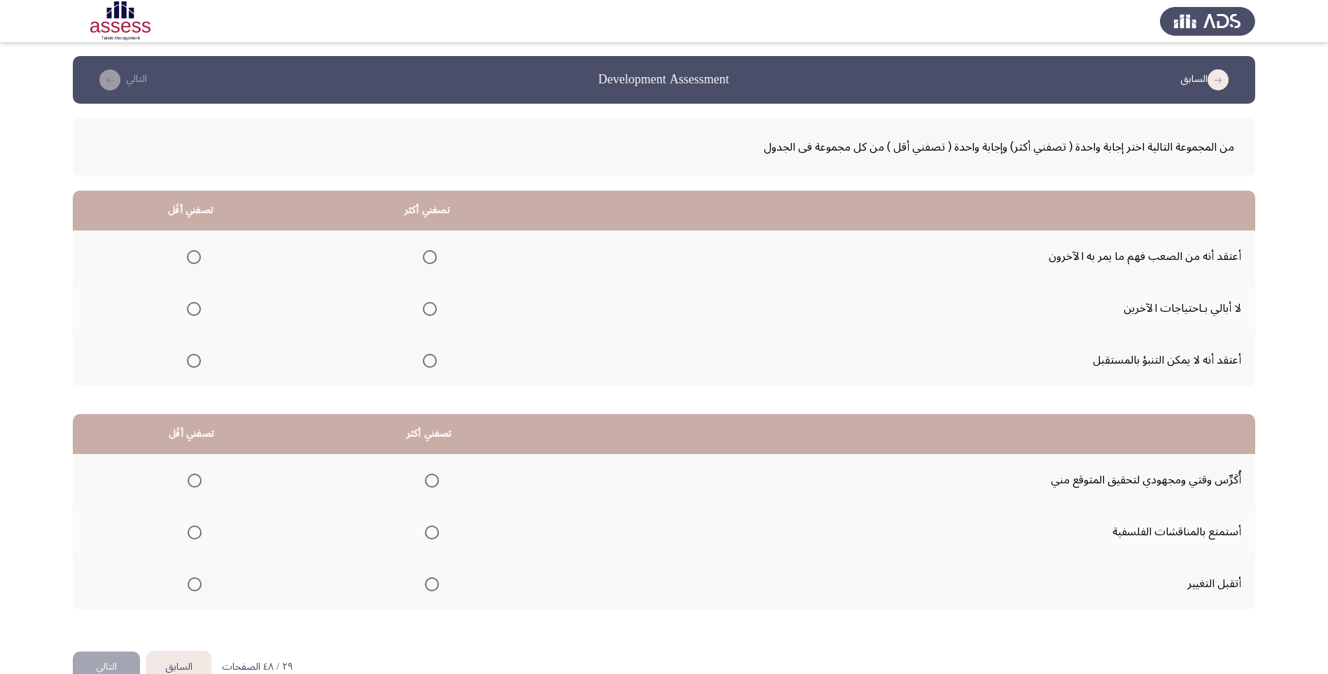
click at [429, 258] on span "Select an option" at bounding box center [430, 257] width 14 height 14
click at [429, 258] on input "Select an option" at bounding box center [430, 257] width 14 height 14
click at [197, 311] on span "Select an option" at bounding box center [194, 309] width 14 height 14
click at [197, 311] on input "Select an option" at bounding box center [194, 309] width 14 height 14
click at [425, 485] on span "Select an option" at bounding box center [432, 480] width 14 height 14
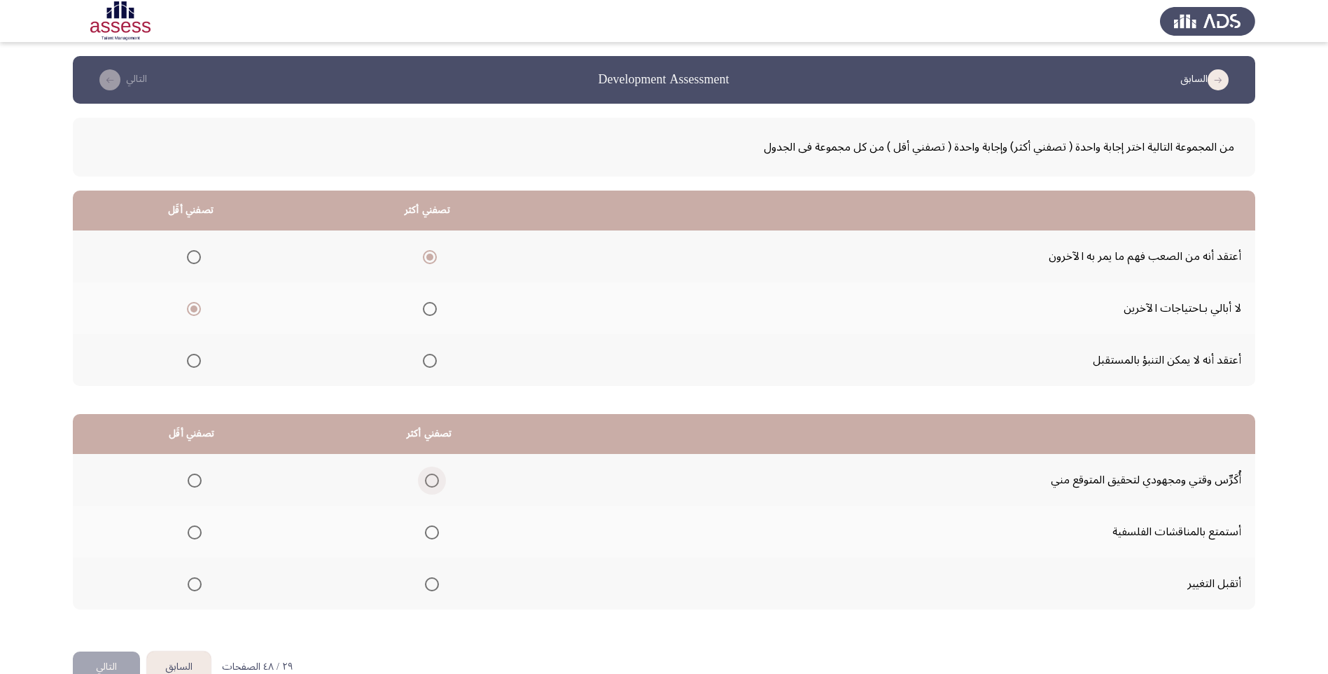
click at [425, 485] on input "Select an option" at bounding box center [432, 480] width 14 height 14
click at [189, 531] on span "Select an option" at bounding box center [195, 532] width 14 height 14
click at [189, 531] on input "Select an option" at bounding box center [195, 532] width 14 height 14
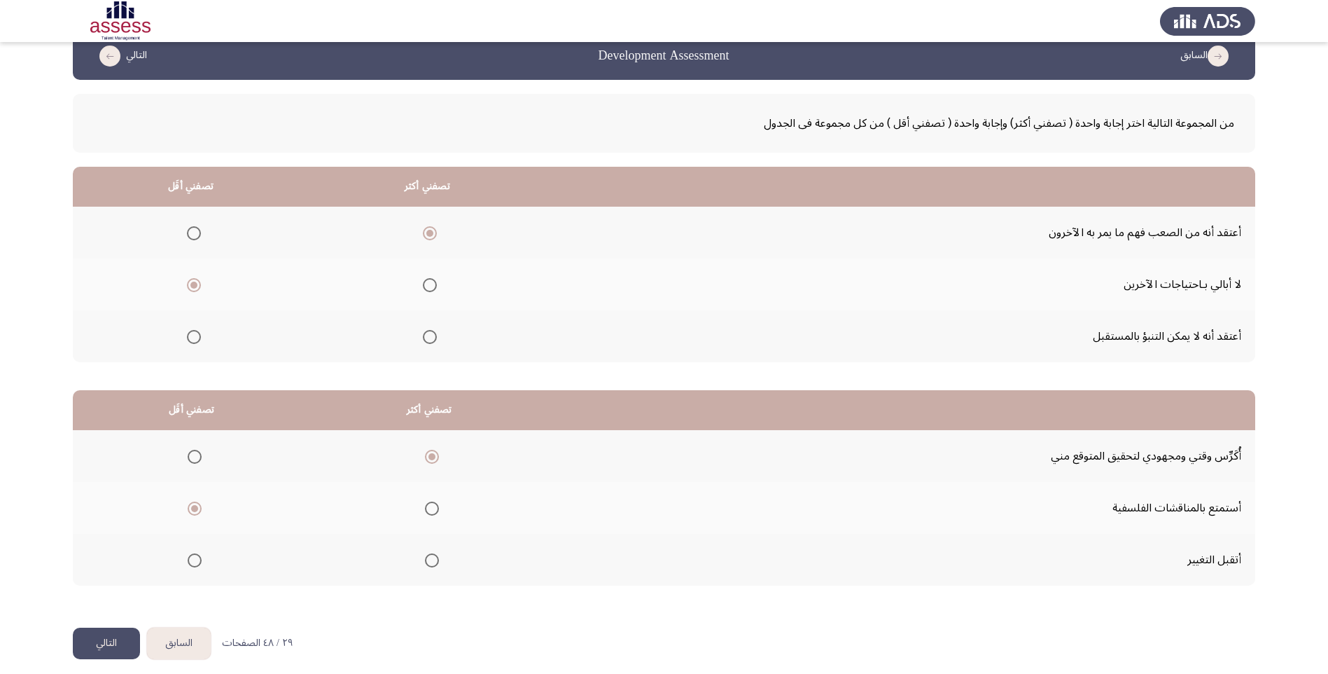
scroll to position [34, 0]
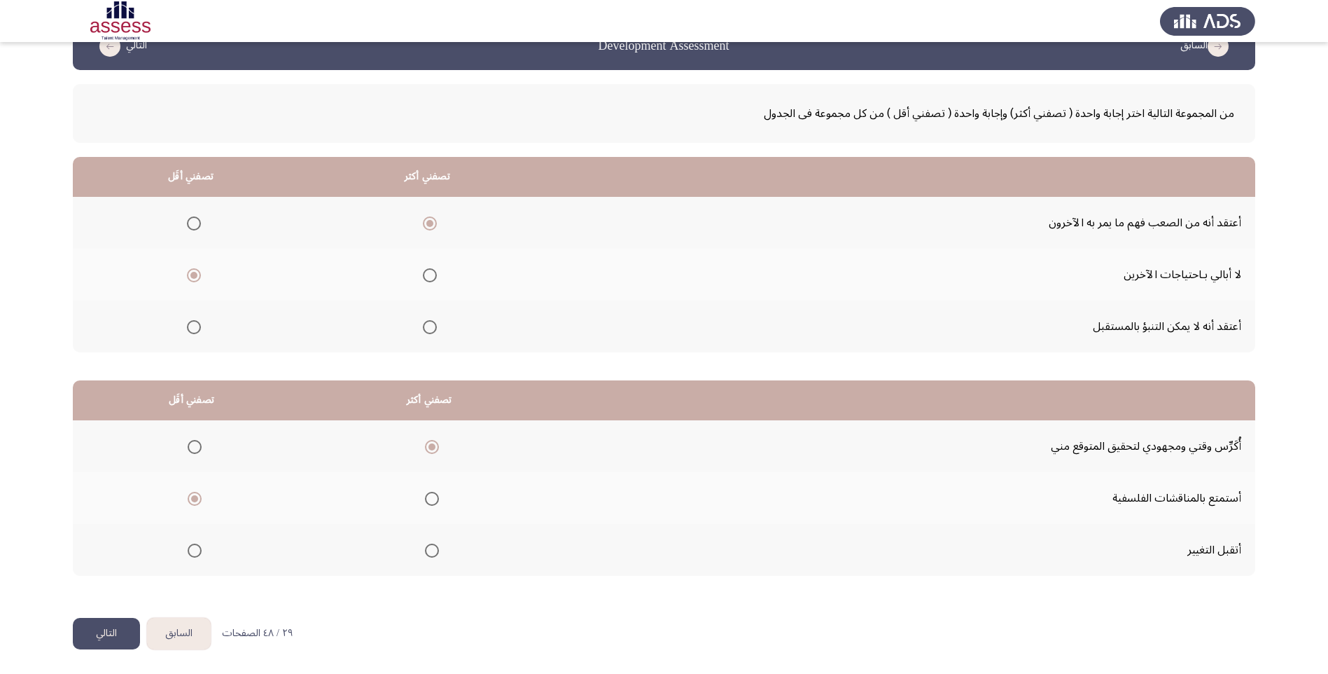
click at [110, 620] on button "التالي" at bounding box center [106, 634] width 67 height 32
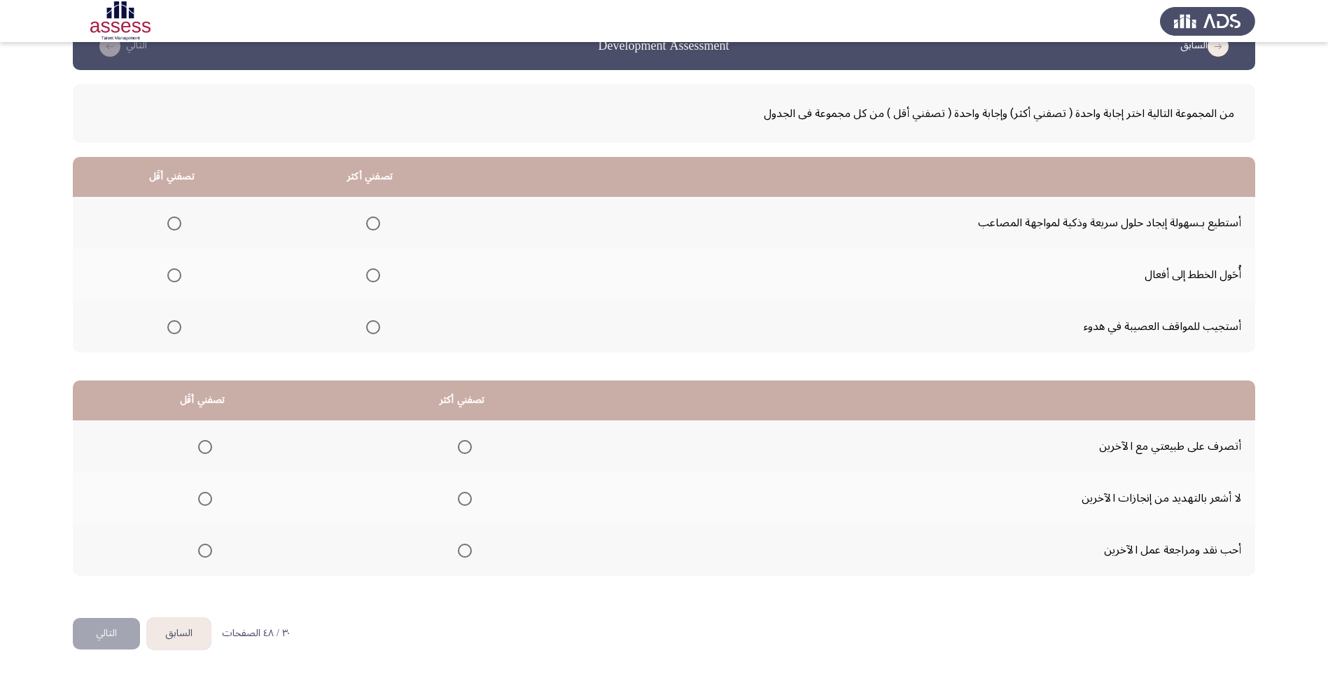
click at [366, 220] on span "Select an option" at bounding box center [373, 223] width 14 height 14
click at [366, 220] on input "Select an option" at bounding box center [373, 223] width 14 height 14
click at [170, 325] on span "Select an option" at bounding box center [174, 327] width 14 height 14
click at [170, 325] on input "Select an option" at bounding box center [174, 327] width 14 height 14
click at [461, 551] on span "Select an option" at bounding box center [465, 550] width 14 height 14
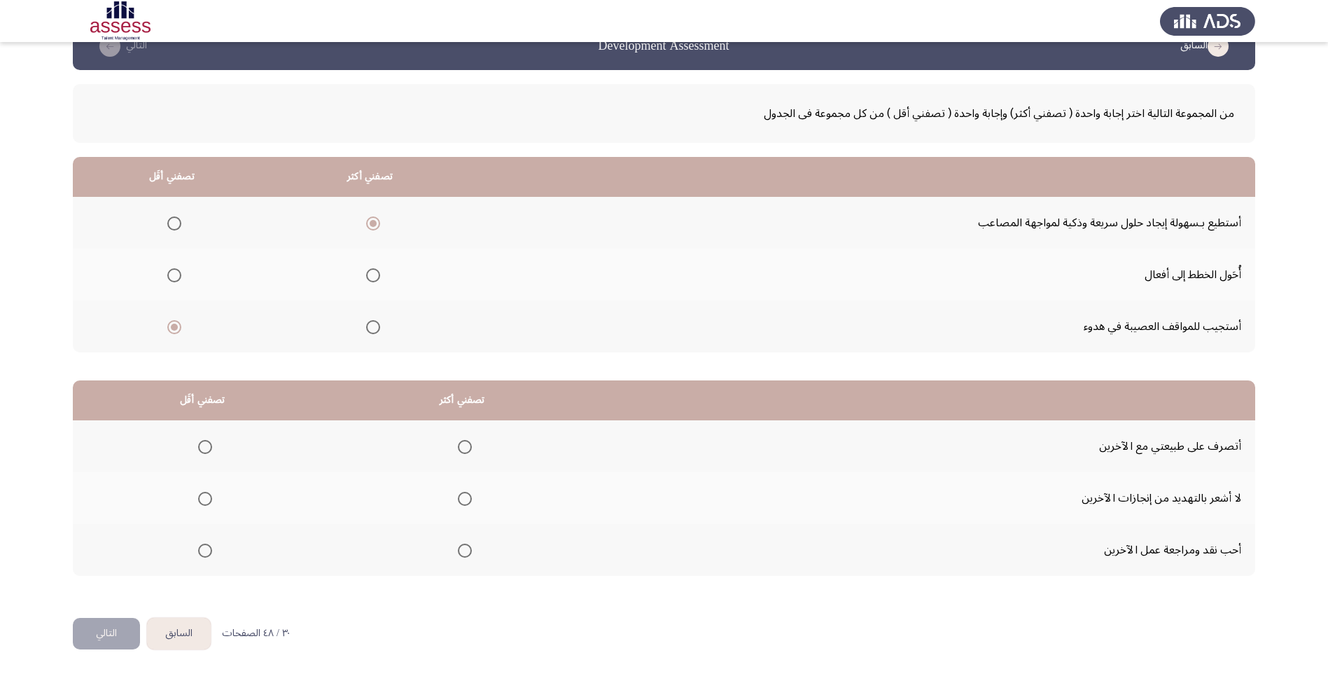
click at [461, 551] on input "Select an option" at bounding box center [465, 550] width 14 height 14
click at [467, 450] on span "Select an option" at bounding box center [465, 447] width 14 height 14
click at [467, 450] on input "Select an option" at bounding box center [465, 447] width 14 height 14
click at [200, 550] on span "Select an option" at bounding box center [205, 550] width 14 height 14
click at [200, 550] on input "Select an option" at bounding box center [205, 550] width 14 height 14
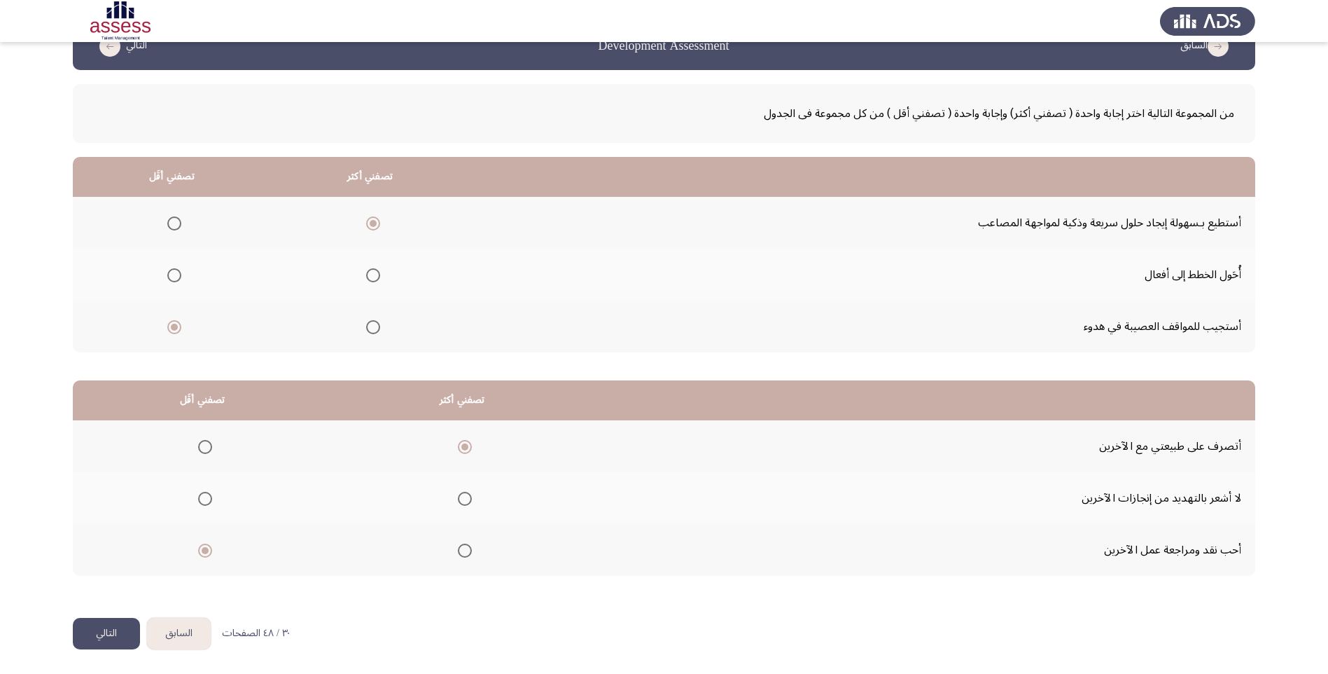
click at [116, 632] on button "التالي" at bounding box center [106, 634] width 67 height 32
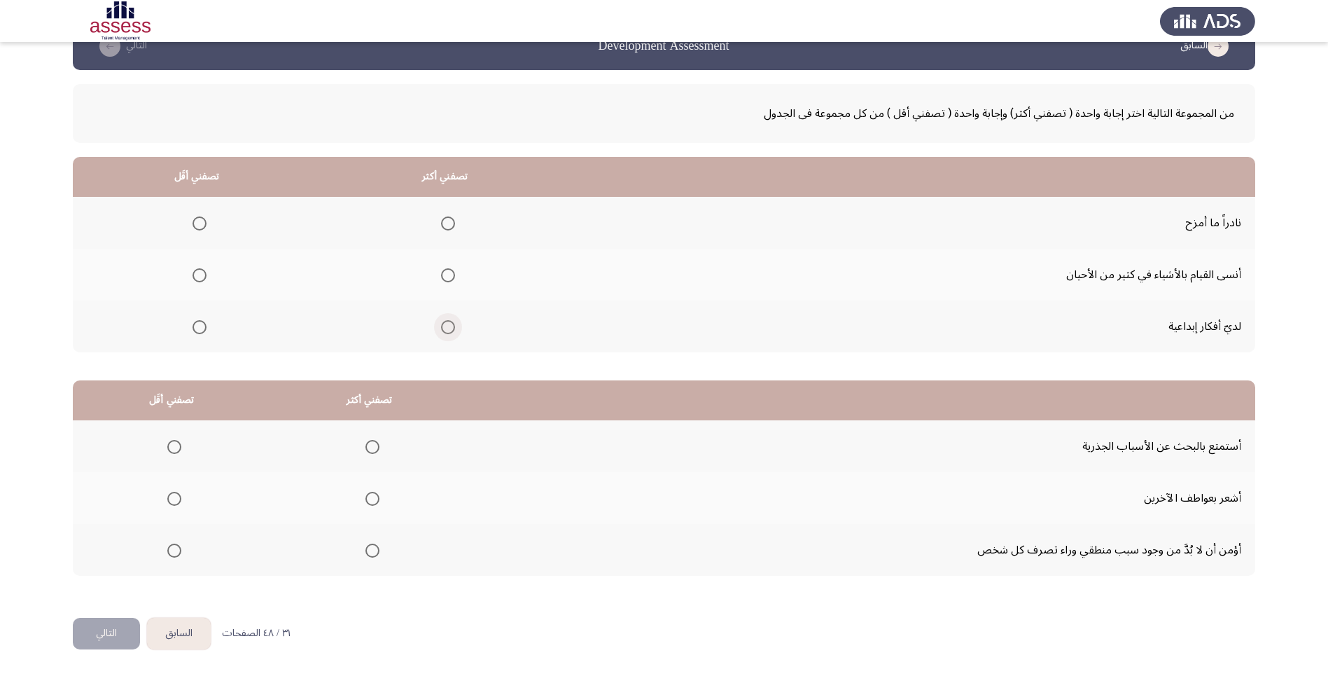
click at [448, 327] on span "Select an option" at bounding box center [448, 327] width 14 height 14
click at [448, 327] on input "Select an option" at bounding box center [448, 327] width 14 height 14
click at [193, 280] on span "Select an option" at bounding box center [200, 275] width 14 height 14
click at [193, 280] on input "Select an option" at bounding box center [200, 275] width 14 height 14
click at [172, 496] on span "Select an option" at bounding box center [174, 499] width 14 height 14
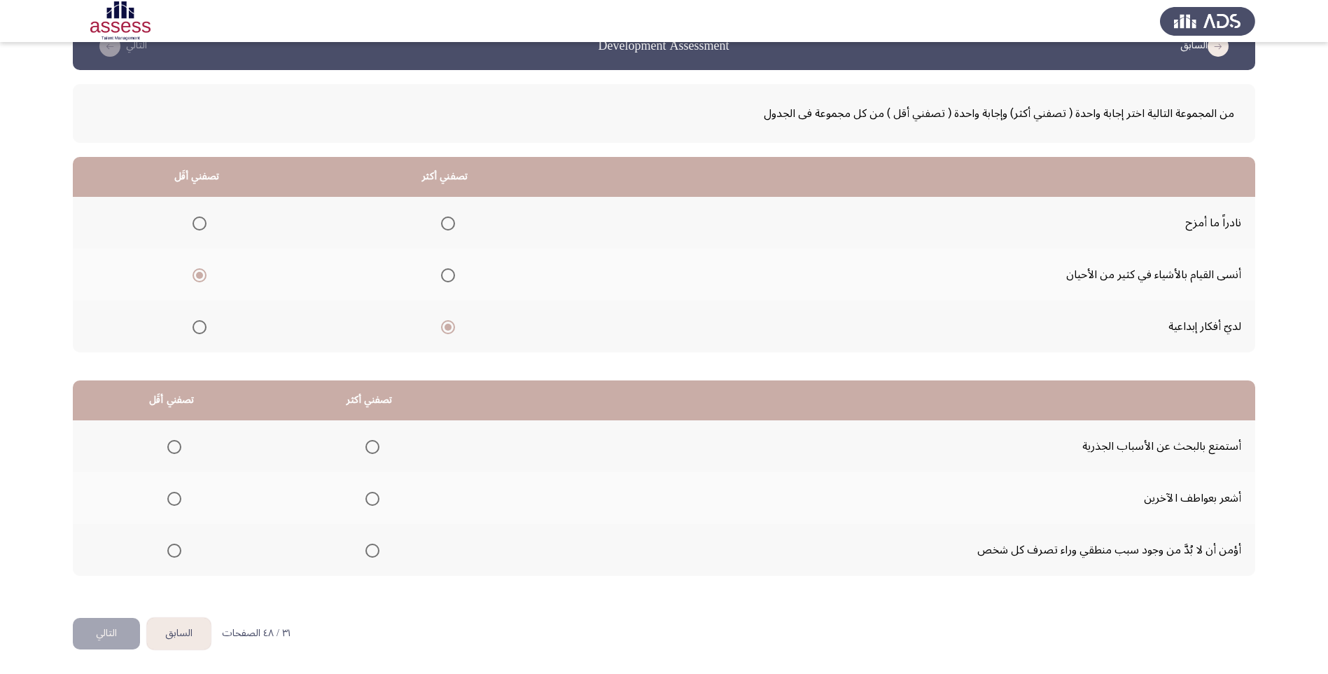
click at [172, 496] on input "Select an option" at bounding box center [174, 499] width 14 height 14
click at [370, 442] on span "Select an option" at bounding box center [373, 447] width 14 height 14
click at [370, 442] on input "Select an option" at bounding box center [373, 447] width 14 height 14
click at [94, 635] on button "التالي" at bounding box center [106, 634] width 67 height 32
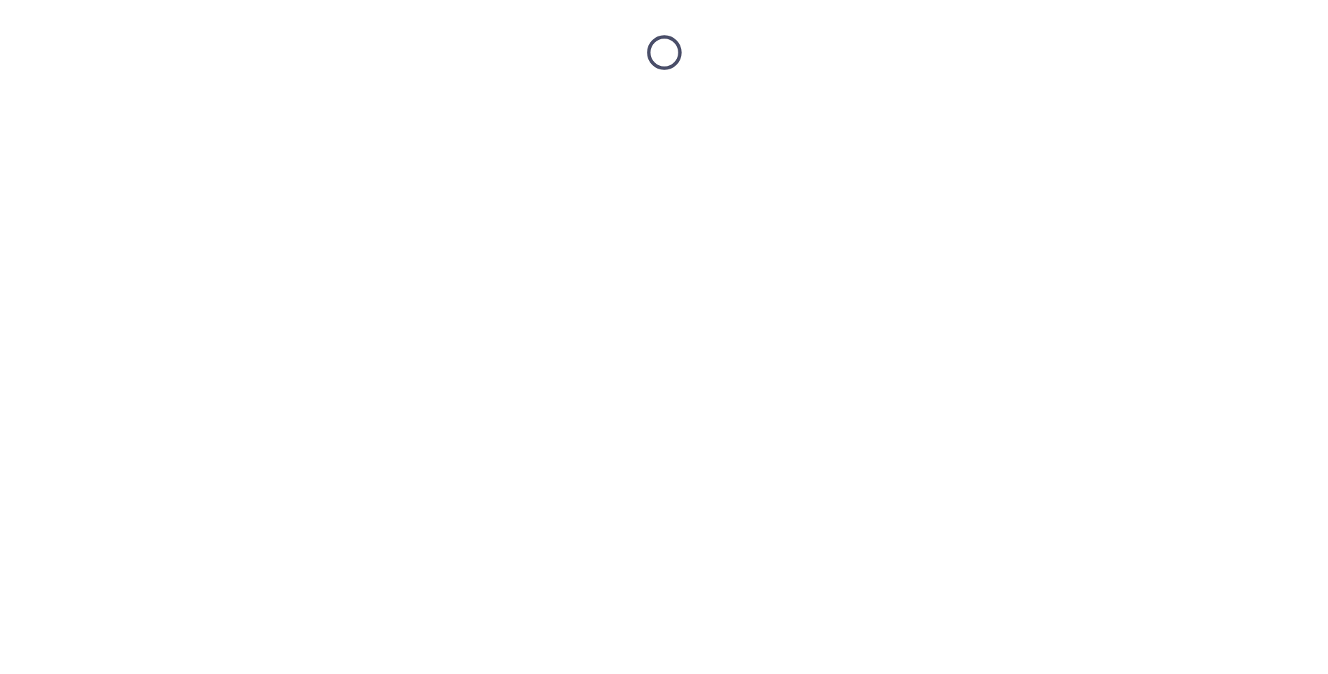
scroll to position [0, 0]
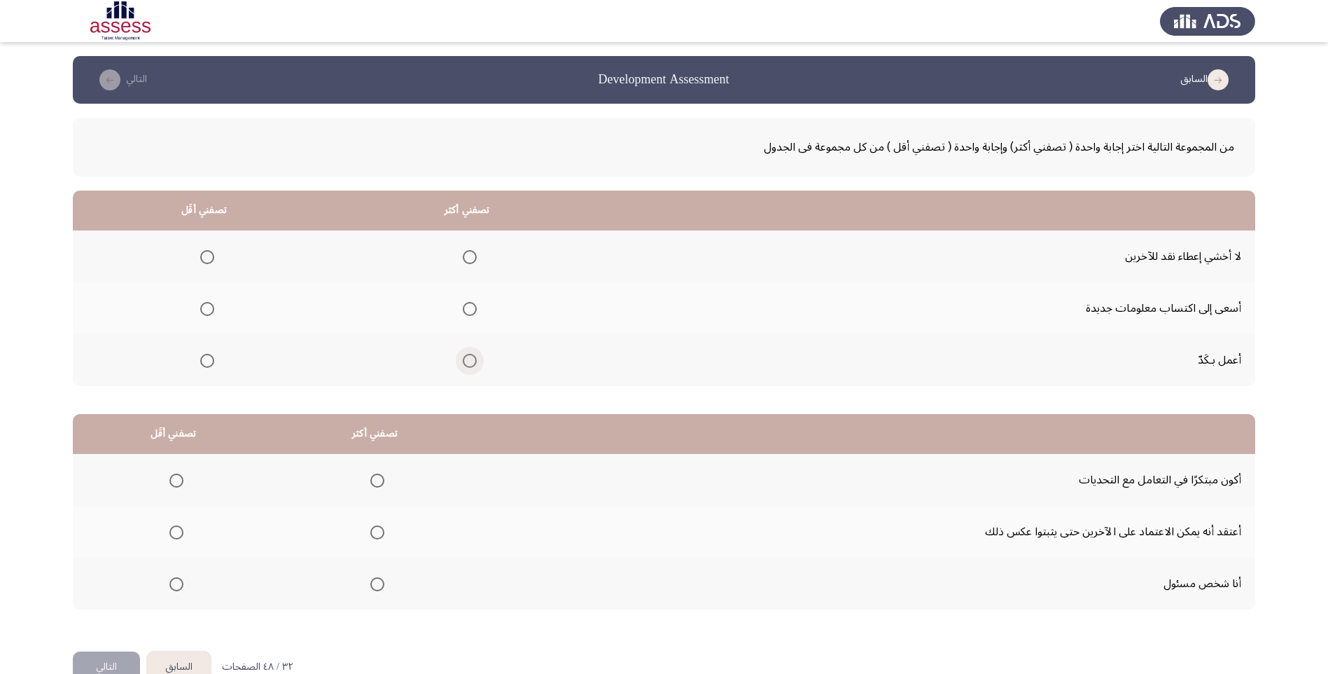
click at [465, 359] on span "Select an option" at bounding box center [470, 361] width 14 height 14
click at [465, 359] on input "Select an option" at bounding box center [470, 361] width 14 height 14
click at [207, 252] on span "Select an option" at bounding box center [207, 257] width 14 height 14
click at [207, 252] on input "Select an option" at bounding box center [207, 257] width 14 height 14
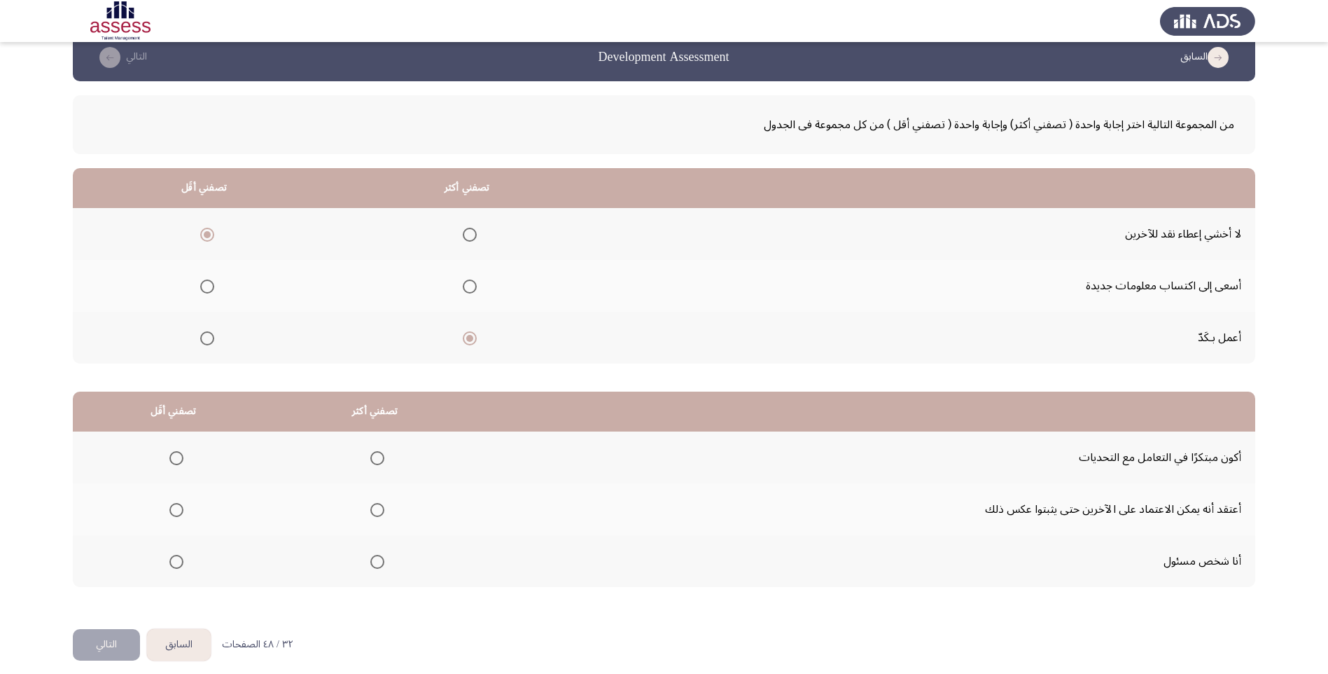
scroll to position [34, 0]
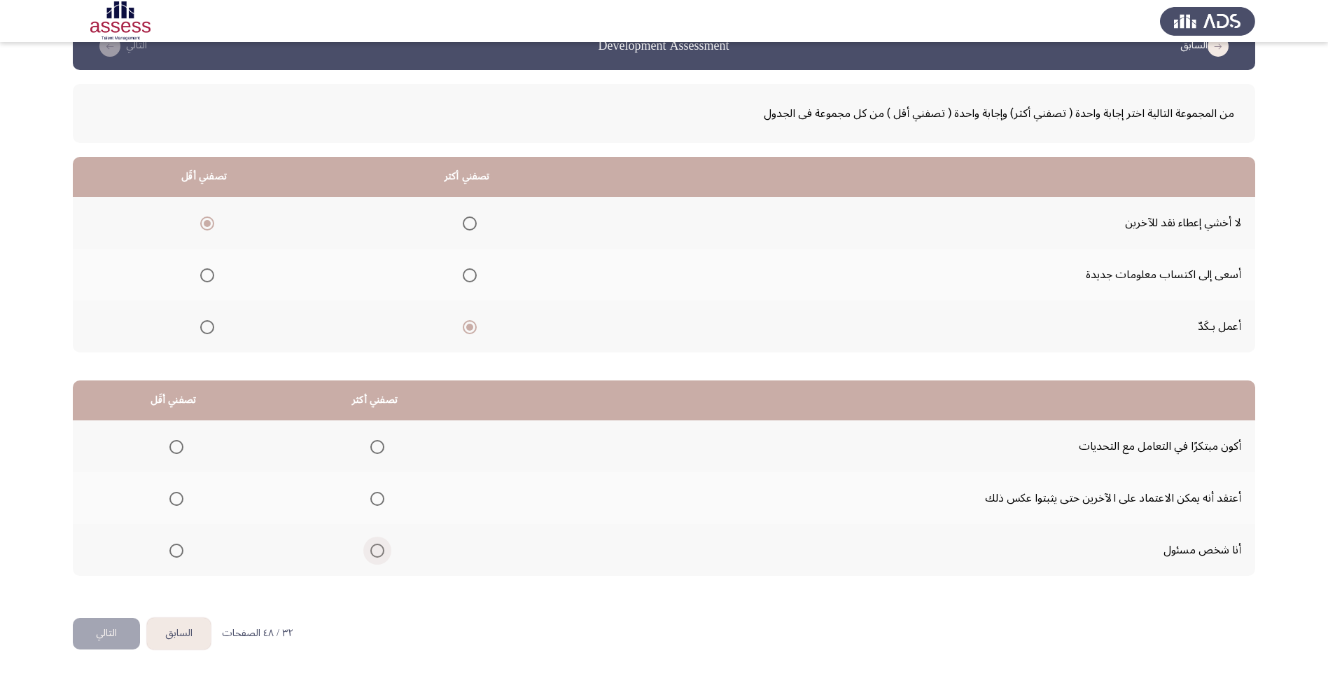
click at [372, 554] on span "Select an option" at bounding box center [377, 550] width 14 height 14
click at [372, 554] on input "Select an option" at bounding box center [377, 550] width 14 height 14
click at [377, 447] on span "Select an option" at bounding box center [377, 447] width 14 height 14
click at [377, 447] on input "Select an option" at bounding box center [377, 447] width 14 height 14
click at [169, 500] on span "Select an option" at bounding box center [176, 499] width 14 height 14
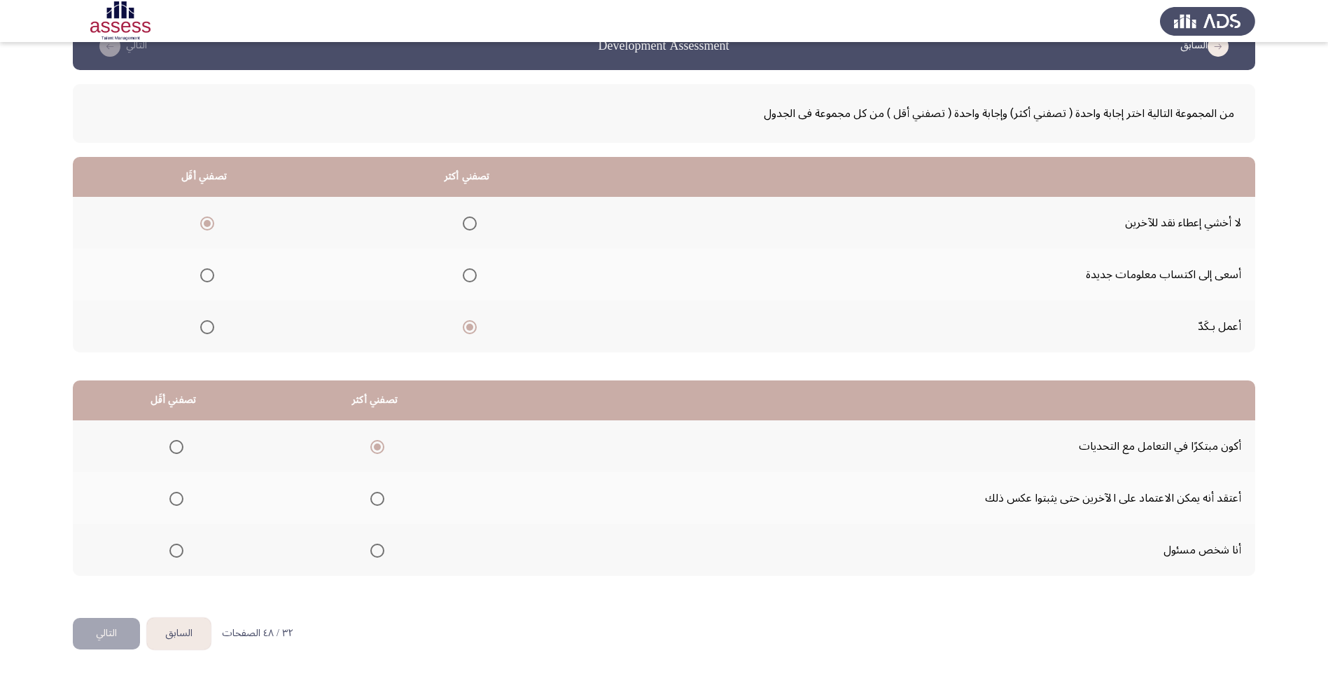
click at [169, 500] on input "Select an option" at bounding box center [176, 499] width 14 height 14
click at [81, 623] on button "التالي" at bounding box center [106, 634] width 67 height 32
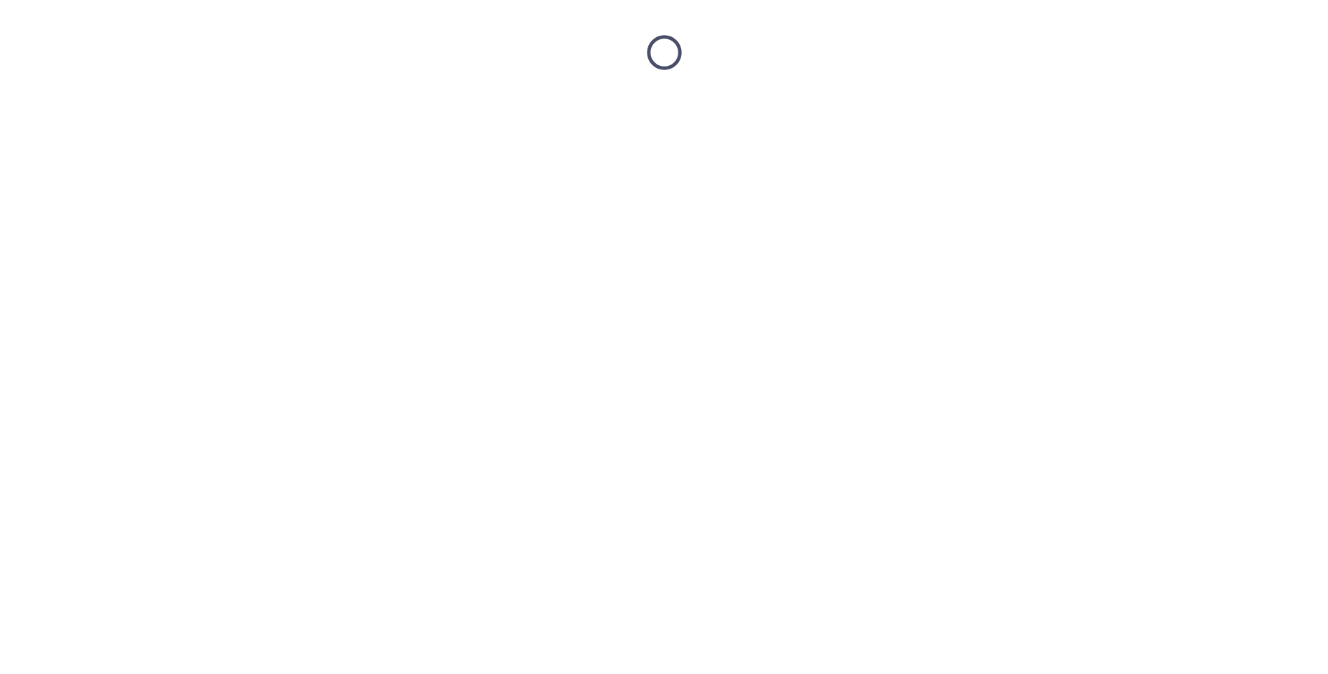
scroll to position [0, 0]
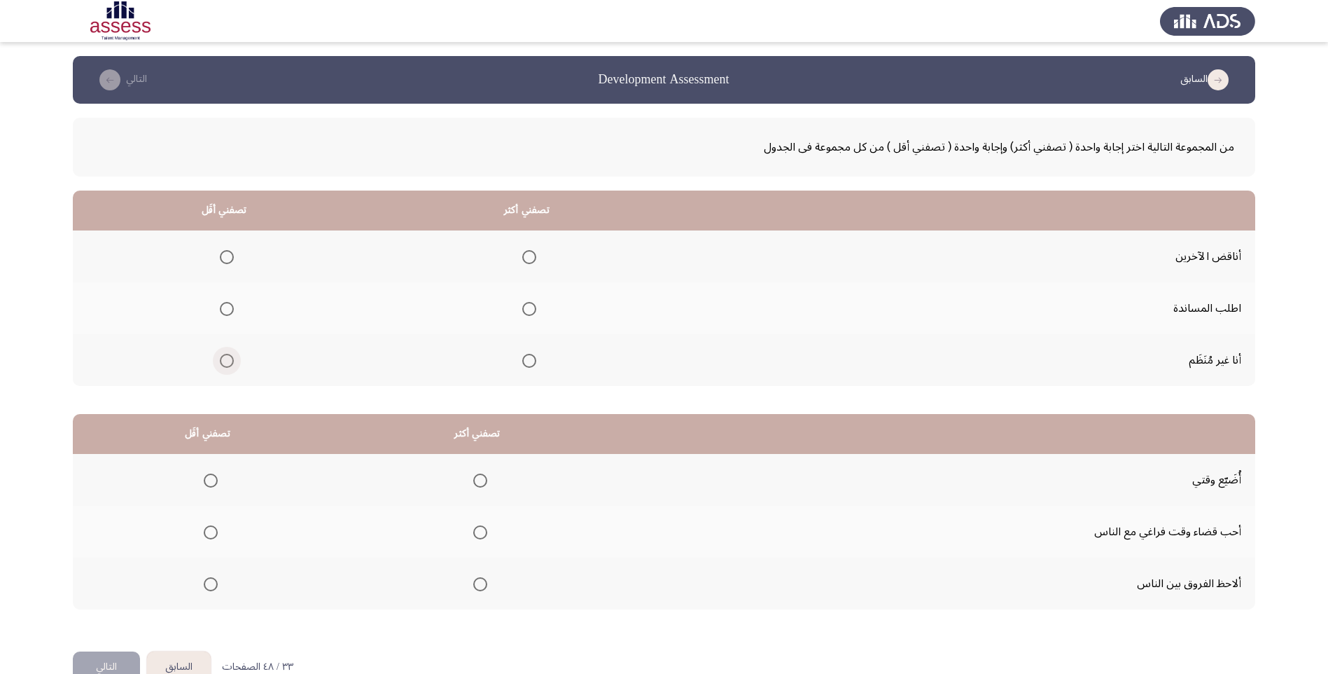
click at [224, 363] on span "Select an option" at bounding box center [227, 361] width 14 height 14
click at [224, 363] on input "Select an option" at bounding box center [227, 361] width 14 height 14
click at [527, 252] on span "Select an option" at bounding box center [529, 257] width 14 height 14
click at [527, 252] on input "Select an option" at bounding box center [529, 257] width 14 height 14
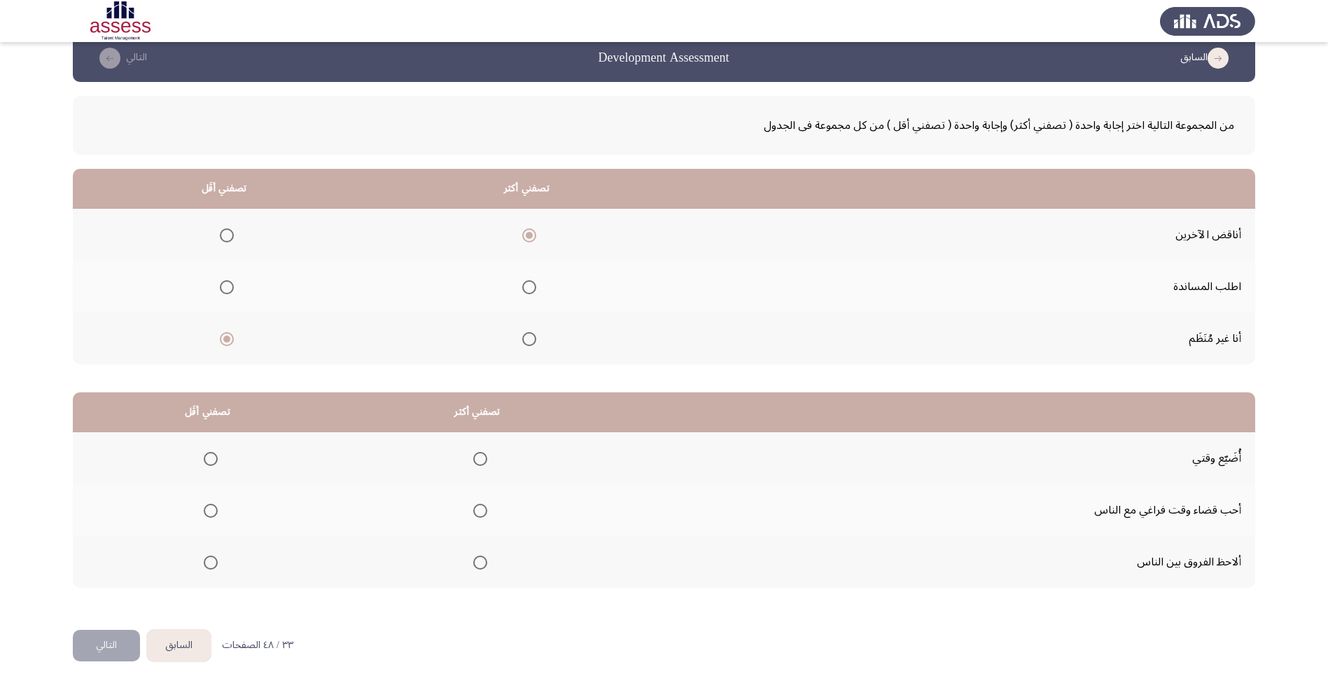
scroll to position [34, 0]
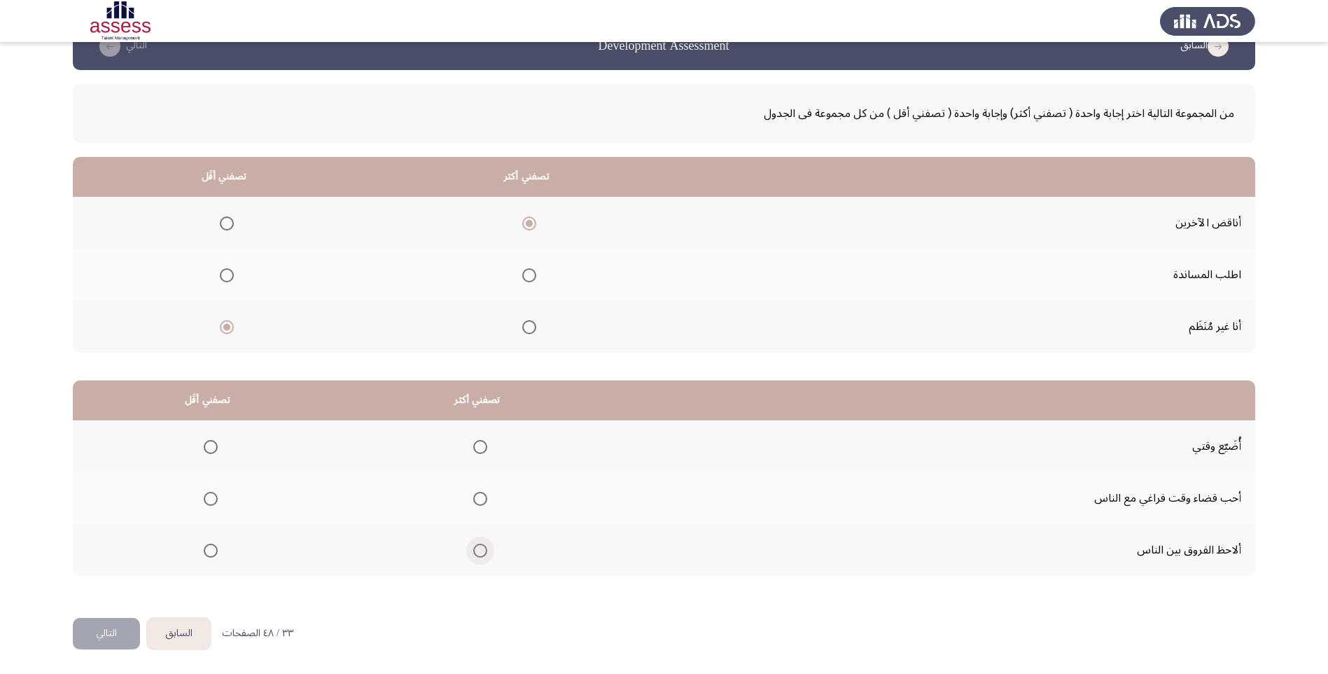
click at [483, 548] on span "Select an option" at bounding box center [480, 550] width 14 height 14
click at [483, 548] on input "Select an option" at bounding box center [480, 550] width 14 height 14
click at [209, 445] on span "Select an option" at bounding box center [211, 447] width 14 height 14
click at [209, 445] on input "Select an option" at bounding box center [211, 447] width 14 height 14
click at [104, 632] on button "التالي" at bounding box center [106, 634] width 67 height 32
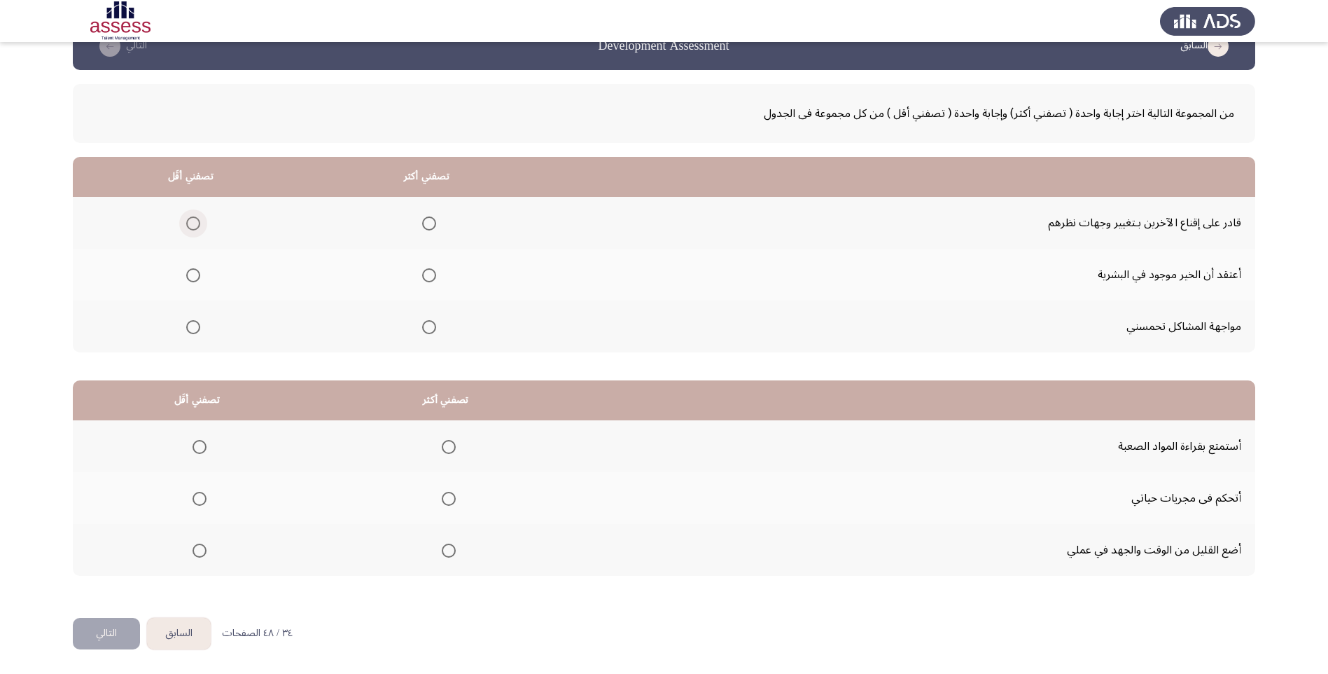
click at [192, 221] on span "Select an option" at bounding box center [193, 223] width 14 height 14
click at [192, 221] on input "Select an option" at bounding box center [193, 223] width 14 height 14
click at [427, 324] on span "Select an option" at bounding box center [429, 327] width 14 height 14
click at [427, 324] on input "Select an option" at bounding box center [429, 327] width 14 height 14
click at [196, 549] on span "Select an option" at bounding box center [200, 550] width 14 height 14
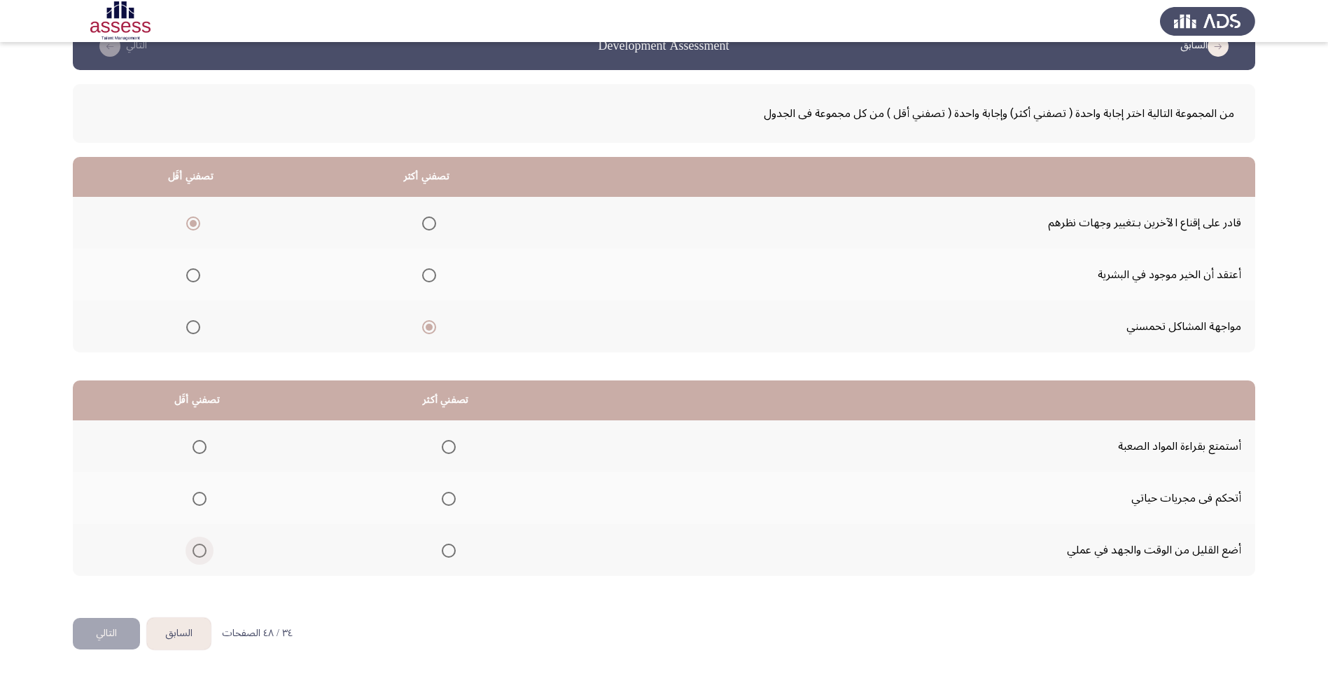
click at [196, 549] on input "Select an option" at bounding box center [200, 550] width 14 height 14
click at [459, 440] on th at bounding box center [445, 446] width 249 height 52
click at [442, 447] on span "Select an option" at bounding box center [449, 447] width 14 height 14
click at [442, 447] on input "Select an option" at bounding box center [449, 447] width 14 height 14
click at [116, 627] on button "التالي" at bounding box center [106, 634] width 67 height 32
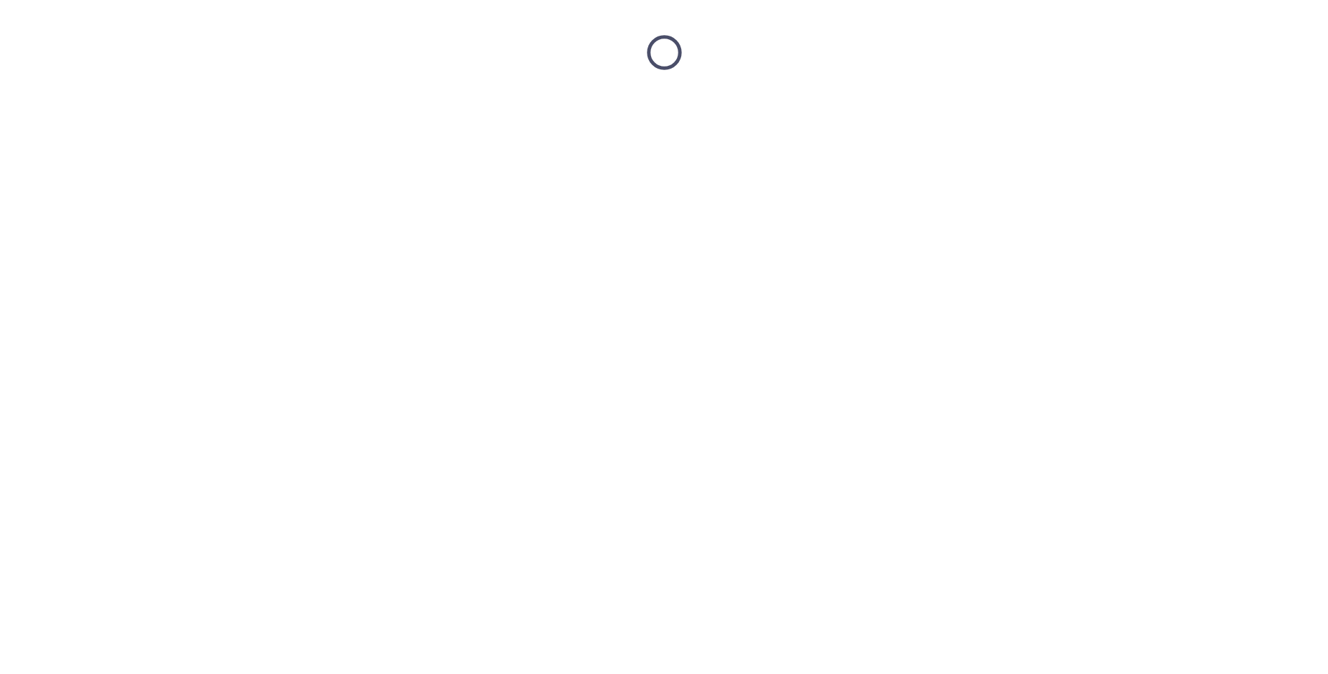
scroll to position [0, 0]
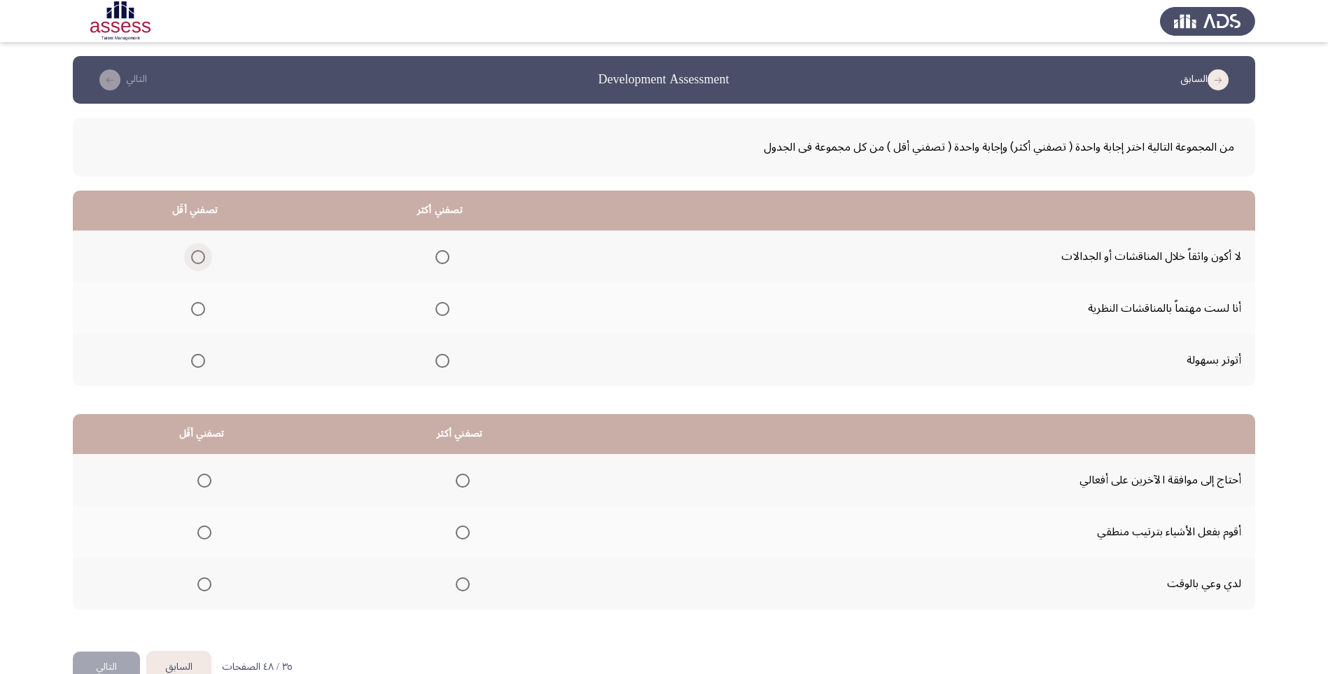
click at [191, 258] on span "Select an option" at bounding box center [198, 257] width 14 height 14
click at [191, 258] on input "Select an option" at bounding box center [198, 257] width 14 height 14
click at [443, 309] on span "Select an option" at bounding box center [443, 309] width 0 height 0
click at [439, 308] on input "Select an option" at bounding box center [443, 309] width 14 height 14
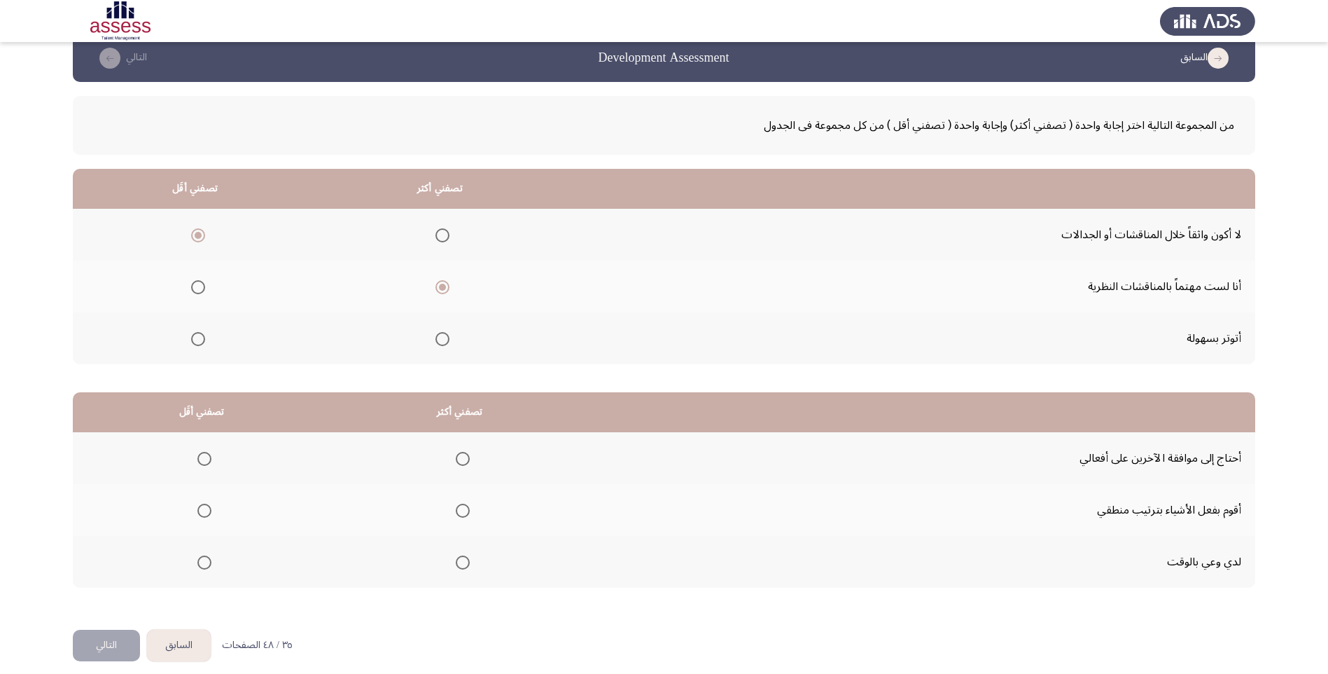
scroll to position [34, 0]
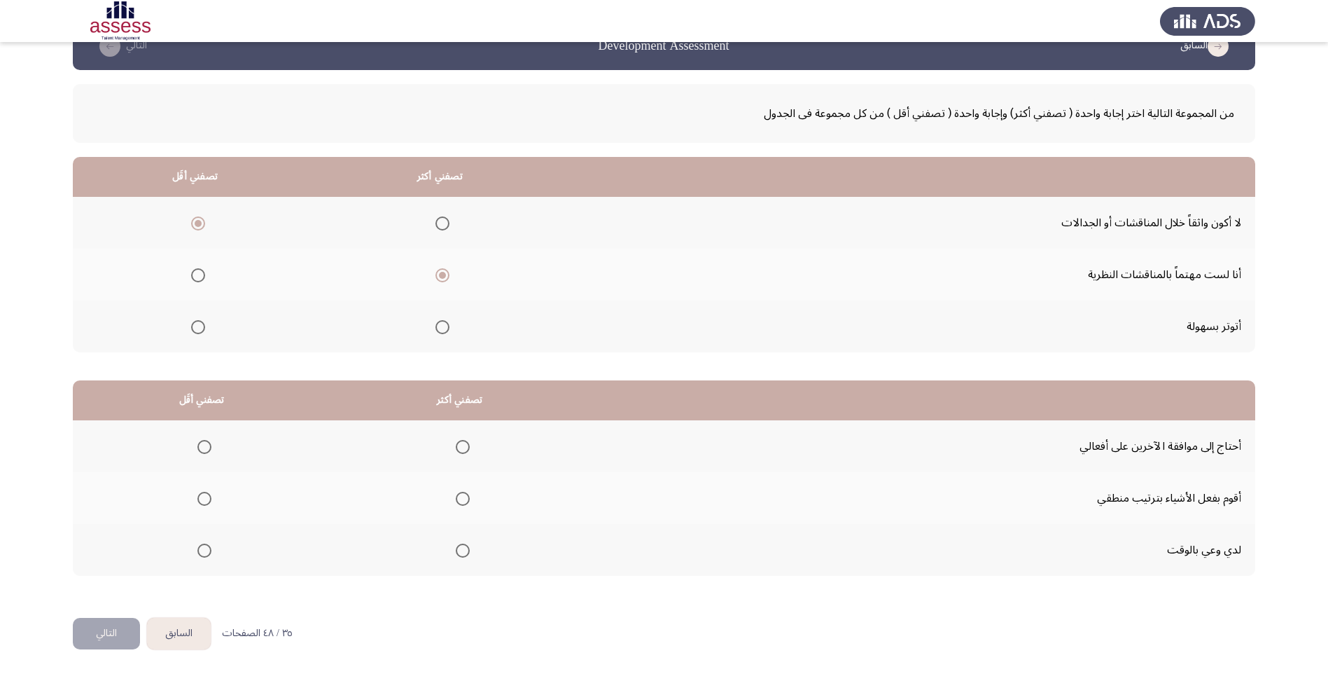
click at [456, 555] on span "Select an option" at bounding box center [463, 550] width 14 height 14
click at [456, 555] on input "Select an option" at bounding box center [463, 550] width 14 height 14
click at [461, 492] on span "Select an option" at bounding box center [463, 499] width 14 height 14
click at [461, 492] on input "Select an option" at bounding box center [463, 499] width 14 height 14
click at [201, 443] on span "Select an option" at bounding box center [204, 447] width 14 height 14
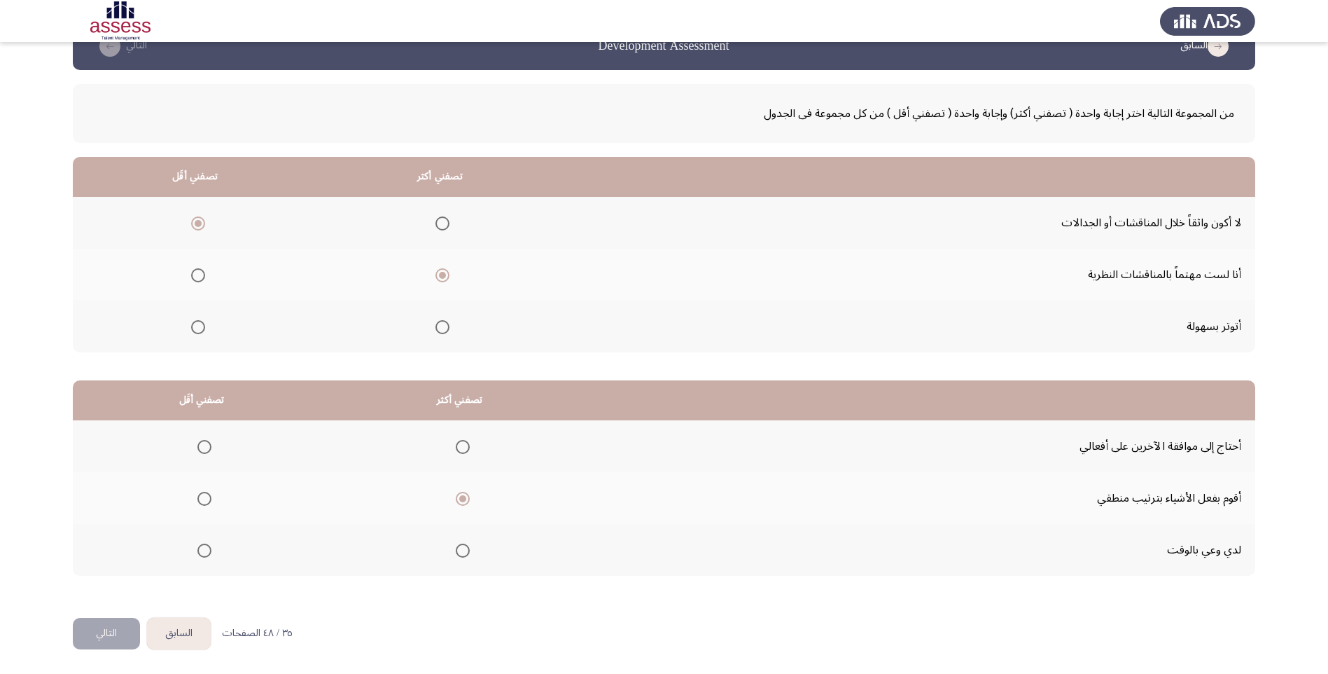
click at [201, 443] on input "Select an option" at bounding box center [204, 447] width 14 height 14
click at [103, 637] on button "التالي" at bounding box center [106, 634] width 67 height 32
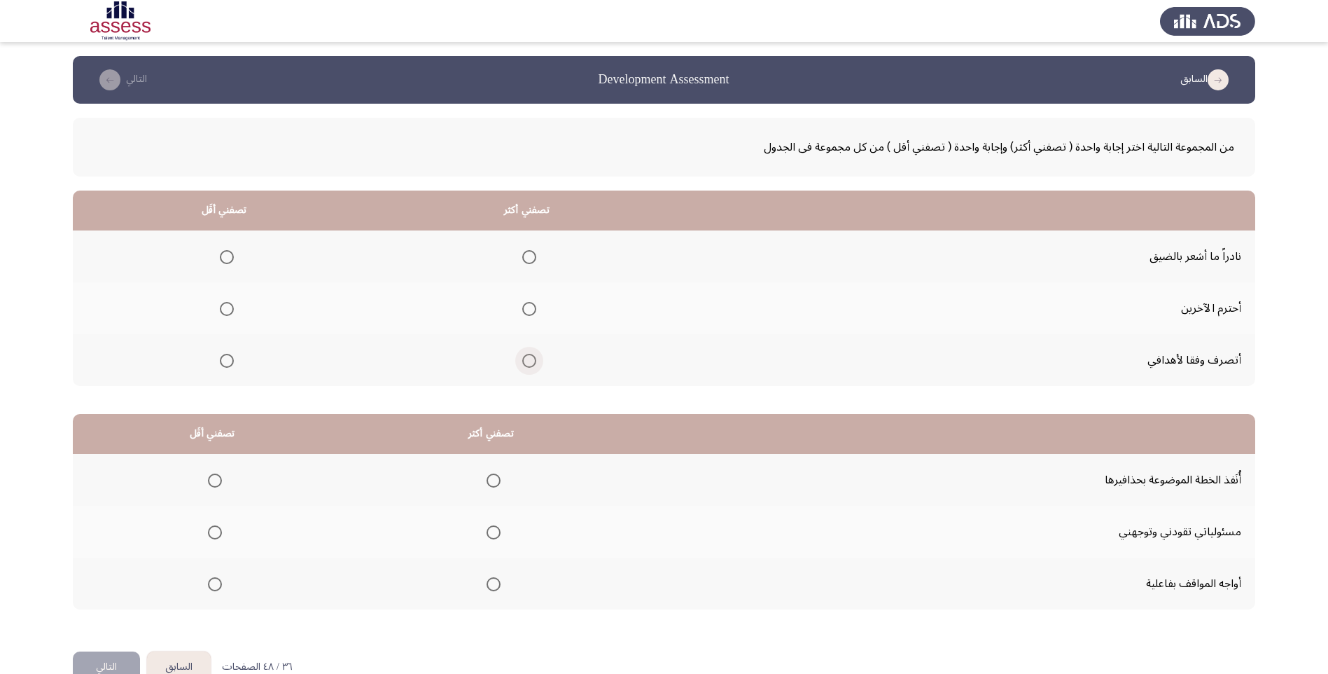
click at [524, 359] on span "Select an option" at bounding box center [529, 361] width 14 height 14
click at [524, 359] on input "Select an option" at bounding box center [529, 361] width 14 height 14
click at [229, 256] on span "Select an option" at bounding box center [227, 257] width 14 height 14
click at [229, 256] on input "Select an option" at bounding box center [227, 257] width 14 height 14
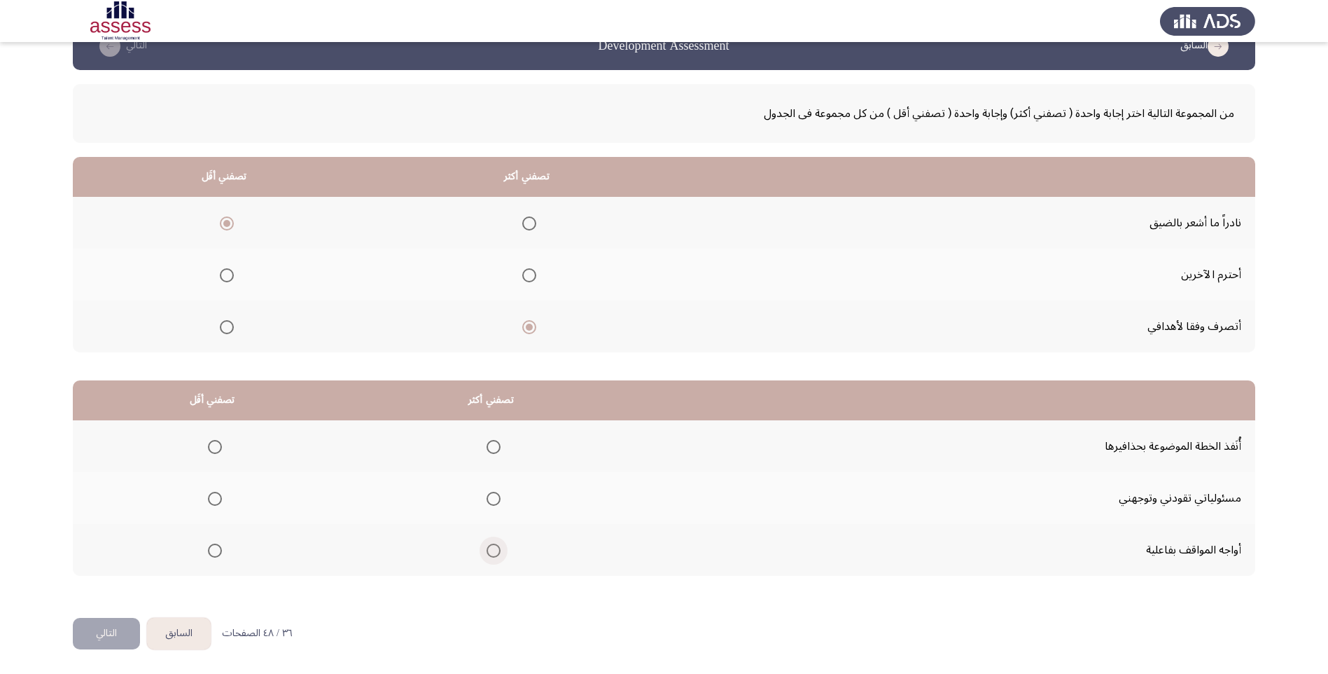
click at [487, 550] on span "Select an option" at bounding box center [494, 550] width 14 height 14
click at [487, 550] on input "Select an option" at bounding box center [494, 550] width 14 height 14
click at [218, 445] on span "Select an option" at bounding box center [215, 447] width 14 height 14
click at [218, 445] on input "Select an option" at bounding box center [215, 447] width 14 height 14
click at [102, 625] on button "التالي" at bounding box center [106, 634] width 67 height 32
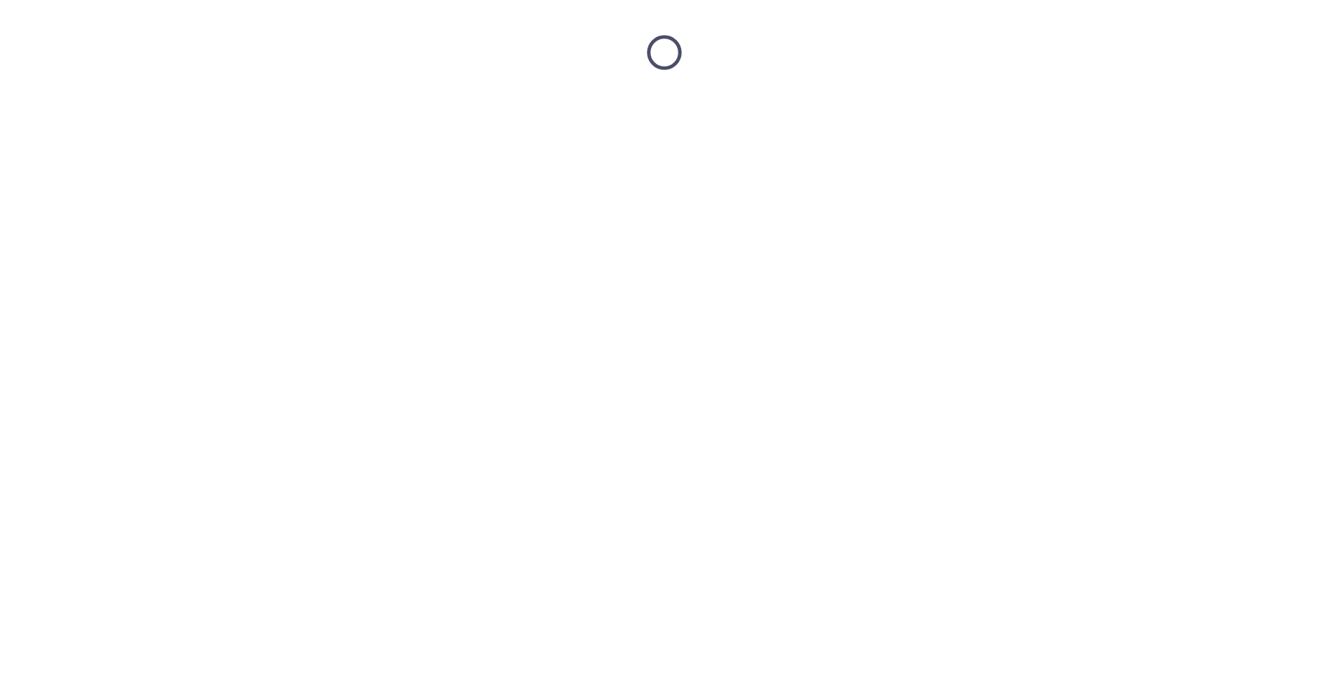
scroll to position [0, 0]
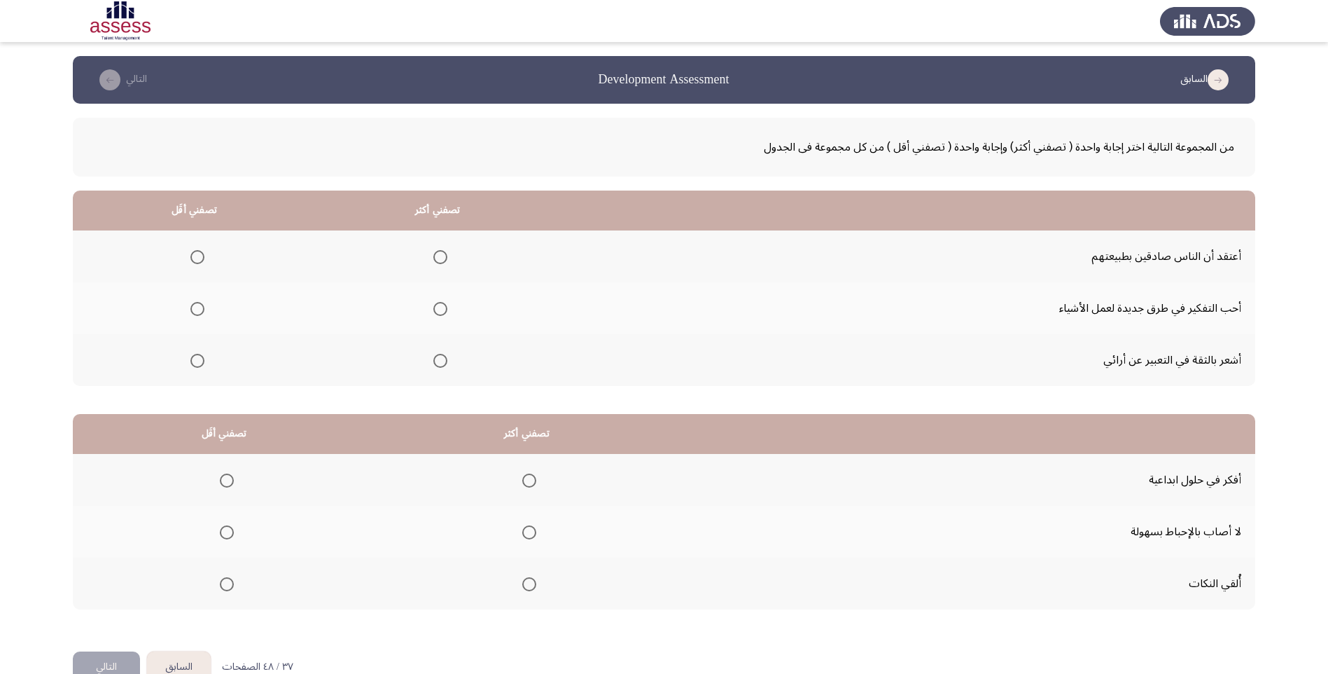
click at [433, 367] on span "Select an option" at bounding box center [440, 361] width 14 height 14
click at [433, 367] on input "Select an option" at bounding box center [440, 361] width 14 height 14
click at [433, 307] on span "Select an option" at bounding box center [440, 309] width 14 height 14
click at [433, 307] on input "Select an option" at bounding box center [440, 309] width 14 height 14
click at [194, 251] on span "Select an option" at bounding box center [197, 257] width 14 height 14
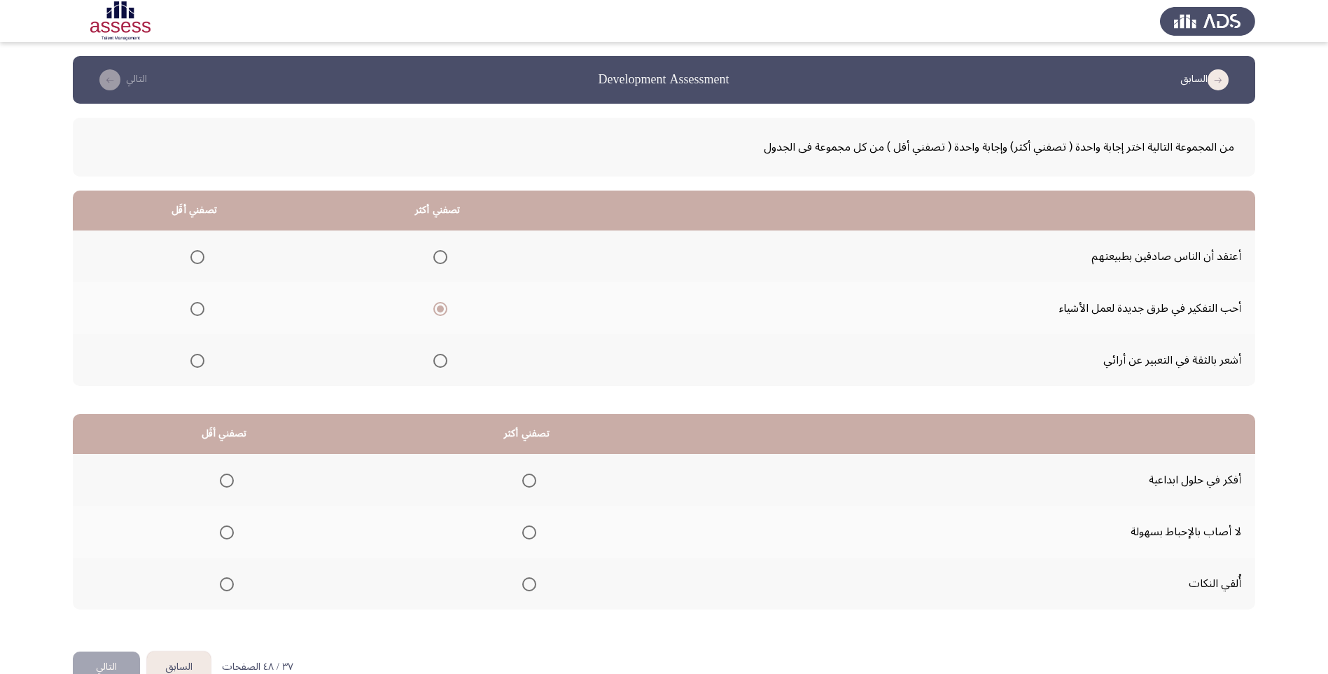
click at [194, 251] on input "Select an option" at bounding box center [197, 257] width 14 height 14
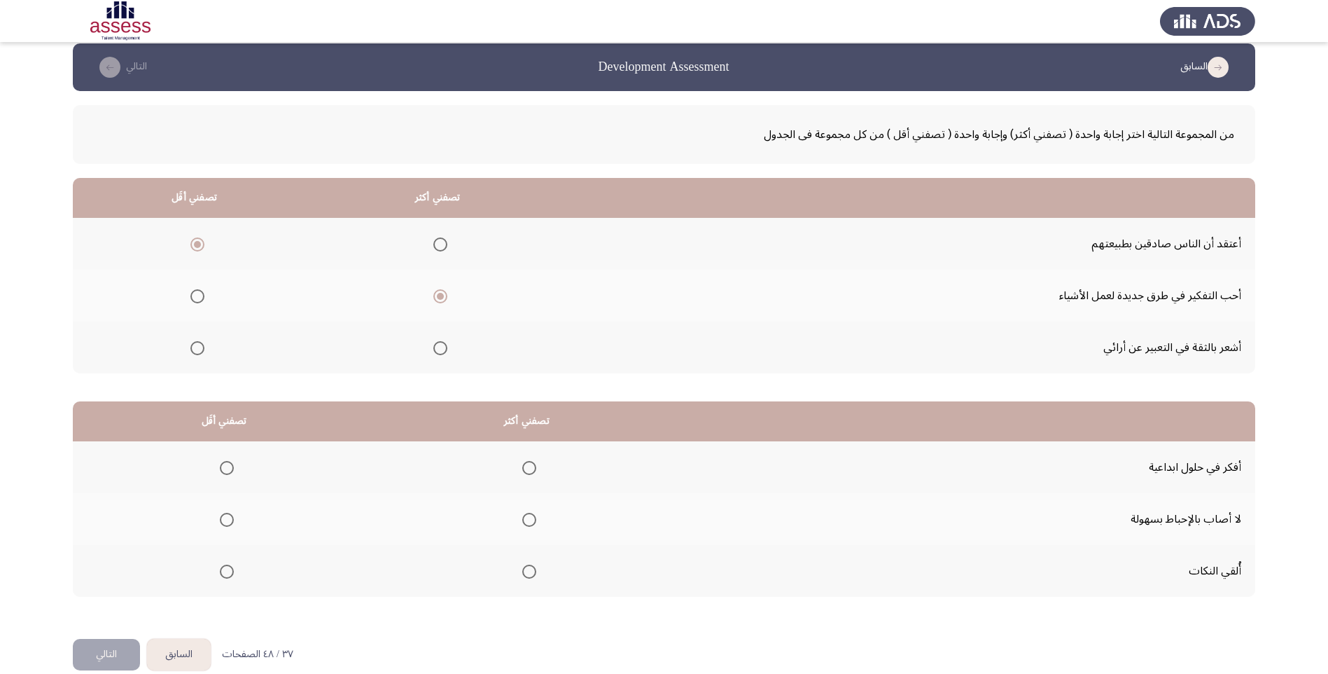
scroll to position [34, 0]
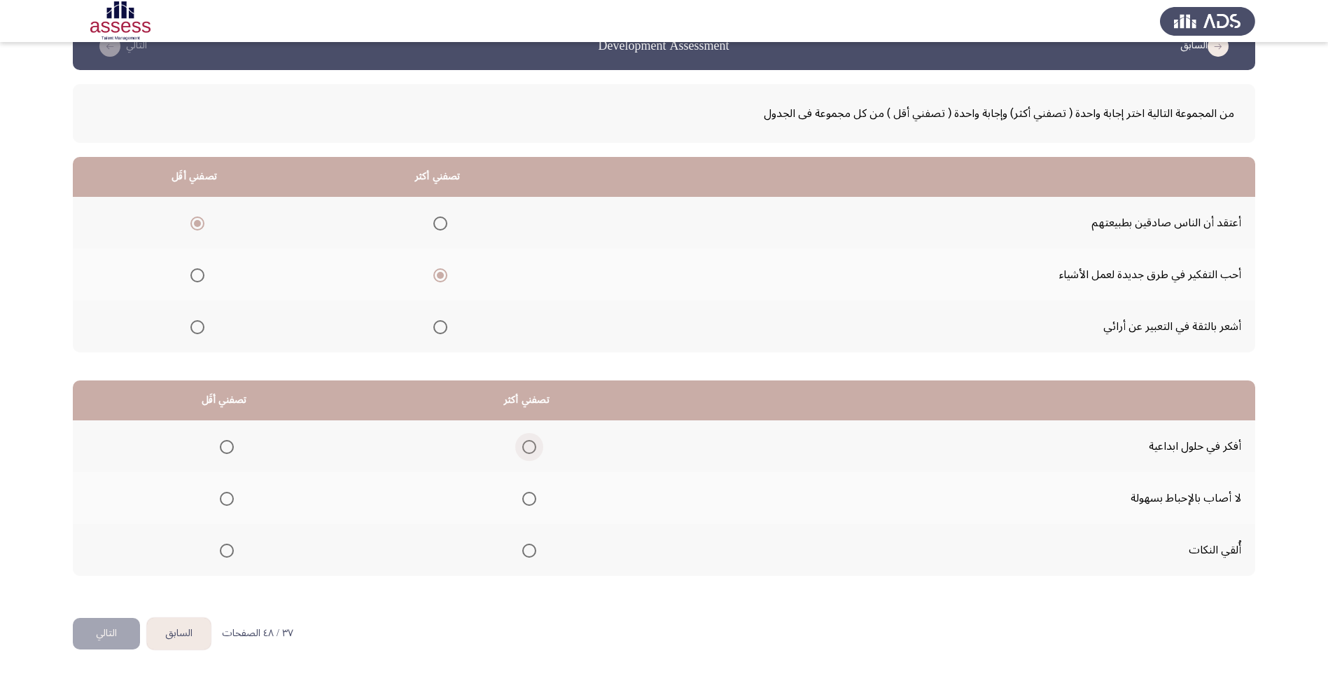
click at [522, 440] on span "Select an option" at bounding box center [529, 447] width 14 height 14
click at [522, 440] on input "Select an option" at bounding box center [529, 447] width 14 height 14
click at [223, 549] on span "Select an option" at bounding box center [227, 550] width 14 height 14
click at [223, 549] on input "Select an option" at bounding box center [227, 550] width 14 height 14
click at [101, 636] on button "التالي" at bounding box center [106, 634] width 67 height 32
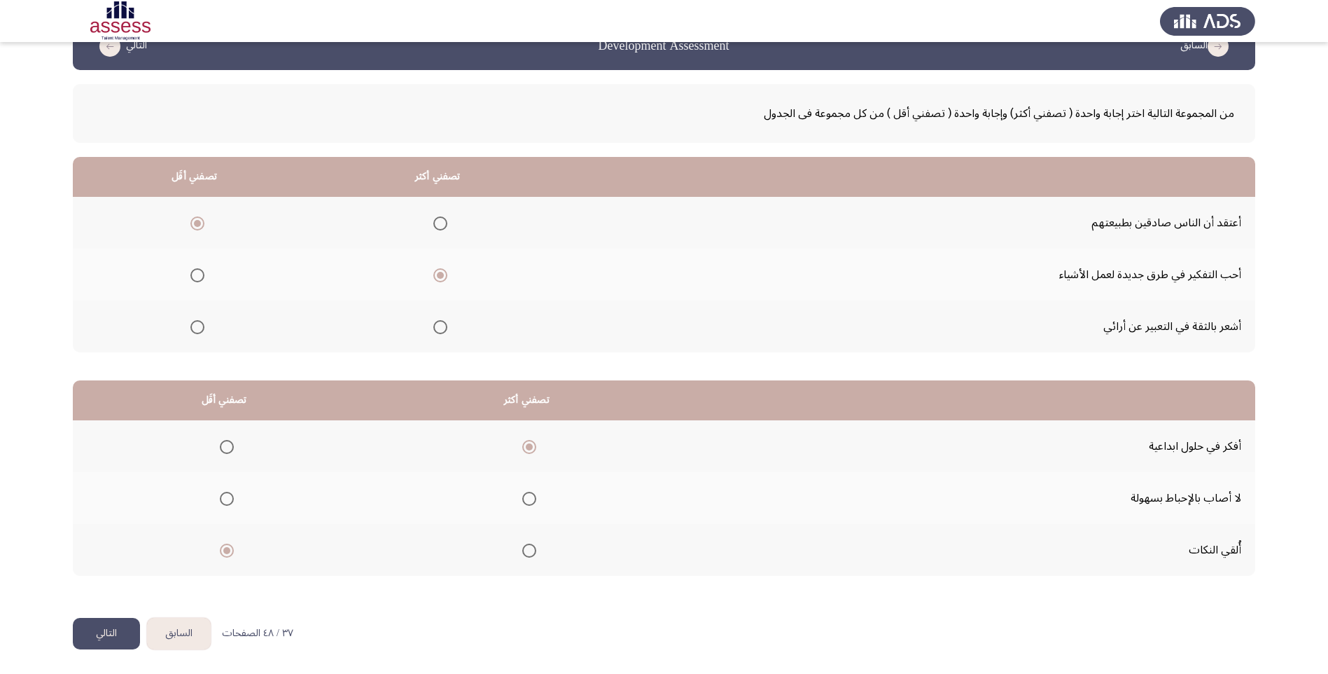
scroll to position [0, 0]
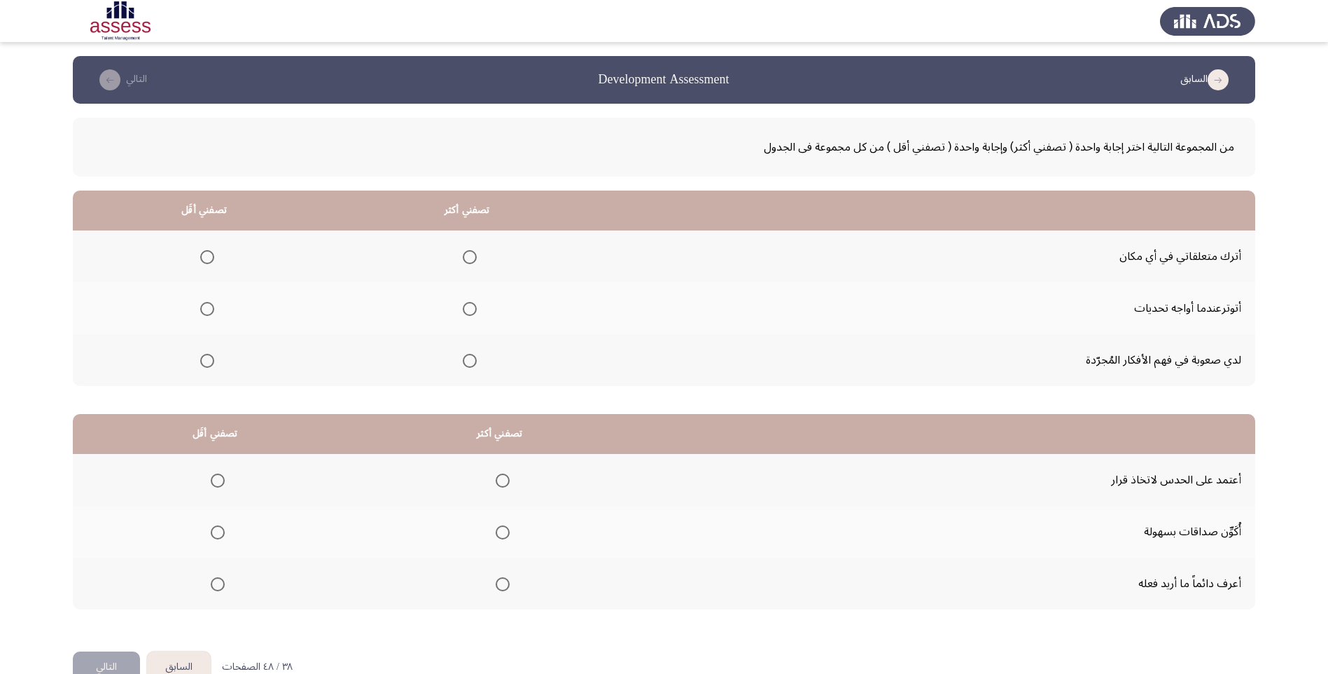
click at [207, 311] on span "Select an option" at bounding box center [207, 309] width 14 height 14
click at [207, 311] on input "Select an option" at bounding box center [207, 309] width 14 height 14
click at [467, 364] on span "Select an option" at bounding box center [470, 361] width 14 height 14
click at [467, 364] on input "Select an option" at bounding box center [470, 361] width 14 height 14
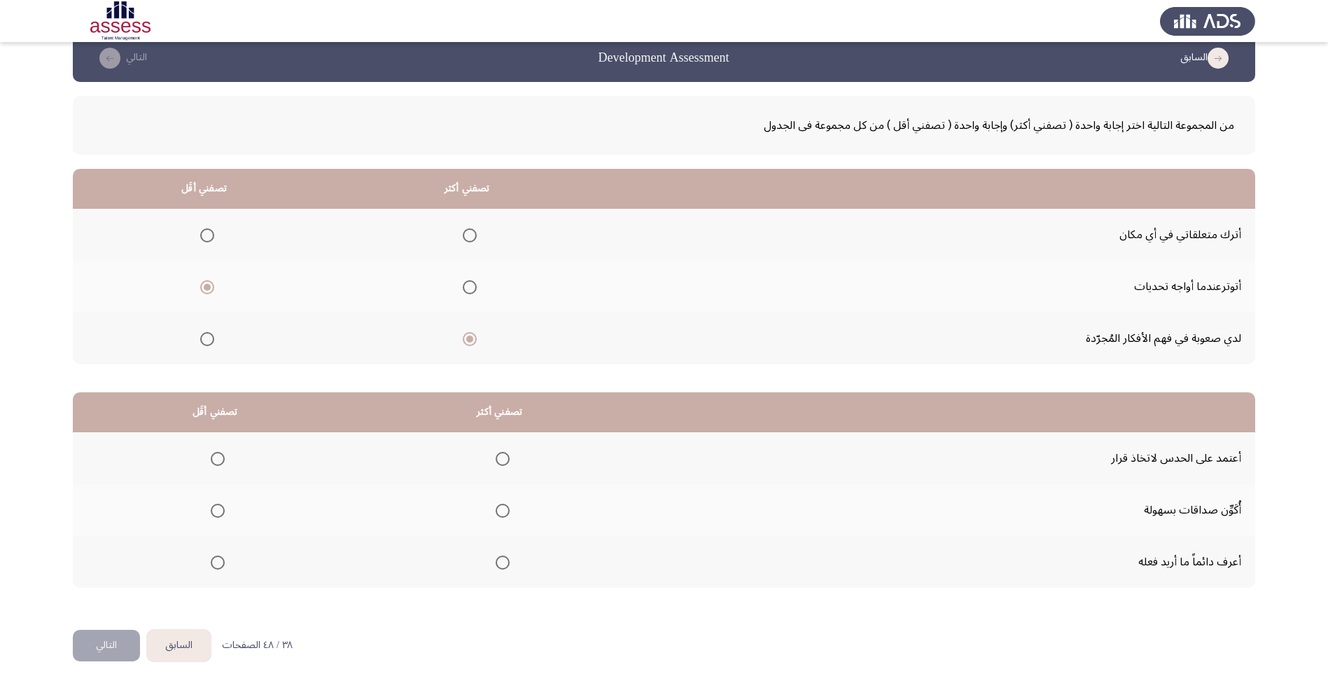
scroll to position [34, 0]
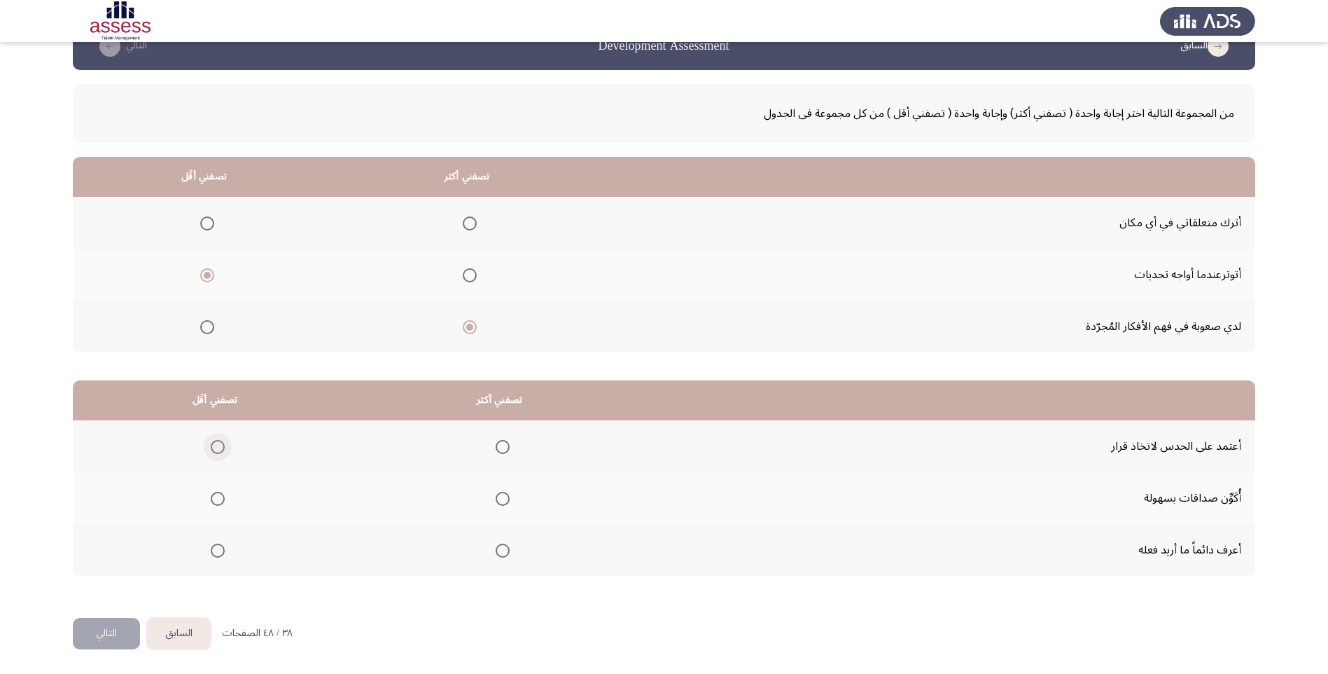
click at [214, 446] on span "Select an option" at bounding box center [218, 447] width 14 height 14
click at [214, 446] on input "Select an option" at bounding box center [218, 447] width 14 height 14
click at [503, 544] on span "Select an option" at bounding box center [503, 550] width 14 height 14
click at [503, 544] on input "Select an option" at bounding box center [503, 550] width 14 height 14
click at [94, 640] on button "التالي" at bounding box center [106, 634] width 67 height 32
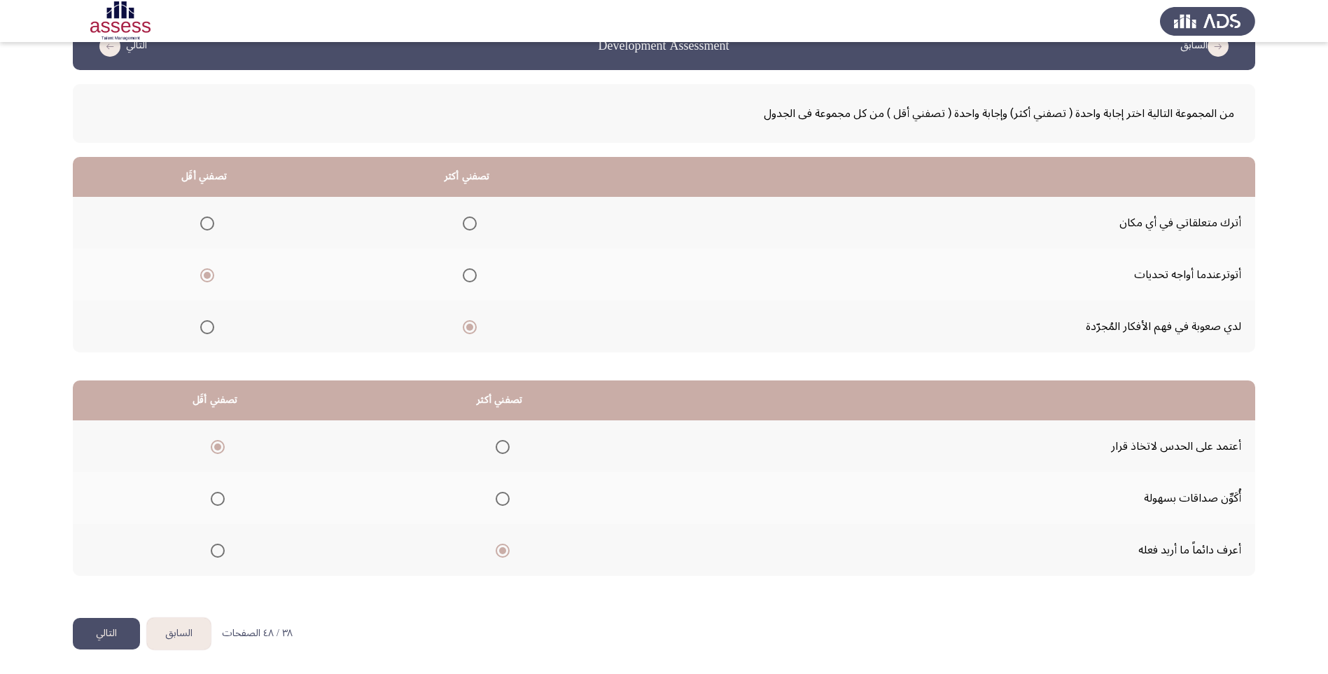
scroll to position [0, 0]
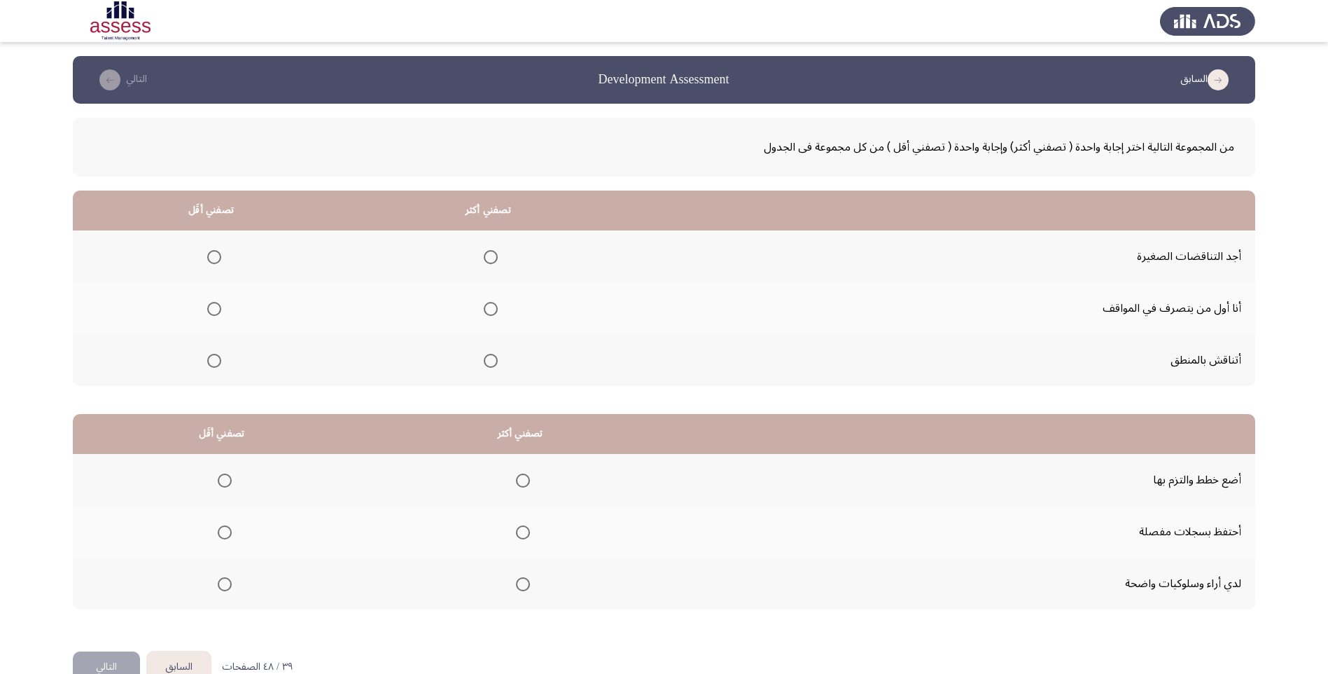
click at [484, 365] on span "Select an option" at bounding box center [491, 361] width 14 height 14
click at [484, 365] on input "Select an option" at bounding box center [491, 361] width 14 height 14
click at [219, 253] on span "Select an option" at bounding box center [214, 257] width 14 height 14
click at [219, 253] on input "Select an option" at bounding box center [214, 257] width 14 height 14
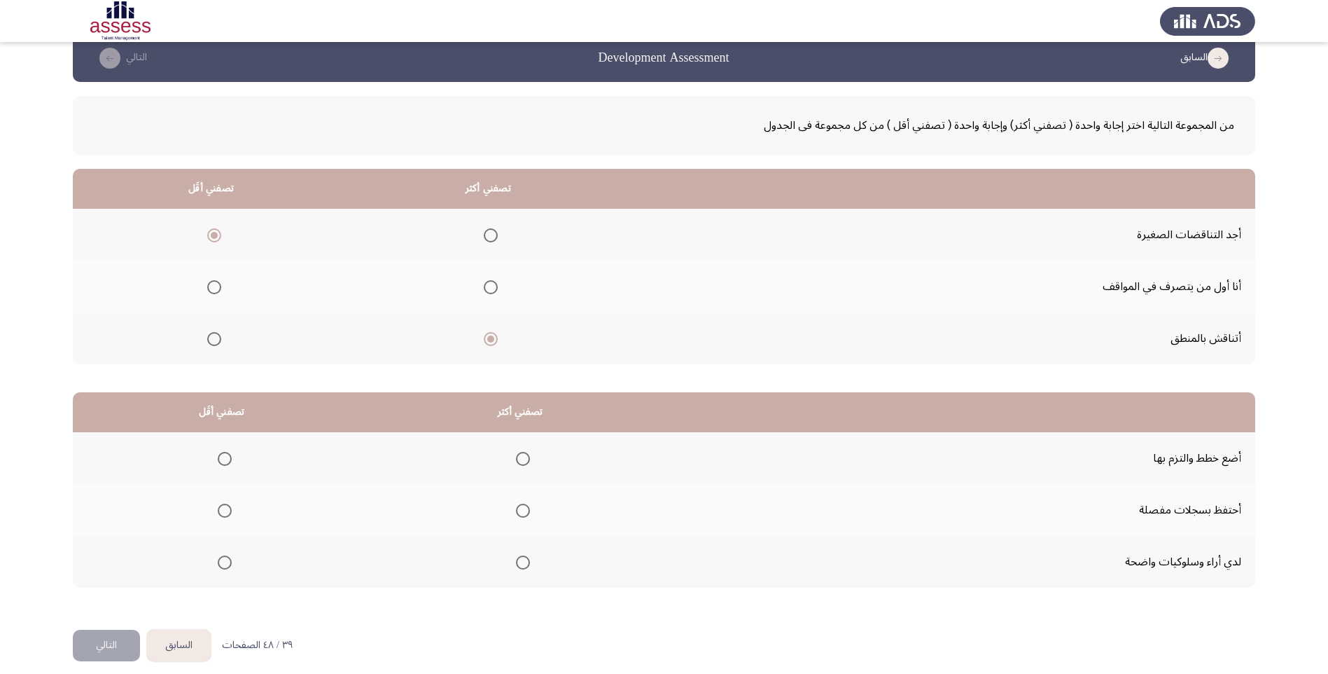
scroll to position [34, 0]
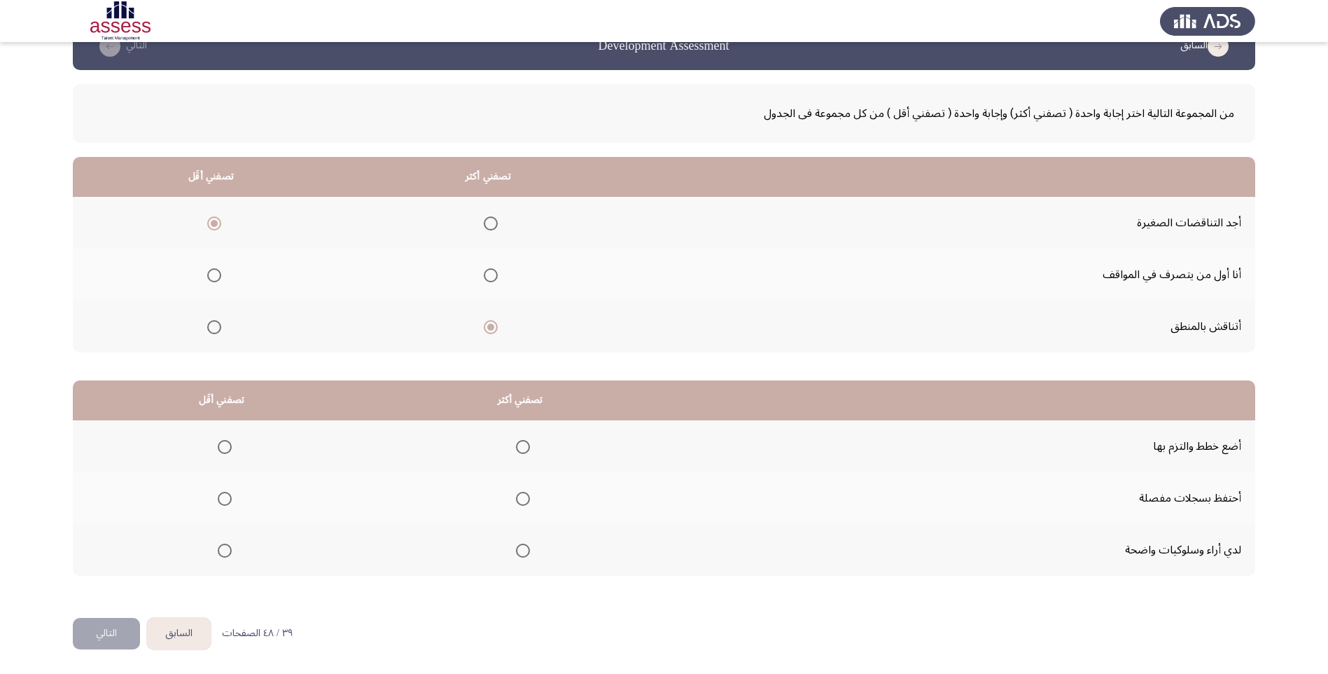
click at [527, 495] on th at bounding box center [520, 498] width 299 height 52
click at [221, 501] on span "Select an option" at bounding box center [225, 499] width 14 height 14
click at [221, 501] on input "Select an option" at bounding box center [225, 499] width 14 height 14
click at [520, 447] on span "Select an option" at bounding box center [523, 447] width 14 height 14
click at [520, 447] on input "Select an option" at bounding box center [523, 447] width 14 height 14
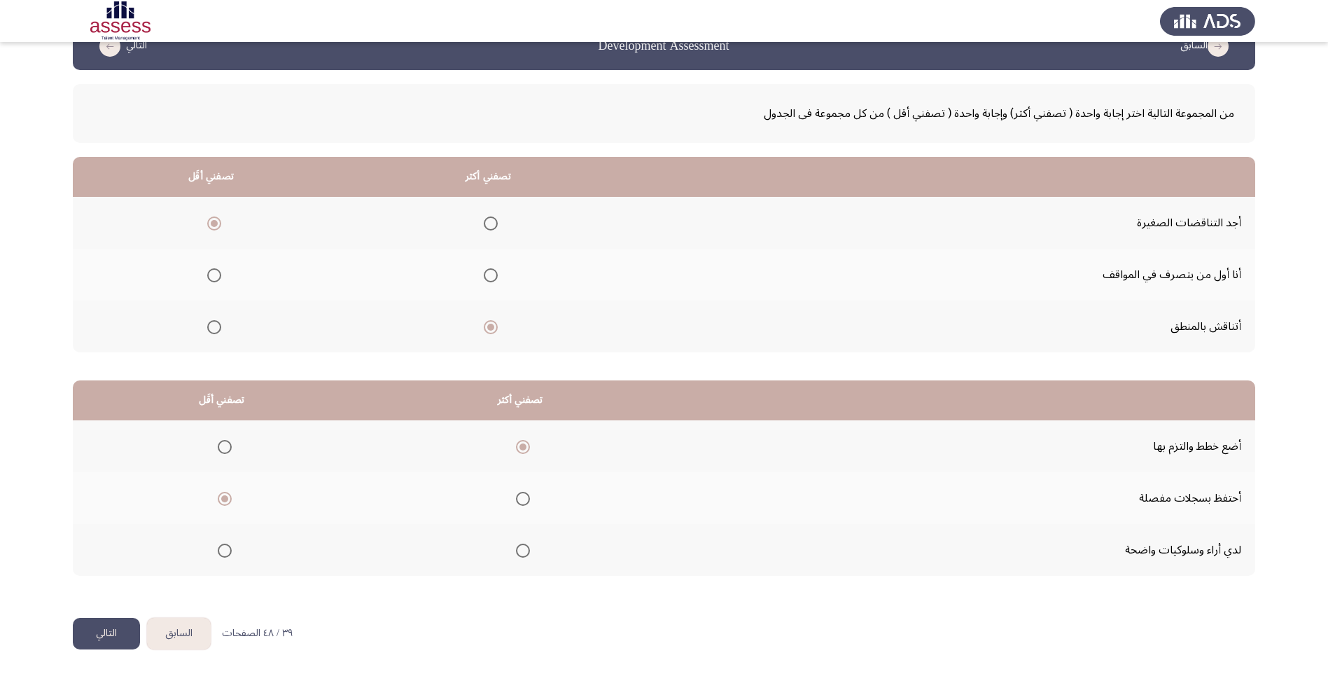
click at [99, 632] on button "التالي" at bounding box center [106, 634] width 67 height 32
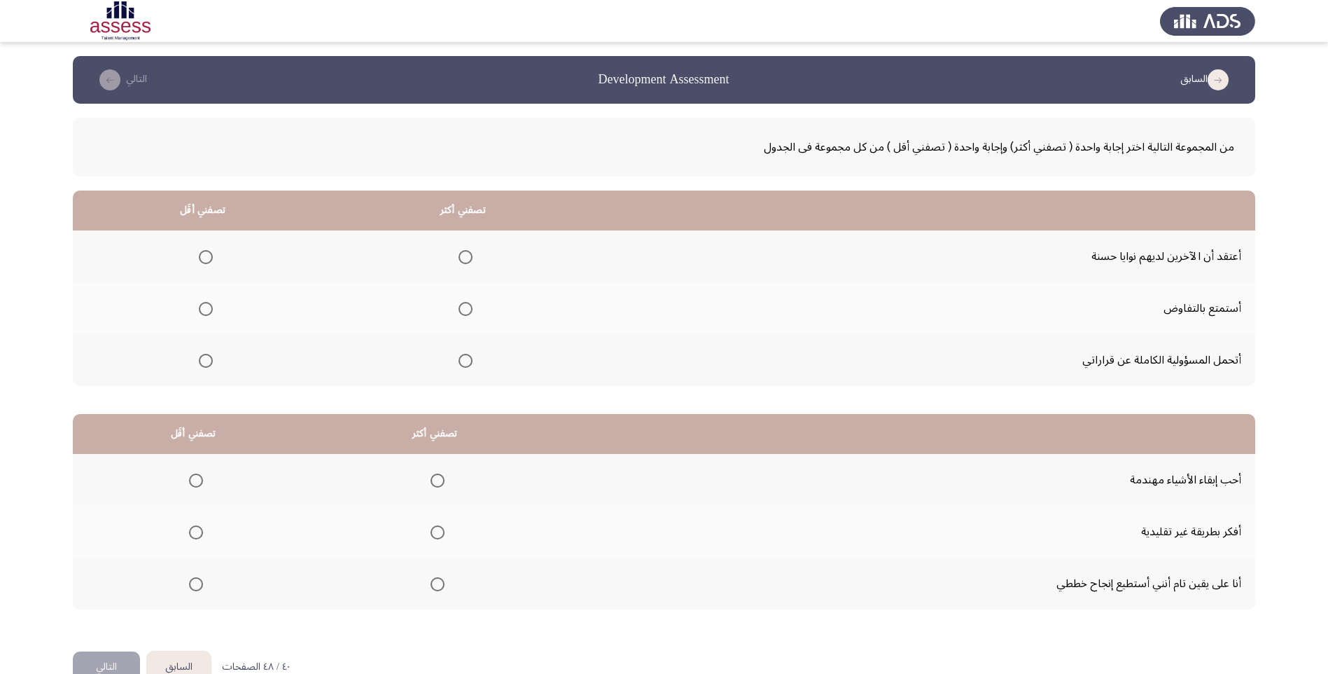
click at [468, 305] on span "Select an option" at bounding box center [466, 309] width 14 height 14
click at [468, 305] on input "Select an option" at bounding box center [466, 309] width 14 height 14
click at [213, 250] on th at bounding box center [203, 256] width 260 height 52
click at [203, 255] on span "Select an option" at bounding box center [206, 257] width 14 height 14
click at [203, 255] on input "Select an option" at bounding box center [206, 257] width 14 height 14
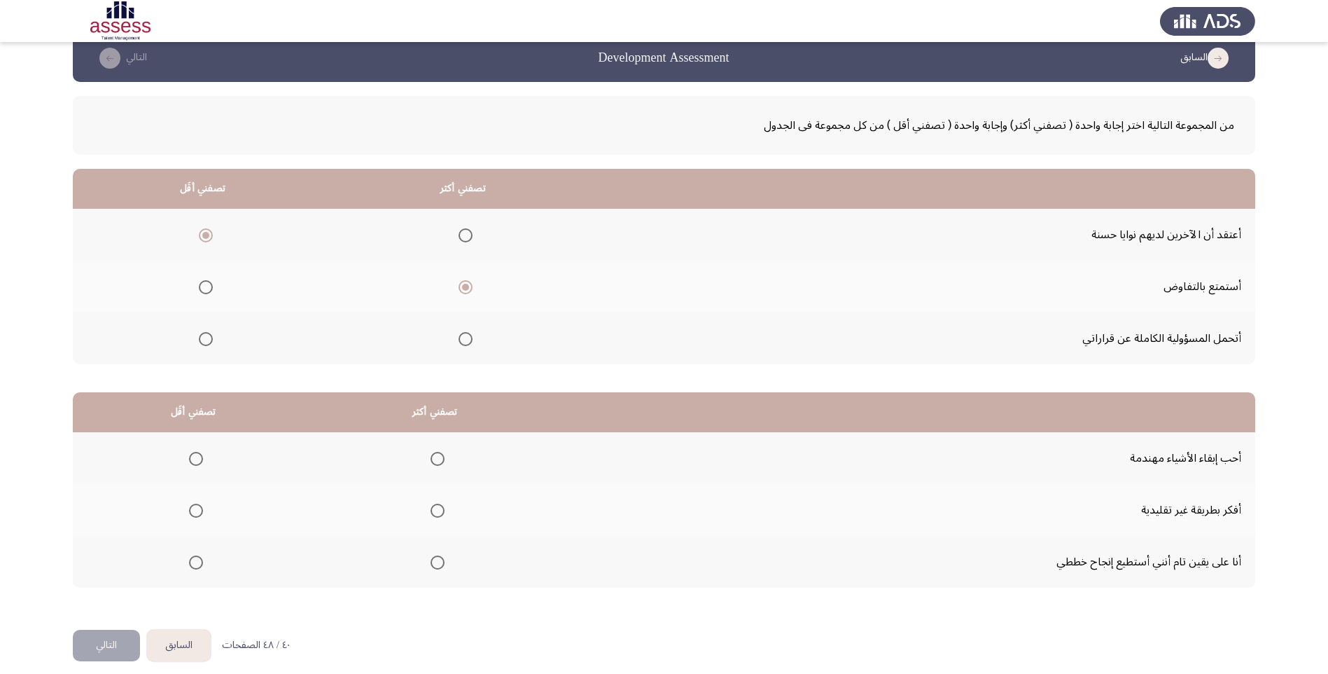
scroll to position [34, 0]
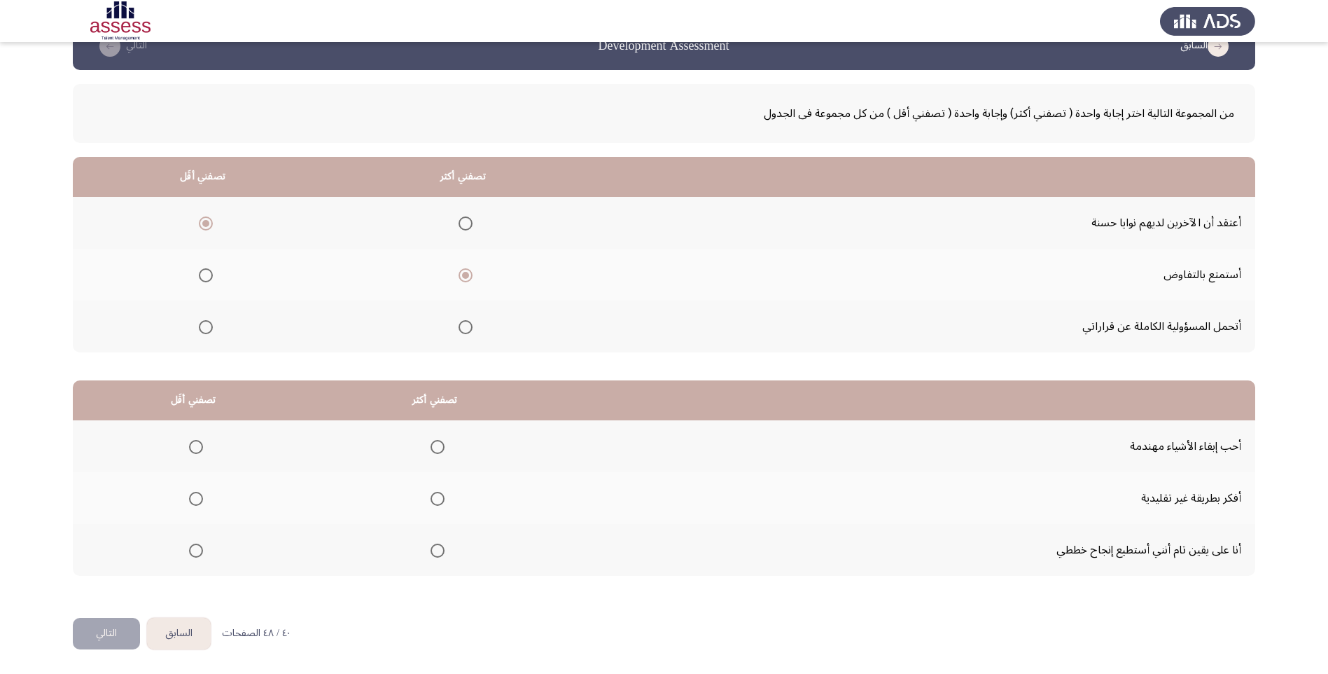
click at [431, 548] on span "Select an option" at bounding box center [438, 550] width 14 height 14
click at [431, 548] on input "Select an option" at bounding box center [438, 550] width 14 height 14
click at [197, 442] on span "Select an option" at bounding box center [196, 447] width 14 height 14
click at [197, 442] on input "Select an option" at bounding box center [196, 447] width 14 height 14
click at [196, 499] on span "Select an option" at bounding box center [196, 499] width 14 height 14
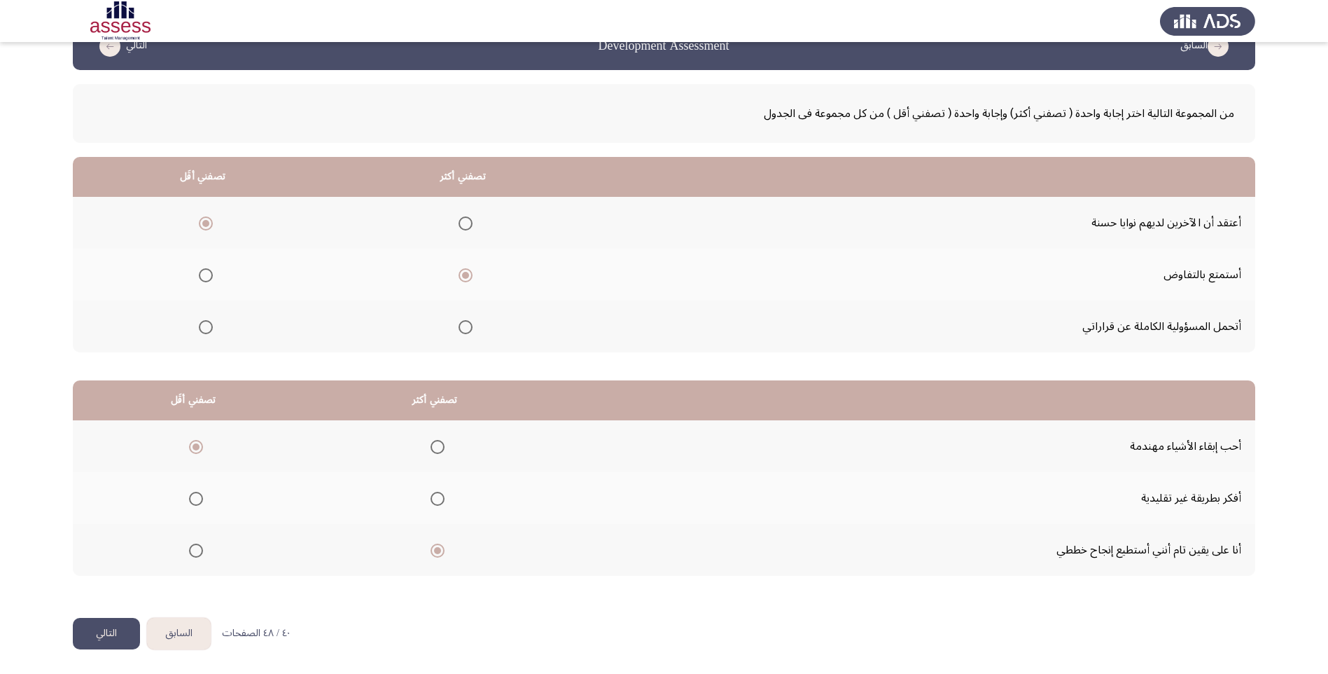
click at [196, 499] on input "Select an option" at bounding box center [196, 499] width 14 height 14
click at [109, 627] on button "التالي" at bounding box center [106, 634] width 67 height 32
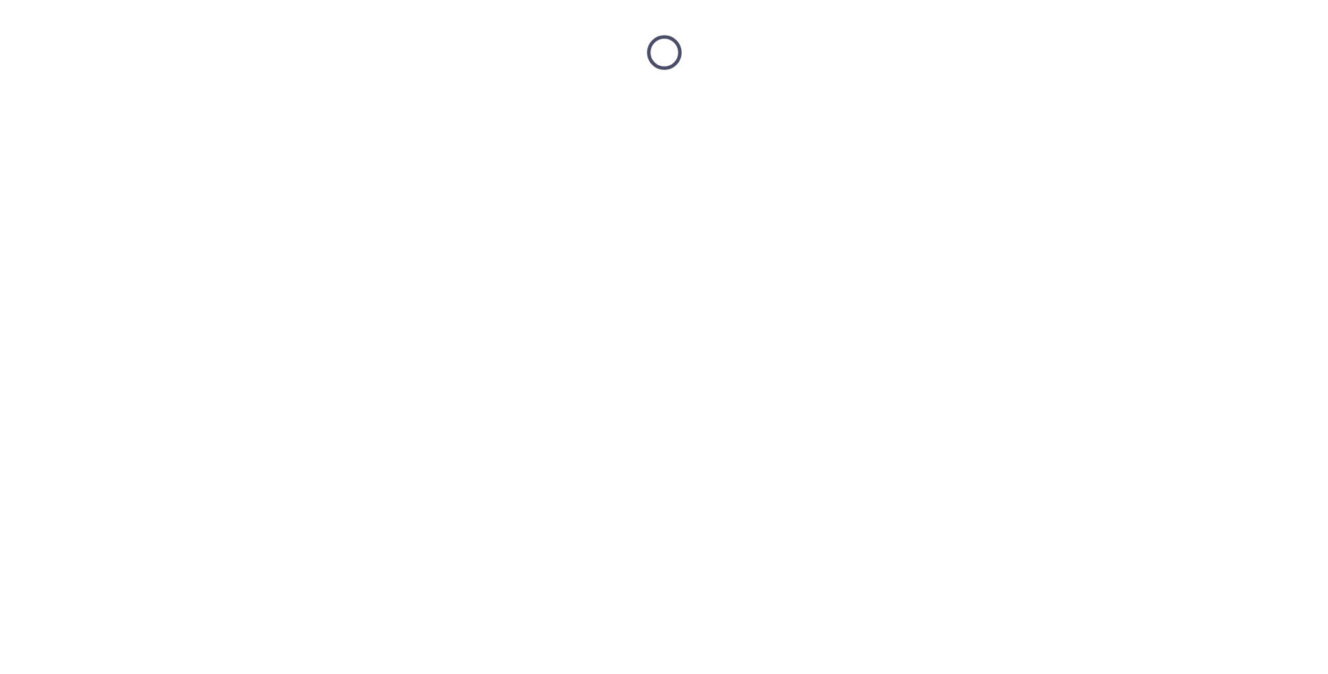
scroll to position [0, 0]
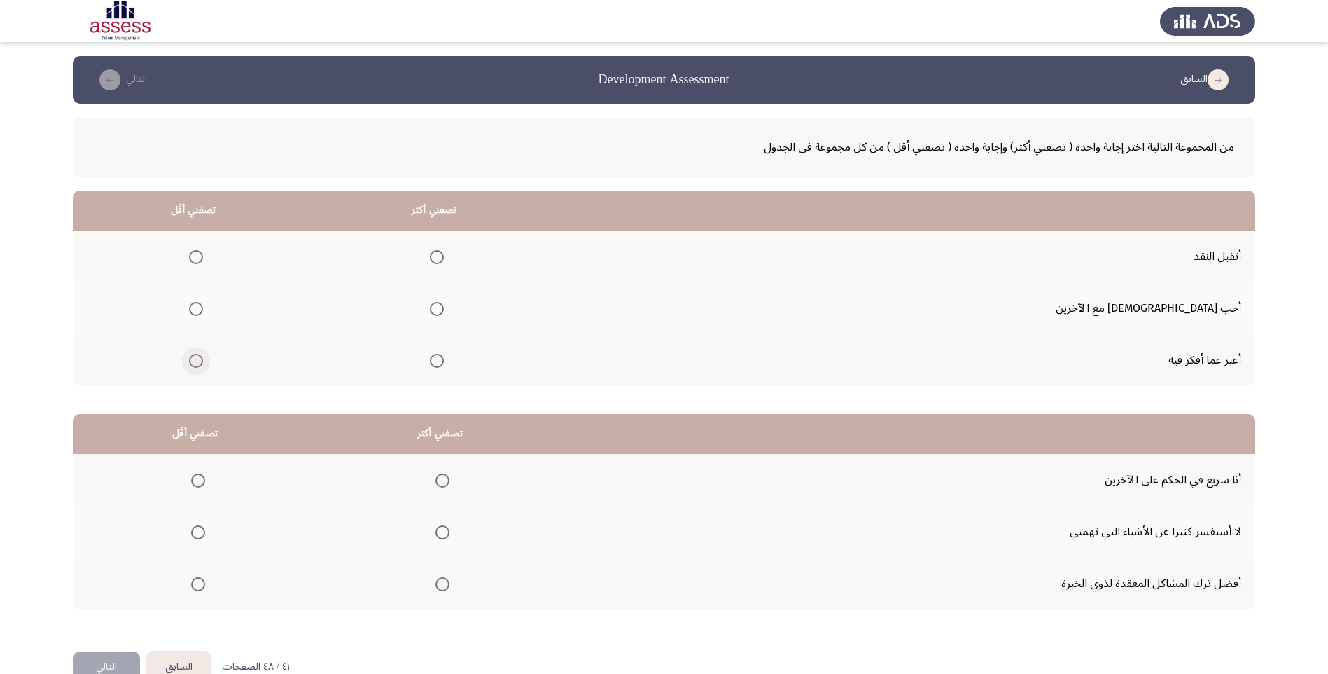
click at [203, 362] on span "Select an option" at bounding box center [196, 361] width 14 height 14
click at [203, 362] on input "Select an option" at bounding box center [196, 361] width 14 height 14
click at [444, 308] on span "Select an option" at bounding box center [437, 309] width 14 height 14
click at [444, 308] on input "Select an option" at bounding box center [437, 309] width 14 height 14
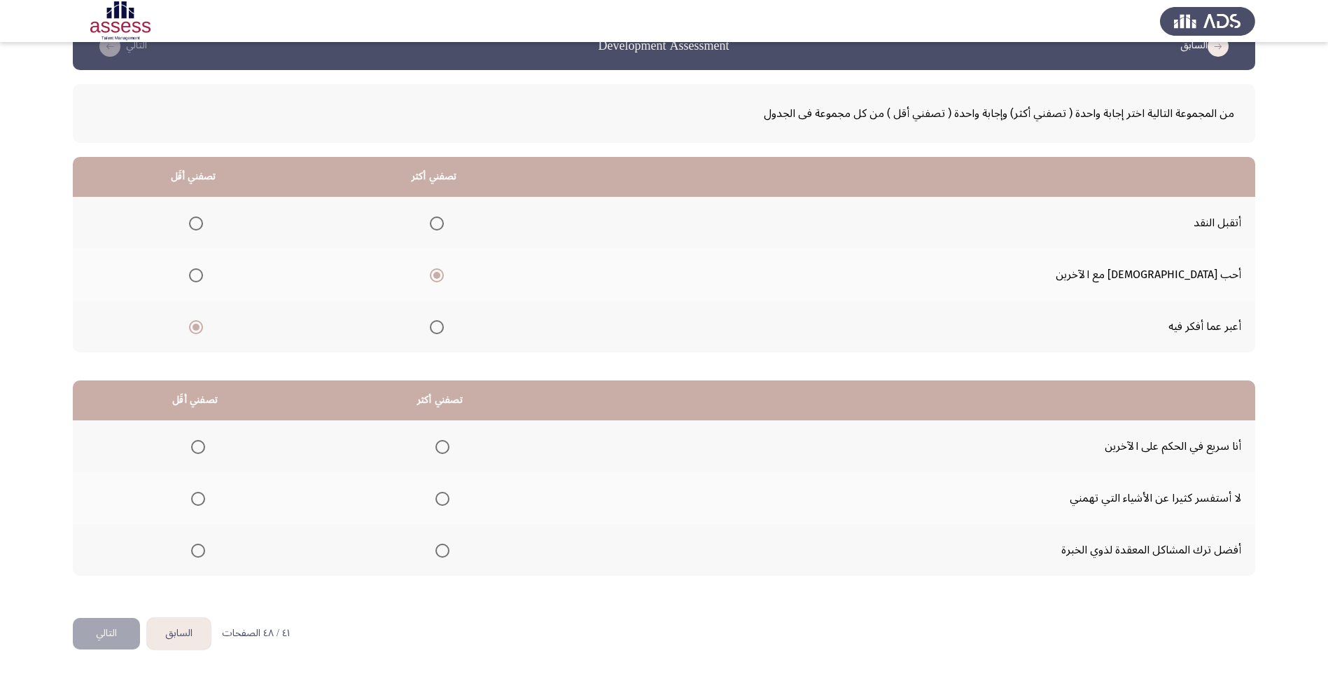
click at [201, 442] on span "Select an option" at bounding box center [198, 447] width 14 height 14
click at [201, 442] on input "Select an option" at bounding box center [198, 447] width 14 height 14
click at [443, 499] on span "Select an option" at bounding box center [443, 499] width 14 height 14
click at [443, 499] on input "Select an option" at bounding box center [443, 499] width 14 height 14
click at [95, 634] on button "التالي" at bounding box center [106, 634] width 67 height 32
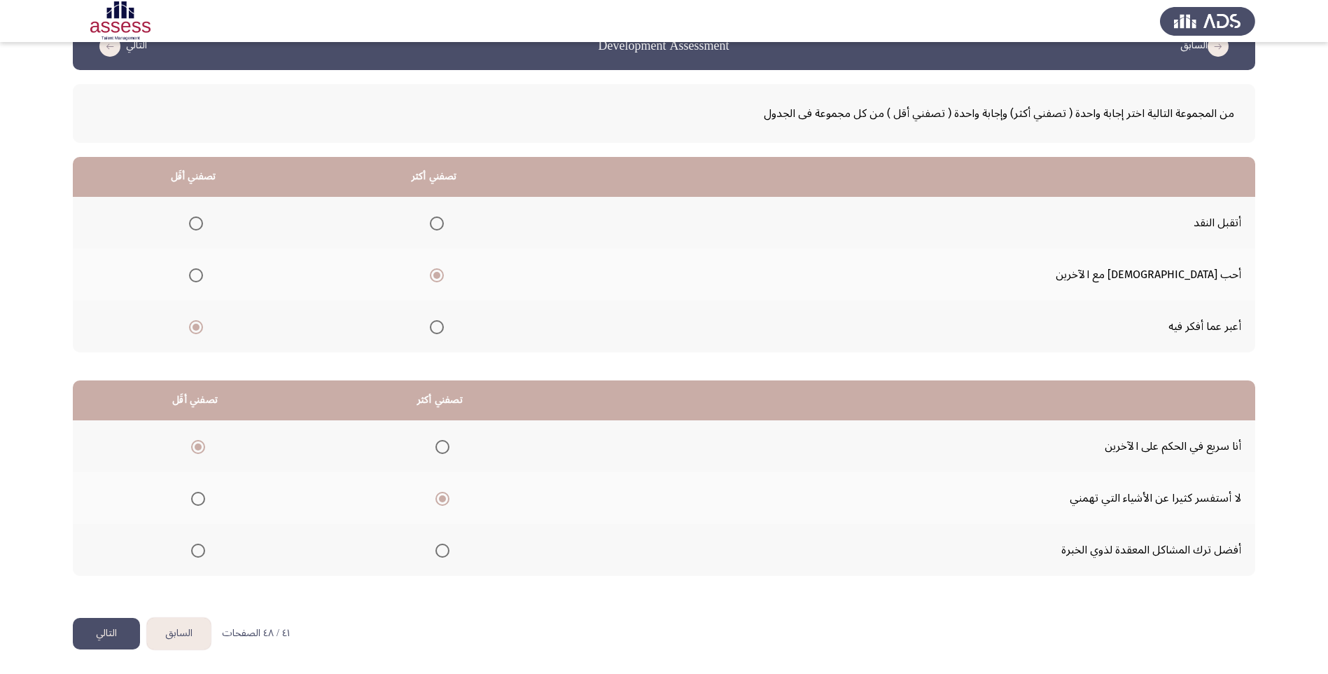
scroll to position [0, 0]
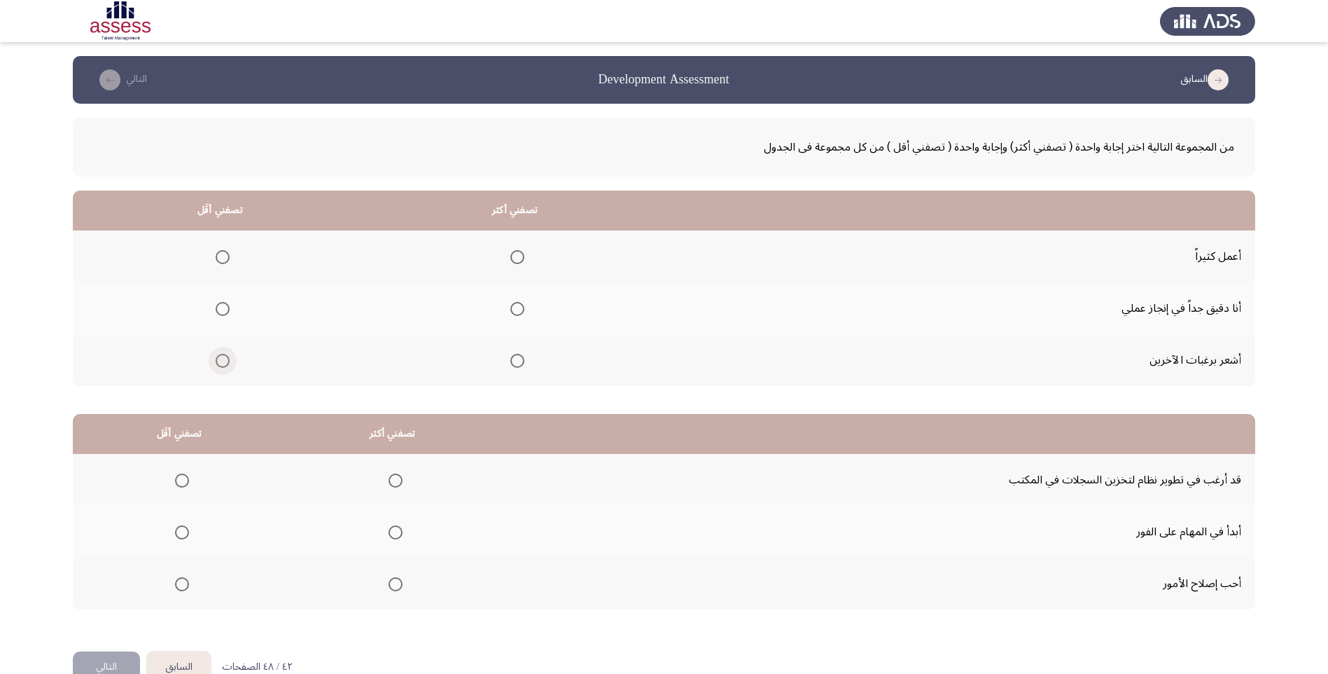
click at [220, 357] on span "Select an option" at bounding box center [223, 361] width 14 height 14
click at [220, 357] on input "Select an option" at bounding box center [223, 361] width 14 height 14
click at [512, 301] on mat-radio-button "Select an option" at bounding box center [515, 308] width 20 height 15
click at [517, 311] on span "Select an option" at bounding box center [517, 309] width 14 height 14
click at [517, 311] on input "Select an option" at bounding box center [517, 309] width 14 height 14
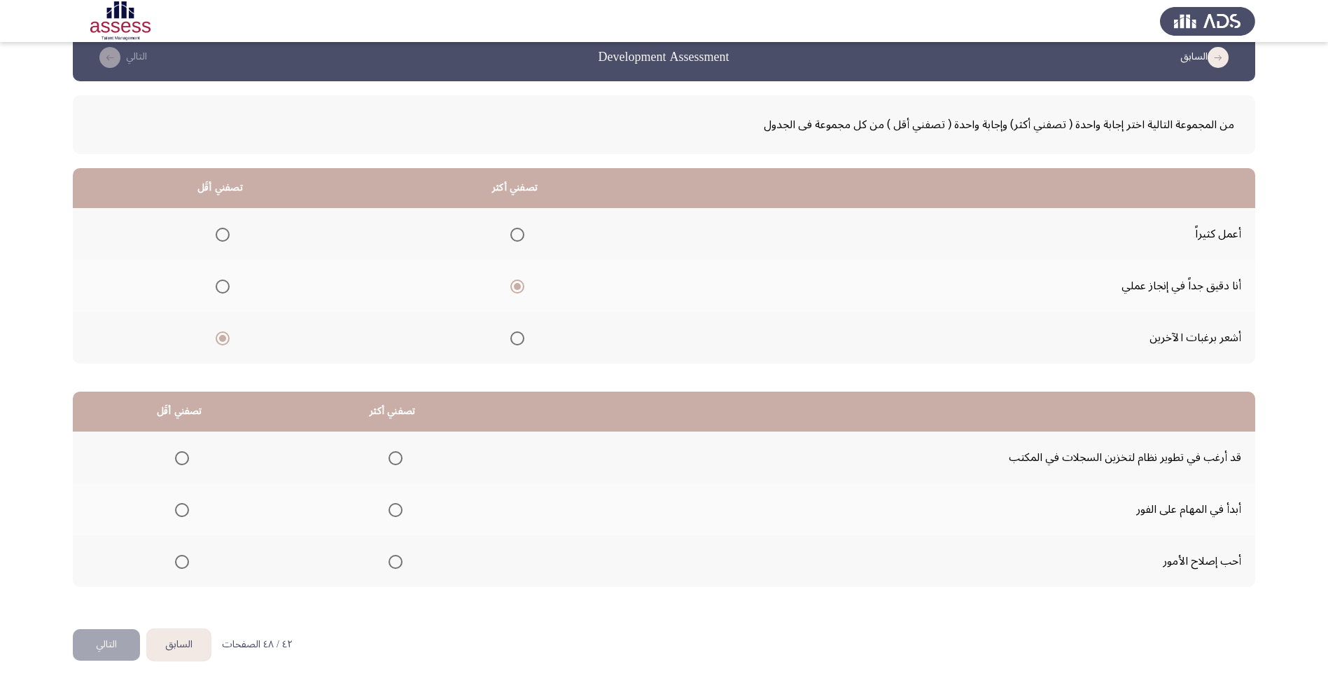
scroll to position [34, 0]
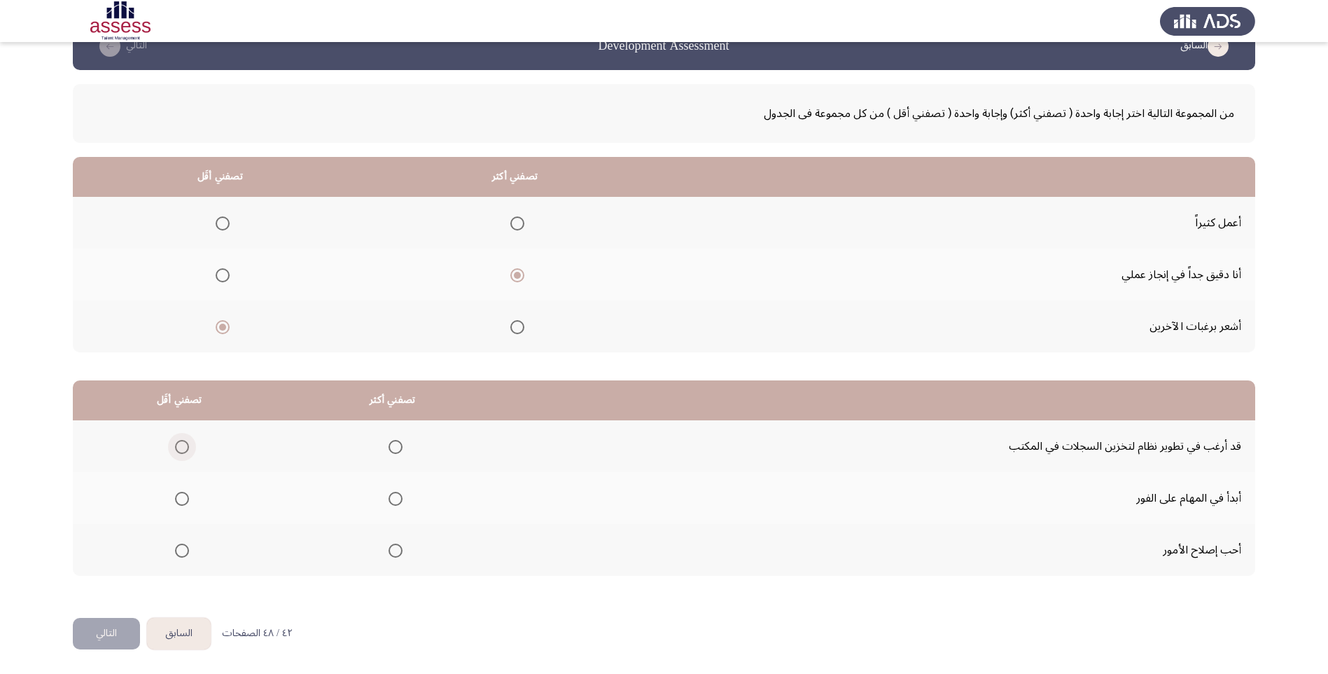
click at [187, 450] on span "Select an option" at bounding box center [182, 447] width 14 height 14
click at [187, 450] on input "Select an option" at bounding box center [182, 447] width 14 height 14
click at [389, 494] on span "Select an option" at bounding box center [396, 499] width 14 height 14
click at [389, 494] on input "Select an option" at bounding box center [396, 499] width 14 height 14
click at [127, 622] on button "التالي" at bounding box center [106, 634] width 67 height 32
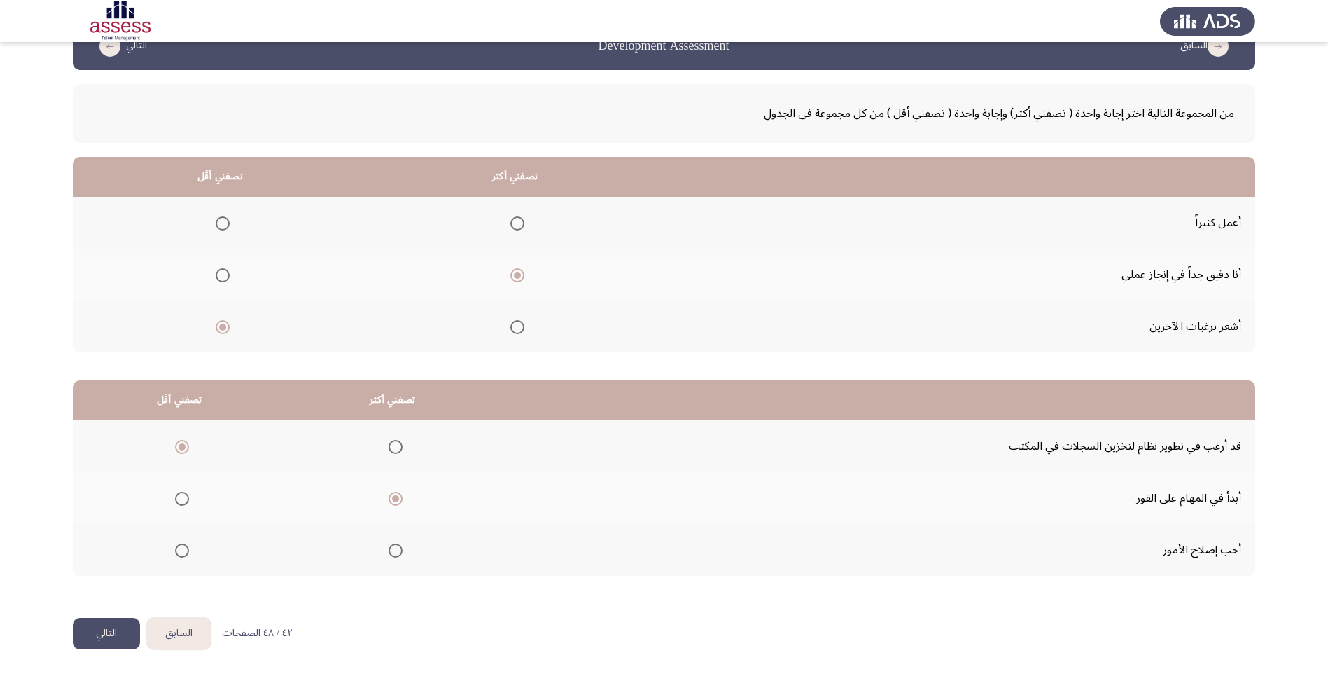
scroll to position [0, 0]
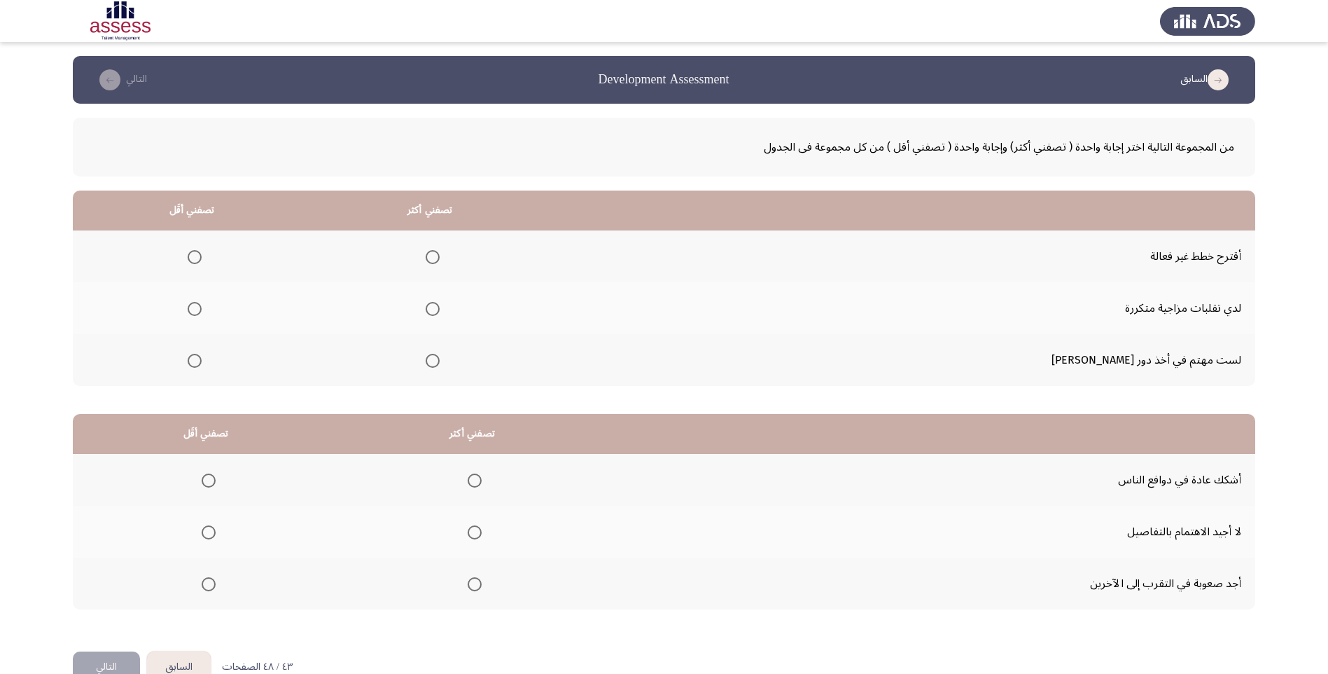
click at [202, 246] on mat-radio-group "Select an option" at bounding box center [192, 256] width 20 height 24
click at [202, 260] on span "Select an option" at bounding box center [195, 257] width 14 height 14
click at [202, 260] on input "Select an option" at bounding box center [195, 257] width 14 height 14
click at [440, 305] on span "Select an option" at bounding box center [433, 309] width 14 height 14
click at [440, 305] on input "Select an option" at bounding box center [433, 309] width 14 height 14
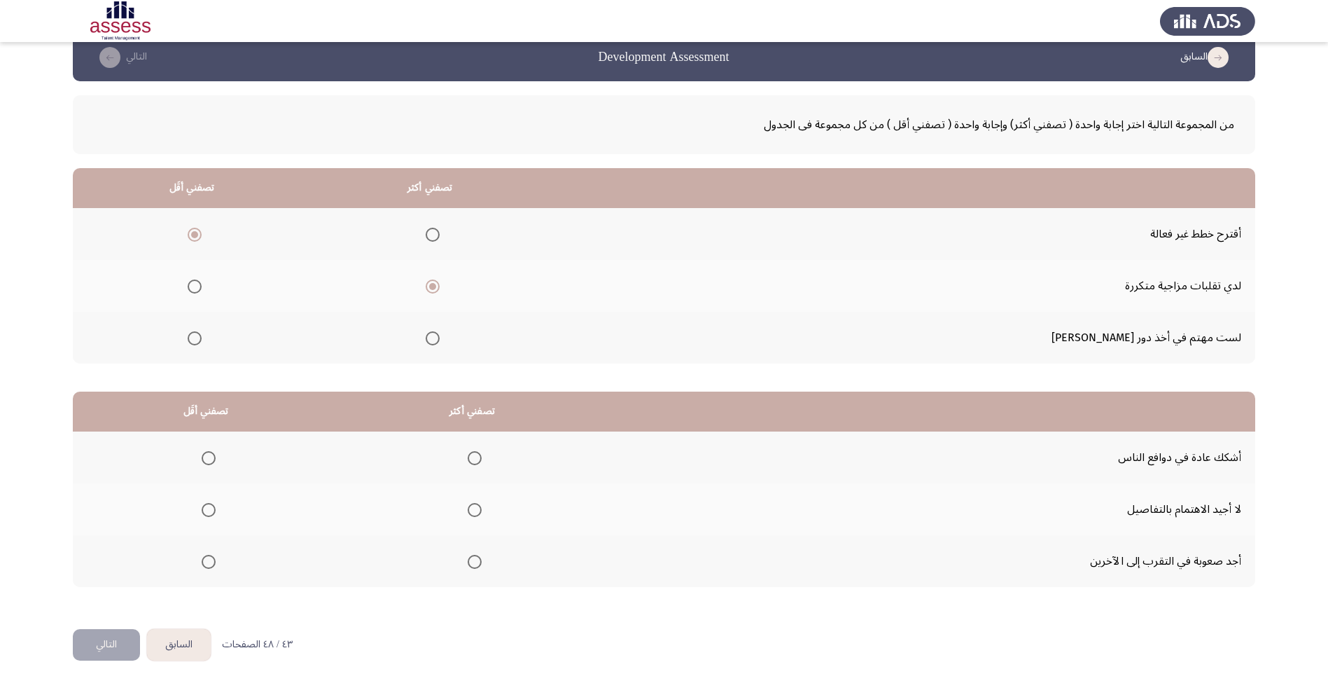
scroll to position [34, 0]
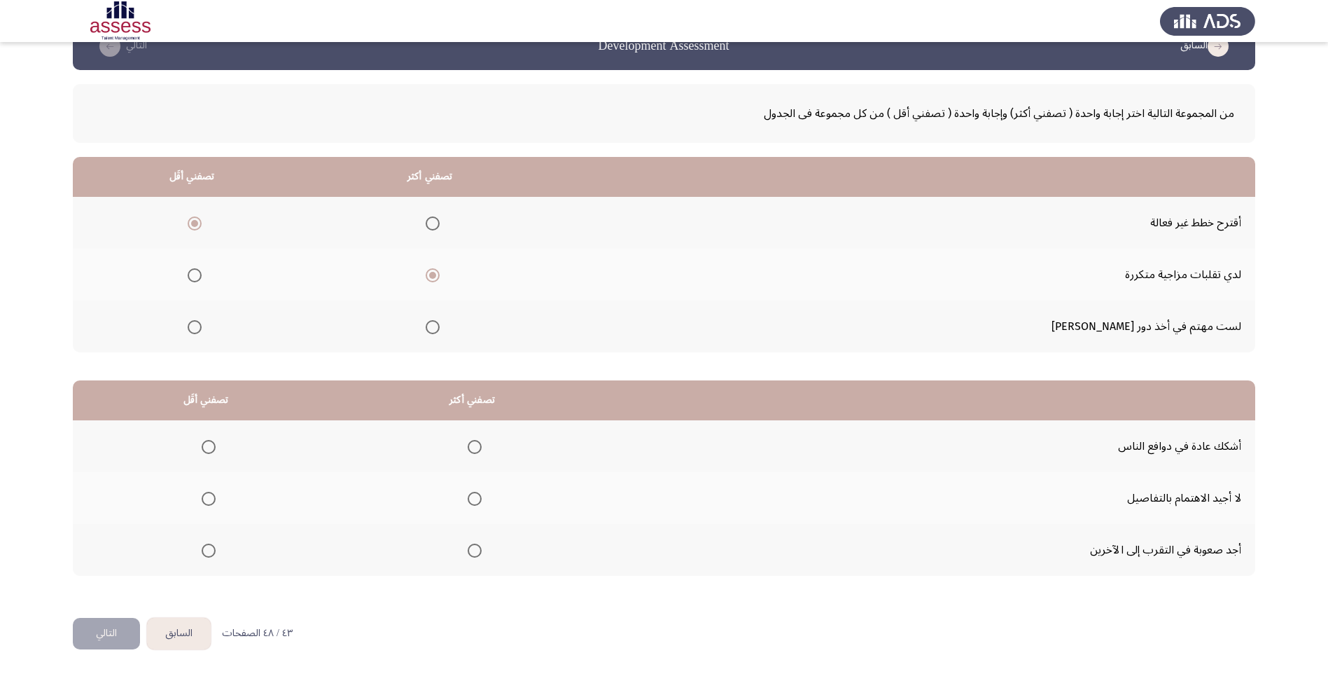
click at [472, 448] on span "Select an option" at bounding box center [475, 447] width 14 height 14
click at [472, 448] on input "Select an option" at bounding box center [475, 447] width 14 height 14
click at [207, 550] on span "Select an option" at bounding box center [209, 550] width 14 height 14
click at [207, 550] on input "Select an option" at bounding box center [209, 550] width 14 height 14
click at [207, 496] on span "Select an option" at bounding box center [209, 499] width 14 height 14
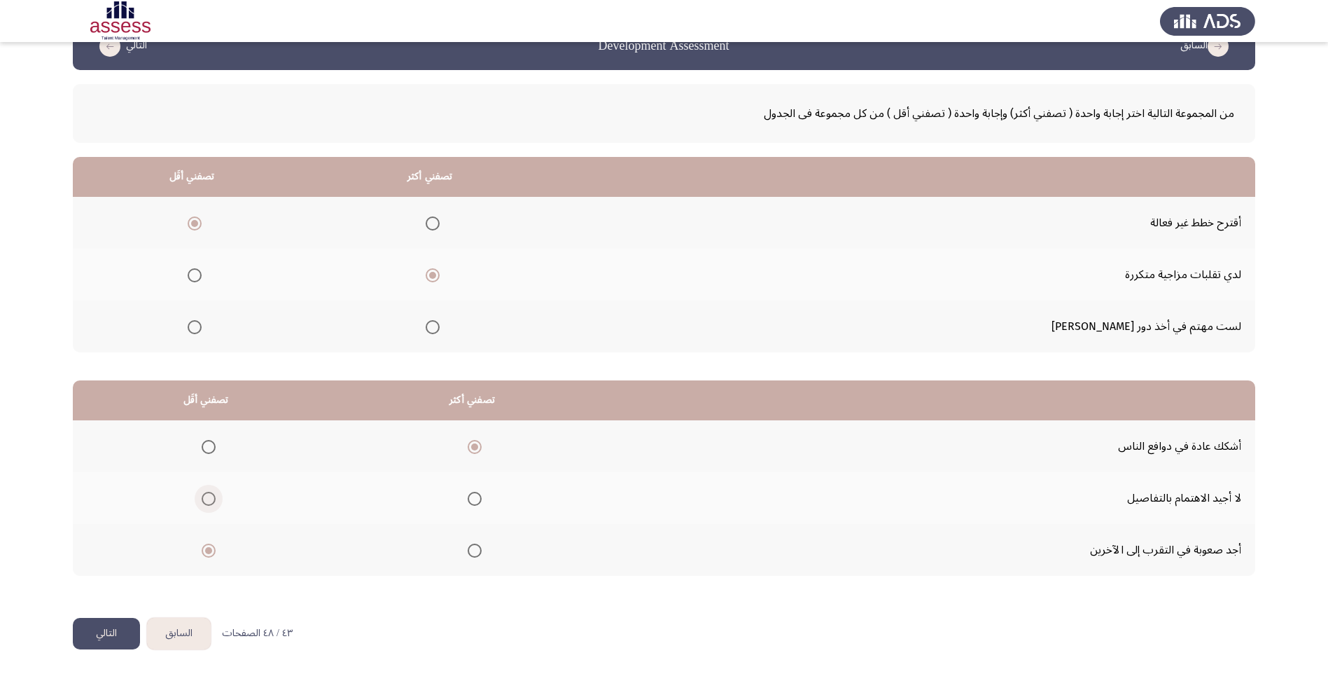
click at [207, 496] on input "Select an option" at bounding box center [209, 499] width 14 height 14
click at [88, 637] on button "التالي" at bounding box center [106, 634] width 67 height 32
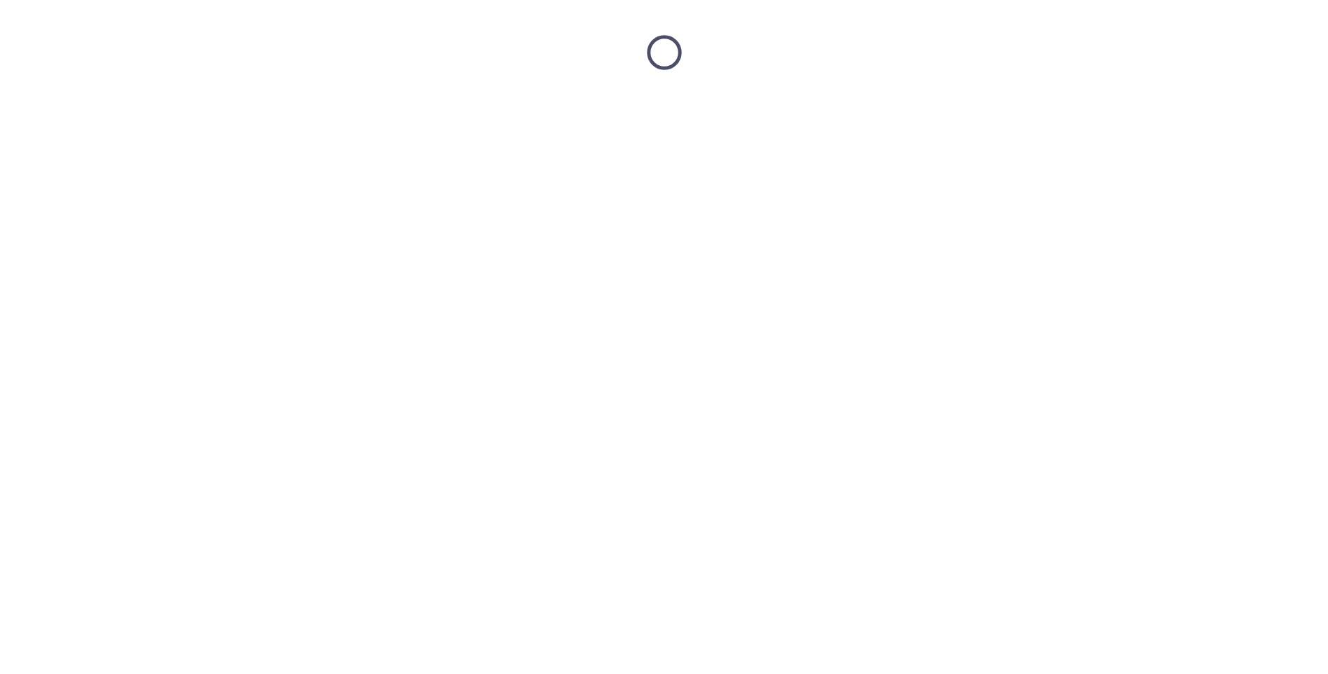
scroll to position [0, 0]
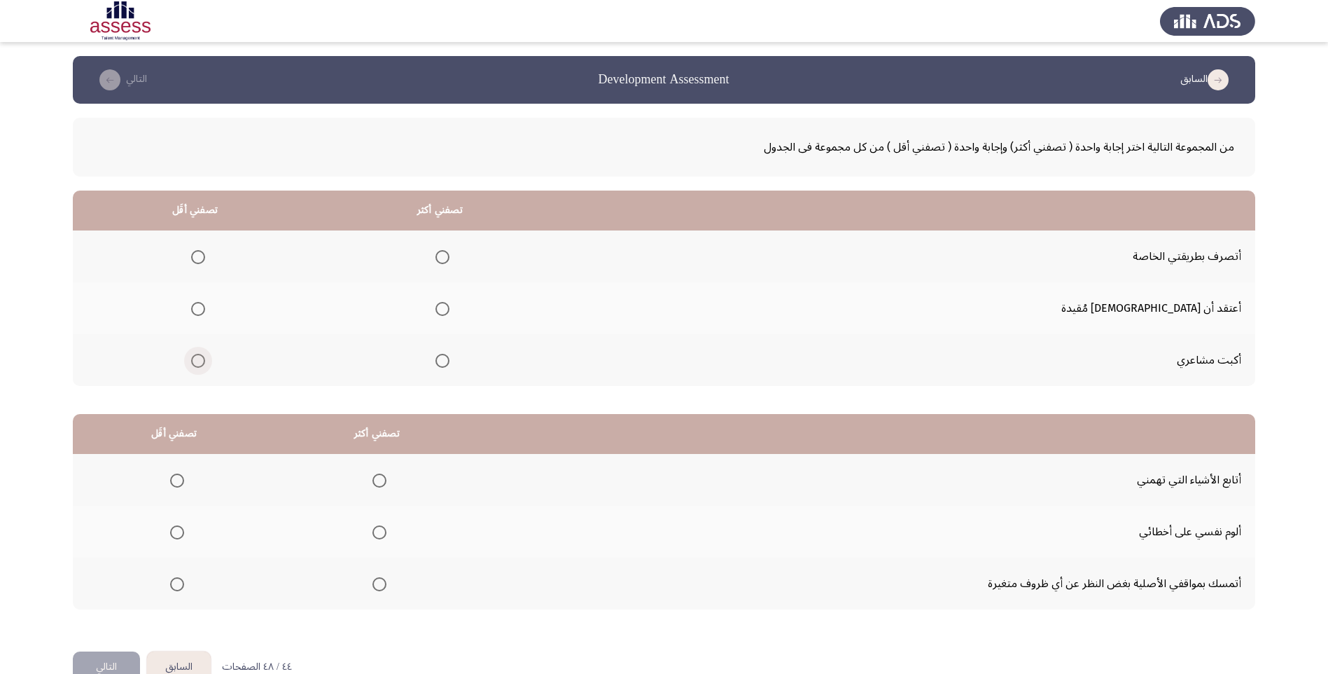
click at [205, 360] on span "Select an option" at bounding box center [198, 361] width 14 height 14
click at [205, 360] on input "Select an option" at bounding box center [198, 361] width 14 height 14
click at [450, 258] on span "Select an option" at bounding box center [443, 257] width 14 height 14
click at [450, 258] on input "Select an option" at bounding box center [443, 257] width 14 height 14
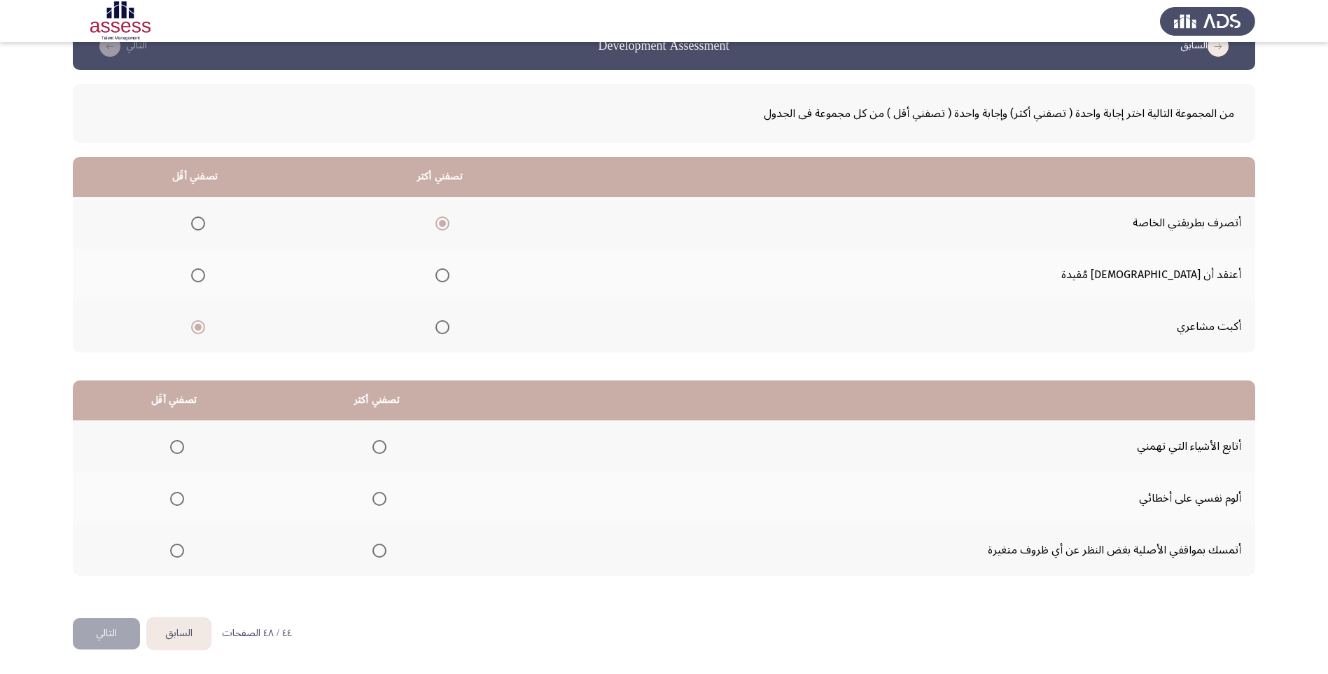
click at [386, 546] on th at bounding box center [376, 550] width 203 height 52
click at [375, 552] on span "Select an option" at bounding box center [380, 550] width 14 height 14
click at [375, 552] on input "Select an option" at bounding box center [380, 550] width 14 height 14
click at [176, 501] on span "Select an option" at bounding box center [177, 499] width 14 height 14
click at [176, 501] on input "Select an option" at bounding box center [177, 499] width 14 height 14
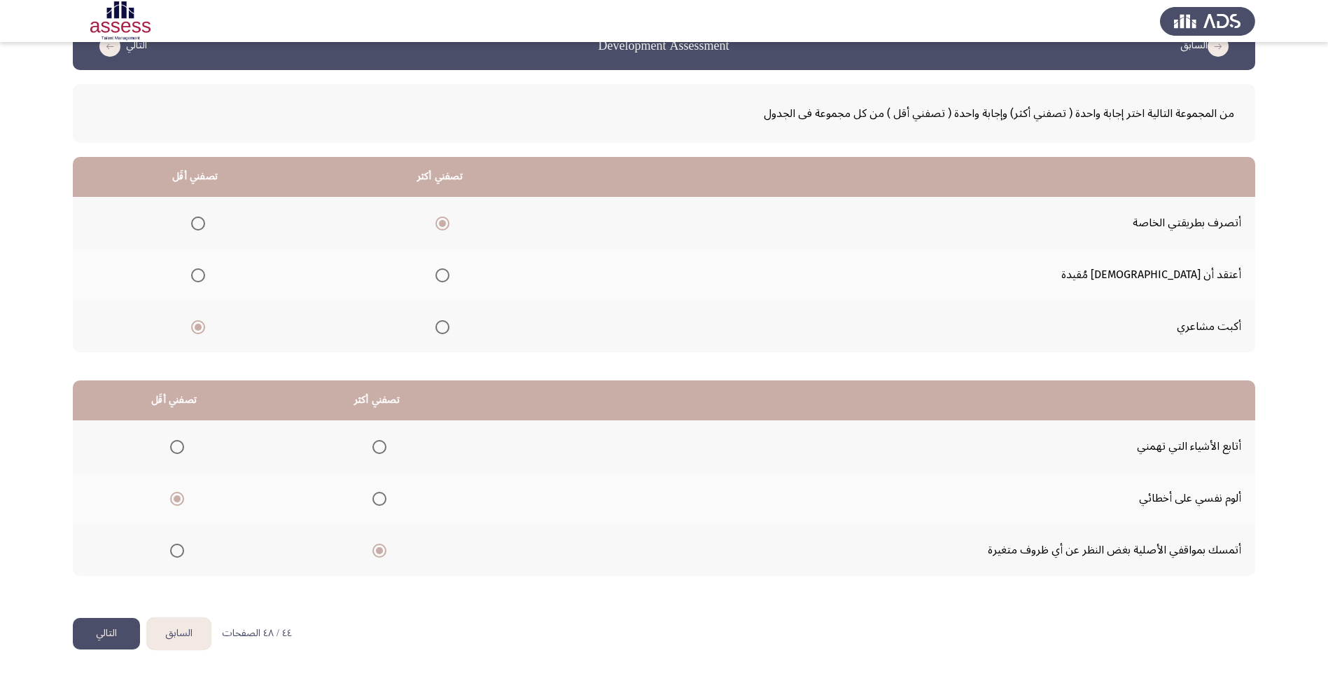
click at [102, 630] on button "التالي" at bounding box center [106, 634] width 67 height 32
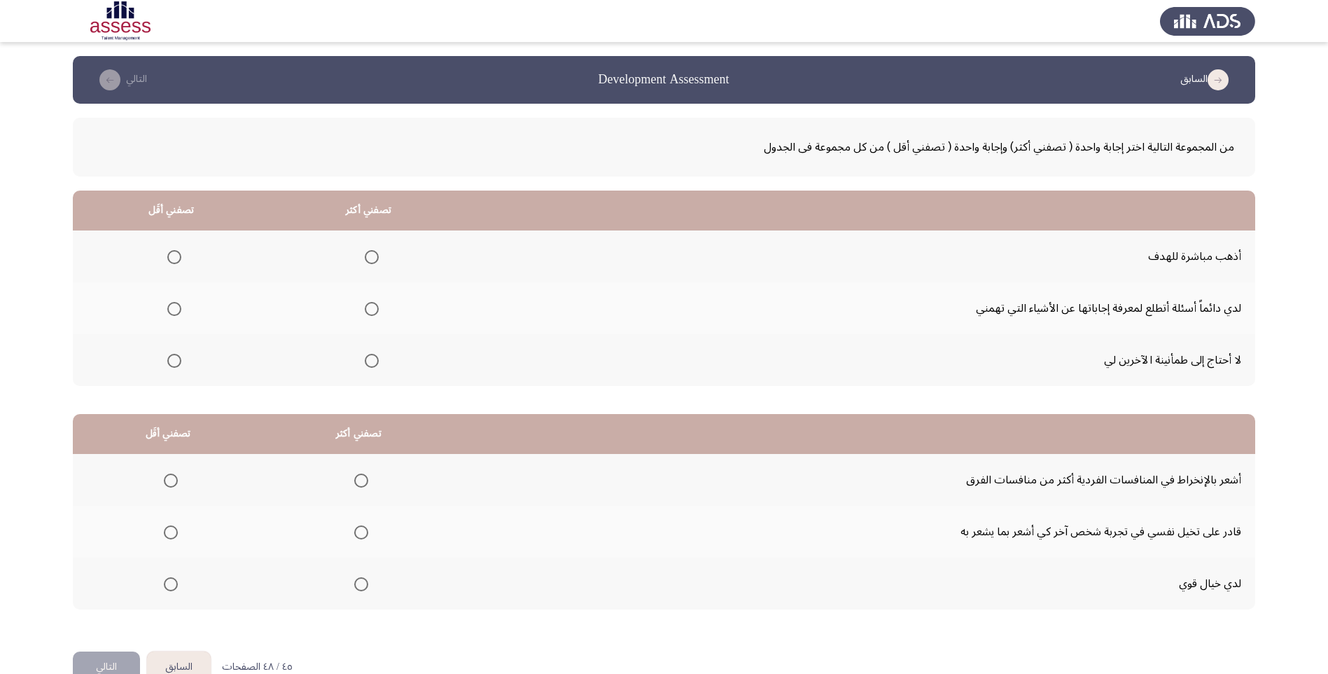
click at [367, 258] on span "Select an option" at bounding box center [372, 257] width 14 height 14
click at [367, 258] on input "Select an option" at bounding box center [372, 257] width 14 height 14
click at [172, 307] on span "Select an option" at bounding box center [174, 309] width 14 height 14
click at [172, 307] on input "Select an option" at bounding box center [174, 309] width 14 height 14
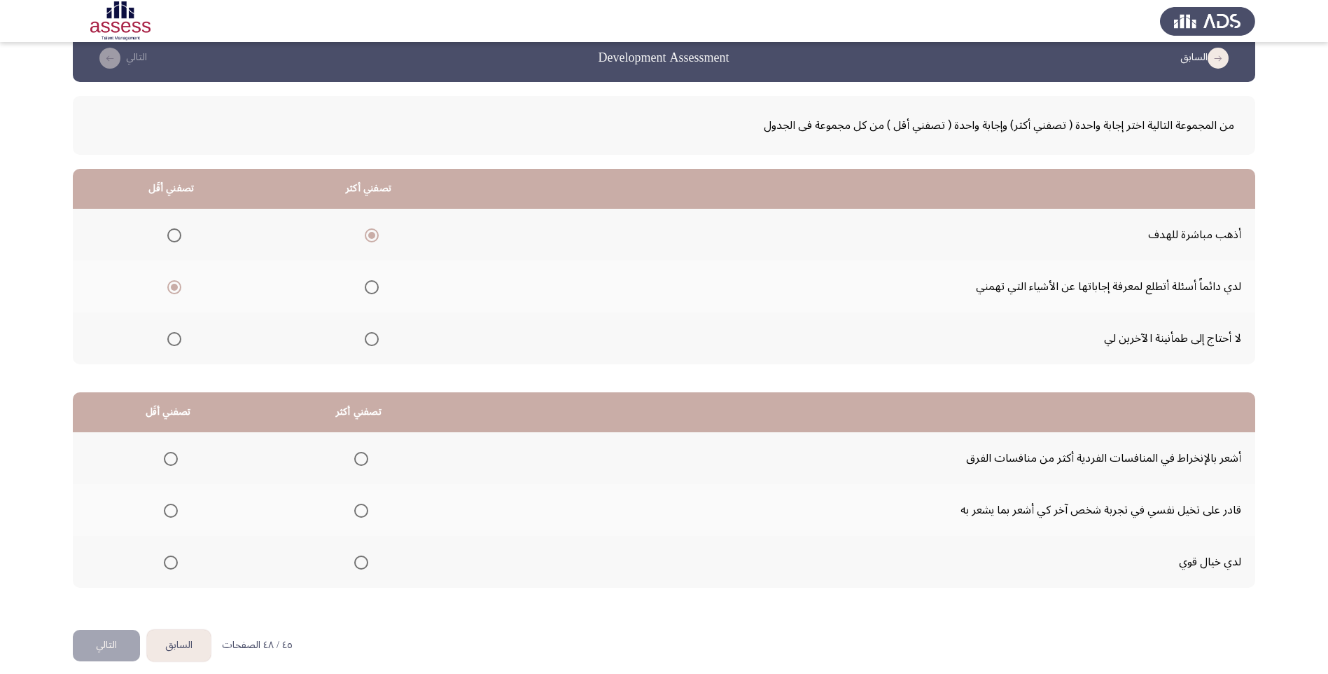
scroll to position [34, 0]
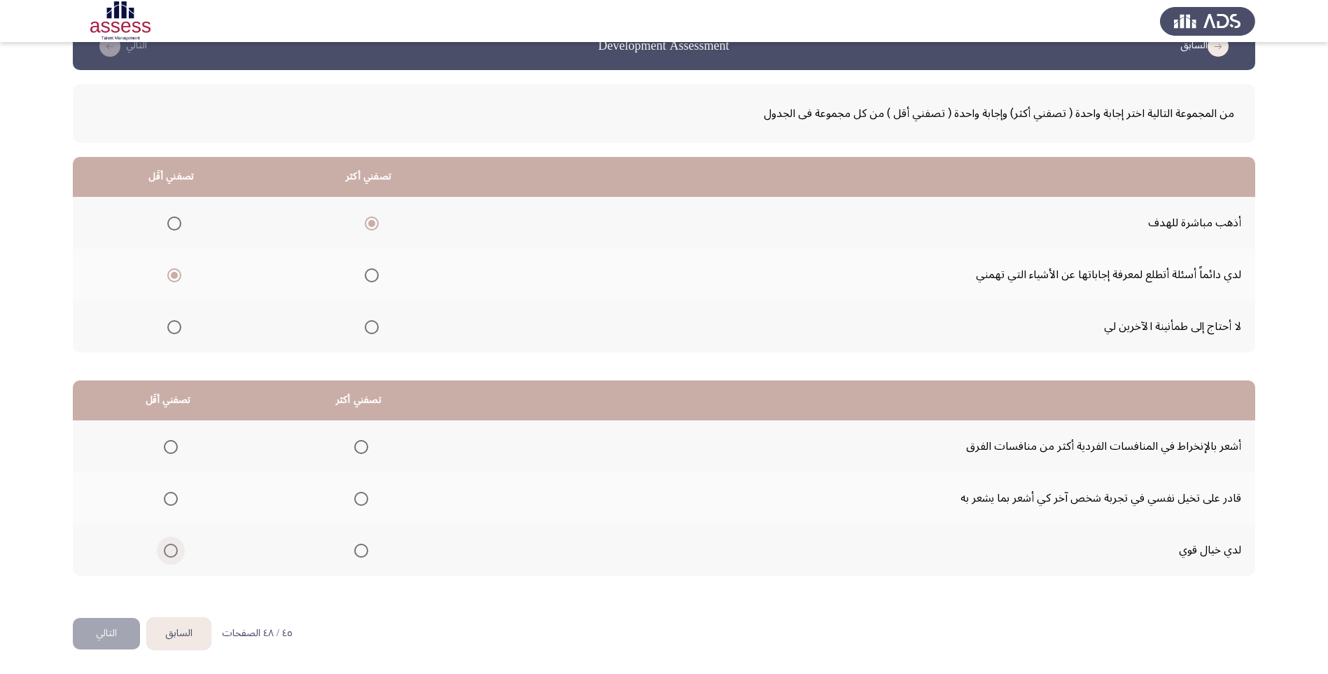
click at [172, 547] on span "Select an option" at bounding box center [171, 550] width 14 height 14
click at [172, 547] on input "Select an option" at bounding box center [171, 550] width 14 height 14
click at [166, 500] on span "Select an option" at bounding box center [171, 499] width 14 height 14
click at [166, 500] on input "Select an option" at bounding box center [171, 499] width 14 height 14
click at [361, 440] on span "Select an option" at bounding box center [361, 447] width 14 height 14
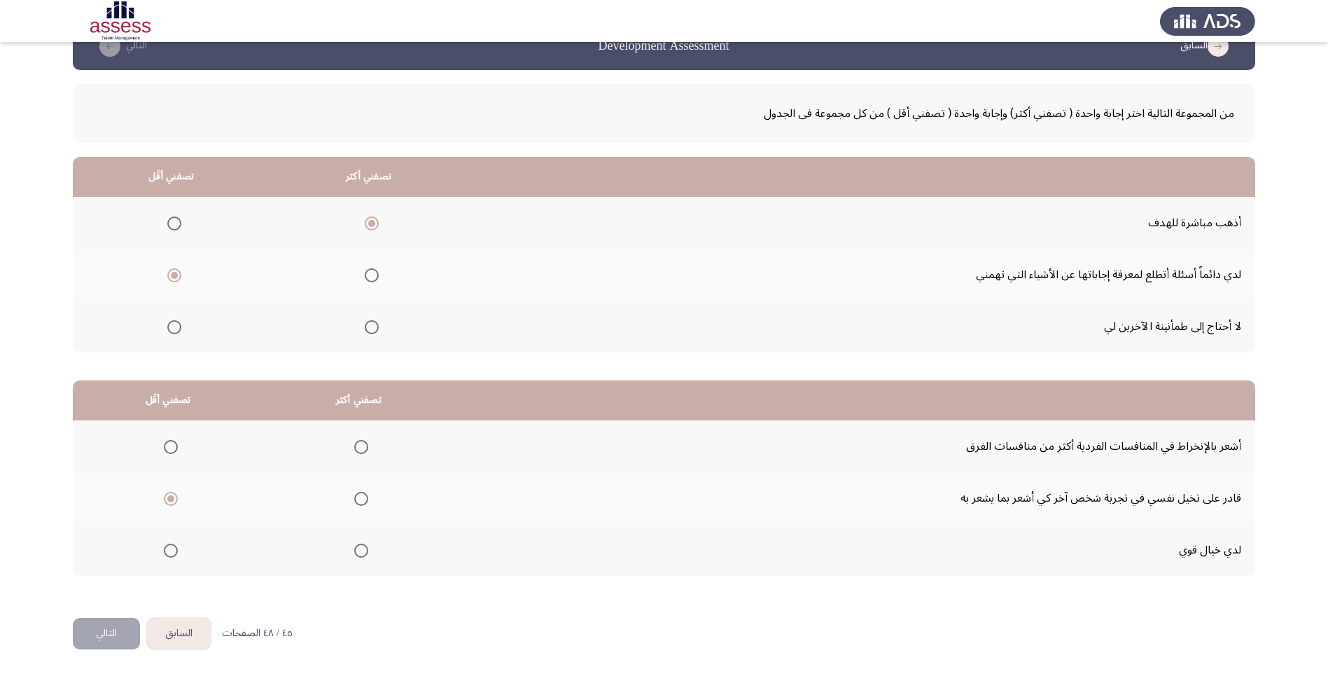
click at [361, 440] on input "Select an option" at bounding box center [361, 447] width 14 height 14
click at [104, 632] on button "التالي" at bounding box center [106, 634] width 67 height 32
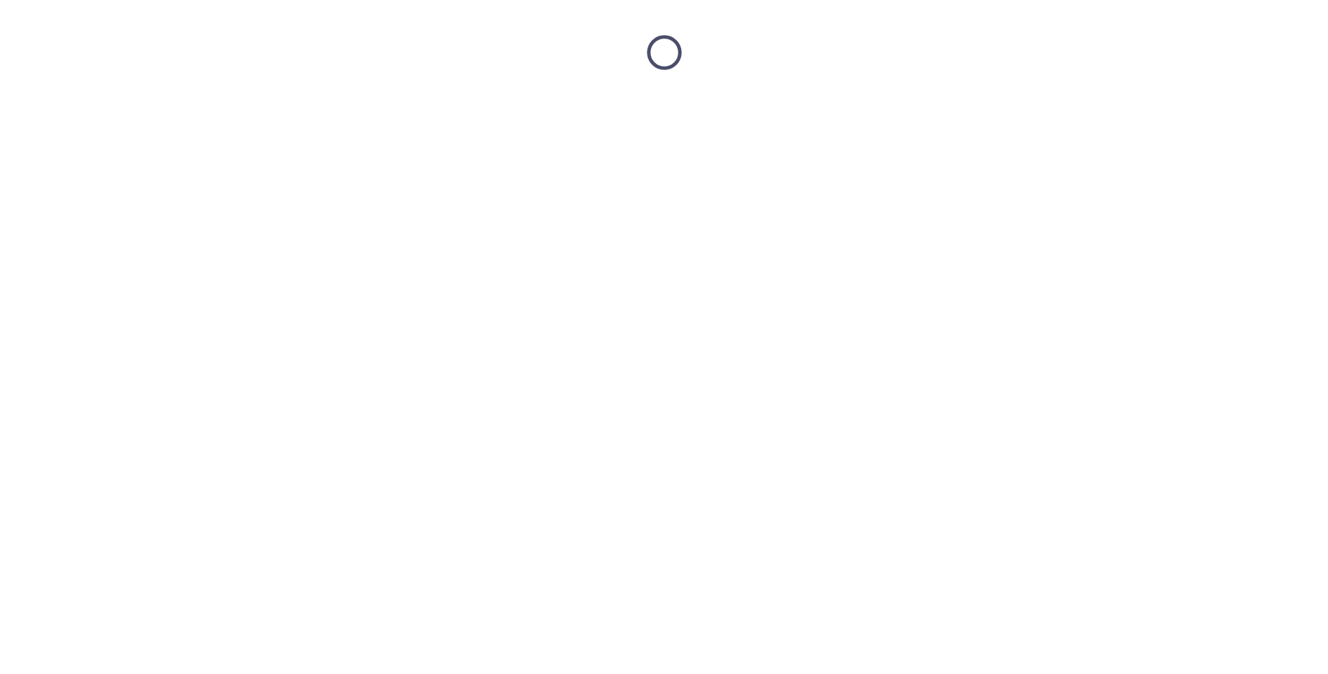
scroll to position [0, 0]
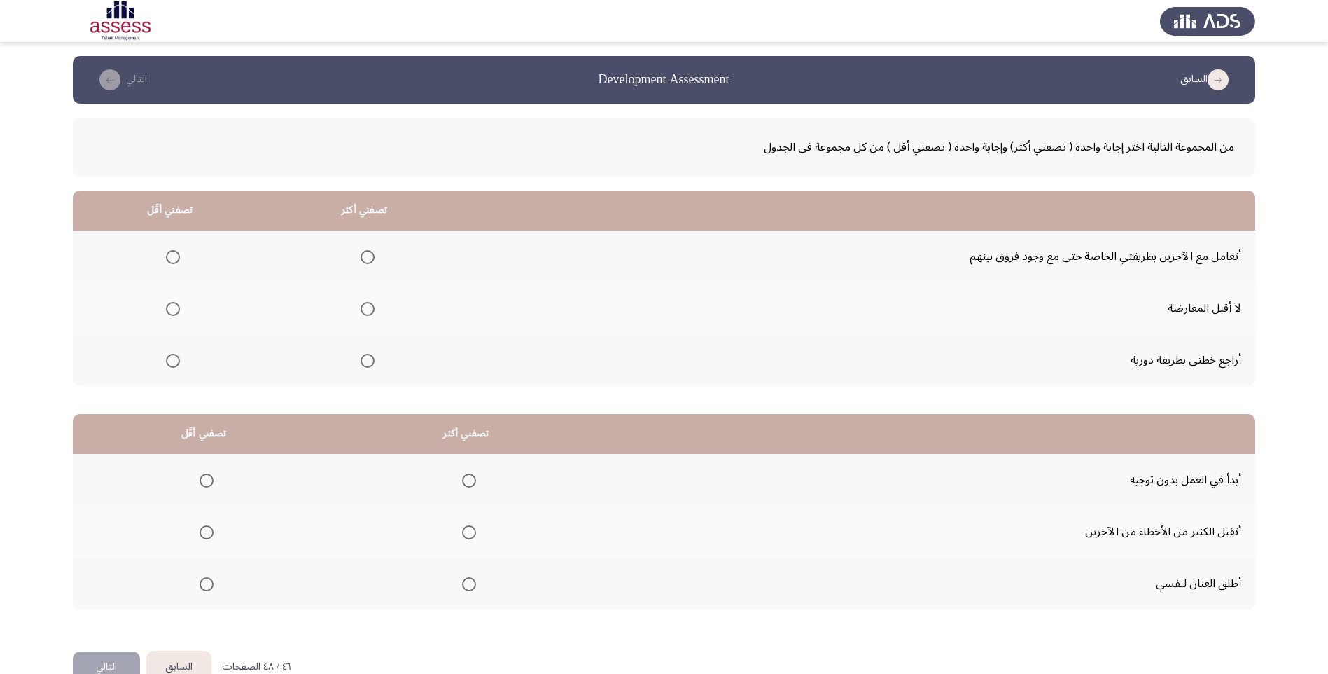
click at [365, 257] on span "Select an option" at bounding box center [368, 257] width 14 height 14
click at [365, 257] on input "Select an option" at bounding box center [368, 257] width 14 height 14
click at [176, 308] on span "Select an option" at bounding box center [173, 309] width 14 height 14
click at [176, 308] on input "Select an option" at bounding box center [173, 309] width 14 height 14
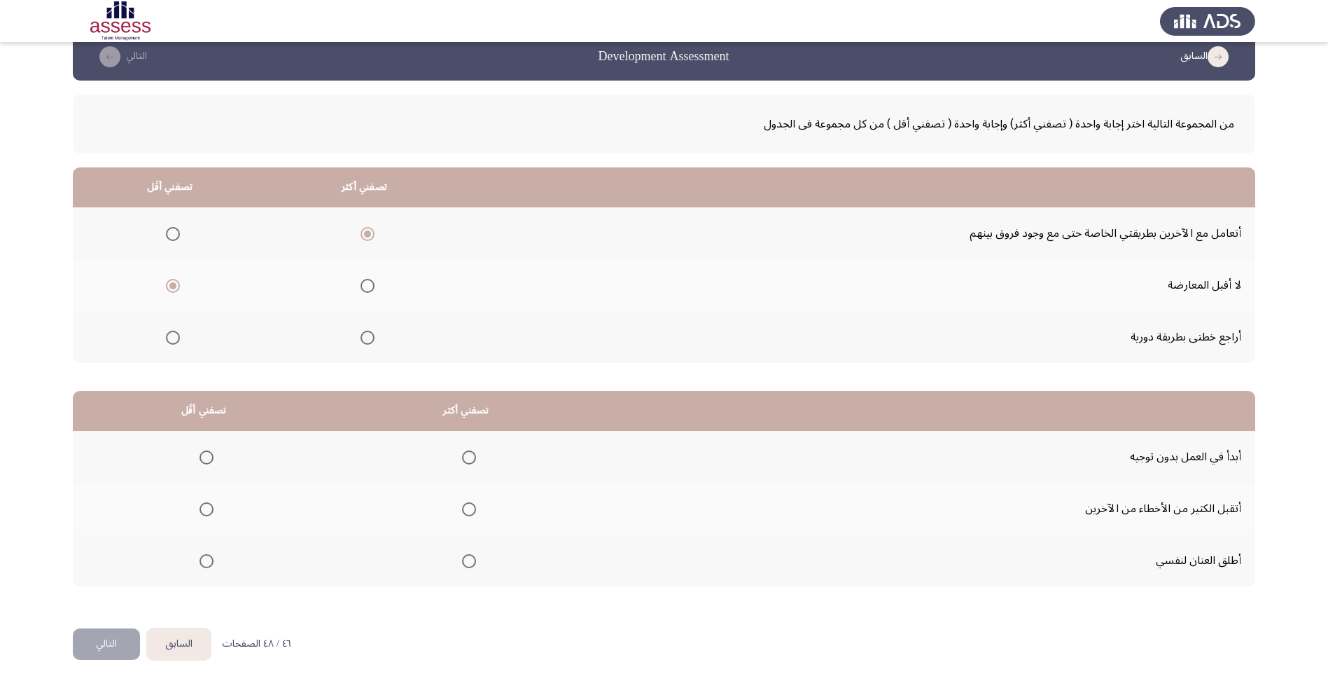
scroll to position [34, 0]
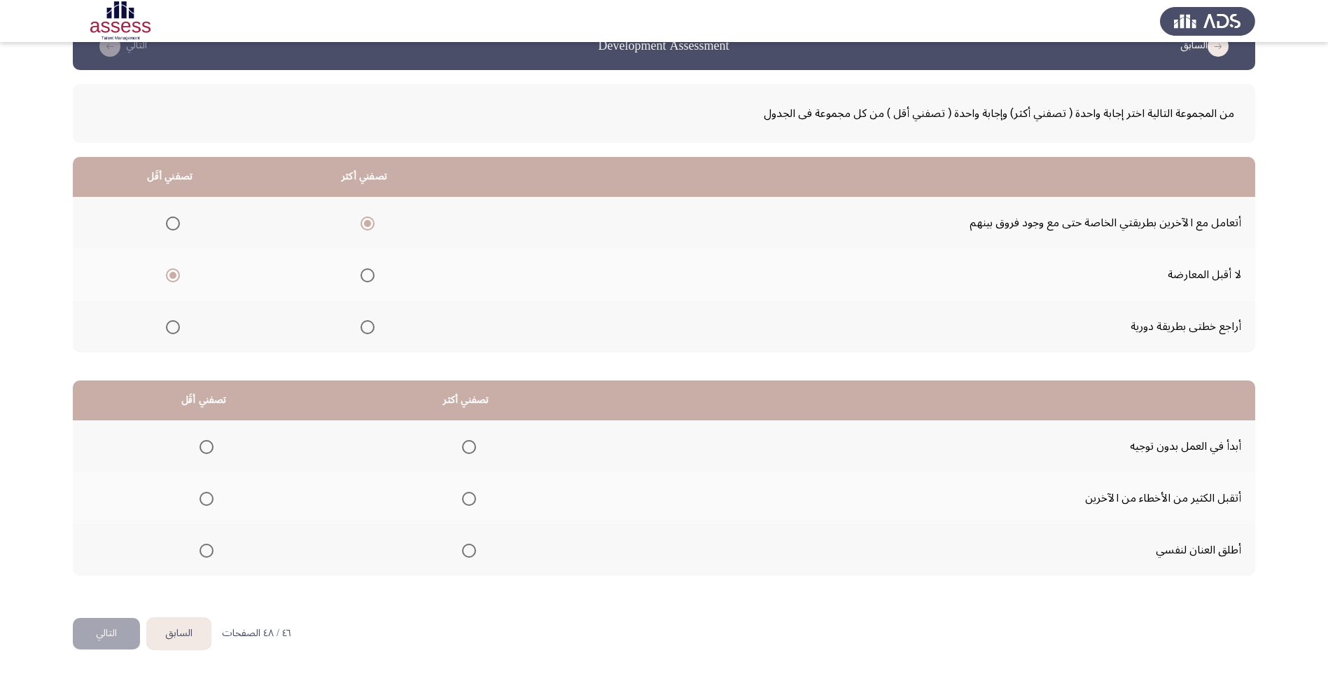
click at [201, 505] on span "Select an option" at bounding box center [207, 499] width 14 height 14
click at [201, 505] on input "Select an option" at bounding box center [207, 499] width 14 height 14
click at [468, 436] on mat-radio-group "Select an option" at bounding box center [467, 446] width 20 height 24
click at [469, 440] on span "Select an option" at bounding box center [469, 447] width 14 height 14
click at [469, 440] on input "Select an option" at bounding box center [469, 447] width 14 height 14
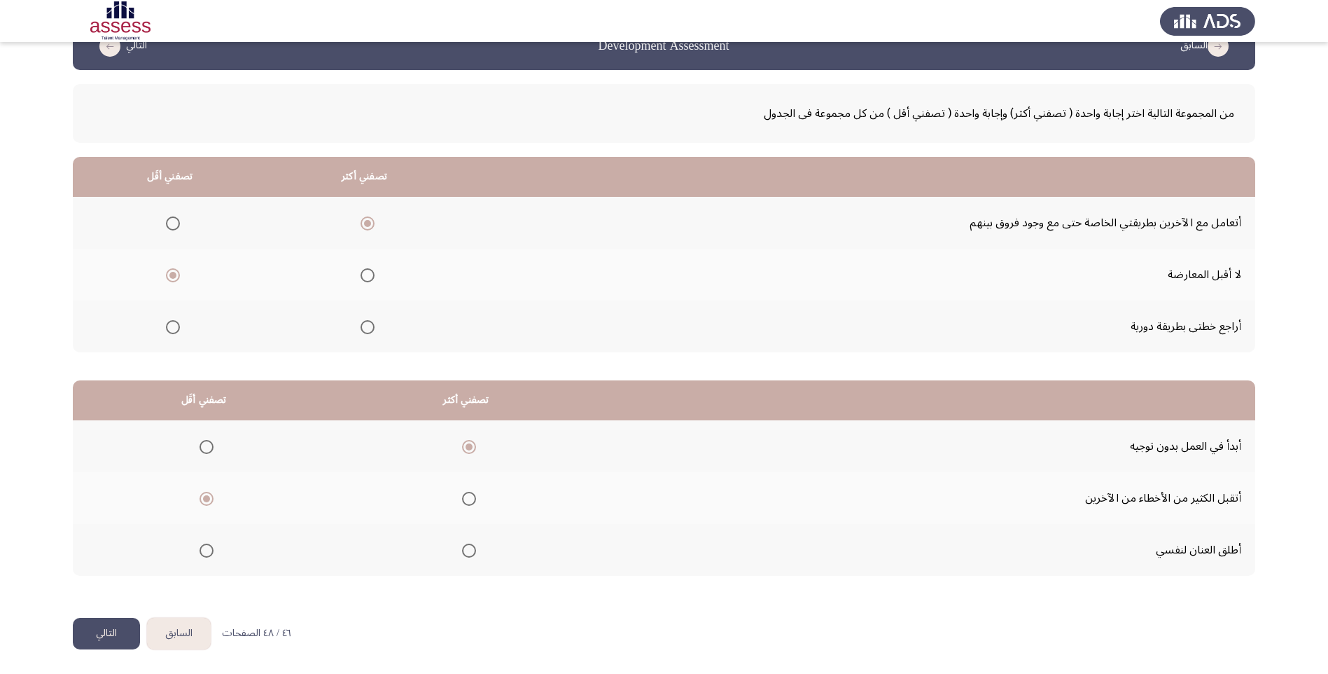
click at [97, 636] on button "التالي" at bounding box center [106, 634] width 67 height 32
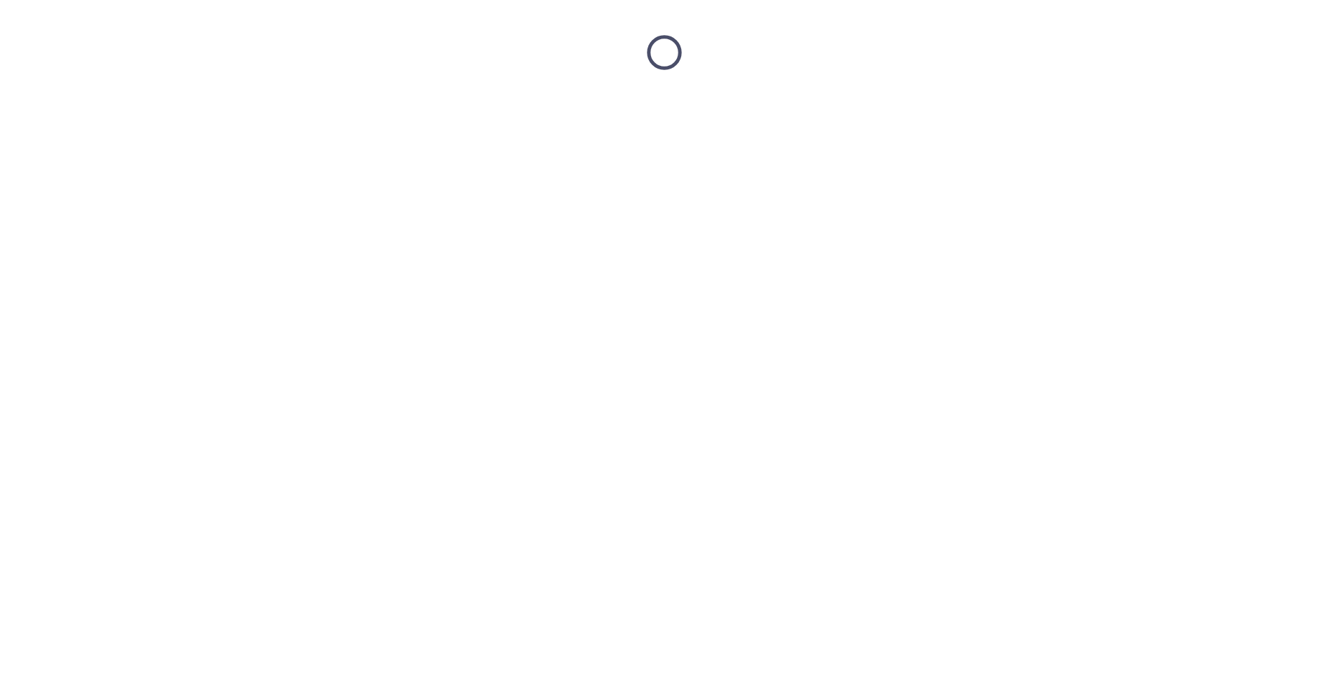
scroll to position [0, 0]
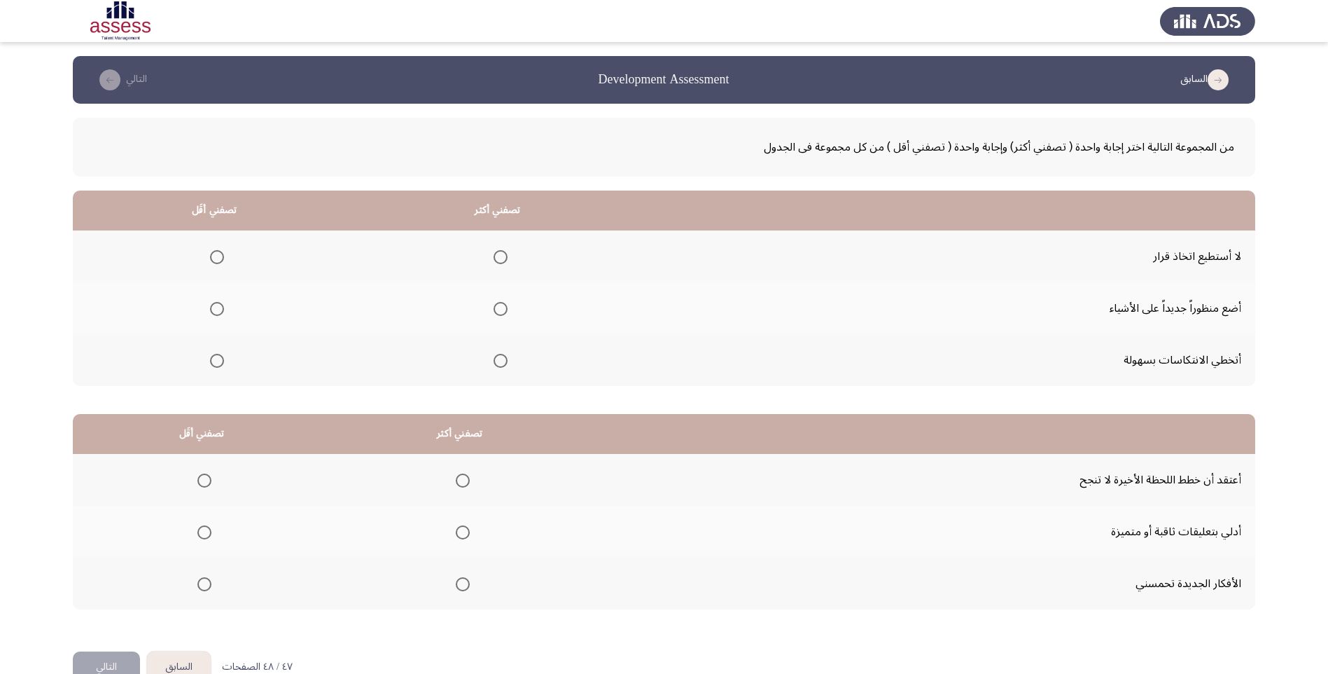
click at [221, 251] on span "Select an option" at bounding box center [217, 257] width 14 height 14
click at [221, 251] on input "Select an option" at bounding box center [217, 257] width 14 height 14
click at [503, 305] on th at bounding box center [498, 308] width 284 height 52
click at [494, 306] on span "Select an option" at bounding box center [501, 309] width 14 height 14
click at [494, 306] on input "Select an option" at bounding box center [501, 309] width 14 height 14
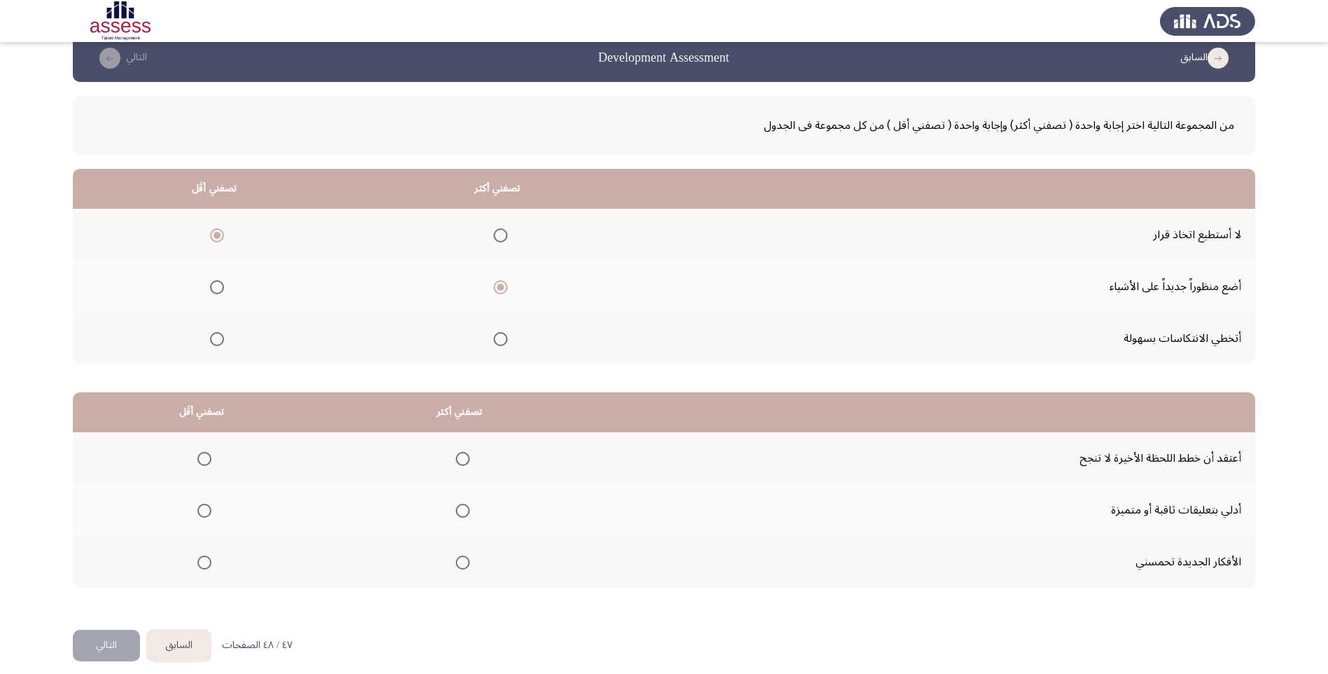
scroll to position [34, 0]
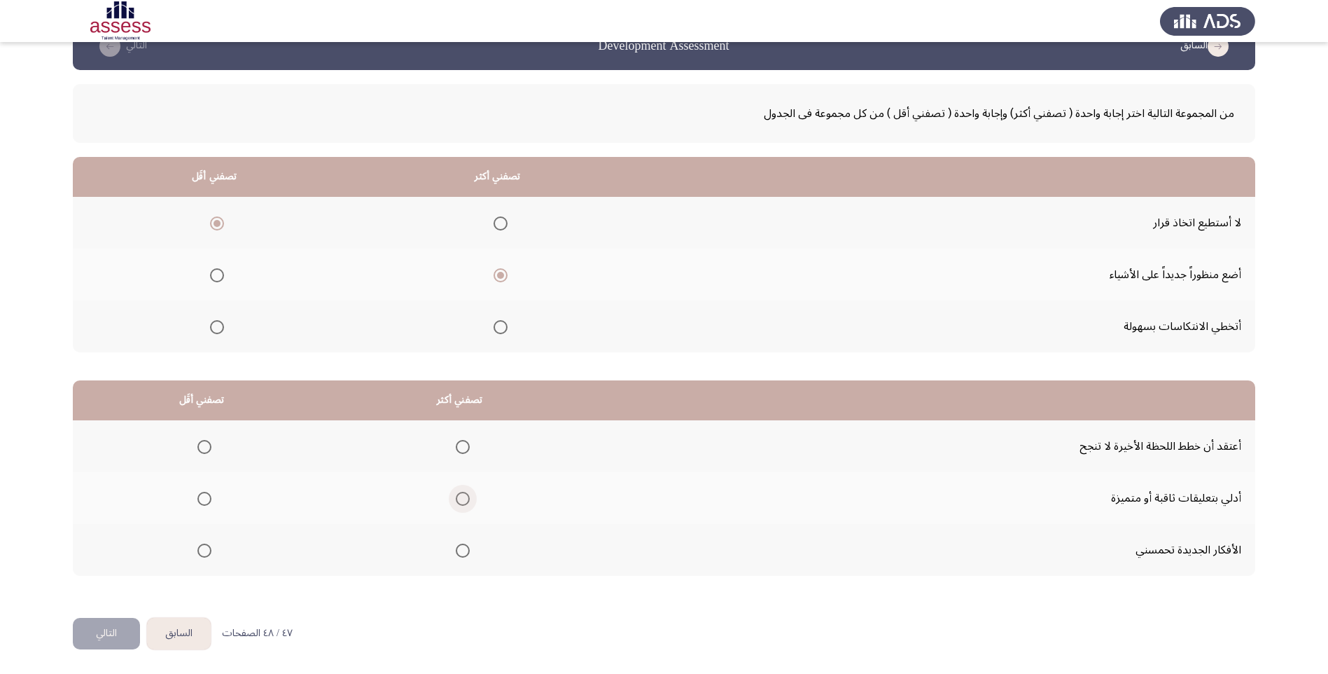
click at [457, 499] on span "Select an option" at bounding box center [463, 499] width 14 height 14
click at [457, 499] on input "Select an option" at bounding box center [463, 499] width 14 height 14
click at [197, 442] on span "Select an option" at bounding box center [204, 447] width 14 height 14
click at [197, 442] on input "Select an option" at bounding box center [204, 447] width 14 height 14
click at [113, 630] on button "التالي" at bounding box center [106, 634] width 67 height 32
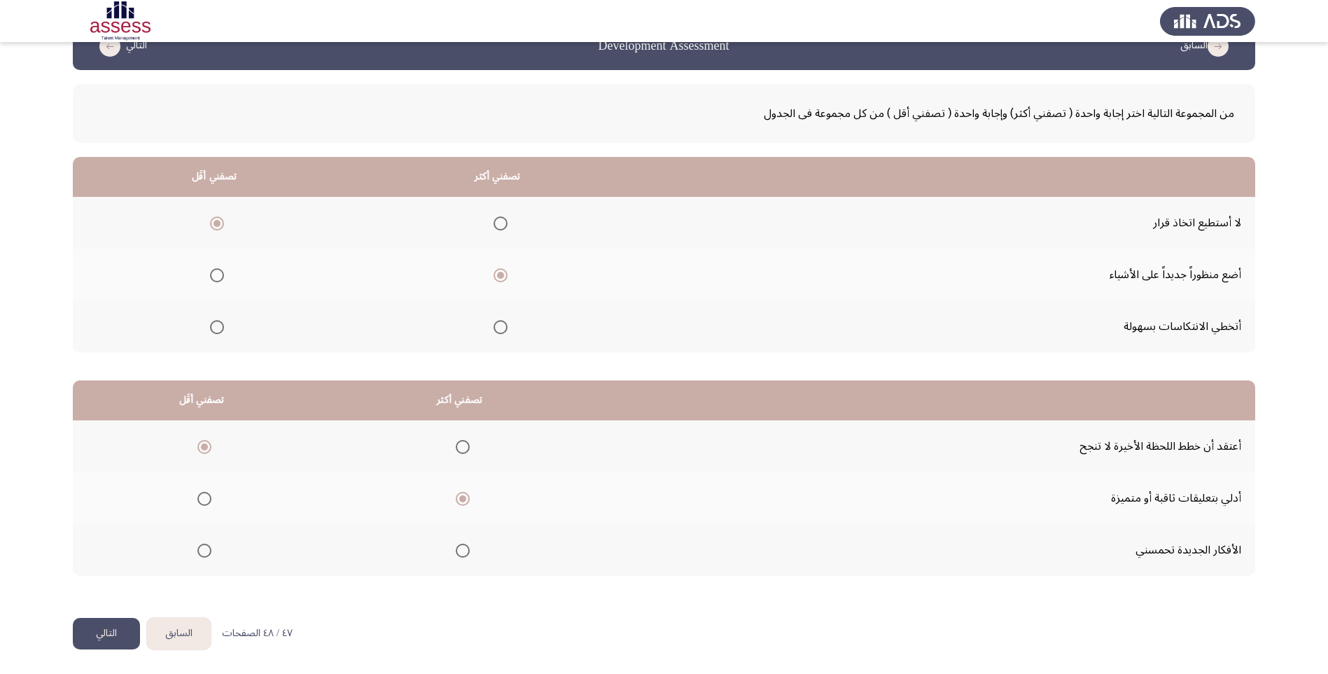
scroll to position [0, 0]
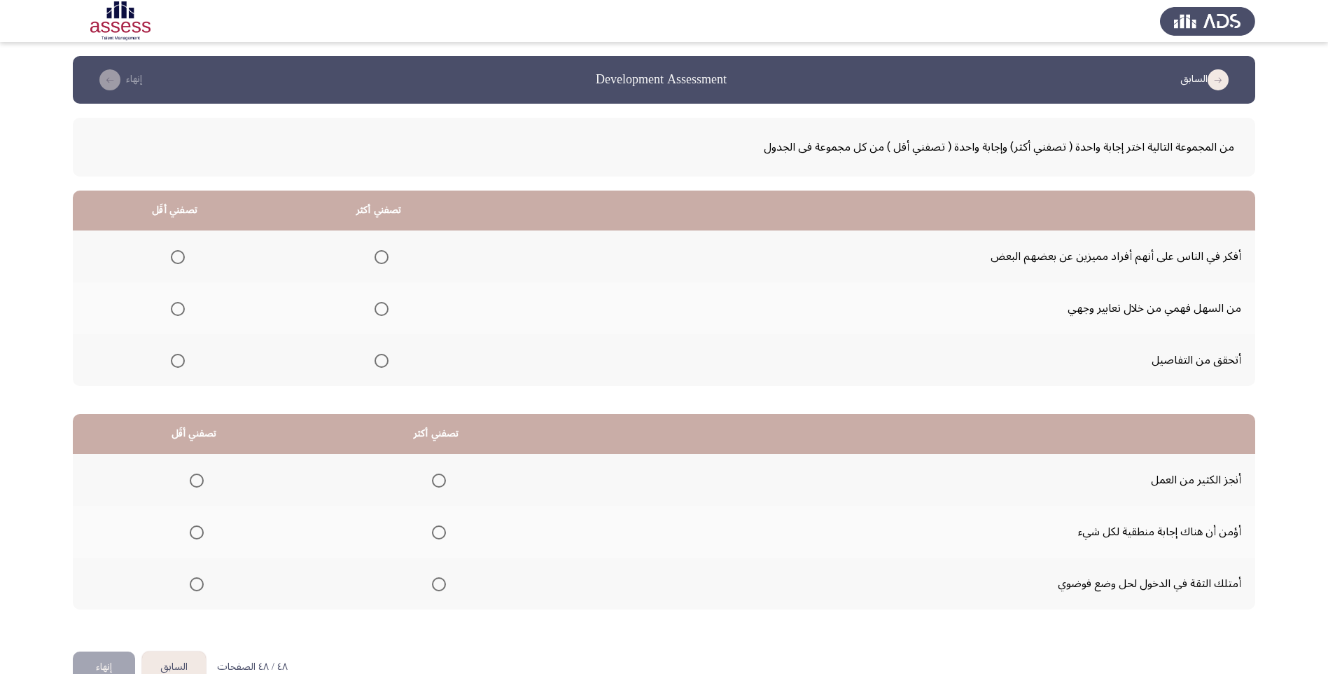
click at [374, 370] on mat-radio-group "Select an option" at bounding box center [379, 360] width 20 height 24
click at [384, 359] on span "Select an option" at bounding box center [382, 361] width 14 height 14
click at [384, 359] on input "Select an option" at bounding box center [382, 361] width 14 height 14
click at [172, 305] on span "Select an option" at bounding box center [178, 309] width 14 height 14
click at [172, 305] on input "Select an option" at bounding box center [178, 309] width 14 height 14
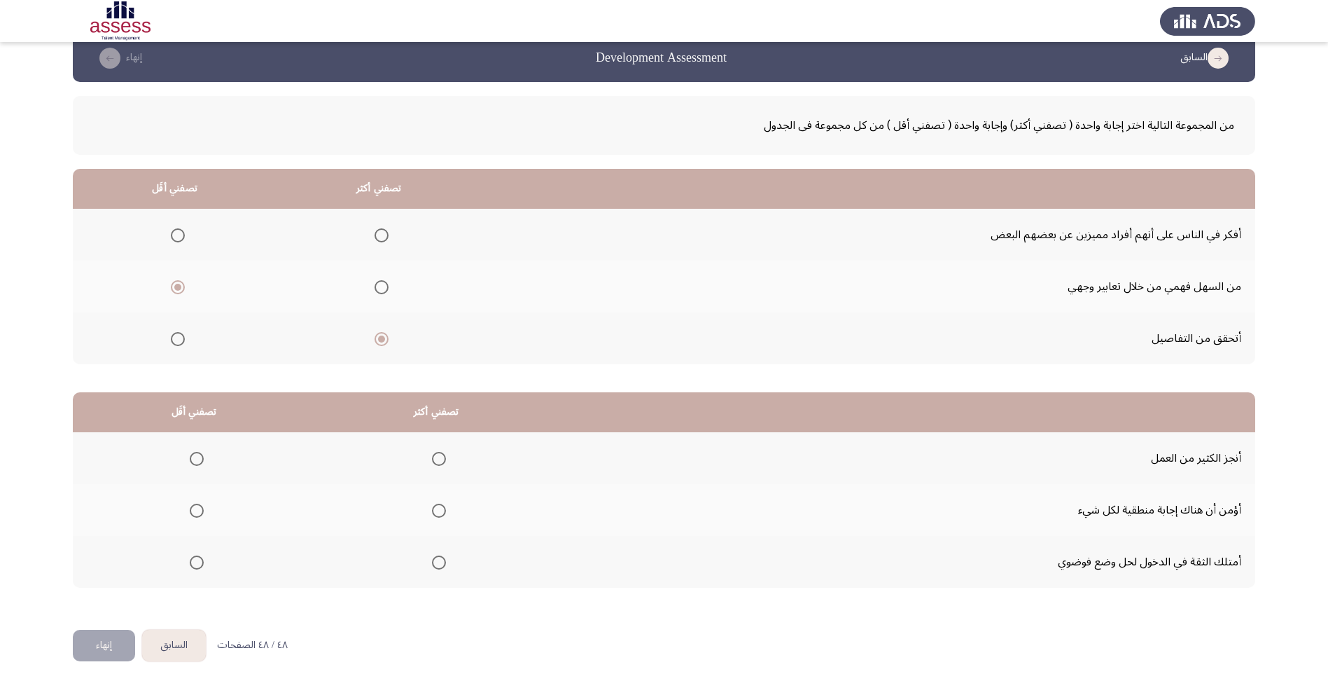
scroll to position [34, 0]
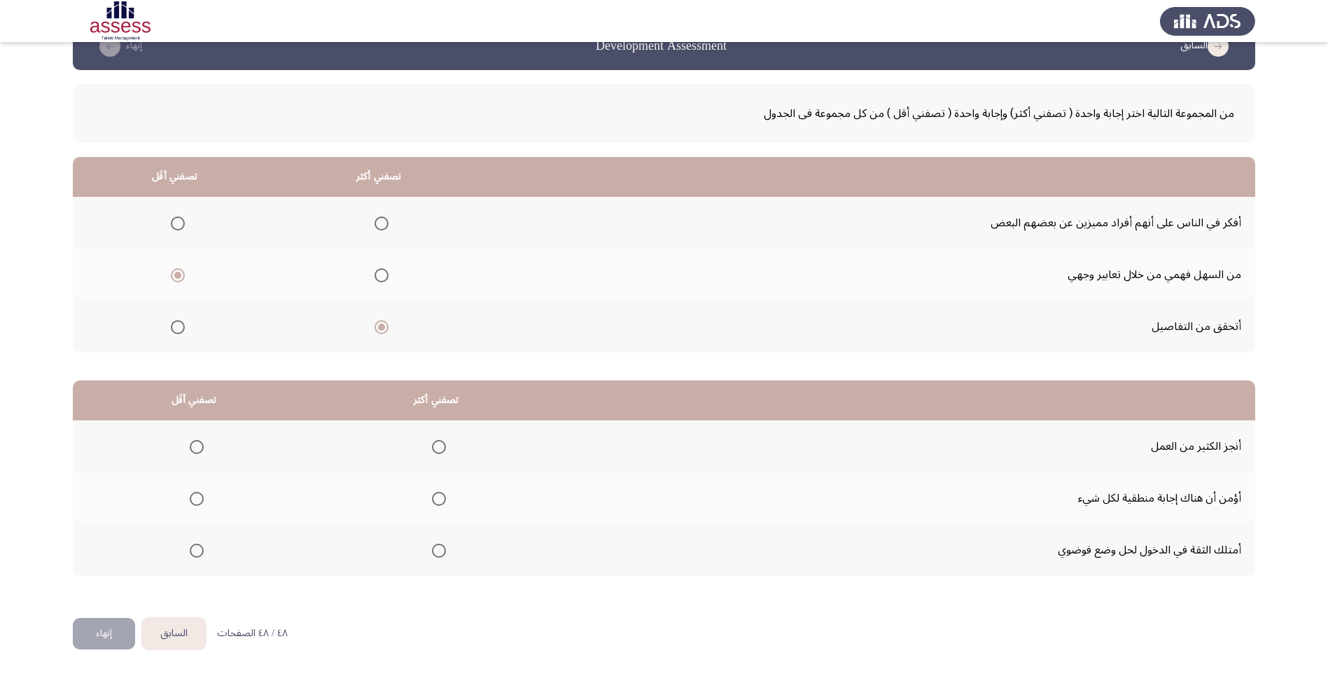
click at [190, 499] on span "Select an option" at bounding box center [197, 499] width 14 height 14
click at [190, 499] on input "Select an option" at bounding box center [197, 499] width 14 height 14
click at [438, 441] on span "Select an option" at bounding box center [439, 447] width 14 height 14
click at [438, 441] on input "Select an option" at bounding box center [439, 447] width 14 height 14
click at [104, 632] on button "إنهاء" at bounding box center [104, 634] width 62 height 32
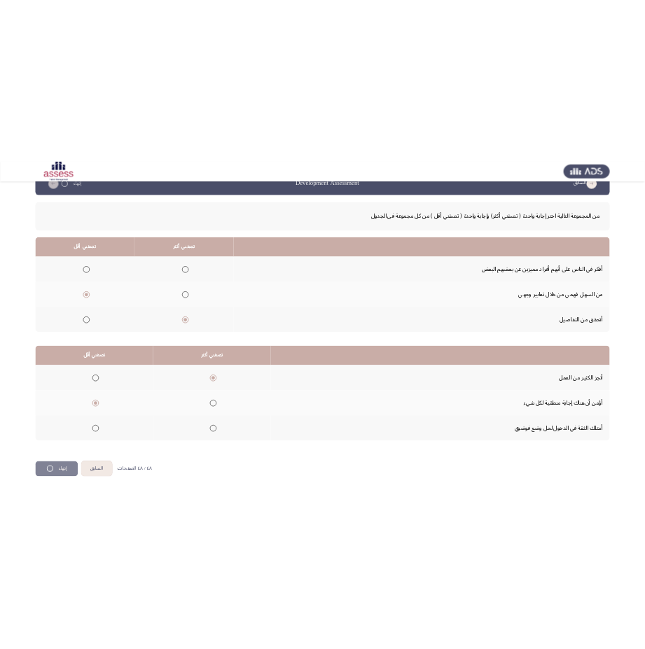
scroll to position [0, 0]
